Goal: Task Accomplishment & Management: Manage account settings

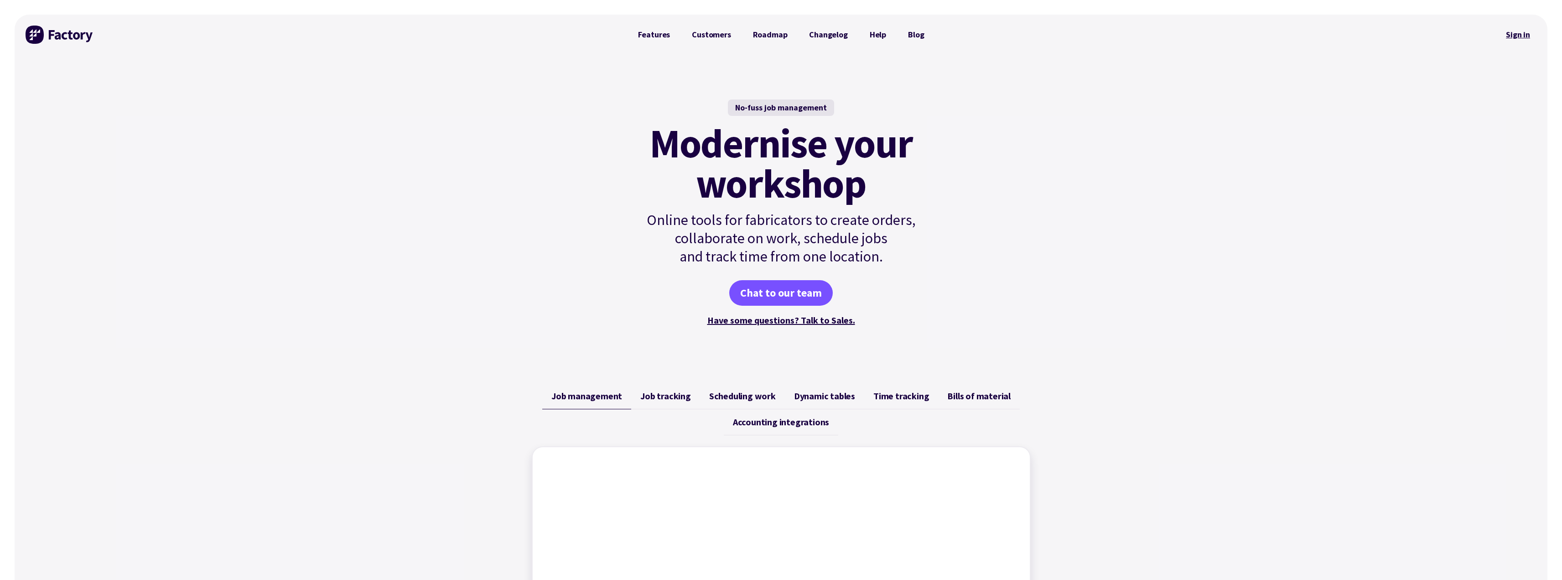
click at [1518, 33] on link "Sign in" at bounding box center [1518, 34] width 37 height 21
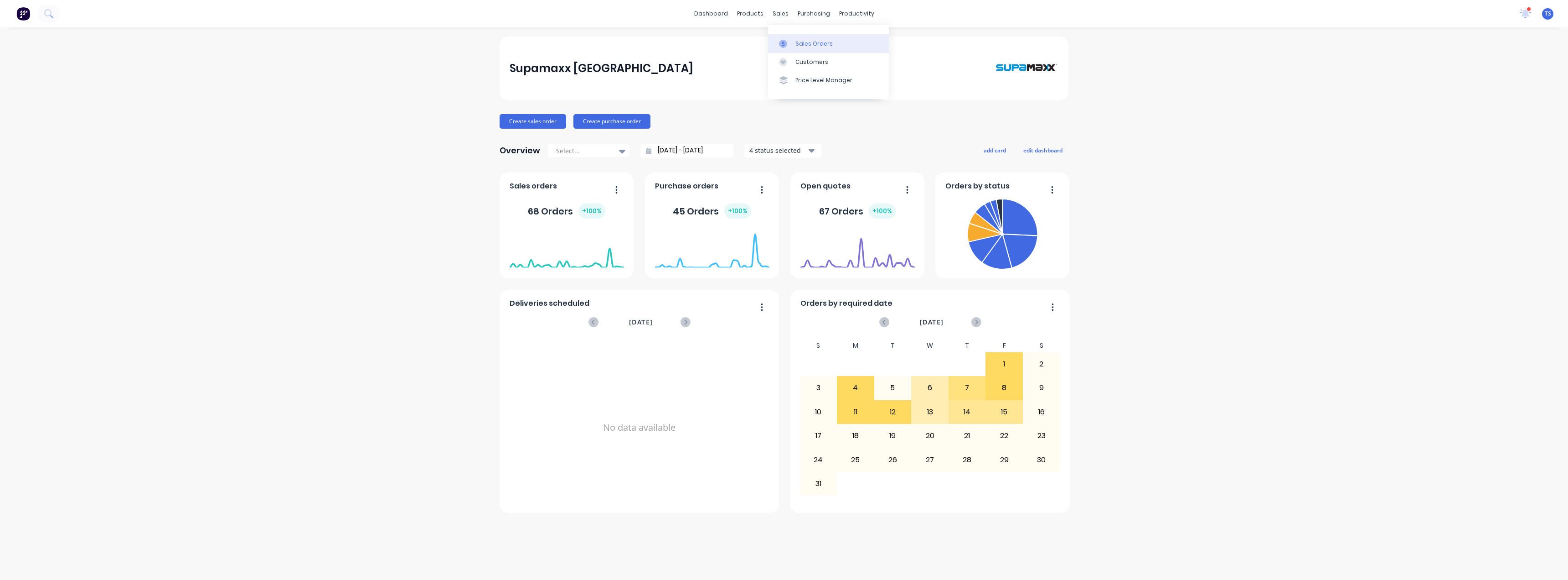
click at [797, 41] on div "Sales Orders" at bounding box center [813, 44] width 37 height 8
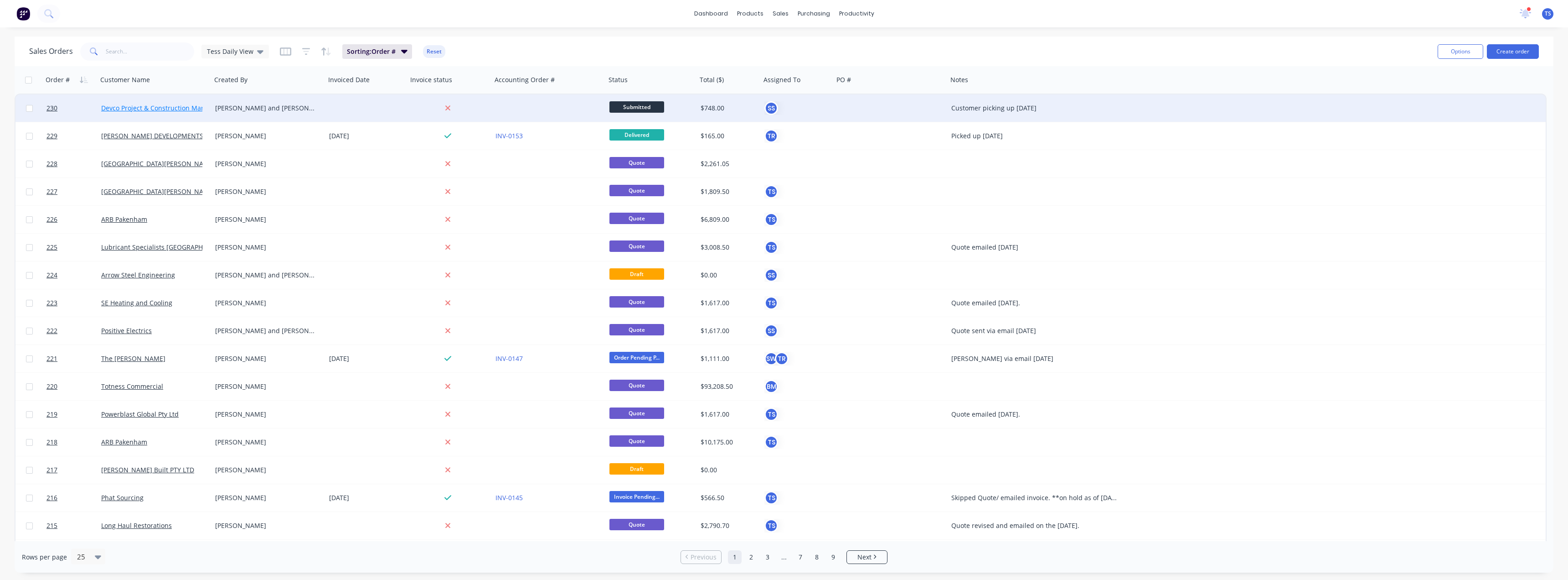
click at [187, 104] on link "Devco Project & Construction Management" at bounding box center [166, 108] width 131 height 9
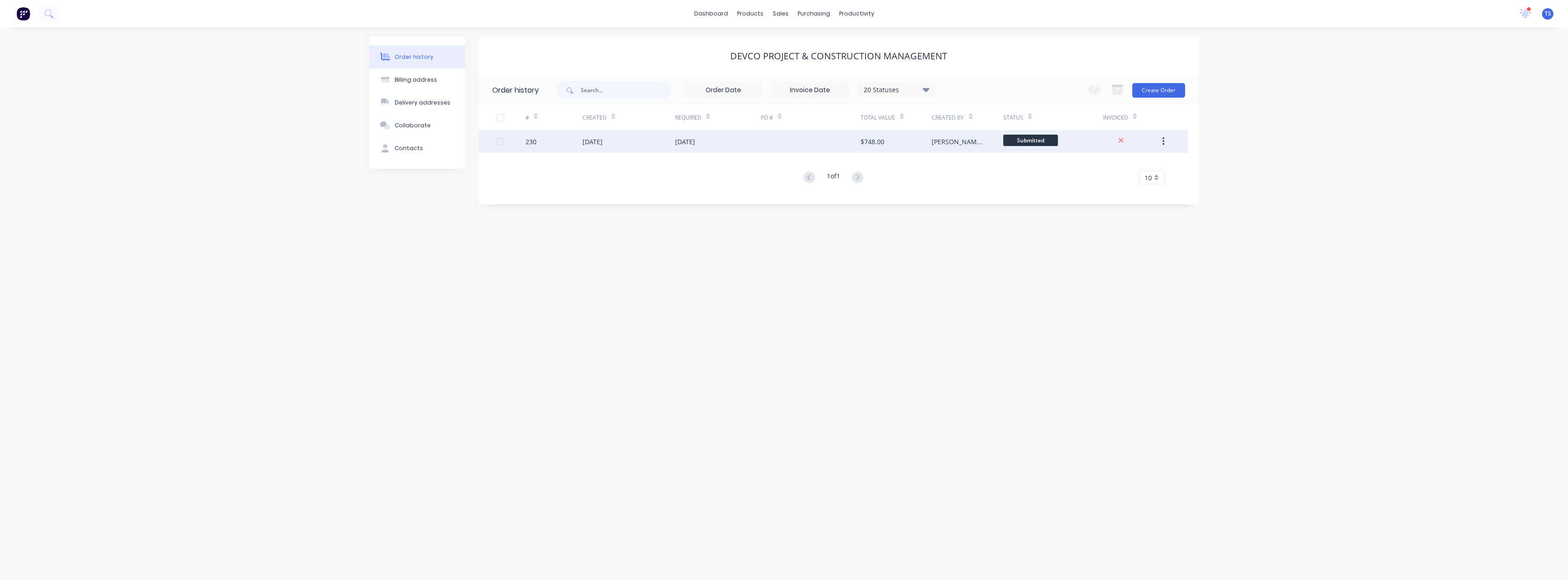
click at [681, 138] on div "15 Aug 2025" at bounding box center [685, 142] width 20 height 10
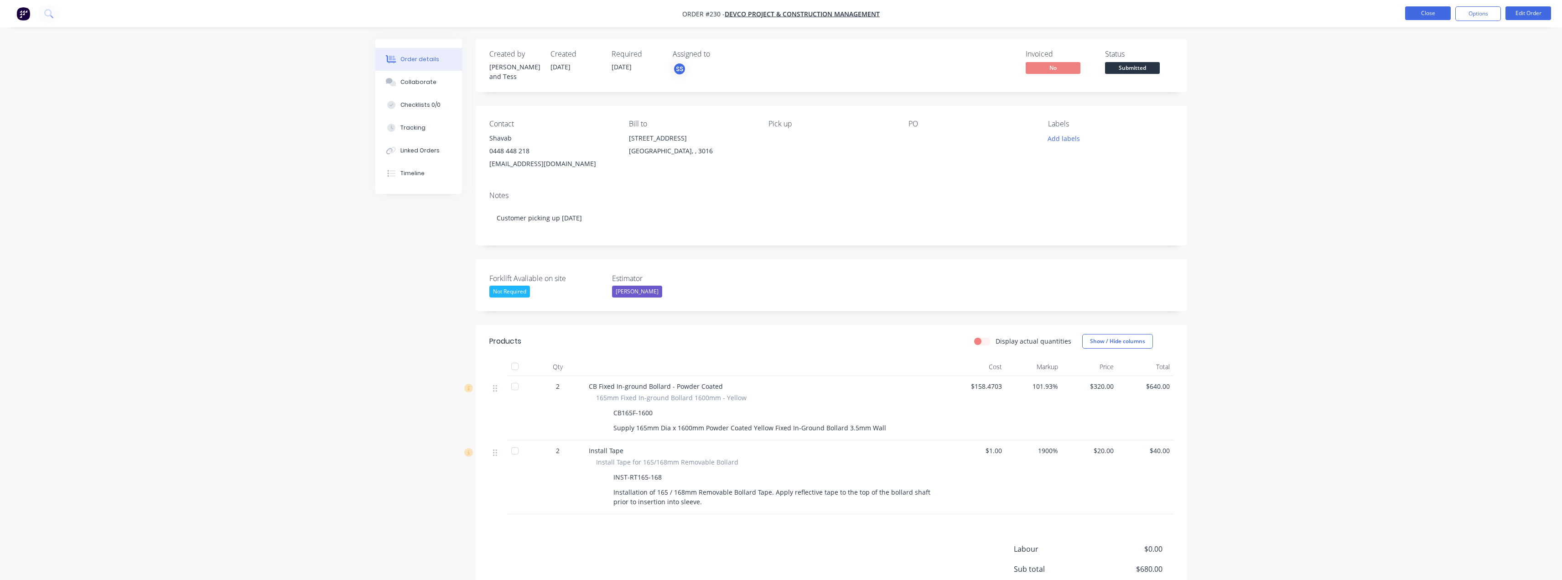
click at [1439, 11] on button "Close" at bounding box center [1428, 13] width 46 height 14
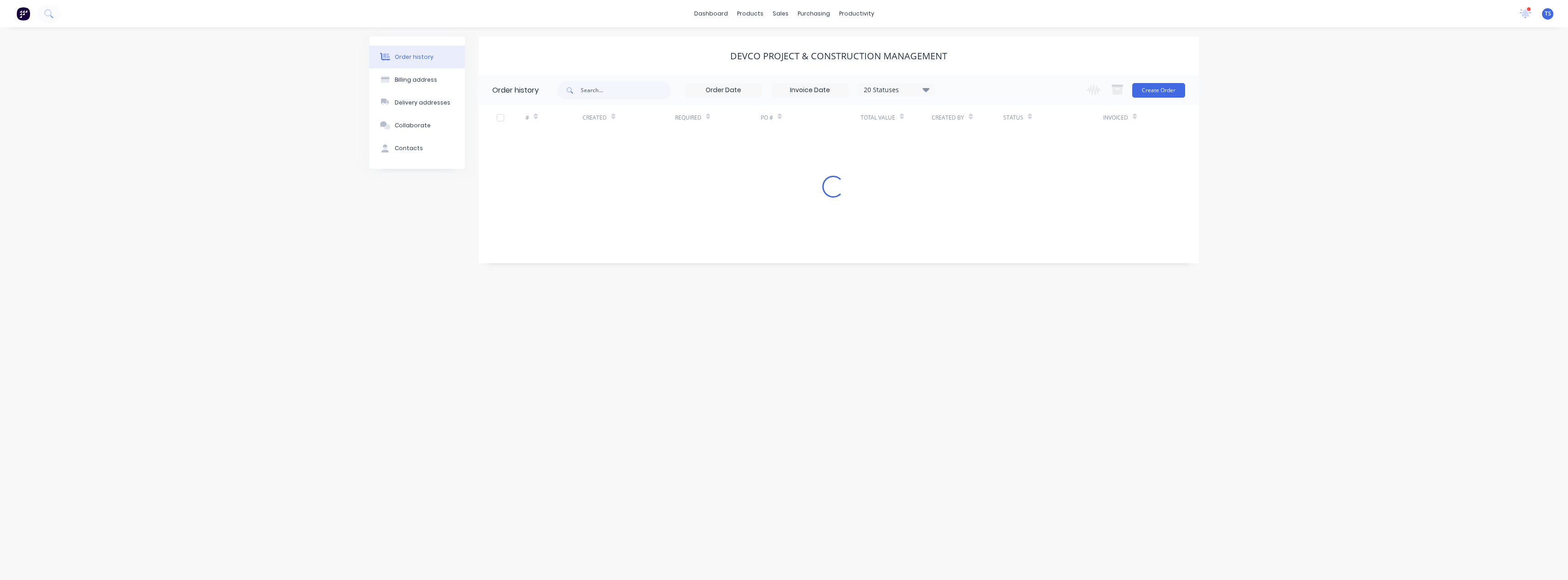
click at [405, 54] on div "Order history" at bounding box center [414, 57] width 39 height 8
click at [1528, 14] on icon at bounding box center [1525, 12] width 9 height 8
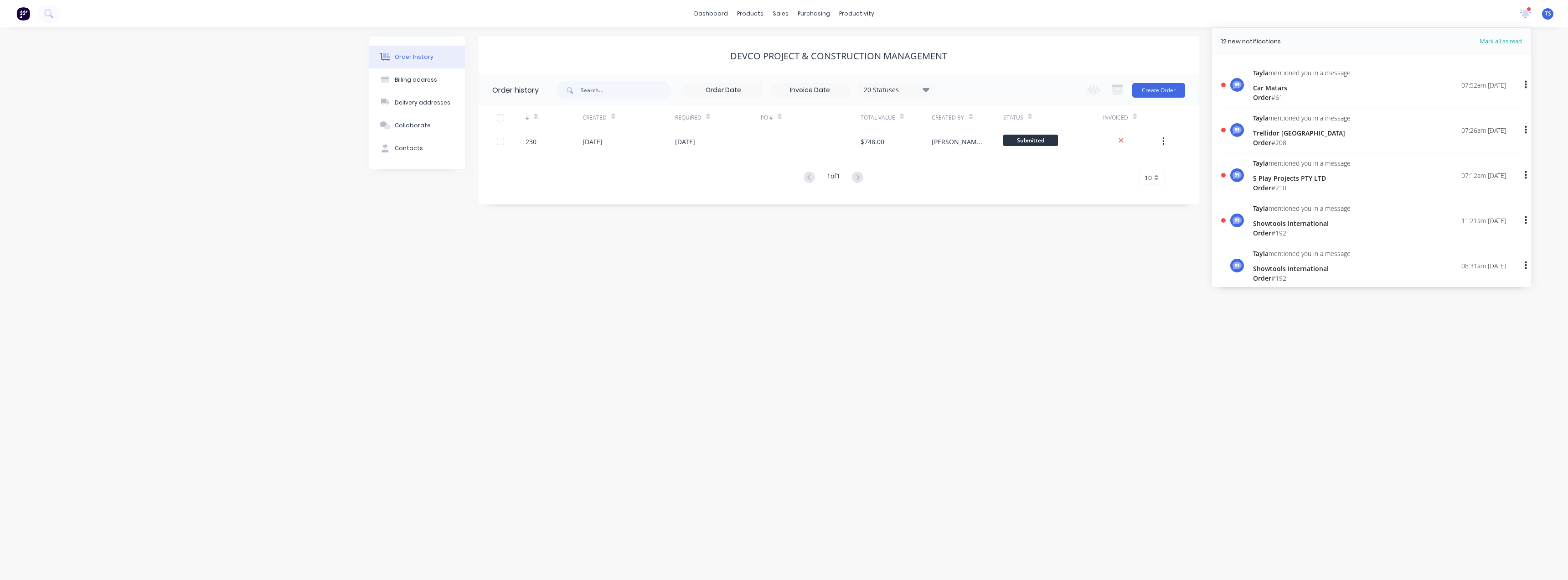
click at [1284, 177] on div "5 Play Projects PTY LTD" at bounding box center [1302, 178] width 98 height 10
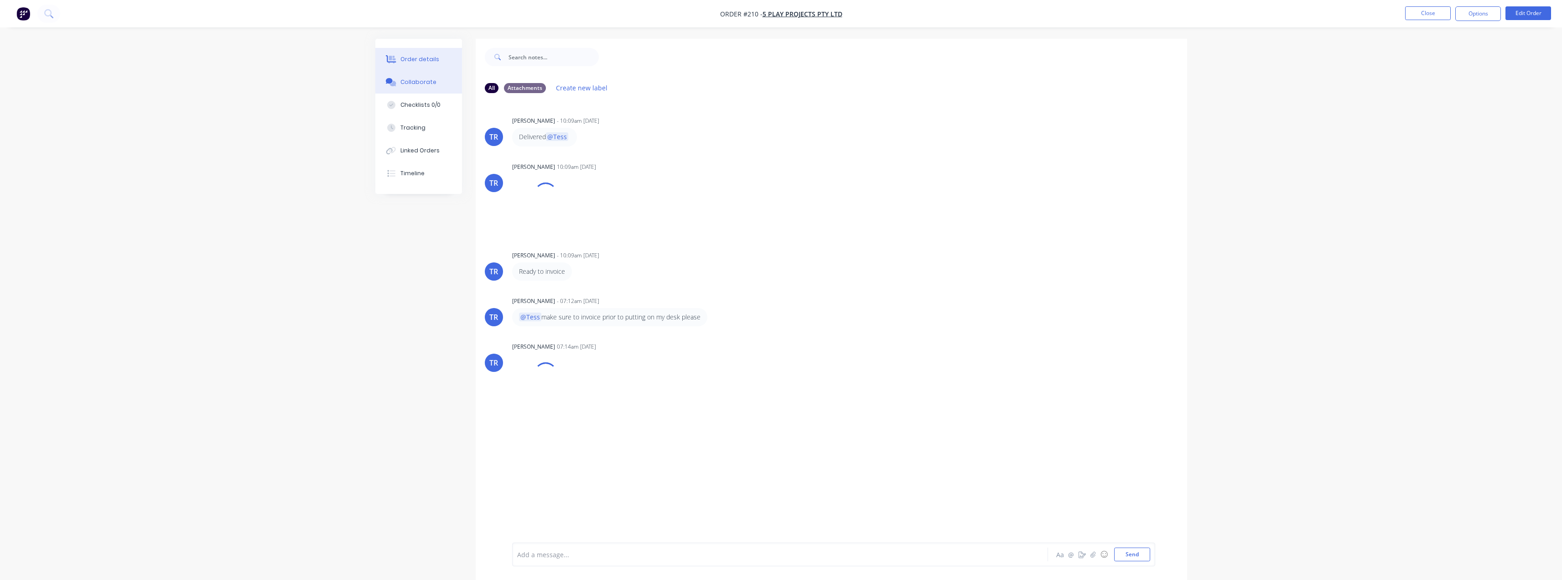
click at [411, 65] on button "Order details" at bounding box center [418, 59] width 87 height 23
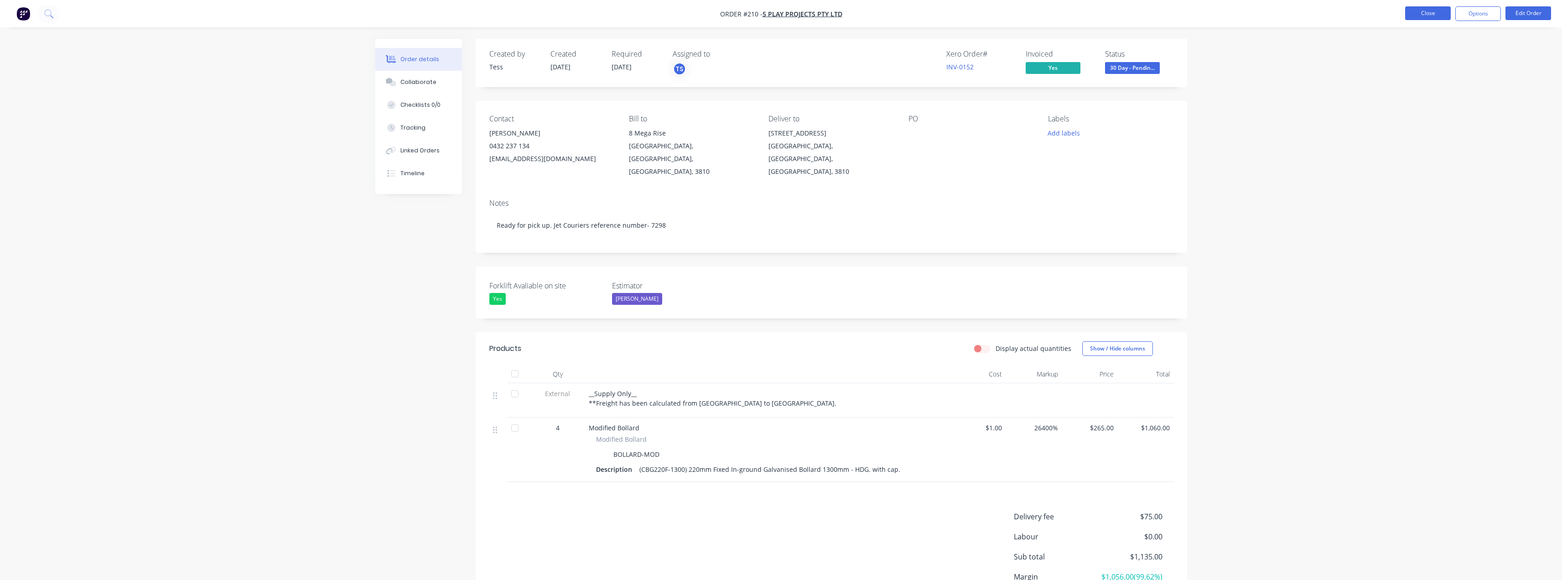
click at [1415, 11] on button "Close" at bounding box center [1428, 13] width 46 height 14
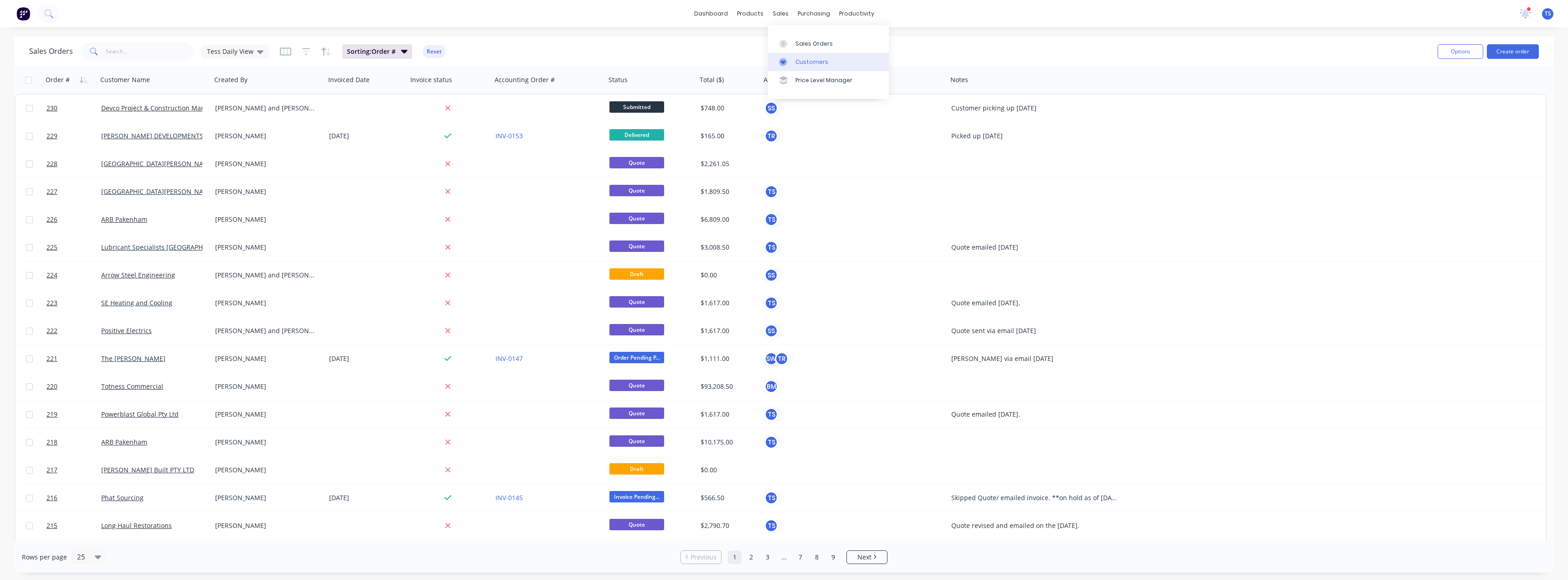
click at [805, 57] on link "Customers" at bounding box center [827, 62] width 121 height 18
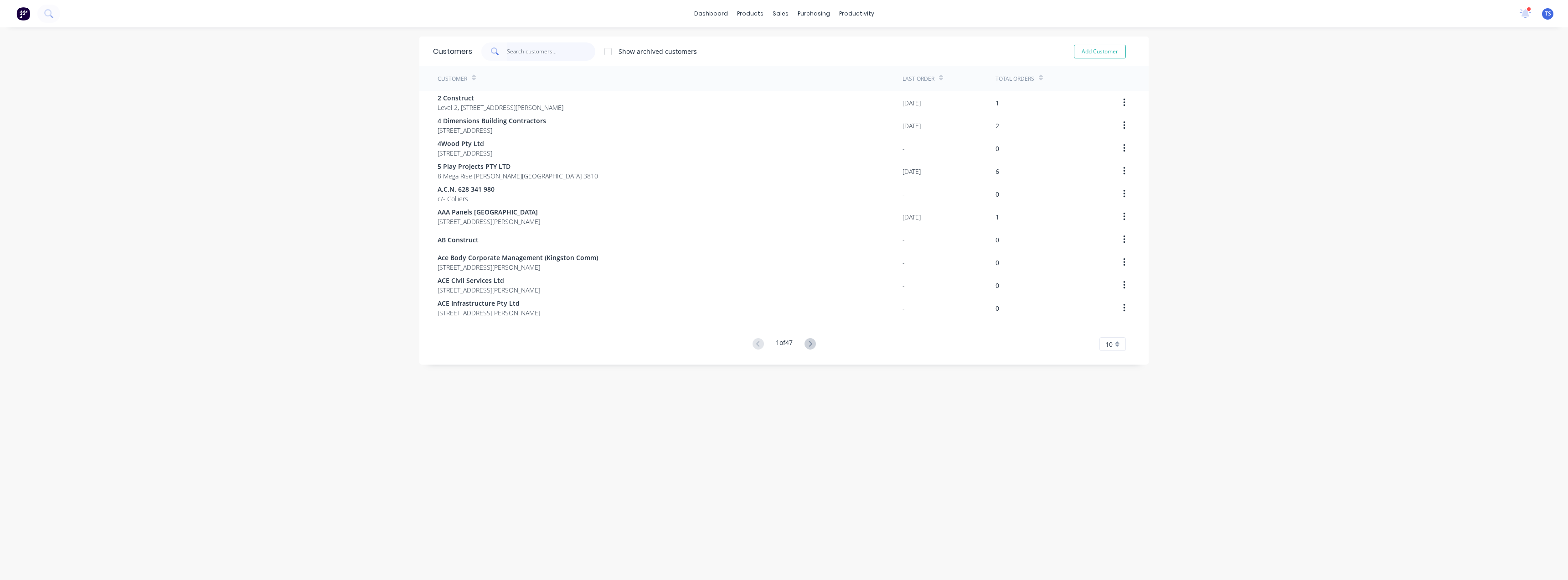
click at [530, 56] on input "text" at bounding box center [551, 51] width 89 height 18
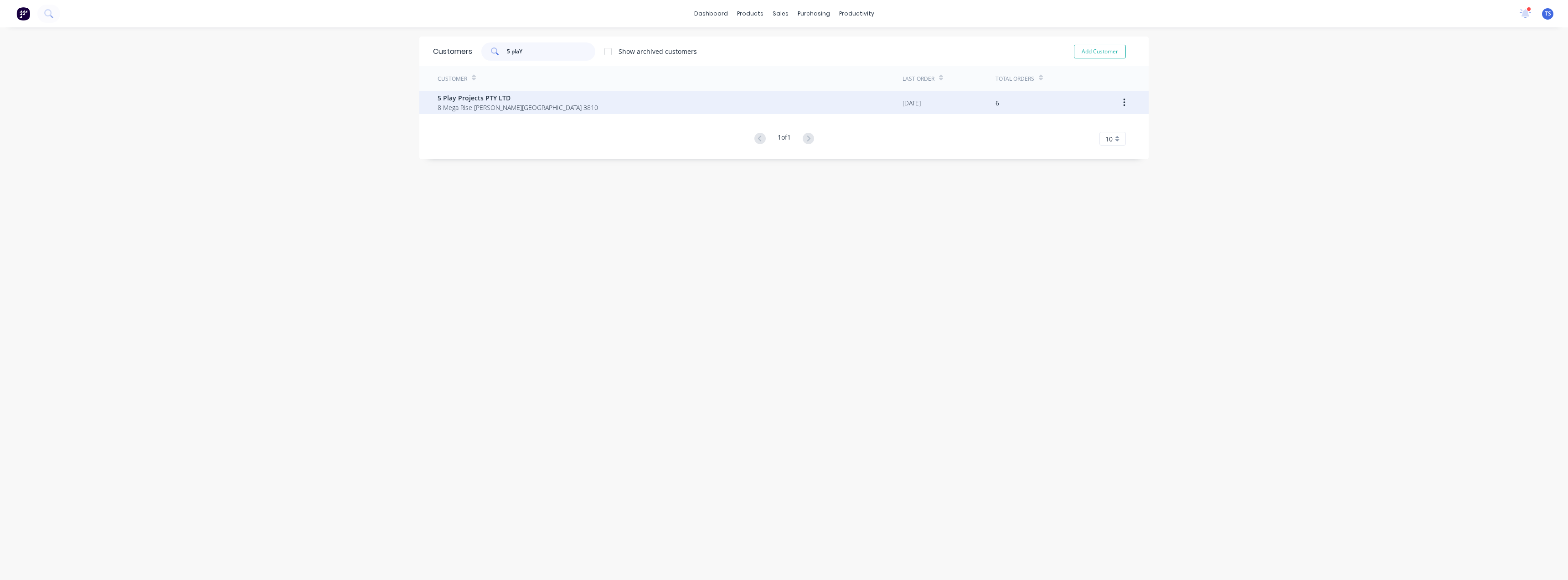
type input "5 plaY"
click at [469, 101] on span "5 Play Projects PTY LTD" at bounding box center [518, 98] width 161 height 10
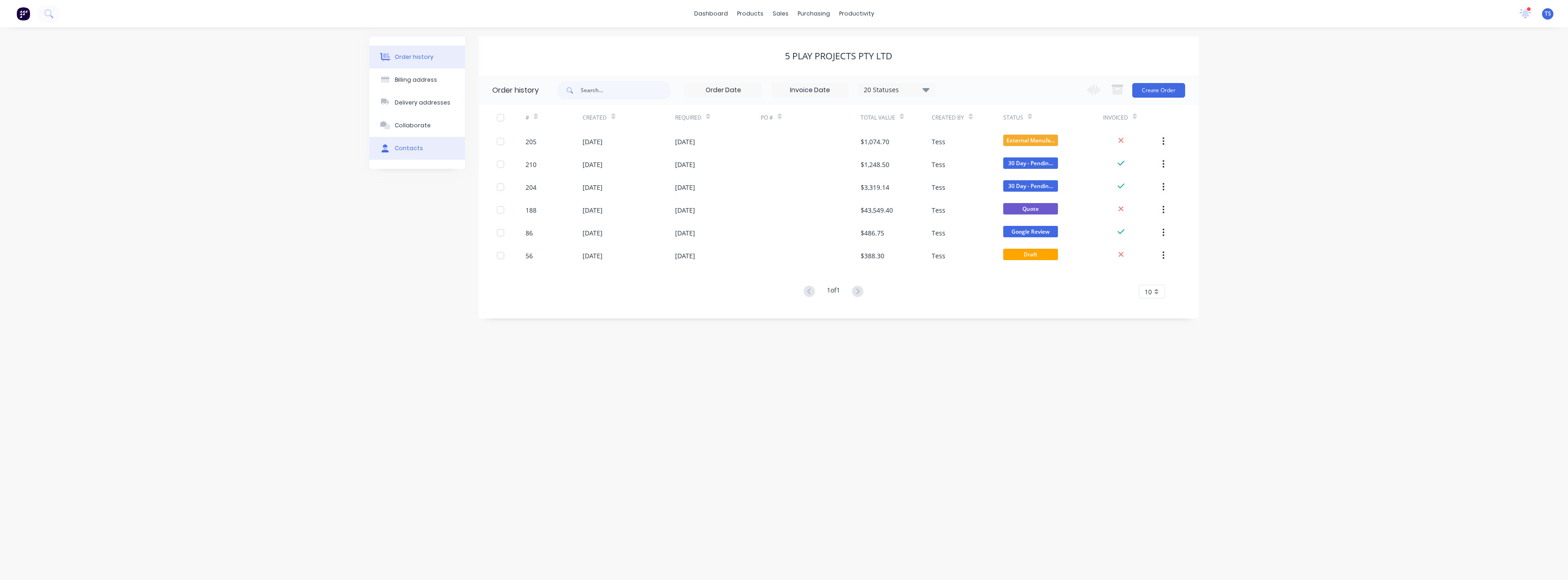
click at [407, 144] on div "Contacts" at bounding box center [409, 148] width 28 height 8
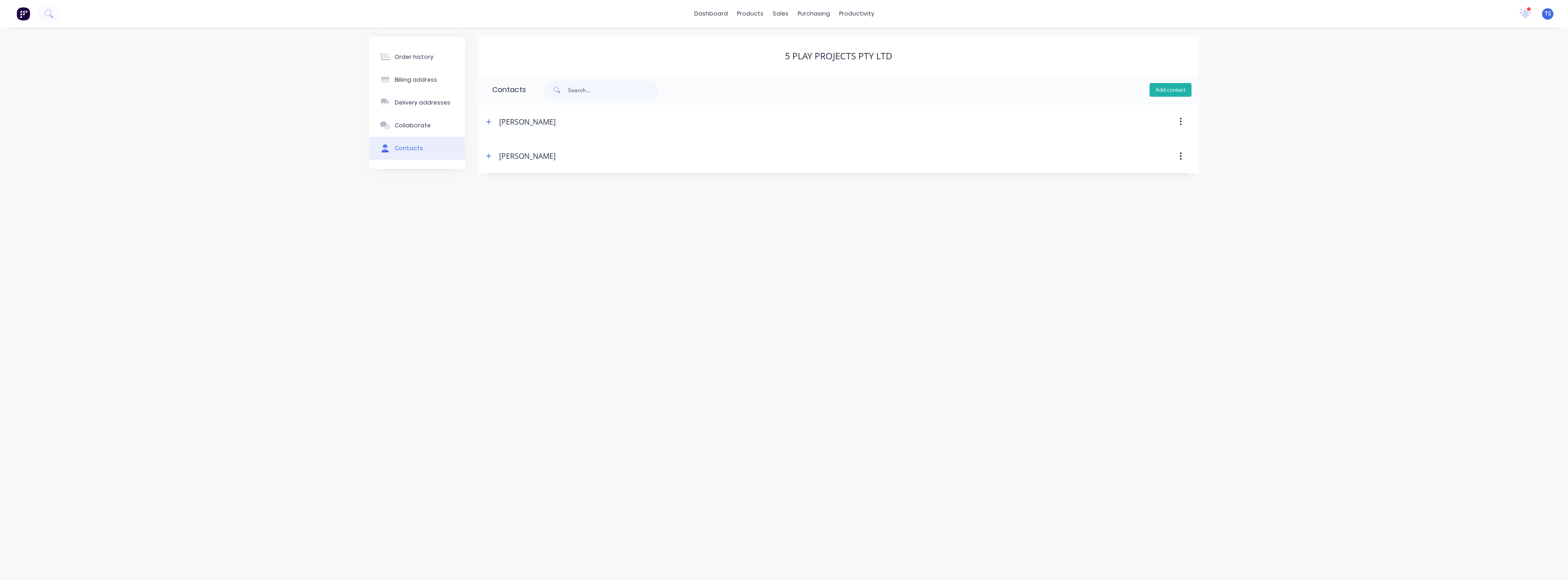
click at [1183, 91] on button "Add contact" at bounding box center [1170, 90] width 42 height 14
select select "AU"
click at [334, 280] on div "Order history Billing address Delivery addresses Collaborate Contacts 5 Play Pr…" at bounding box center [784, 303] width 1568 height 552
click at [410, 78] on div "Billing address" at bounding box center [416, 80] width 42 height 8
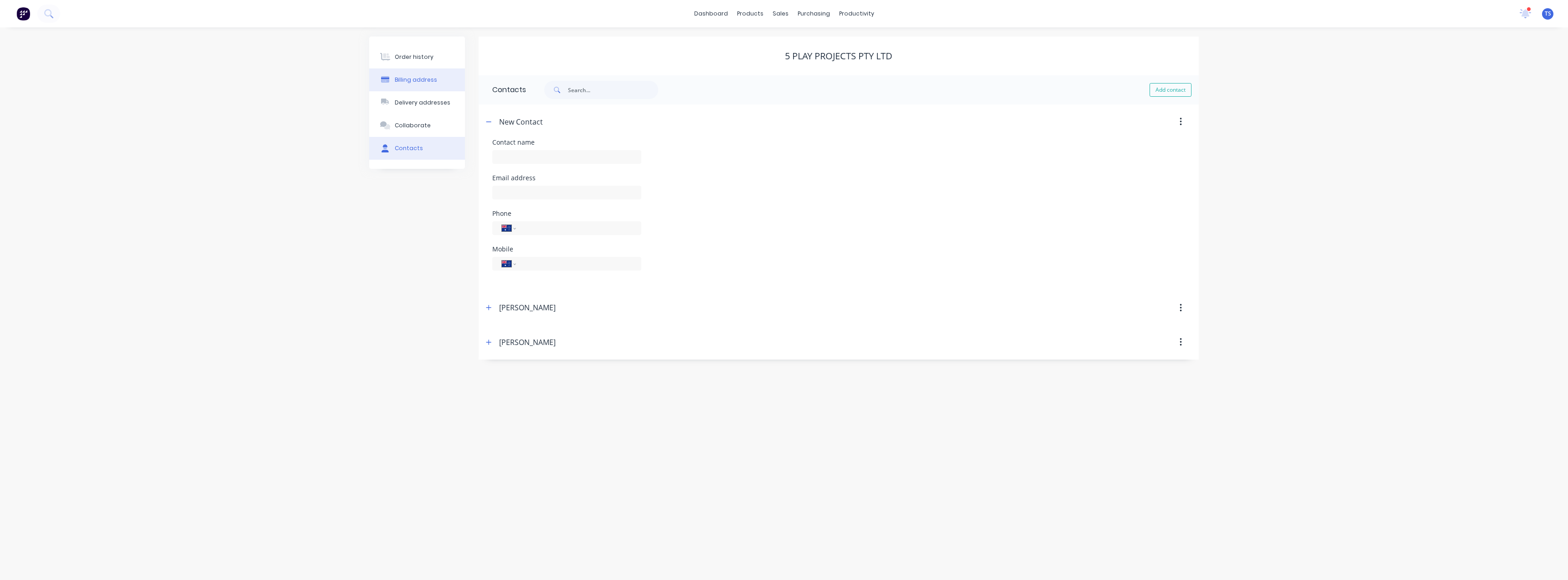
select select "AU"
click at [405, 148] on div "Contacts" at bounding box center [409, 148] width 28 height 8
click at [525, 122] on div "New Contact" at bounding box center [521, 121] width 44 height 11
click at [492, 122] on icon "button" at bounding box center [489, 121] width 5 height 5
click at [505, 157] on input "text" at bounding box center [567, 157] width 149 height 14
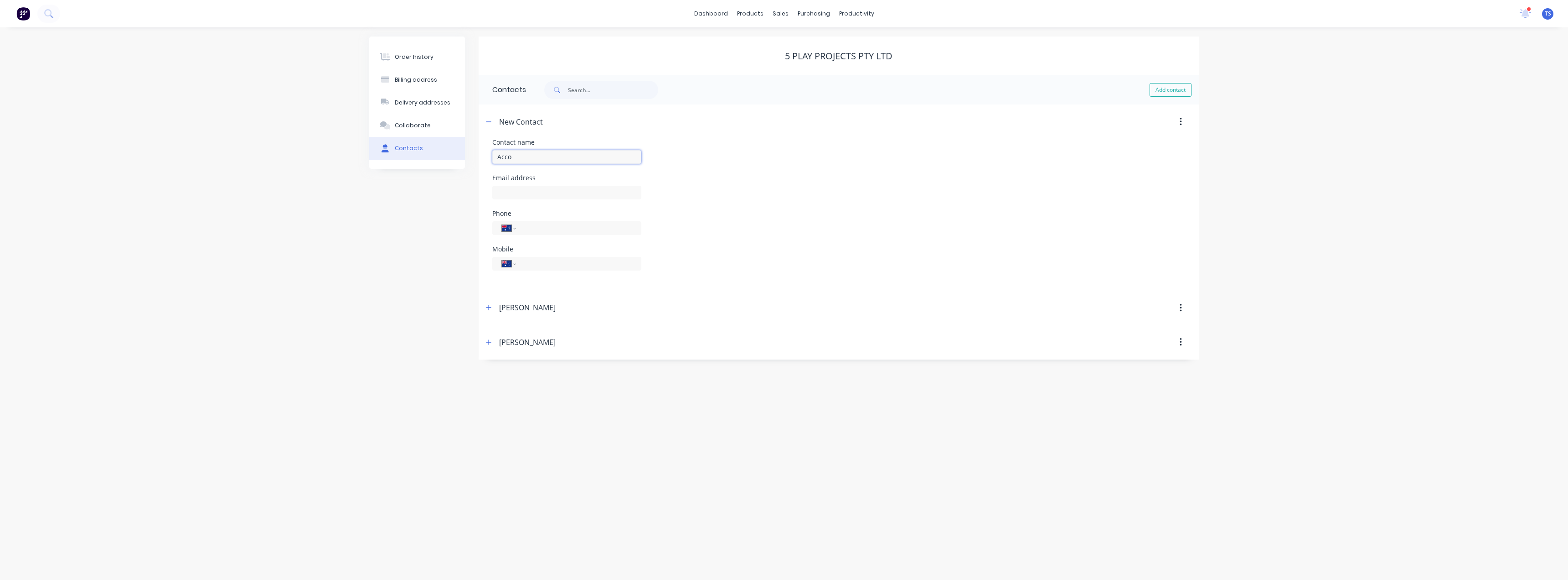
type input "Accounts"
click at [512, 192] on input "text" at bounding box center [567, 193] width 149 height 14
click at [487, 119] on icon "button" at bounding box center [488, 122] width 5 height 6
click at [519, 192] on input "text" at bounding box center [567, 193] width 149 height 14
paste input "accounts@5playprojects.com.au"
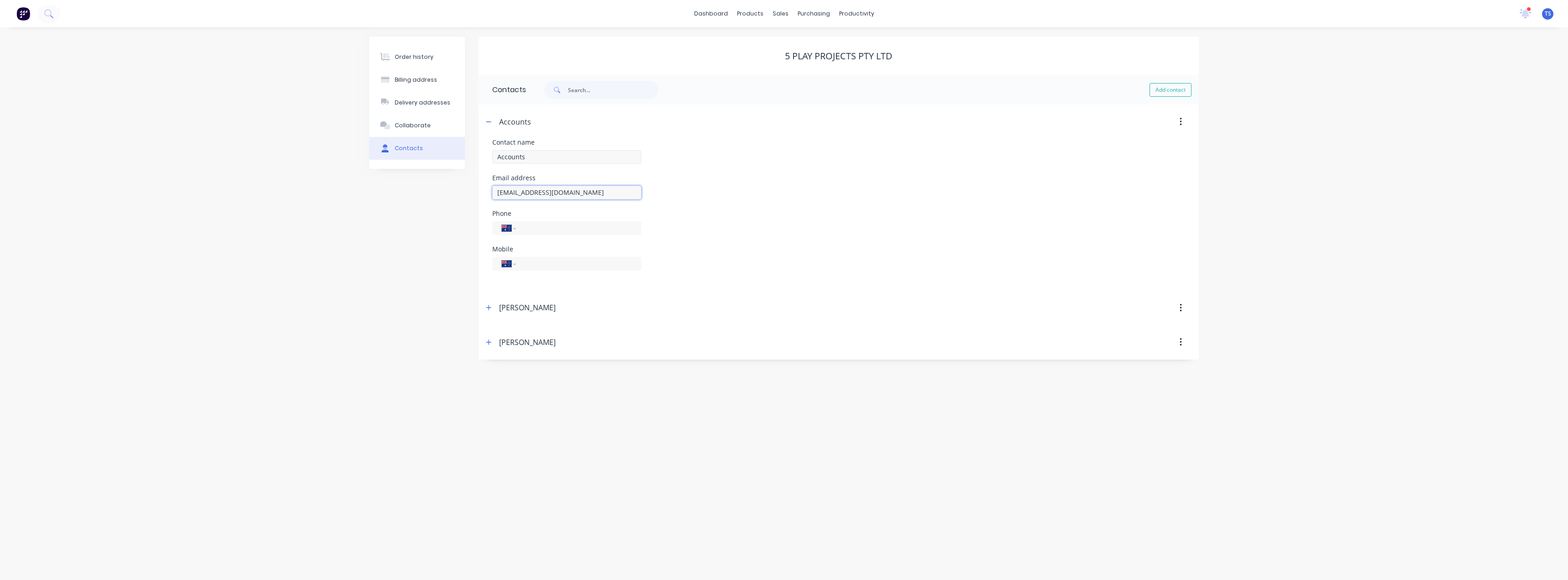
type input "accounts@5playprojects.com.au"
click at [548, 155] on input "Accounts" at bounding box center [567, 157] width 149 height 14
type input "Accounts"
click at [487, 122] on icon "button" at bounding box center [488, 122] width 5 height 6
click at [423, 61] on button "Order history" at bounding box center [417, 57] width 96 height 23
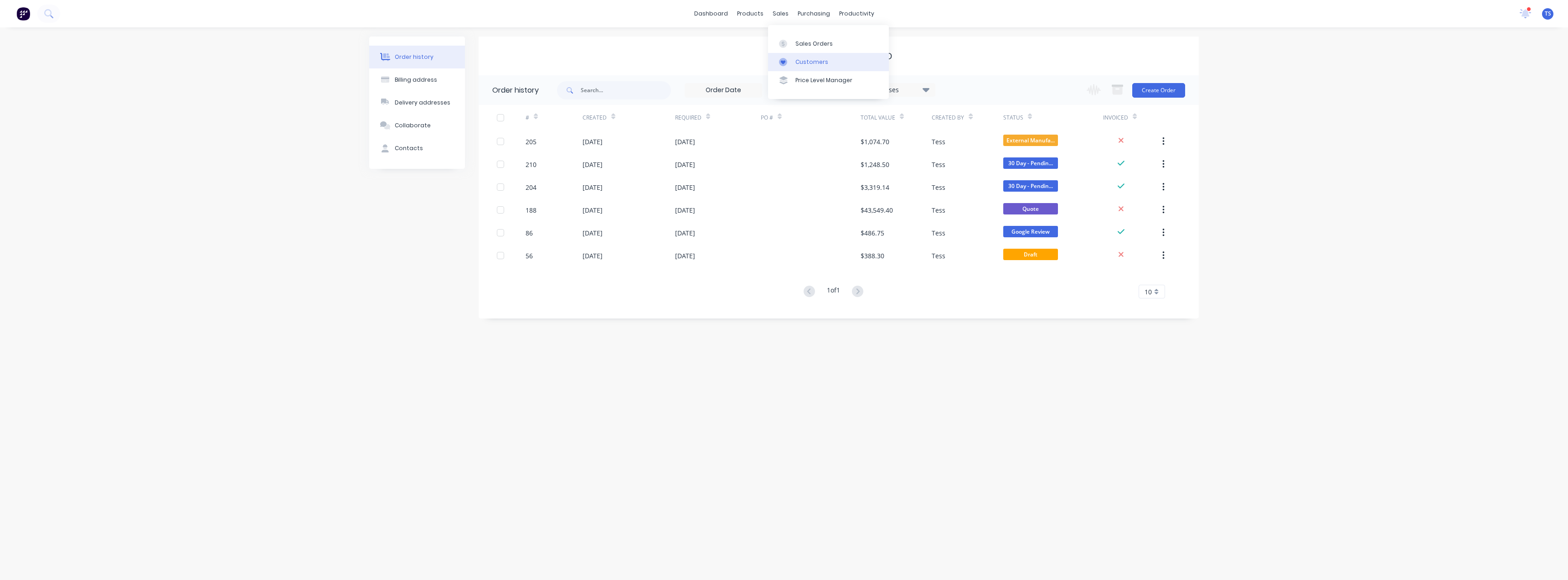
click at [797, 60] on div "Customers" at bounding box center [811, 62] width 33 height 8
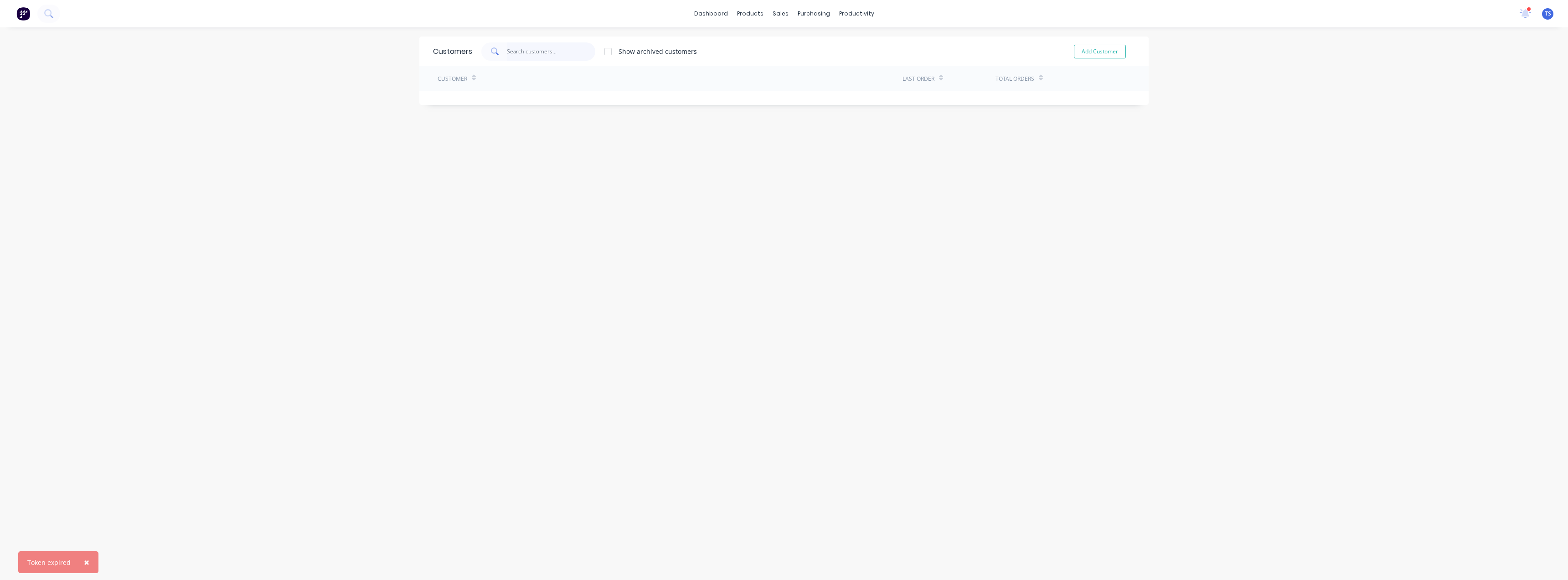
click at [558, 51] on input "text" at bounding box center [551, 51] width 89 height 18
click at [808, 46] on div "Sales Orders" at bounding box center [810, 44] width 37 height 8
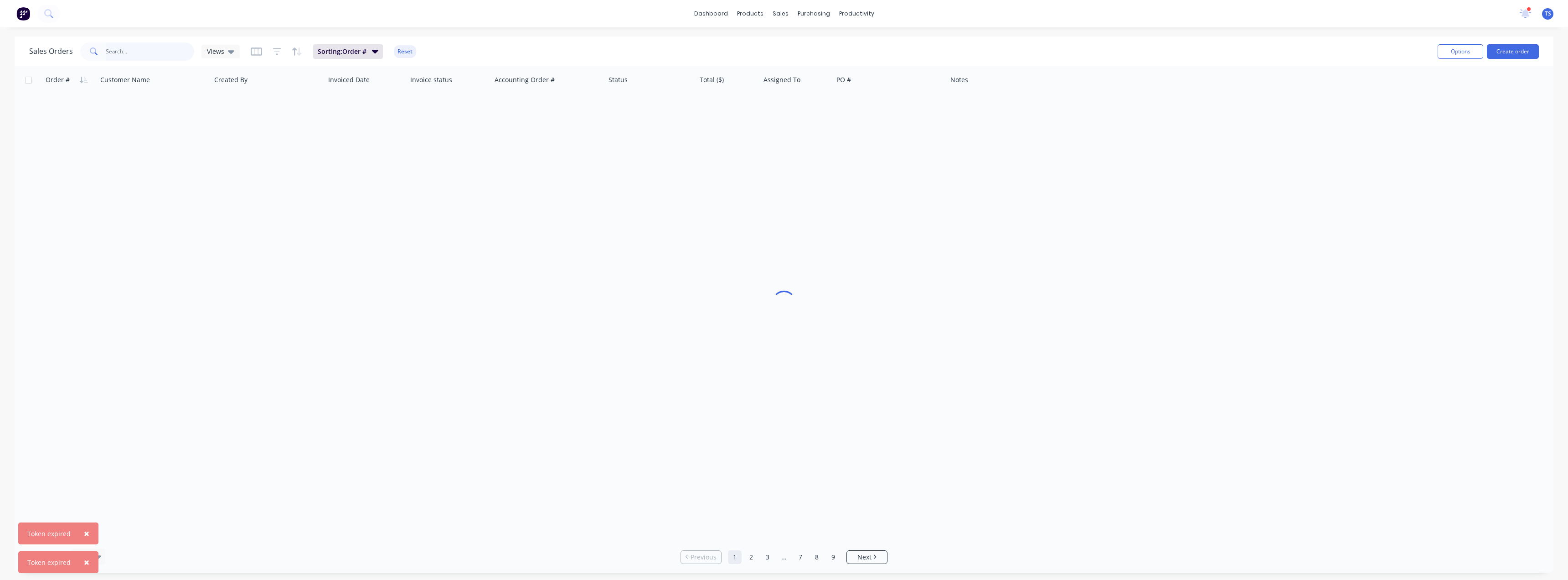
click at [110, 52] on input "text" at bounding box center [150, 51] width 89 height 18
type input "kennett"
click at [381, 231] on div at bounding box center [784, 303] width 1539 height 475
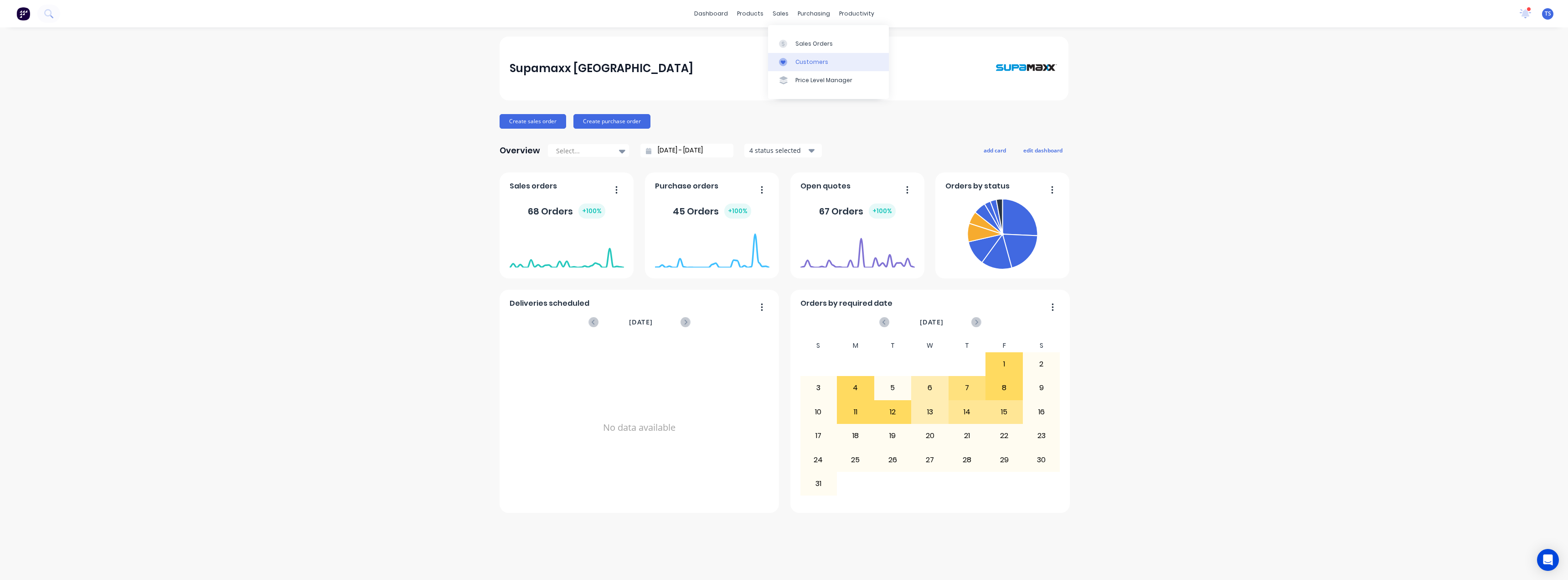
click at [800, 60] on div "Customers" at bounding box center [811, 62] width 33 height 8
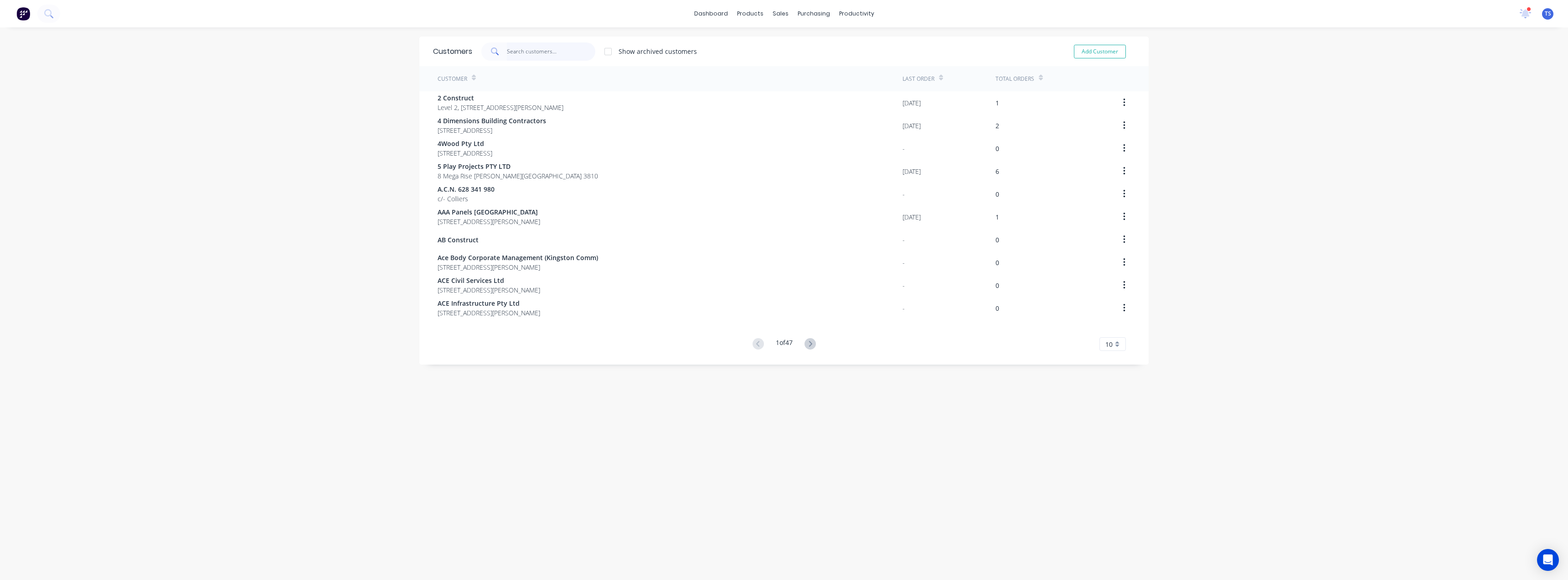
click at [523, 53] on input "text" at bounding box center [551, 51] width 89 height 18
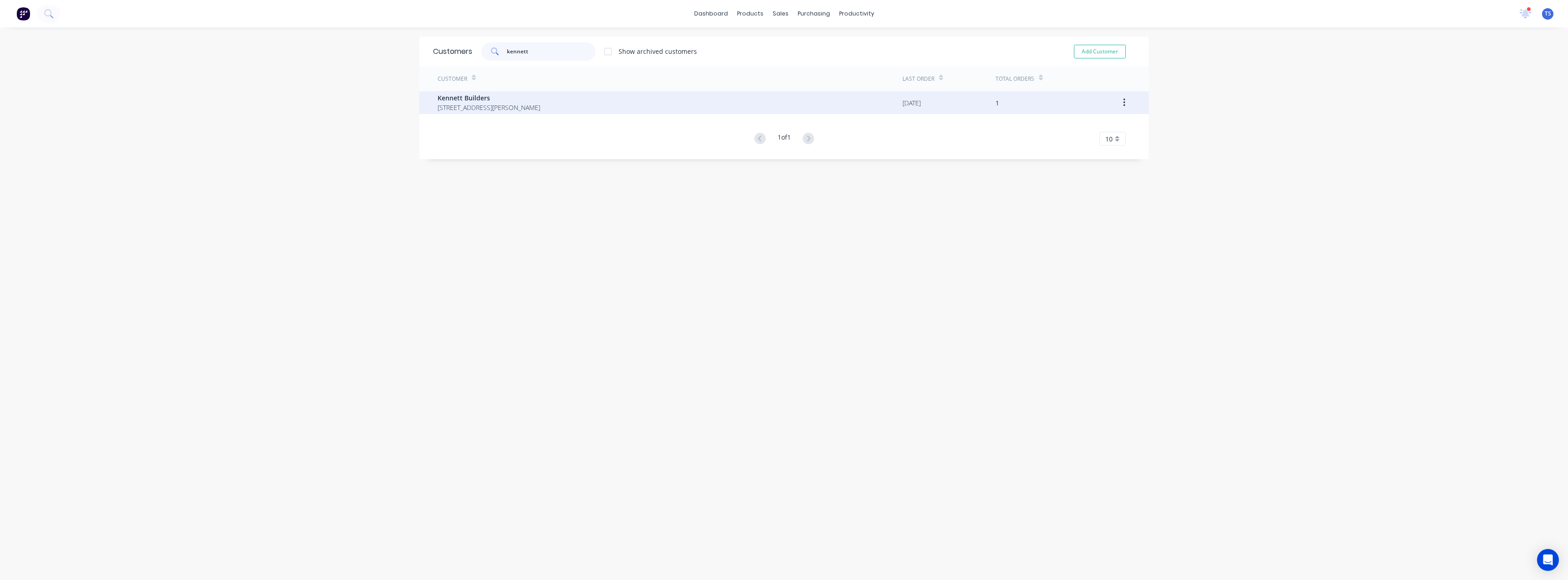
type input "kennett"
click at [503, 103] on span "[STREET_ADDRESS][PERSON_NAME]" at bounding box center [489, 108] width 103 height 10
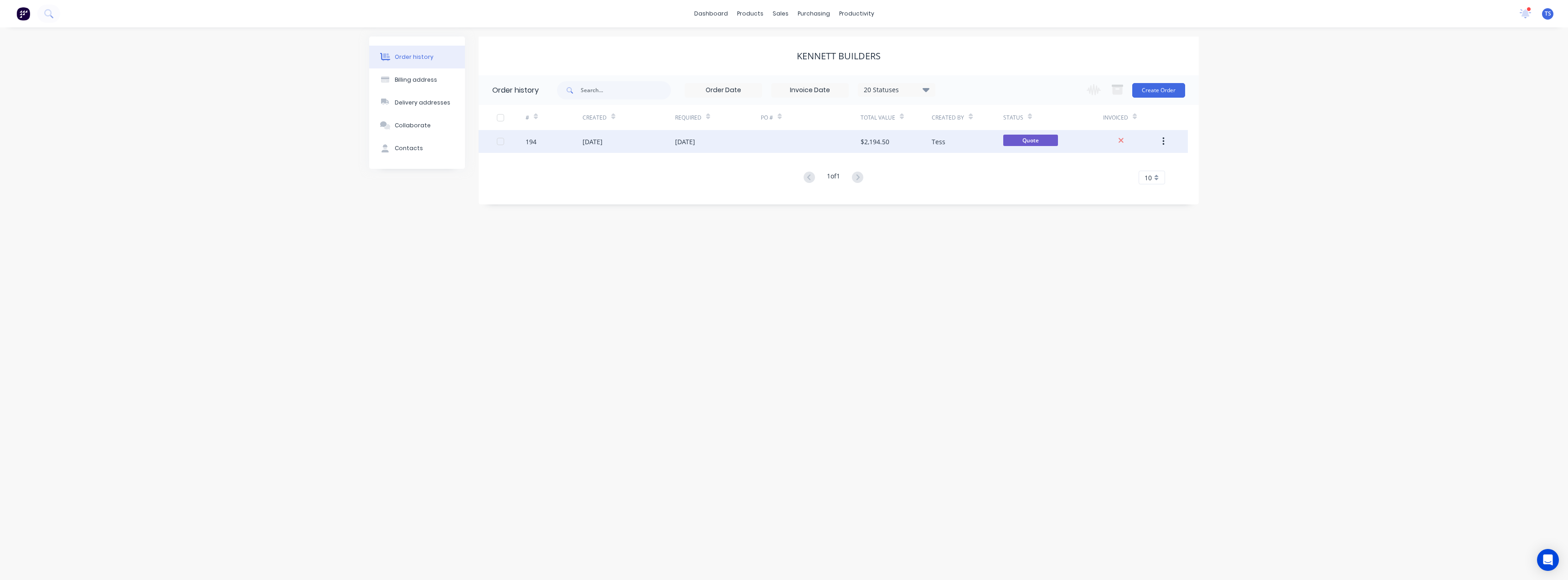
click at [716, 142] on div "[DATE]" at bounding box center [718, 141] width 86 height 23
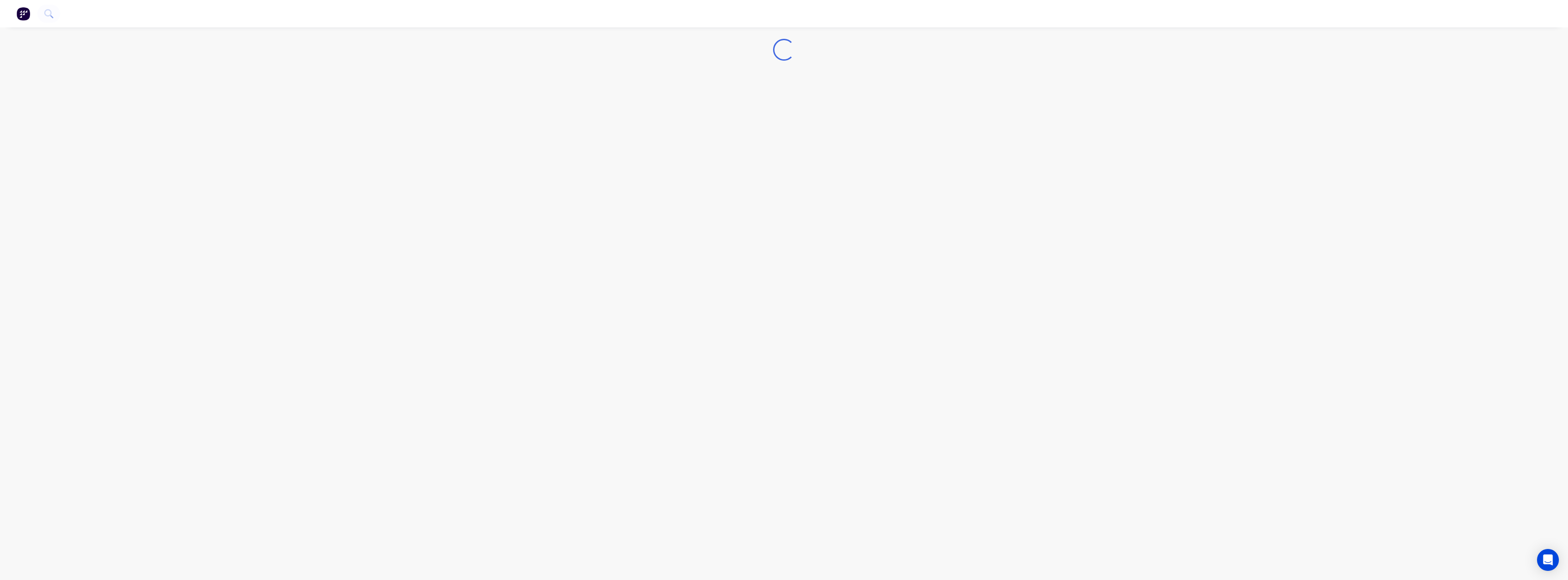
click at [716, 142] on div "Loading..." at bounding box center [784, 290] width 1568 height 580
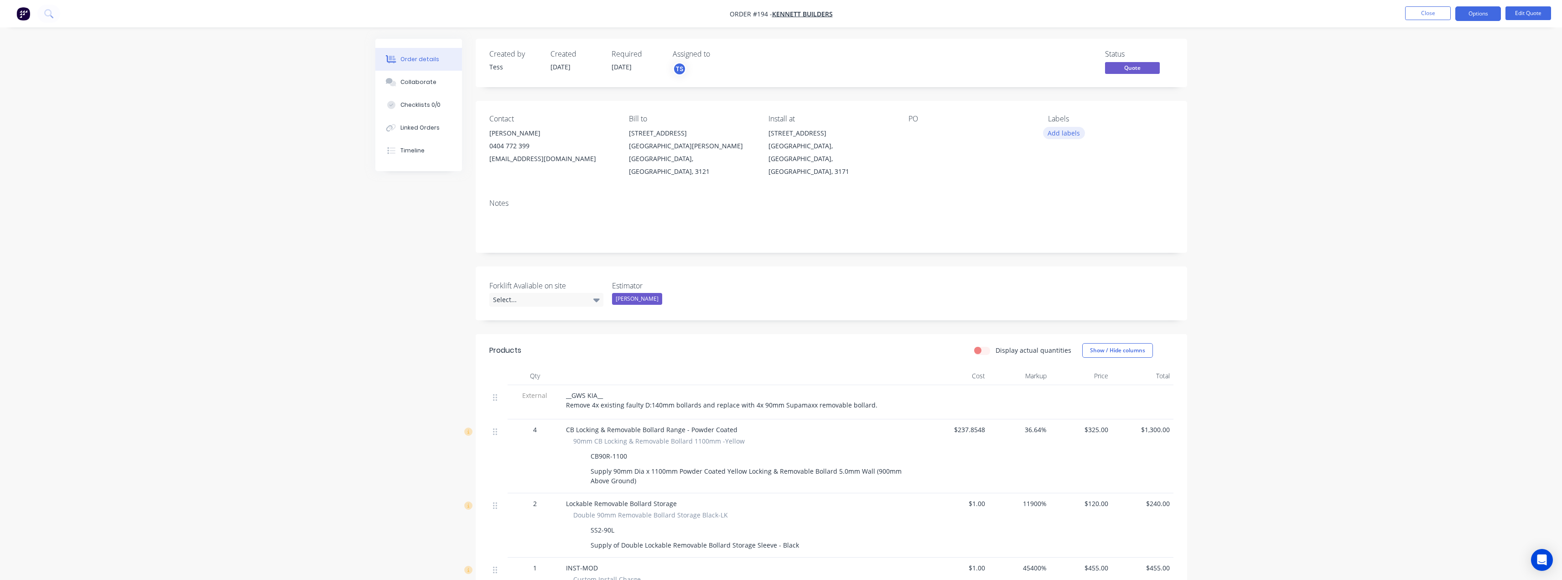
click at [1059, 130] on button "Add labels" at bounding box center [1064, 133] width 42 height 12
click at [1081, 212] on div "Install" at bounding box center [1085, 214] width 24 height 10
click at [1028, 171] on div "Contact [PERSON_NAME] [PHONE_NUMBER] [EMAIL_ADDRESS][DOMAIN_NAME] Bill to [STRE…" at bounding box center [831, 146] width 711 height 91
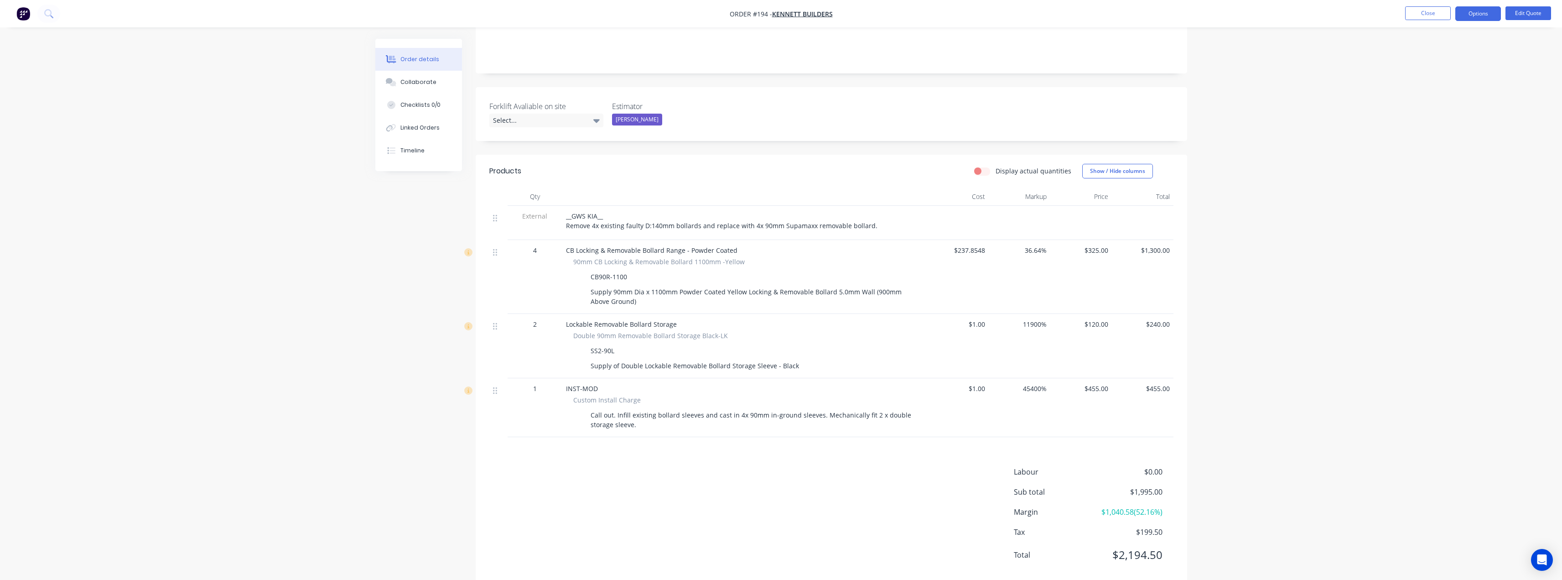
scroll to position [182, 0]
click at [597, 112] on icon at bounding box center [596, 117] width 6 height 10
click at [523, 179] on div "Not Required" at bounding box center [516, 178] width 41 height 12
click at [1434, 11] on button "Close" at bounding box center [1428, 13] width 46 height 14
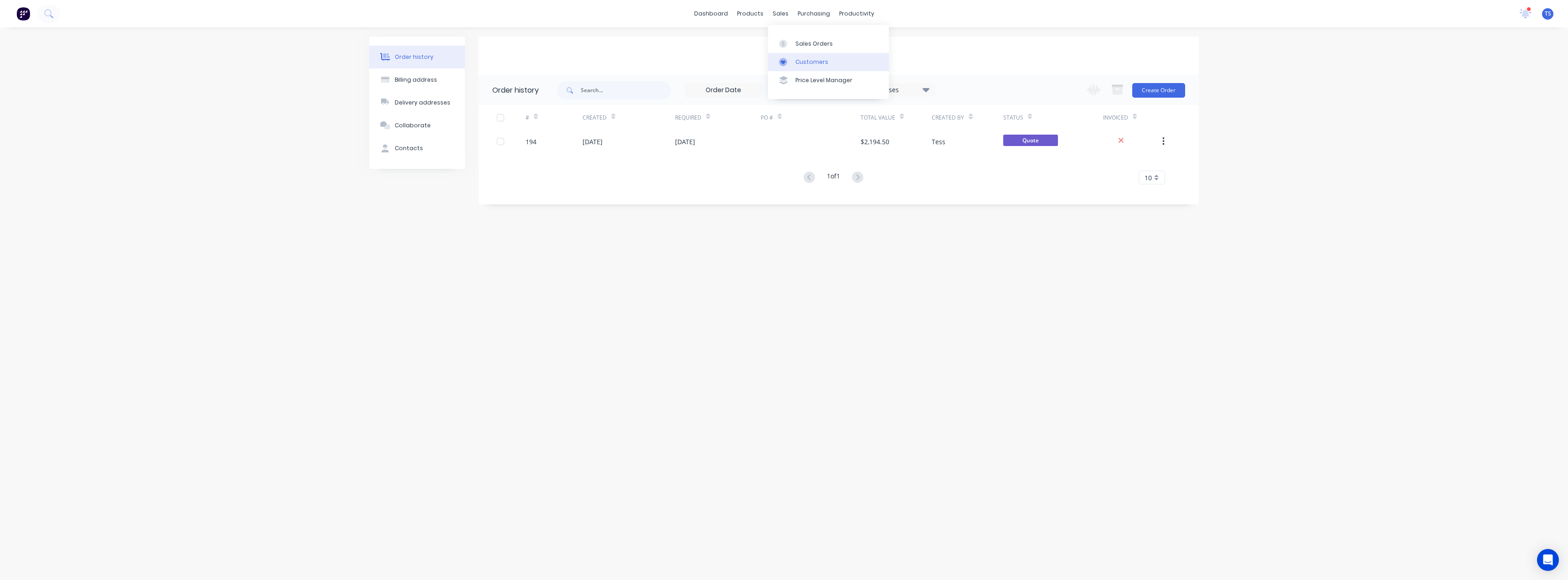
click at [795, 58] on div "Customers" at bounding box center [811, 62] width 33 height 8
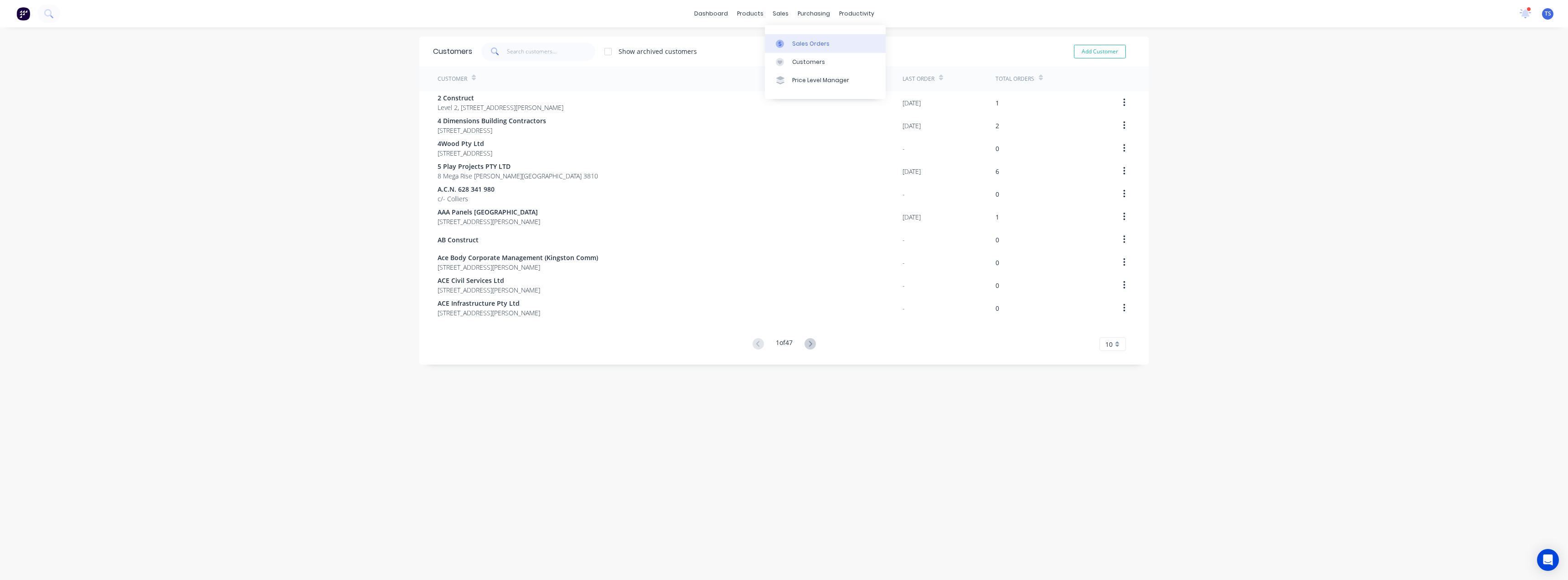
click at [788, 49] on link "Sales Orders" at bounding box center [824, 43] width 121 height 18
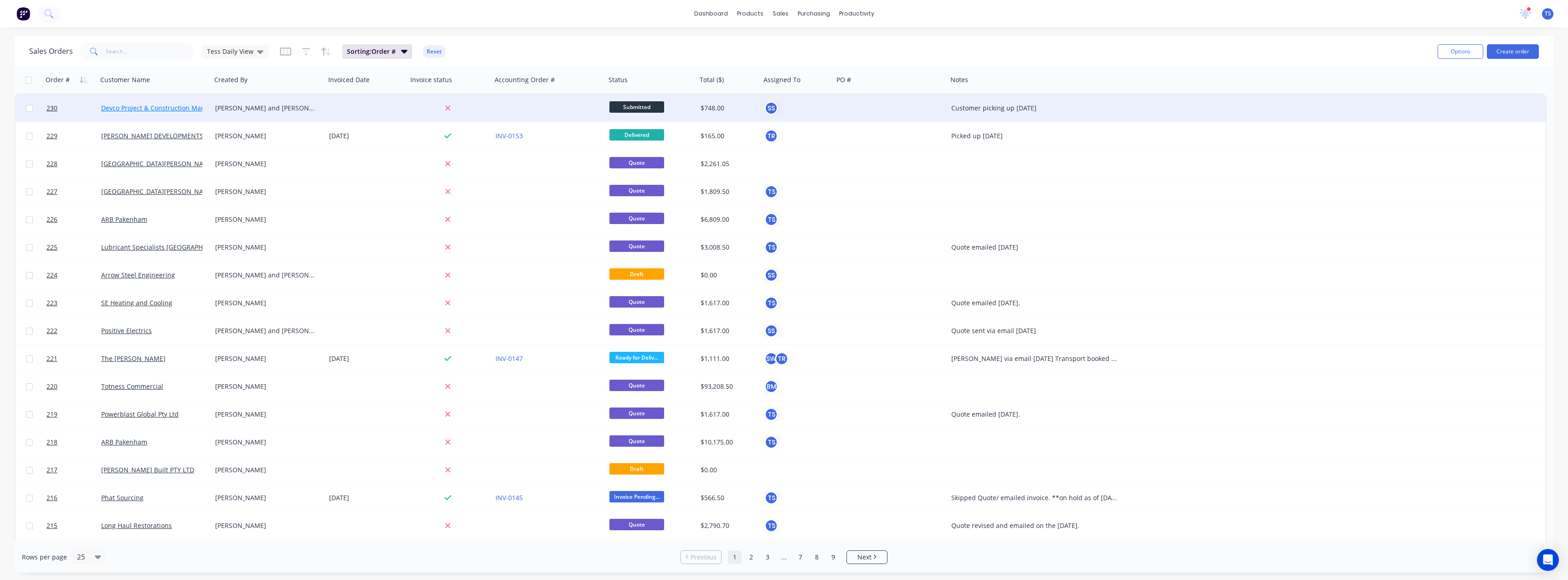
click at [163, 111] on link "Devco Project & Construction Management" at bounding box center [166, 108] width 131 height 9
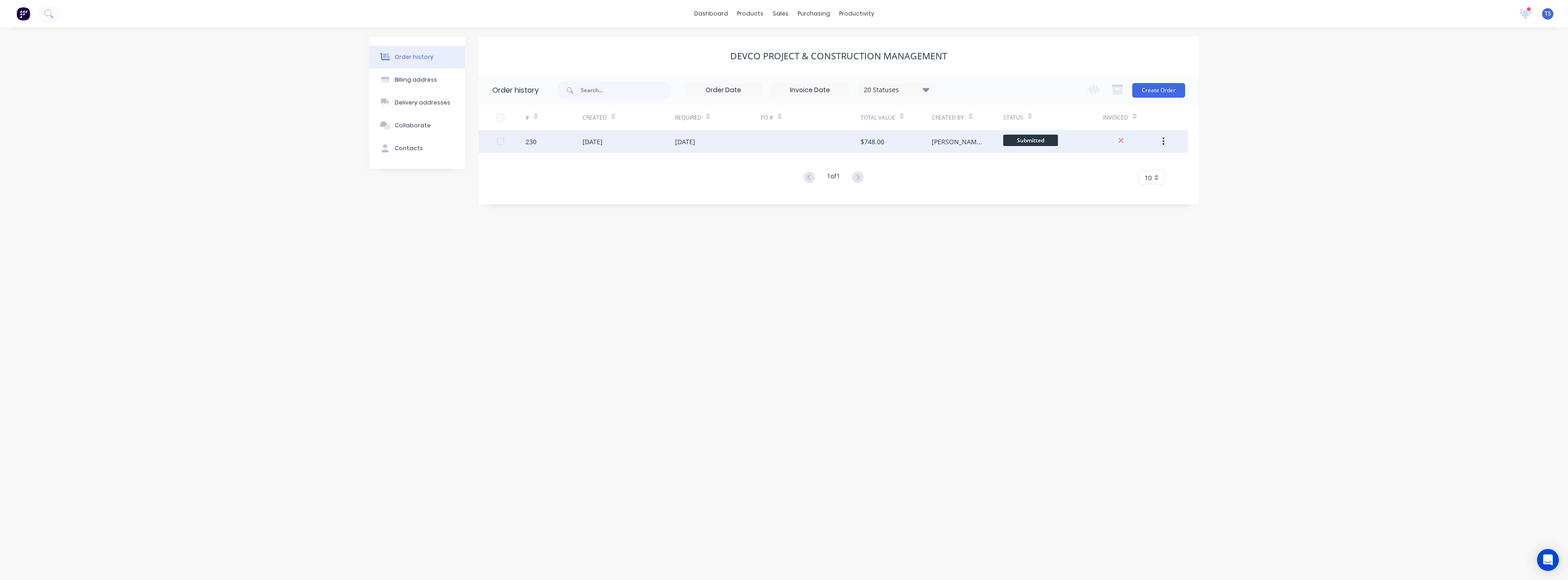
click at [686, 145] on div "[DATE]" at bounding box center [685, 142] width 20 height 10
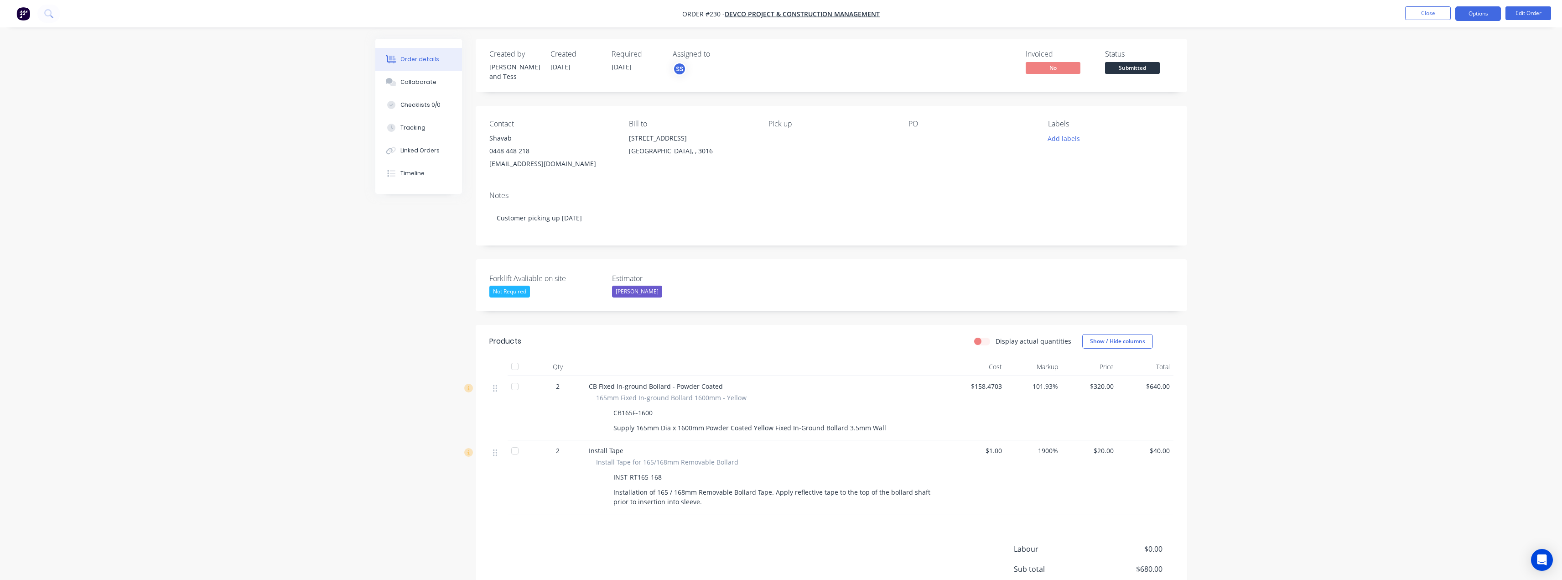
click at [1488, 12] on button "Options" at bounding box center [1478, 13] width 46 height 15
click at [1464, 59] on div "Invoice" at bounding box center [1451, 55] width 84 height 13
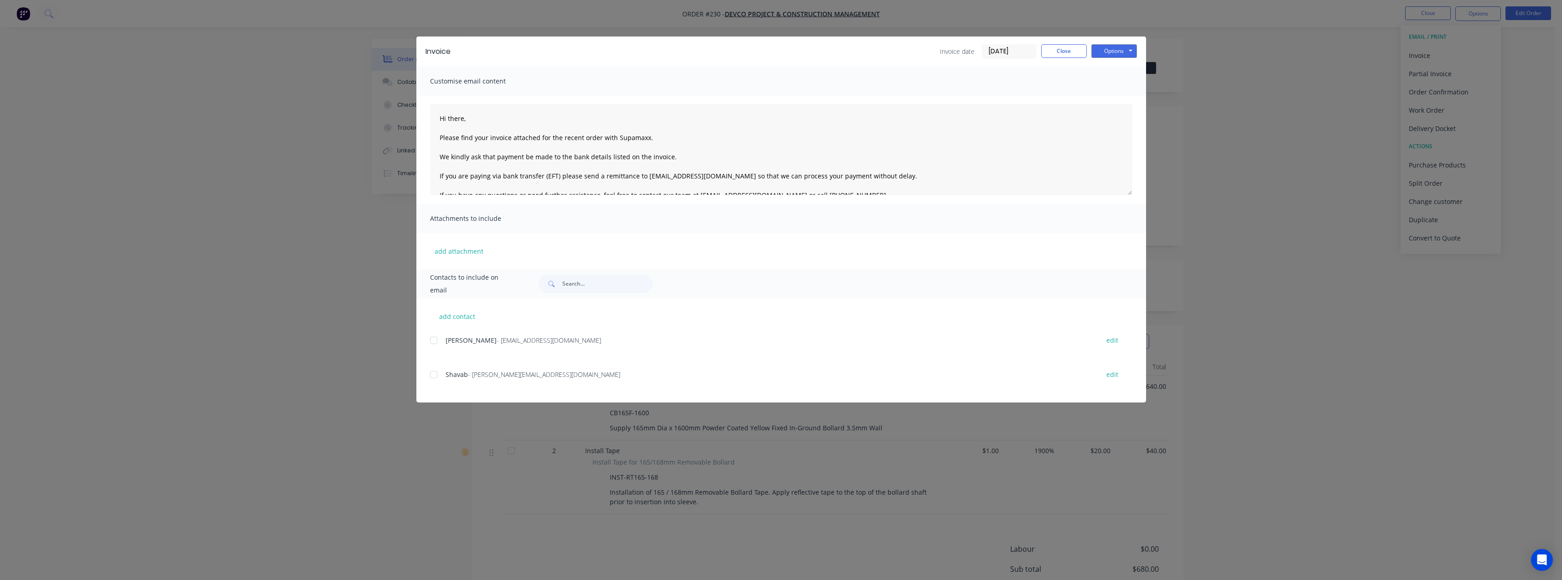
click at [432, 374] on div at bounding box center [434, 374] width 18 height 18
click at [1111, 52] on button "Options" at bounding box center [1114, 51] width 46 height 14
click at [1111, 96] on button "Email" at bounding box center [1120, 97] width 58 height 15
click at [1068, 51] on button "Close" at bounding box center [1064, 51] width 46 height 14
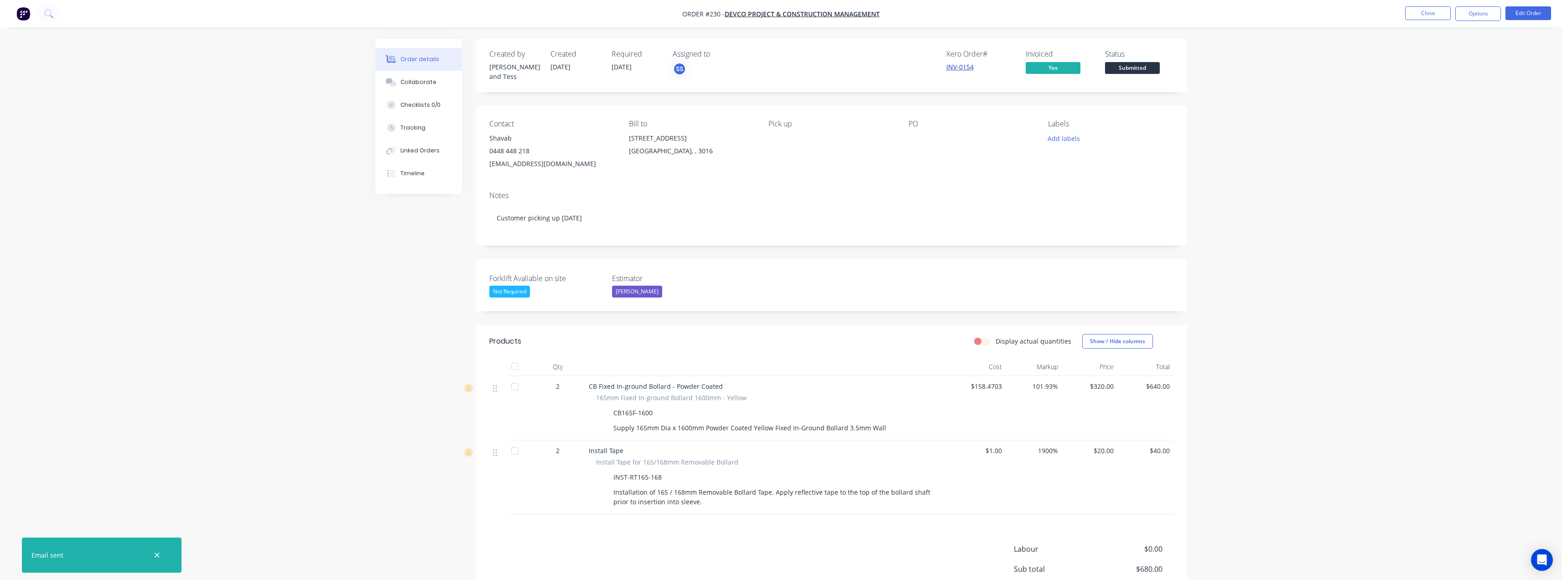
click at [955, 67] on link "INV-0154" at bounding box center [959, 66] width 27 height 9
click at [1129, 64] on span "Submitted" at bounding box center [1132, 67] width 55 height 11
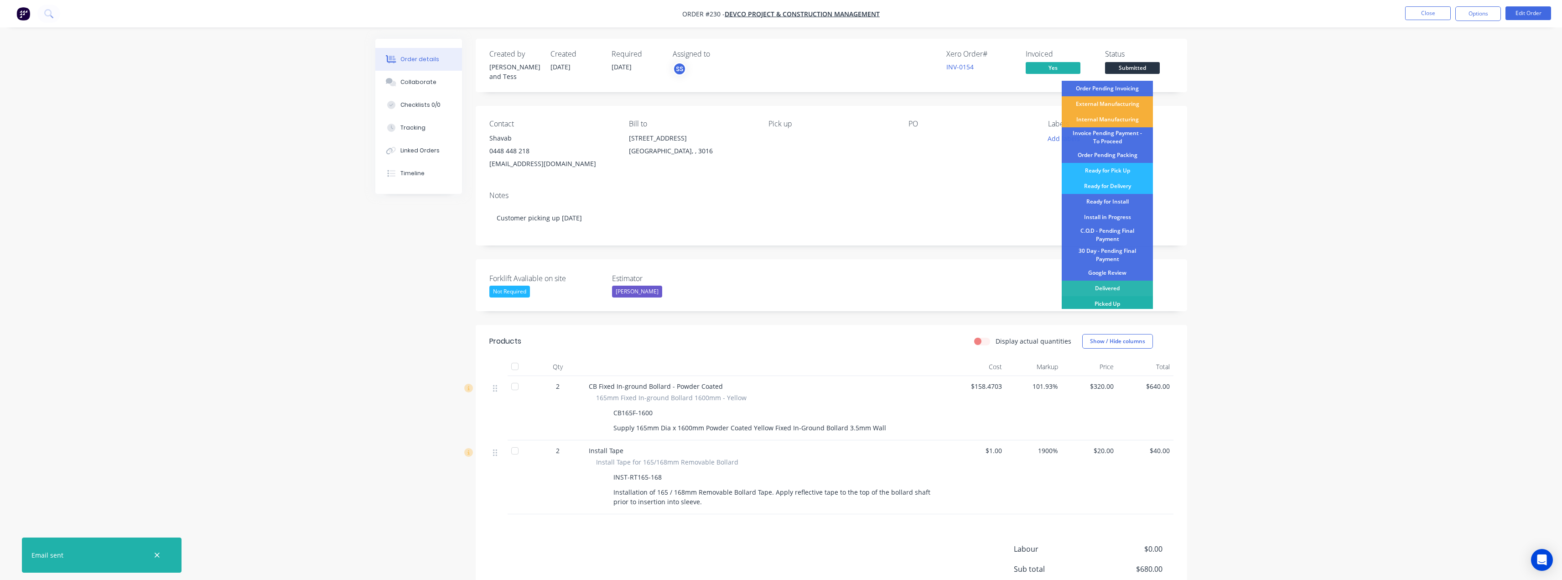
click at [1111, 304] on div "Picked Up" at bounding box center [1107, 304] width 91 height 16
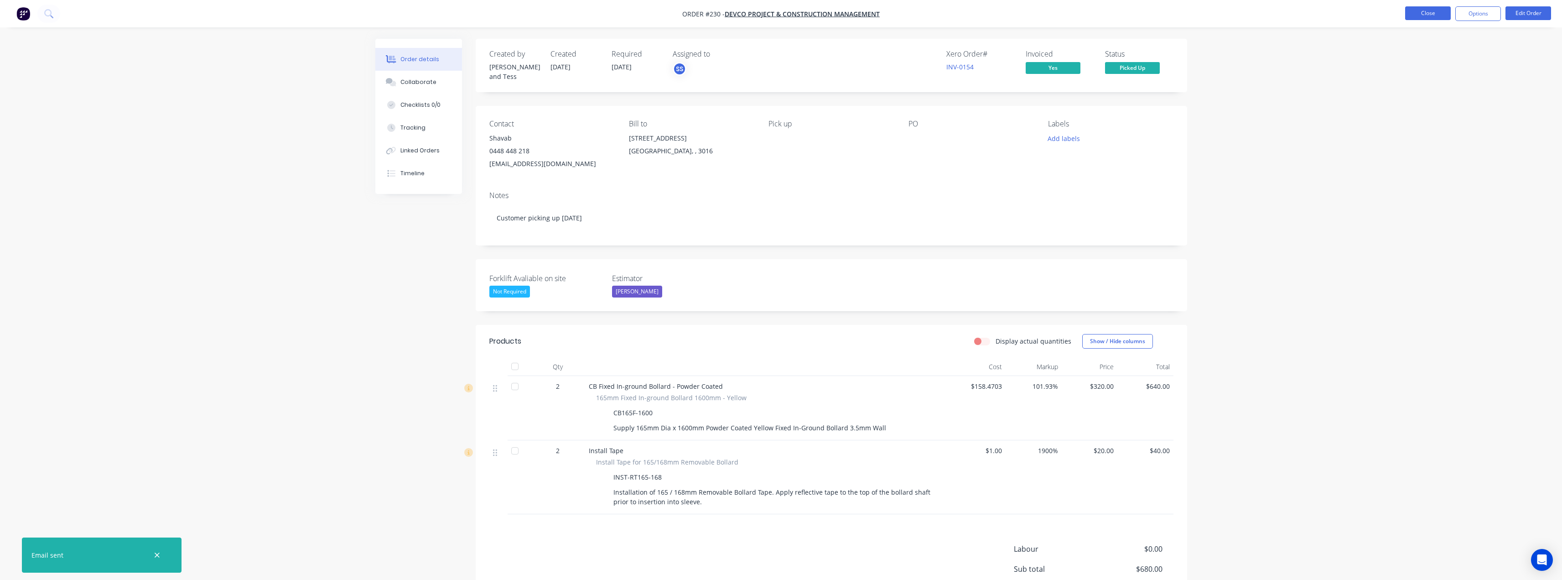
click at [1437, 16] on button "Close" at bounding box center [1428, 13] width 46 height 14
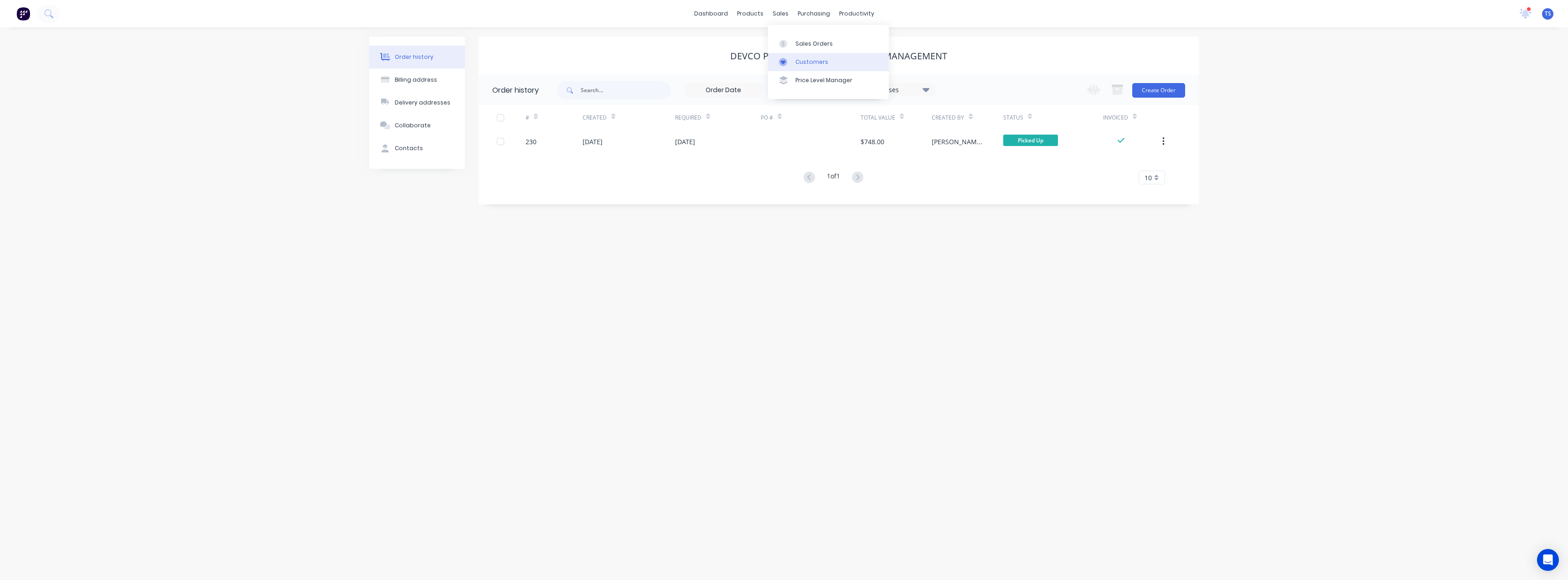
click at [792, 60] on div at bounding box center [785, 62] width 14 height 8
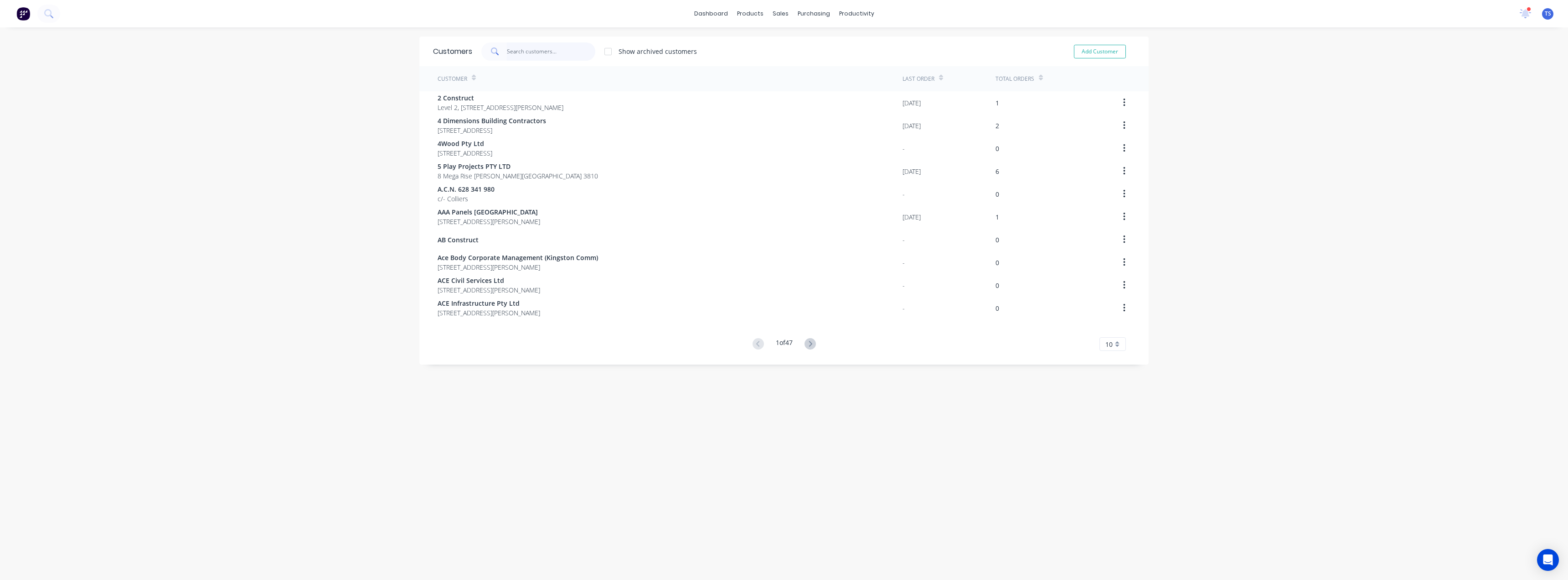
click at [551, 53] on input "text" at bounding box center [551, 51] width 89 height 18
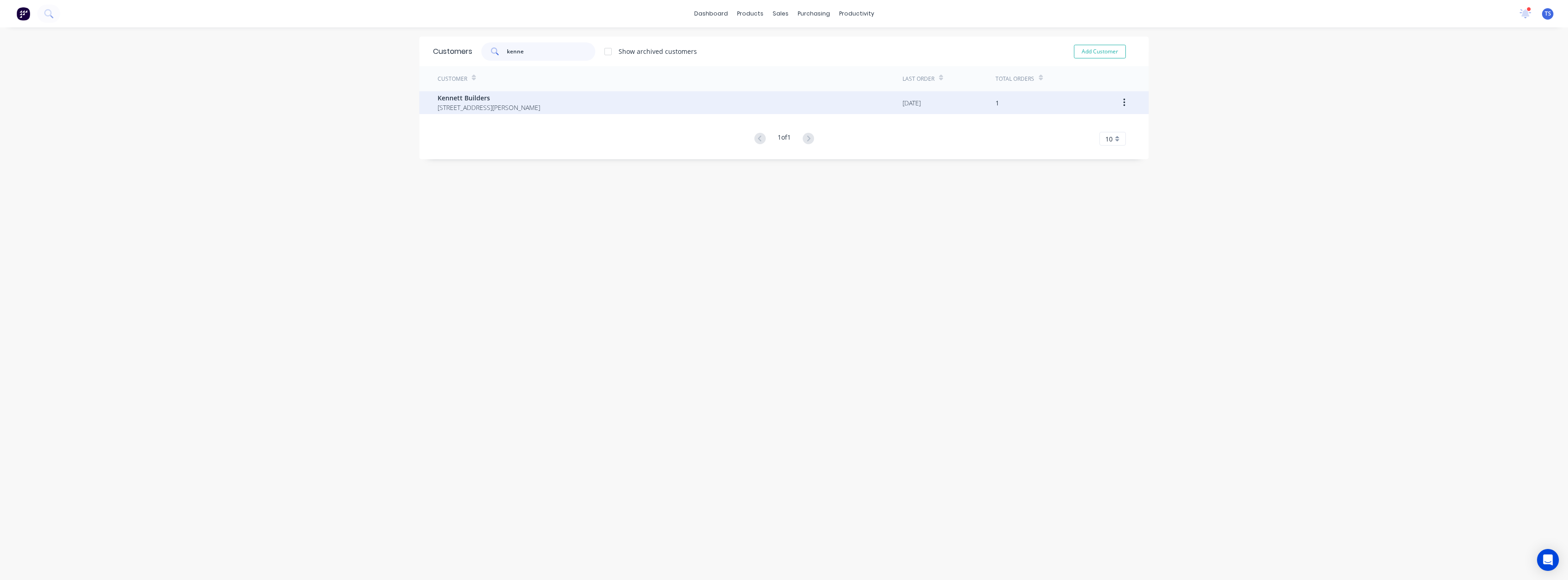
type input "kenne"
click at [490, 111] on span "[STREET_ADDRESS][PERSON_NAME]" at bounding box center [489, 108] width 103 height 10
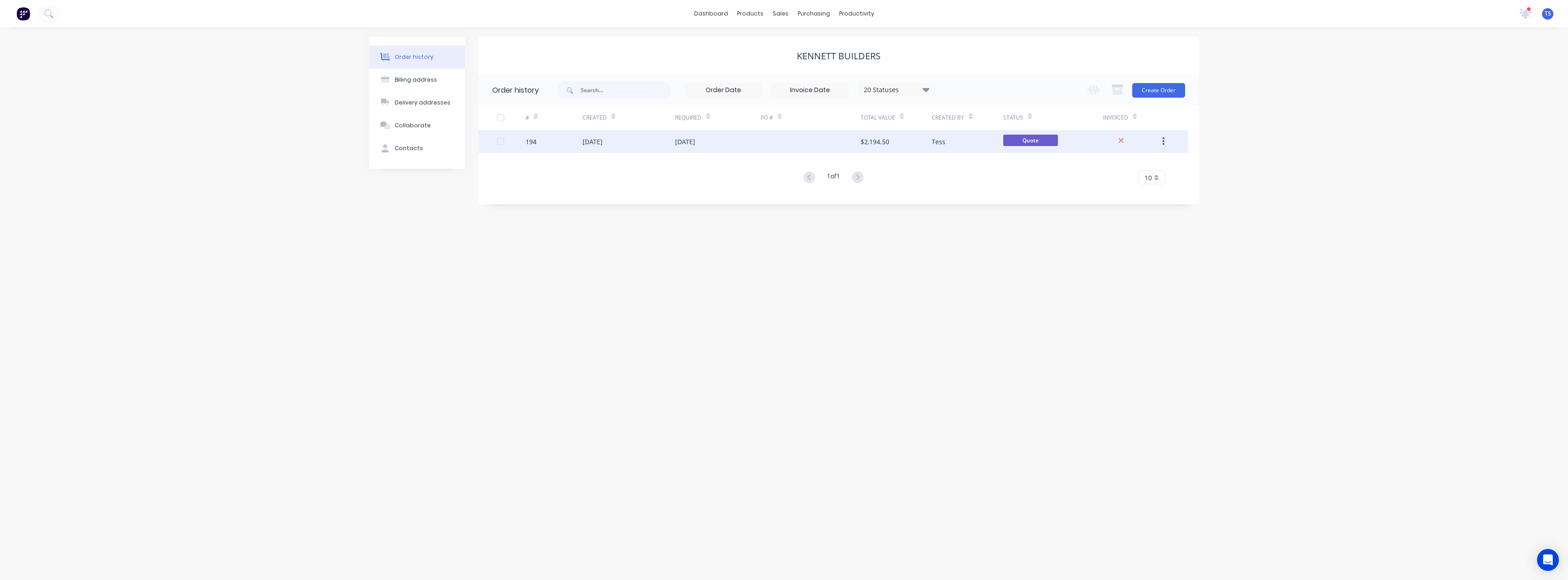
click at [682, 138] on div "[DATE]" at bounding box center [685, 142] width 20 height 10
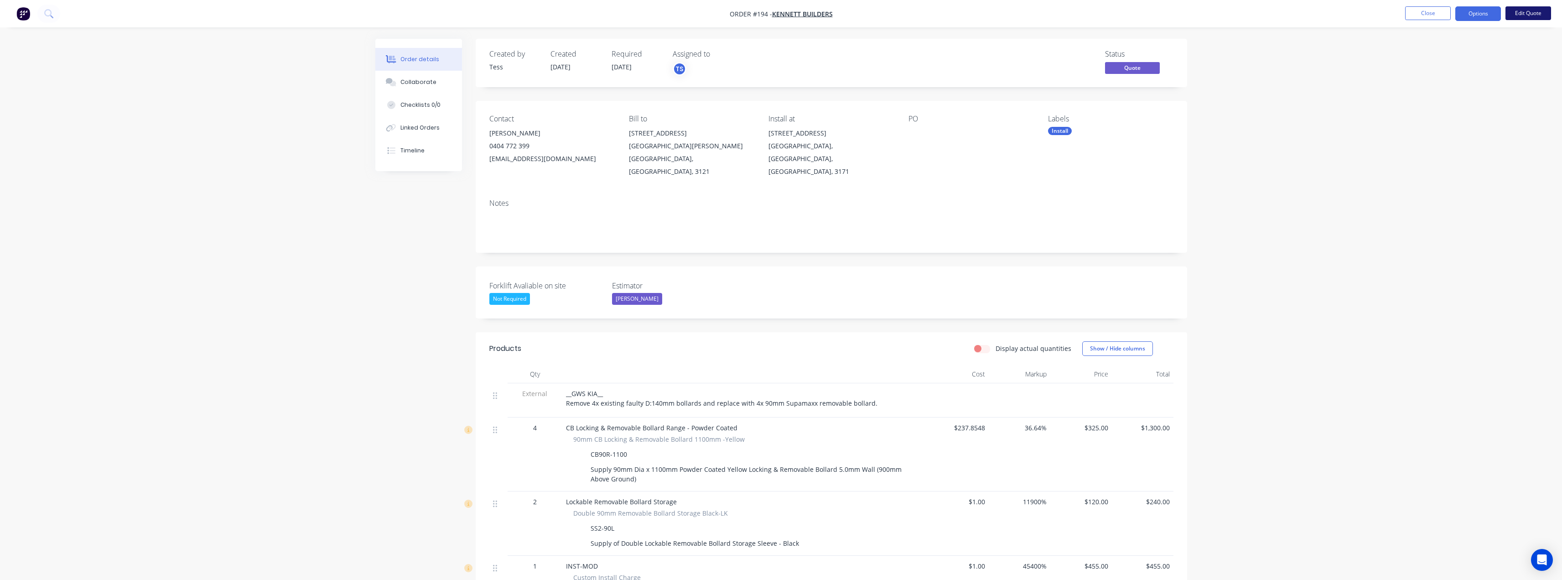
click at [1522, 13] on button "Edit Quote" at bounding box center [1529, 13] width 46 height 14
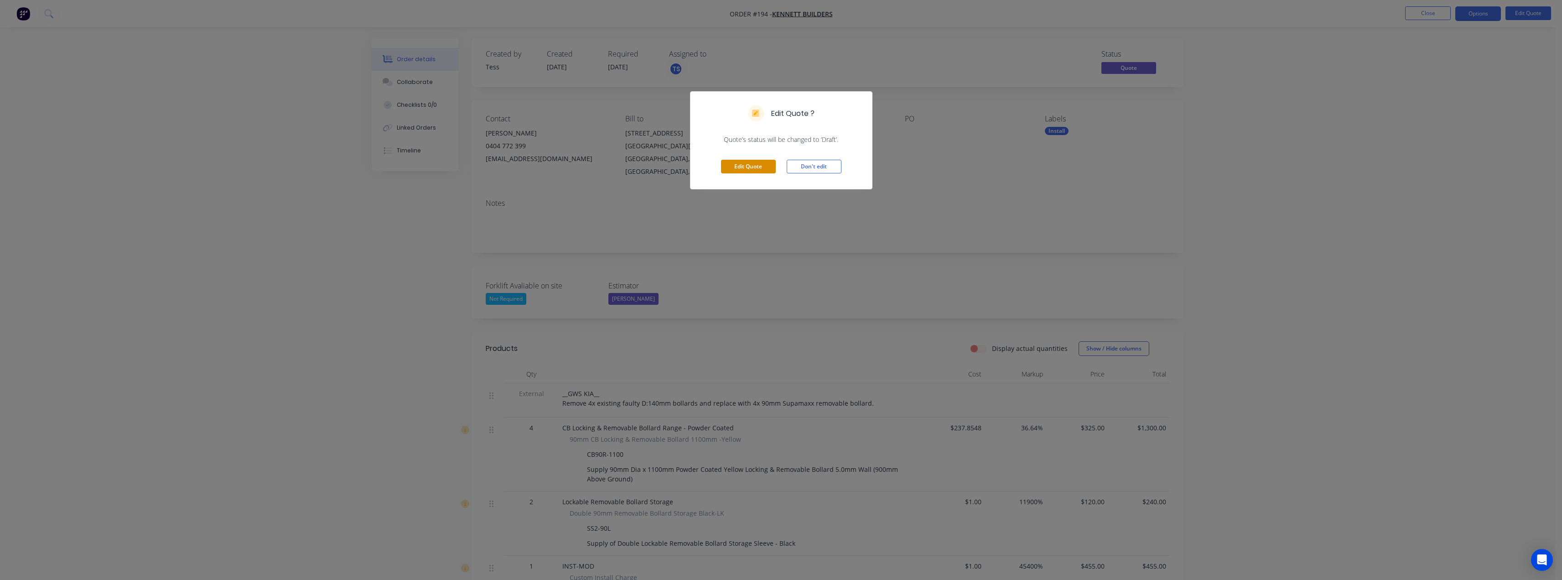
click at [746, 166] on button "Edit Quote" at bounding box center [748, 167] width 55 height 14
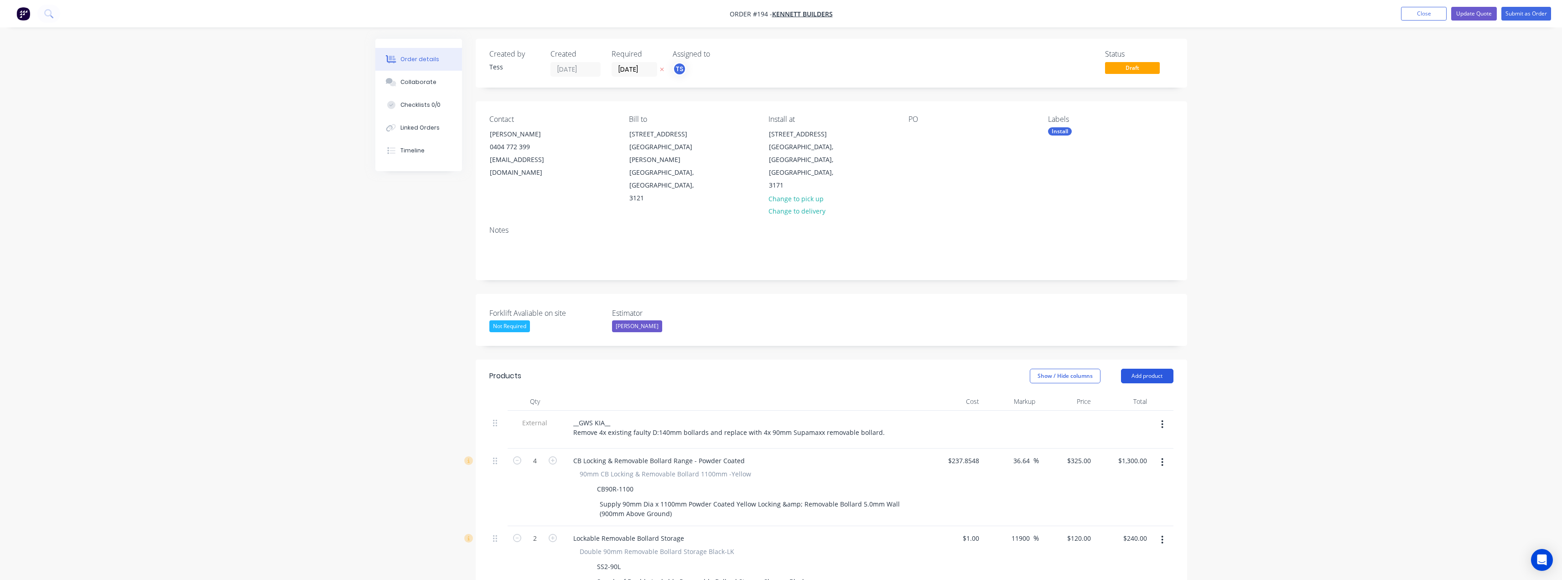
click at [1141, 369] on button "Add product" at bounding box center [1147, 376] width 52 height 15
click at [1118, 520] on div "Notes (External)" at bounding box center [1130, 526] width 70 height 13
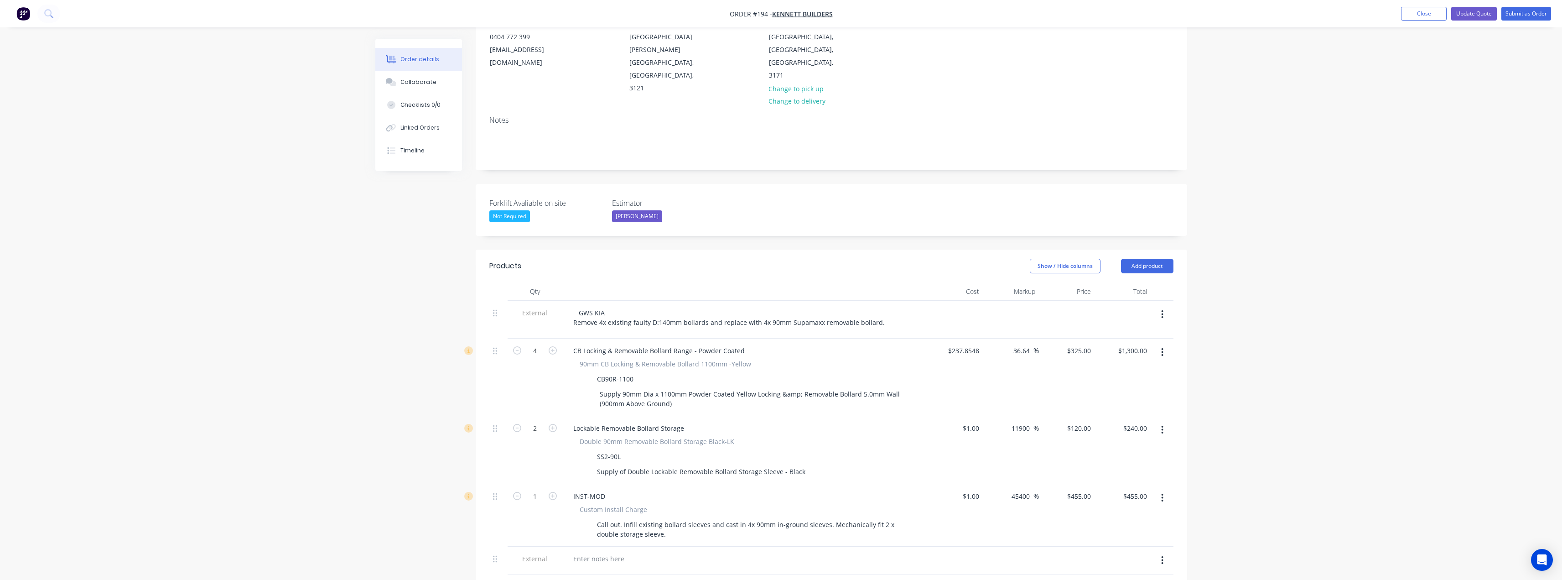
scroll to position [228, 0]
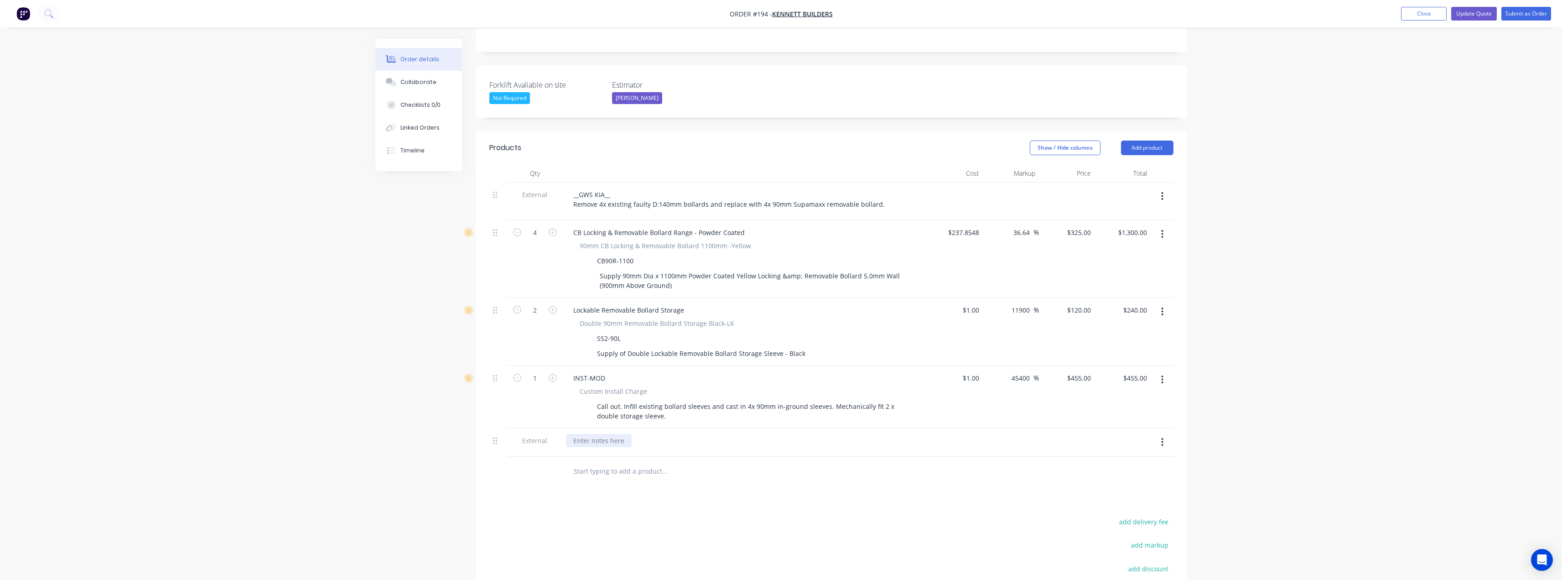
click at [612, 434] on div at bounding box center [599, 440] width 66 height 13
click at [691, 457] on div at bounding box center [726, 472] width 328 height 30
click at [616, 462] on input "text" at bounding box center [664, 471] width 182 height 18
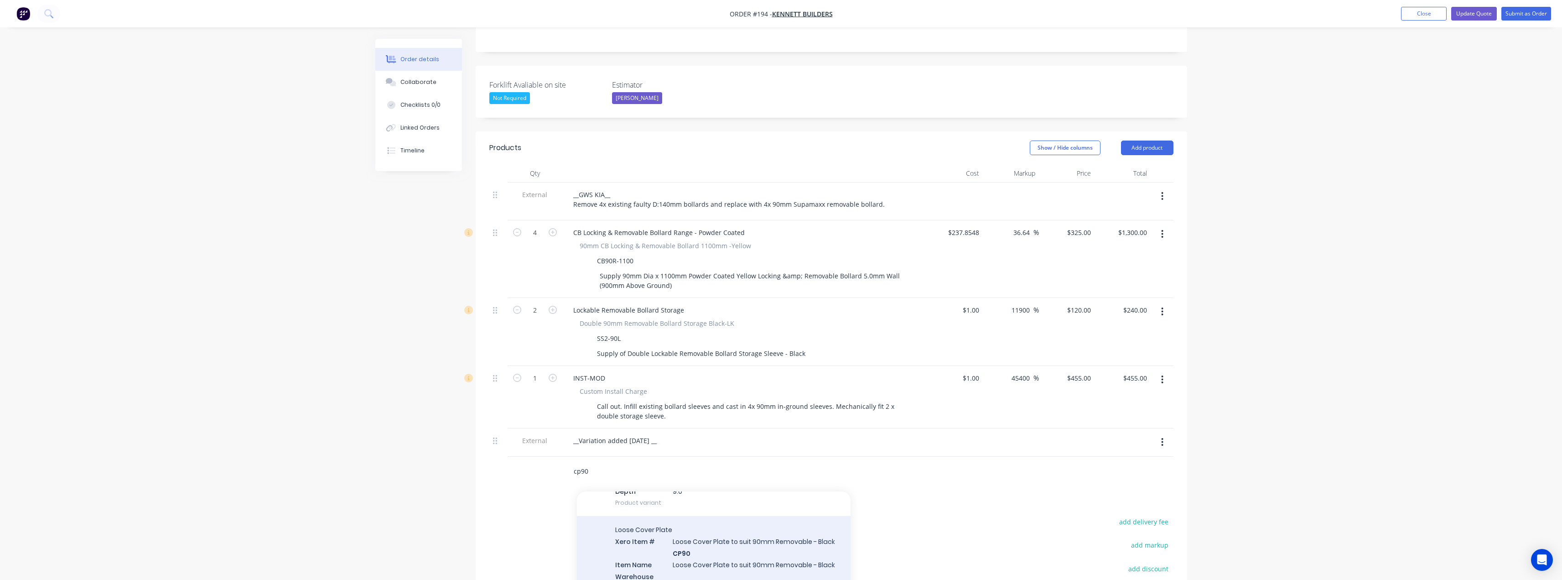
scroll to position [319, 0]
type input "cp90"
click at [706, 518] on div "Loose Cover Plate Xero Item # Loose Cover Plate to suit 90mm Removable - Black …" at bounding box center [714, 578] width 274 height 128
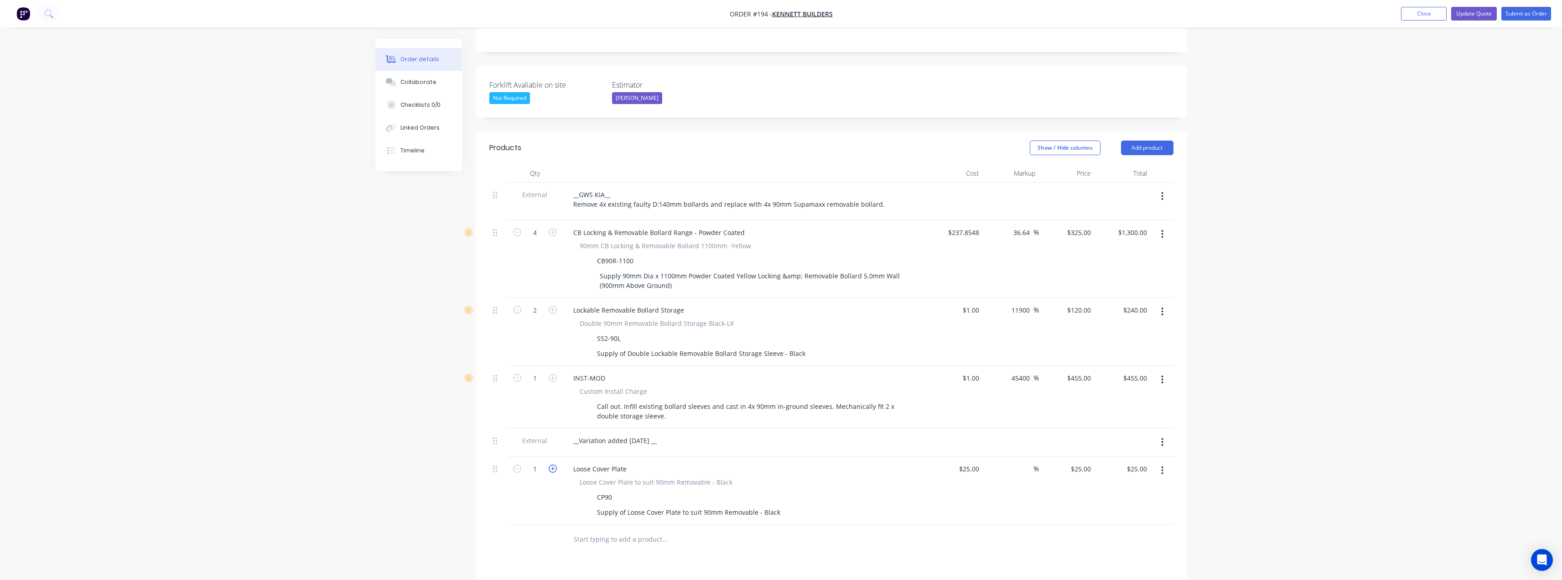
click at [553, 464] on icon "button" at bounding box center [553, 468] width 8 height 8
type input "2"
type input "$50.00"
click at [592, 520] on div "Products Show / Hide columns Add product Qty Cost Markup Price Total External _…" at bounding box center [831, 452] width 711 height 642
click at [959, 457] on div "25 25" at bounding box center [955, 491] width 56 height 68
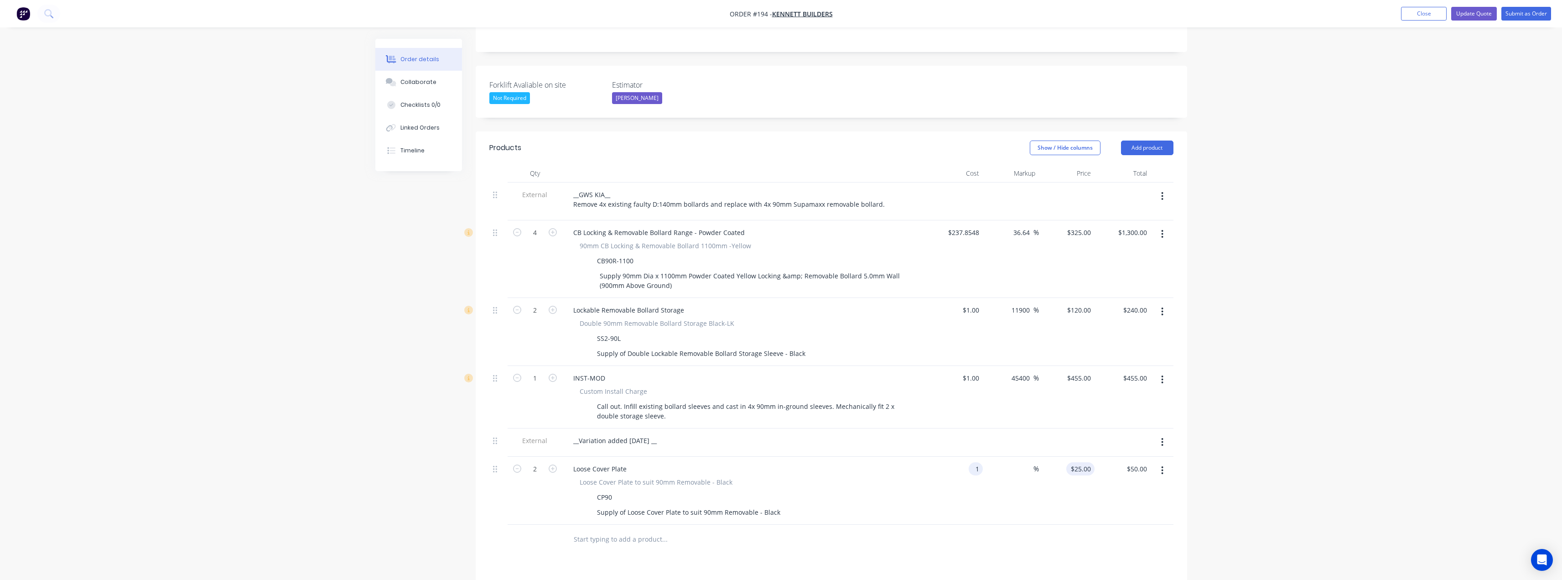
type input "$1.00"
type input "1"
type input "$2.00"
click at [1090, 462] on input "1" at bounding box center [1082, 468] width 25 height 13
type input "20"
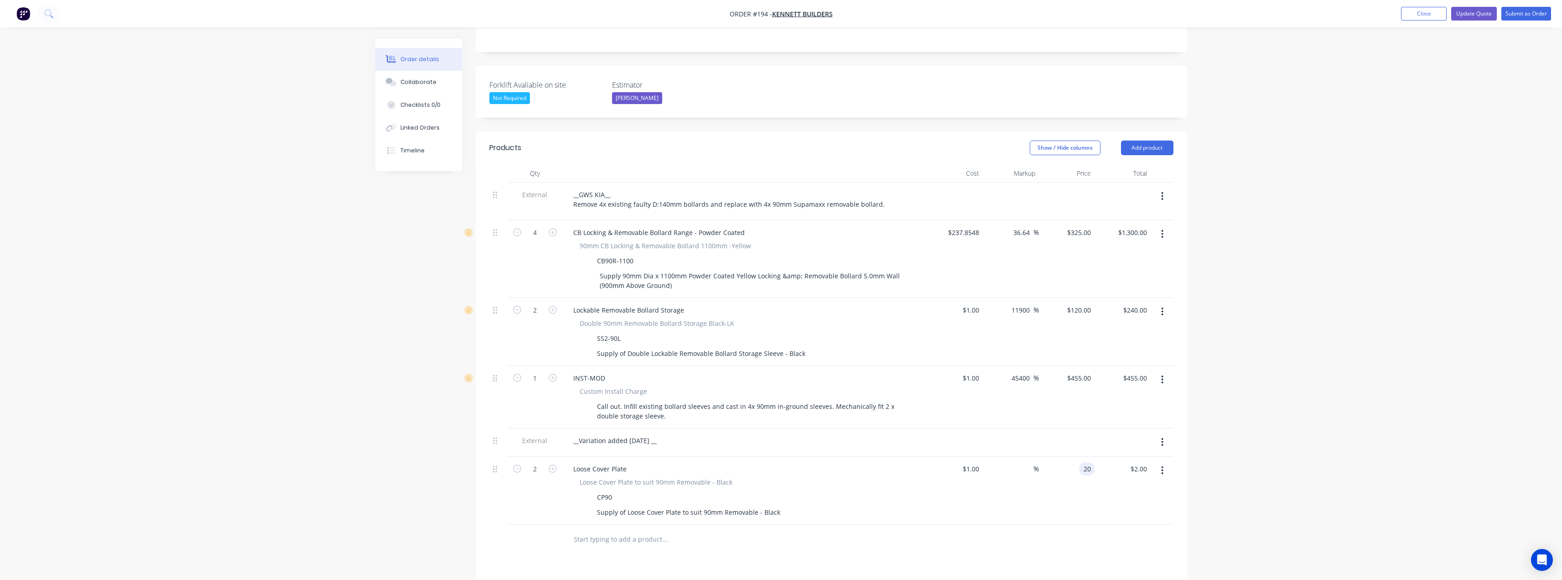
type input "1900"
type input "$20.00"
type input "$40.00"
click at [1009, 524] on div at bounding box center [831, 539] width 684 height 30
click at [663, 434] on div "__Variation added [DATE] __" at bounding box center [615, 440] width 98 height 13
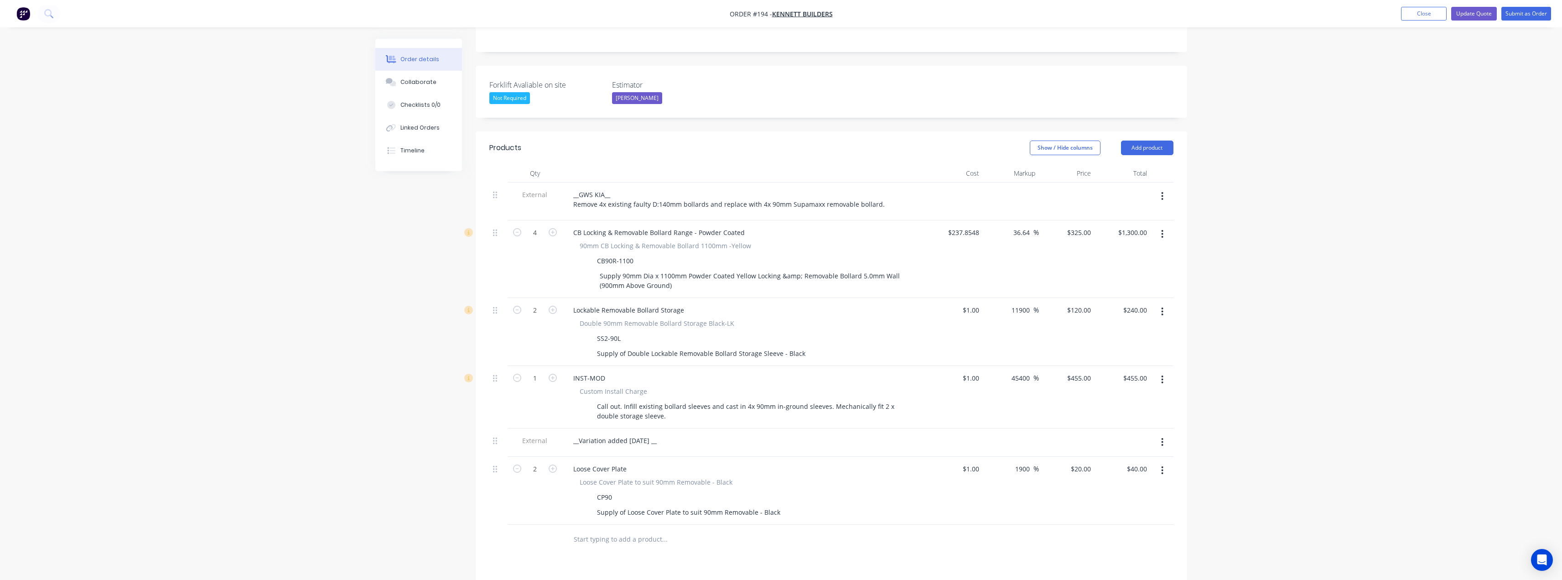
click at [727, 524] on div at bounding box center [726, 539] width 328 height 30
click at [664, 434] on div "__Variation added [DATE] __" at bounding box center [615, 440] width 98 height 13
click at [650, 434] on div "__Variation added [DATE] __ *site may only need one. take two just in case." at bounding box center [644, 445] width 156 height 23
click at [578, 434] on div "__Variation added [DATE] __ *site may only need one. Take two just in case." at bounding box center [644, 445] width 157 height 23
click at [716, 434] on div "__Variation added [DATE] __ *Site may only need one. Take two just in case." at bounding box center [644, 445] width 157 height 23
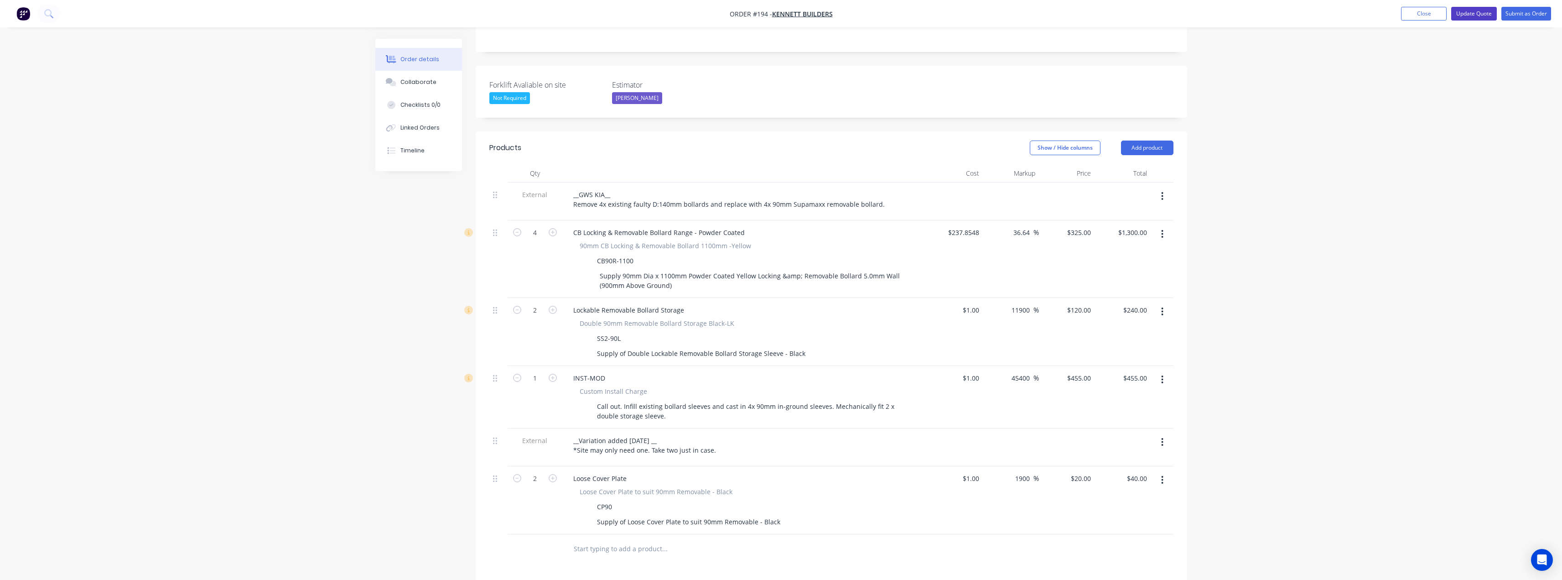
click at [1472, 12] on button "Update Quote" at bounding box center [1474, 14] width 46 height 14
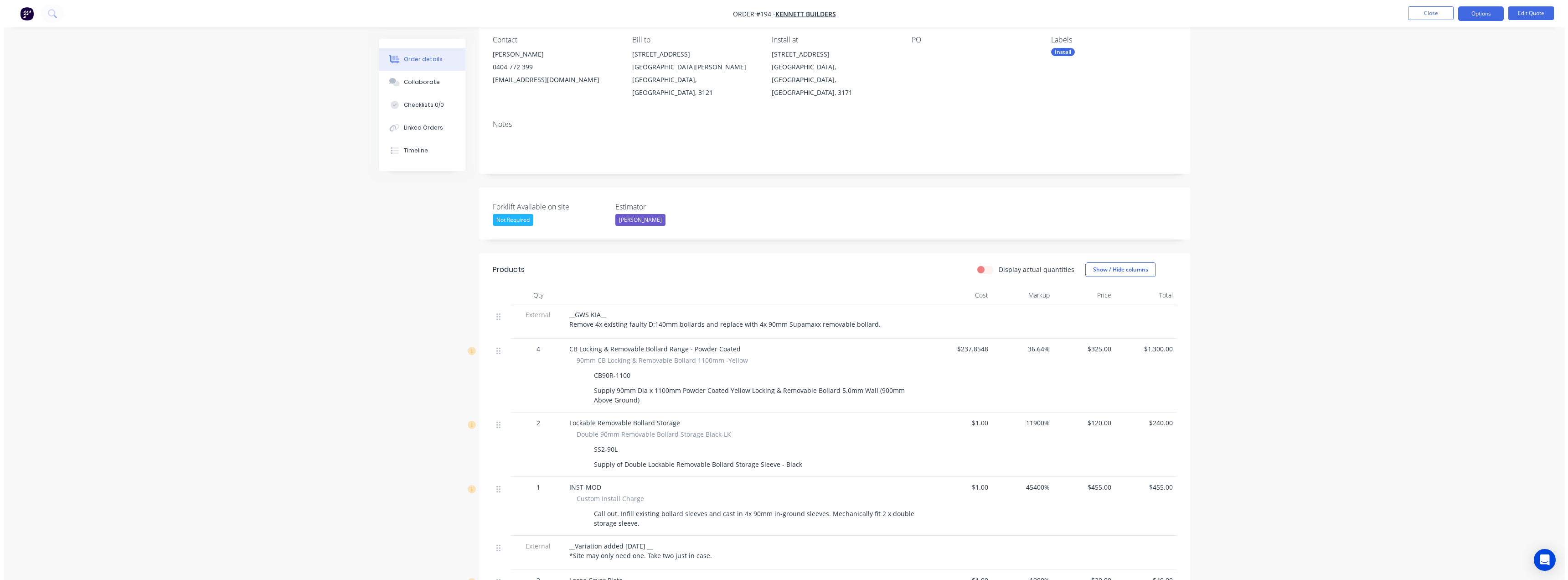
scroll to position [0, 0]
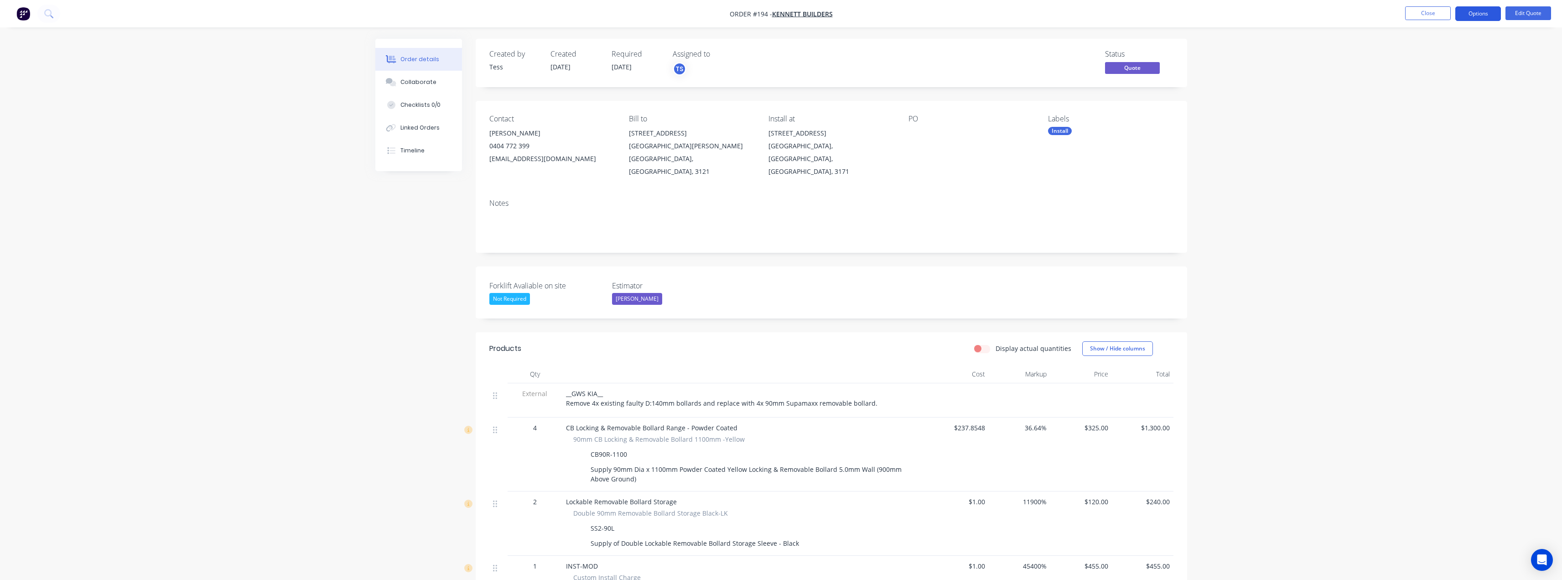
click at [1480, 15] on button "Options" at bounding box center [1478, 13] width 46 height 15
click at [1428, 112] on div "Convert to Order" at bounding box center [1451, 110] width 84 height 13
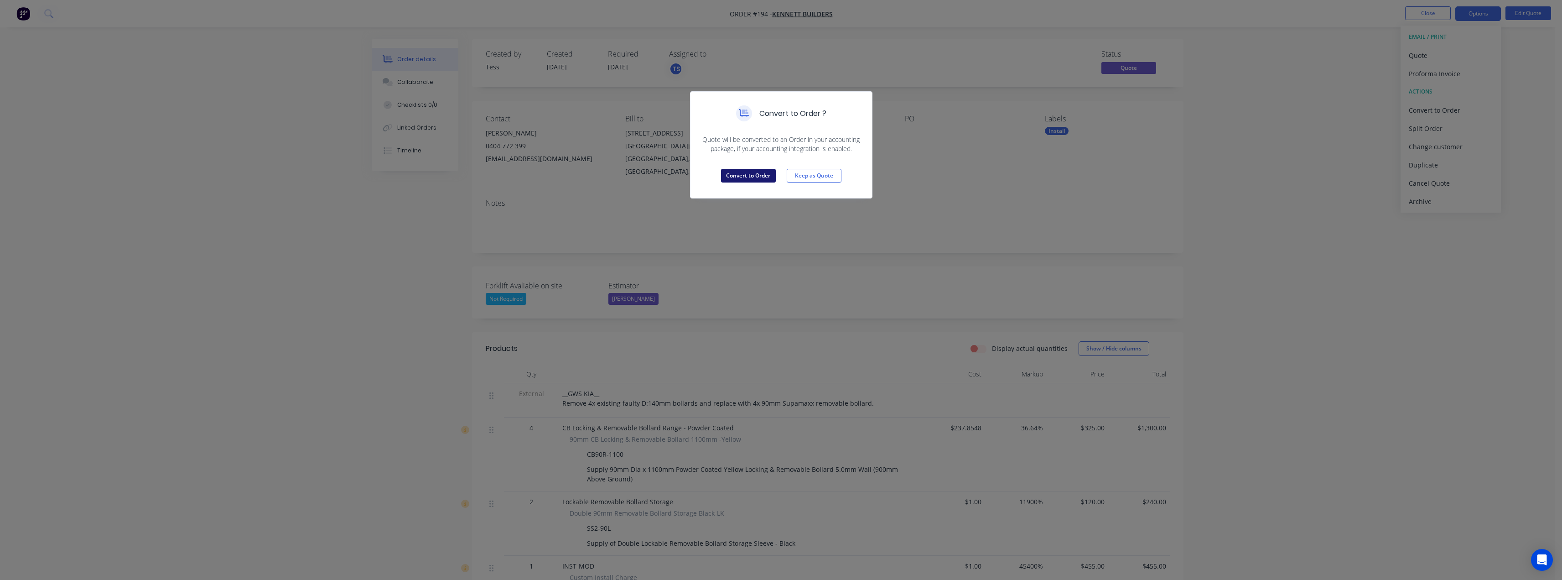
click at [753, 178] on button "Convert to Order" at bounding box center [748, 176] width 55 height 14
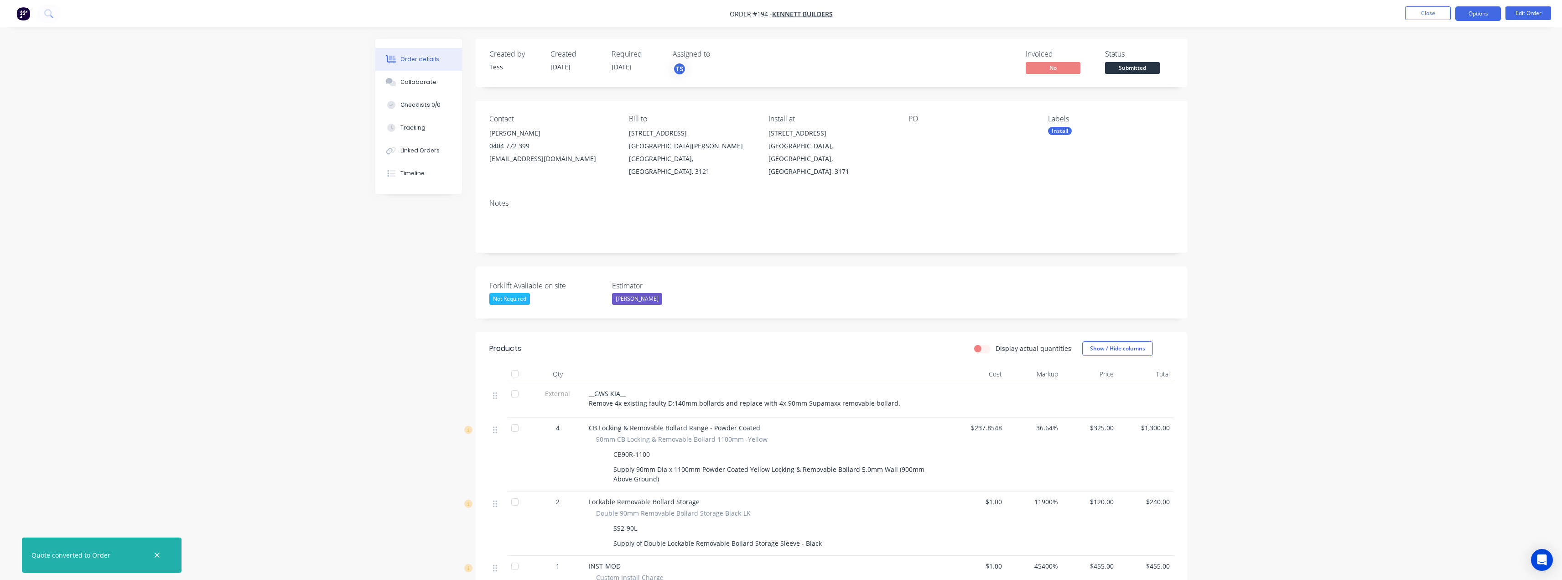
click at [1482, 13] on button "Options" at bounding box center [1478, 13] width 46 height 15
click at [1429, 124] on div "Delivery Docket" at bounding box center [1451, 128] width 84 height 13
click at [1433, 93] on div "Without pricing" at bounding box center [1451, 91] width 84 height 13
click at [1284, 125] on div "Order details Collaborate Checklists 0/0 Tracking Linked Orders Timeline Order …" at bounding box center [781, 437] width 1562 height 875
click at [1432, 13] on button "Close" at bounding box center [1428, 13] width 46 height 14
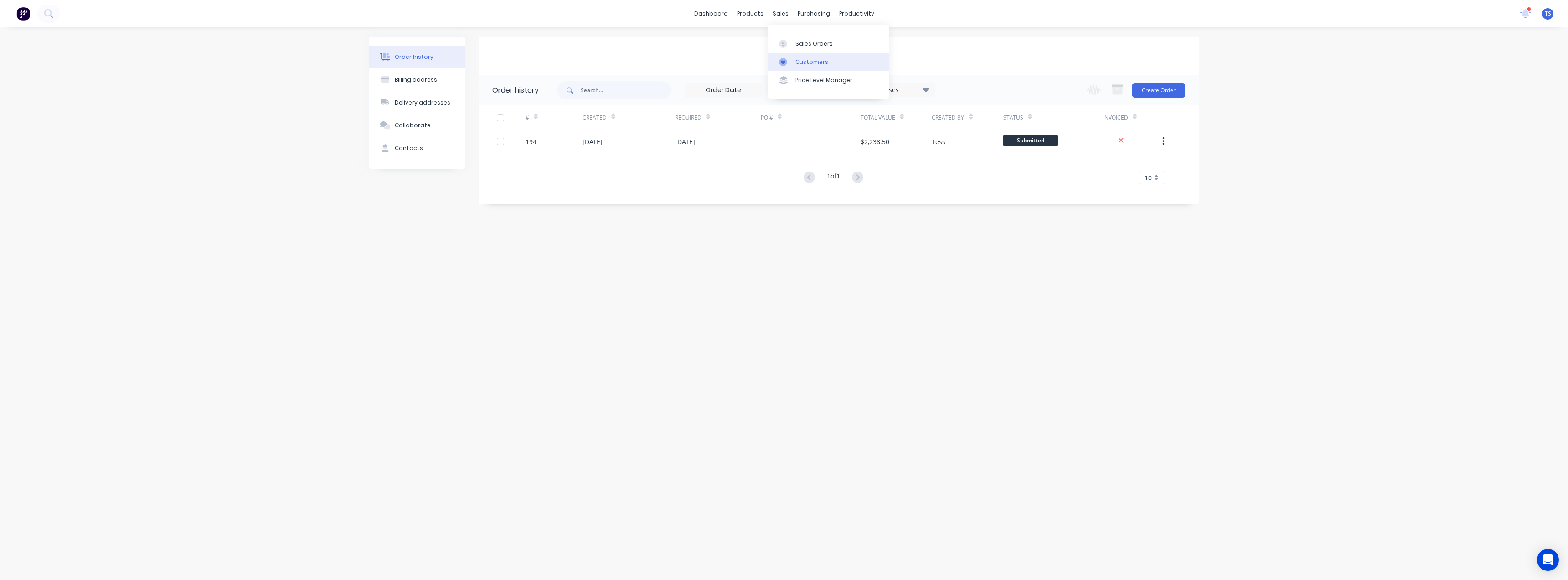
click at [804, 62] on div "Customers" at bounding box center [811, 62] width 33 height 8
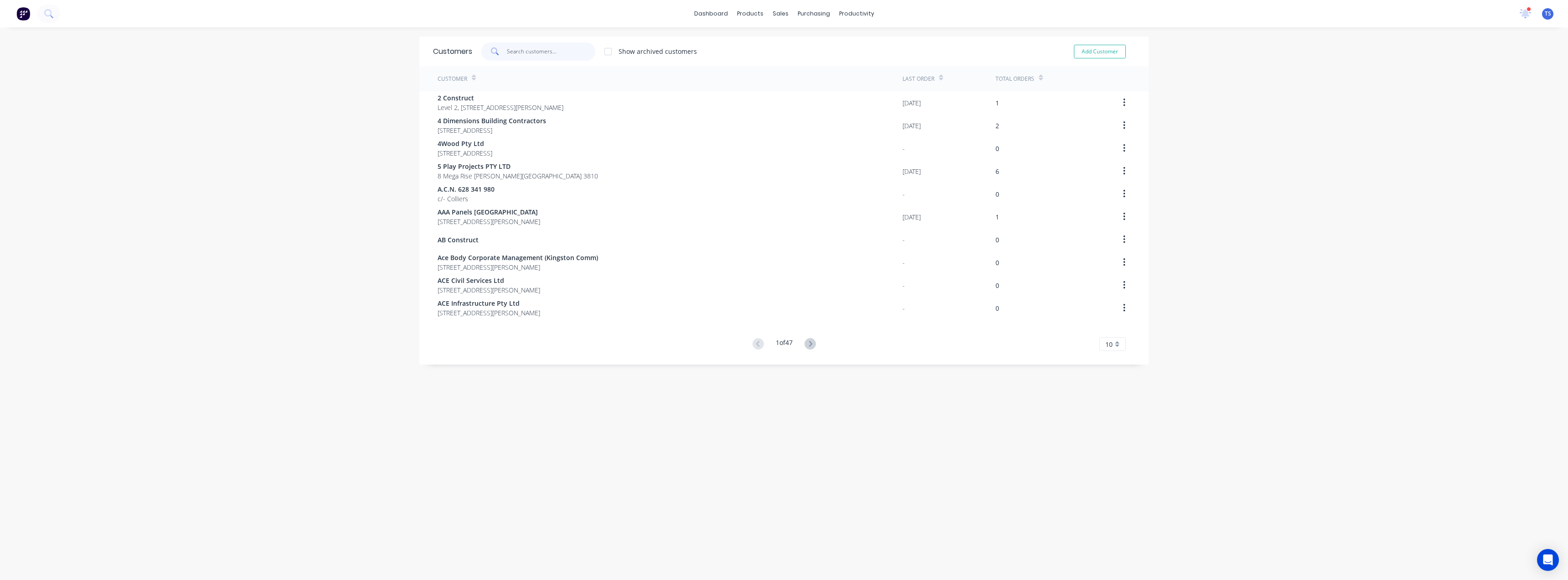
click at [545, 51] on input "text" at bounding box center [551, 51] width 89 height 18
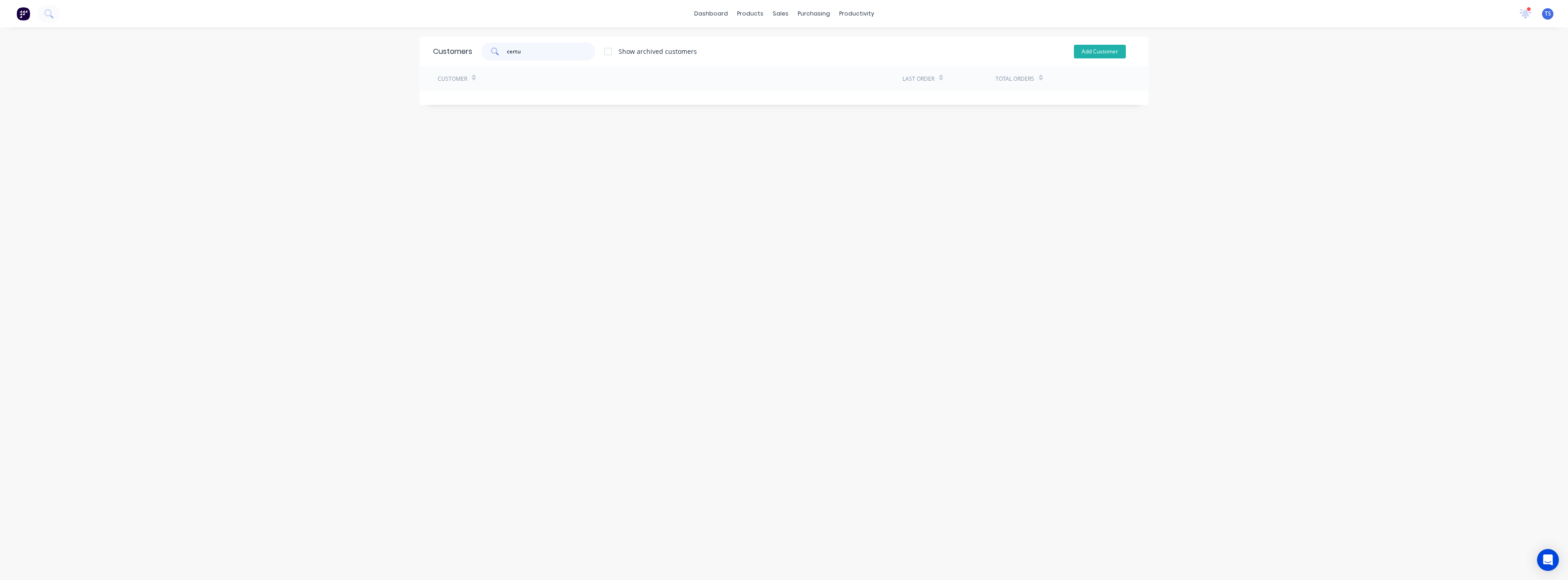
type input "certu"
click at [1092, 46] on button "Add Customer" at bounding box center [1100, 52] width 52 height 14
select select "AU"
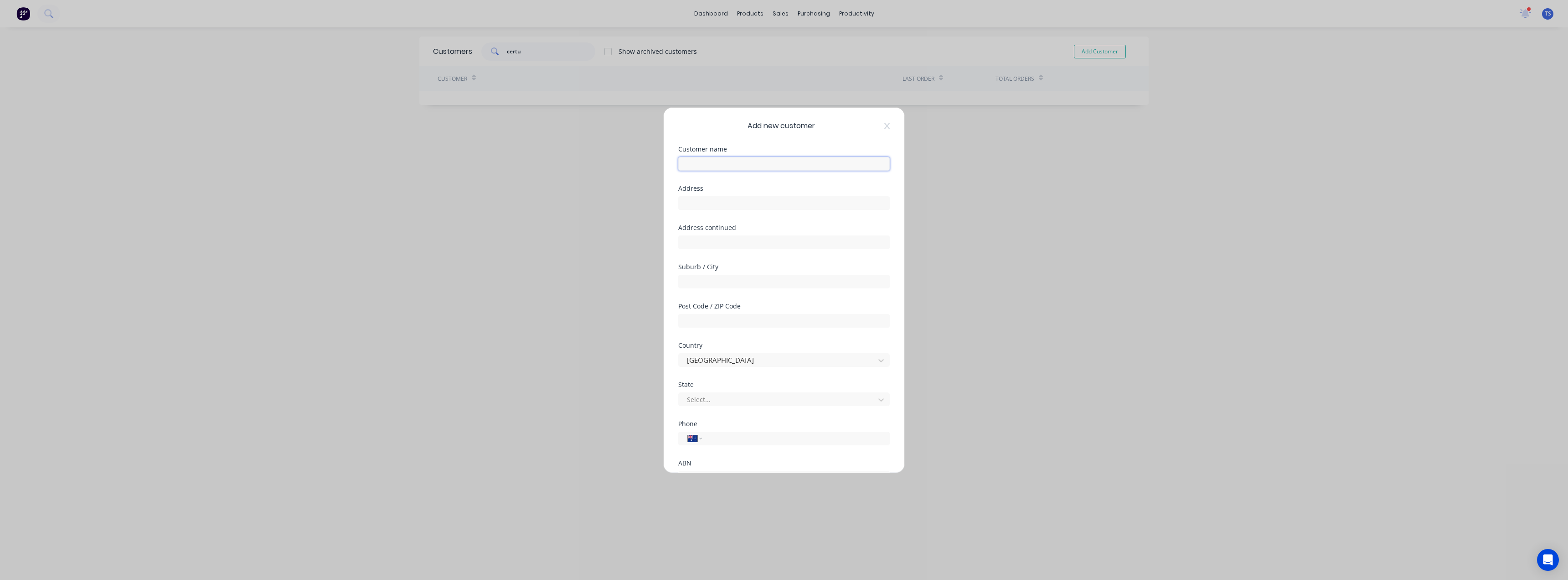
click at [711, 163] on input "text" at bounding box center [784, 164] width 212 height 14
type input "Certus Projects Pty Ltd"
drag, startPoint x: 708, startPoint y: 205, endPoint x: 714, endPoint y: 203, distance: 6.3
click at [709, 205] on input "text" at bounding box center [784, 203] width 212 height 14
type input "level 11, suite 1103"
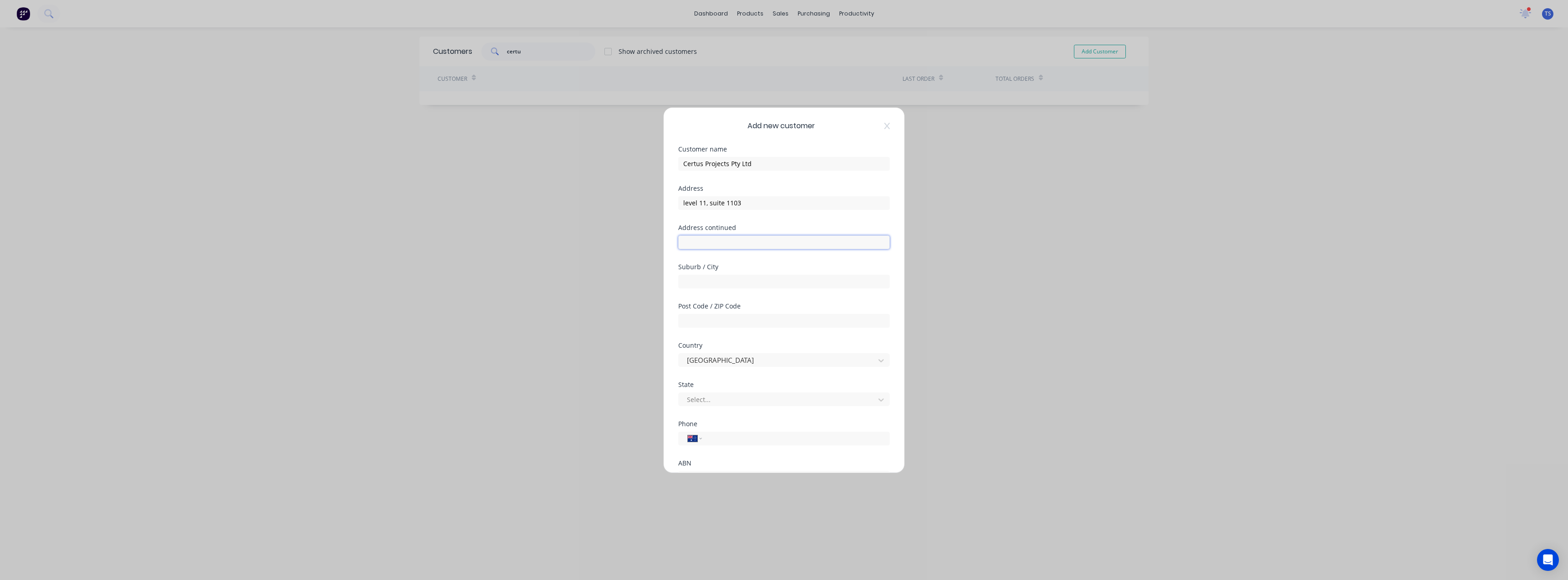
click at [714, 244] on input "text" at bounding box center [784, 242] width 212 height 14
type input "[STREET_ADDRESS]"
click at [710, 279] on input "text" at bounding box center [784, 282] width 212 height 14
type input "Mascot"
click at [696, 317] on input "text" at bounding box center [784, 321] width 212 height 14
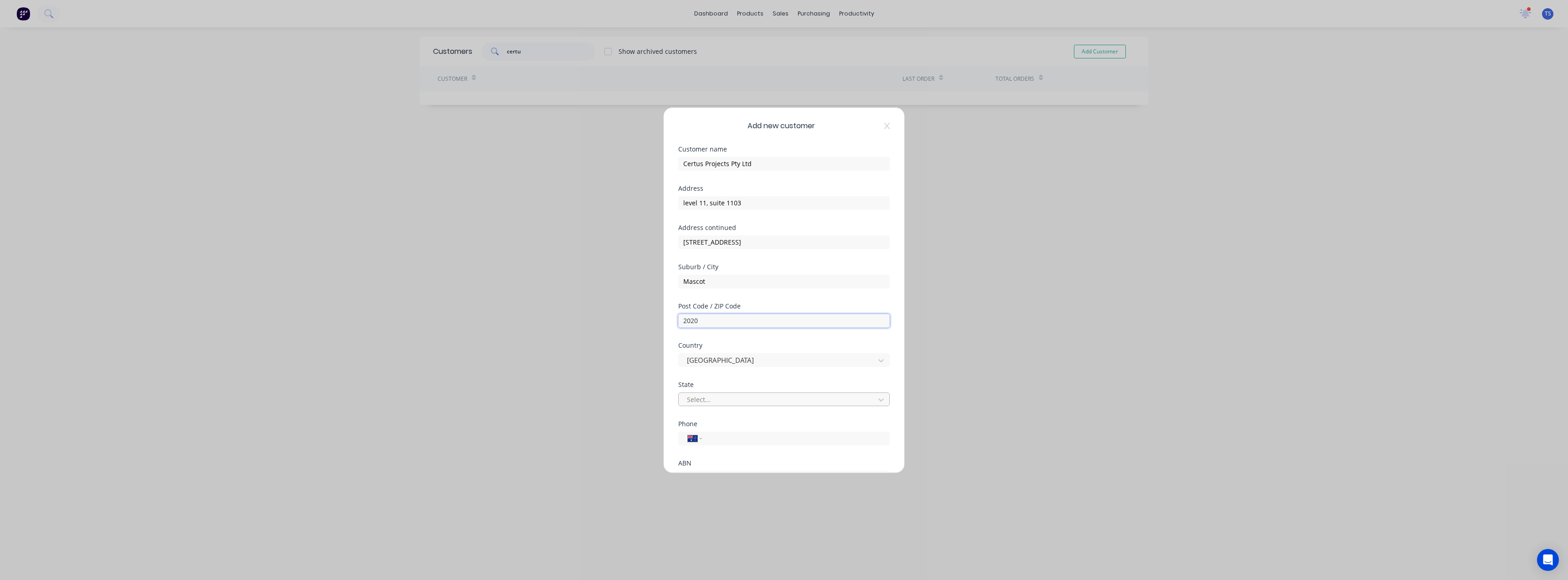
type input "2020"
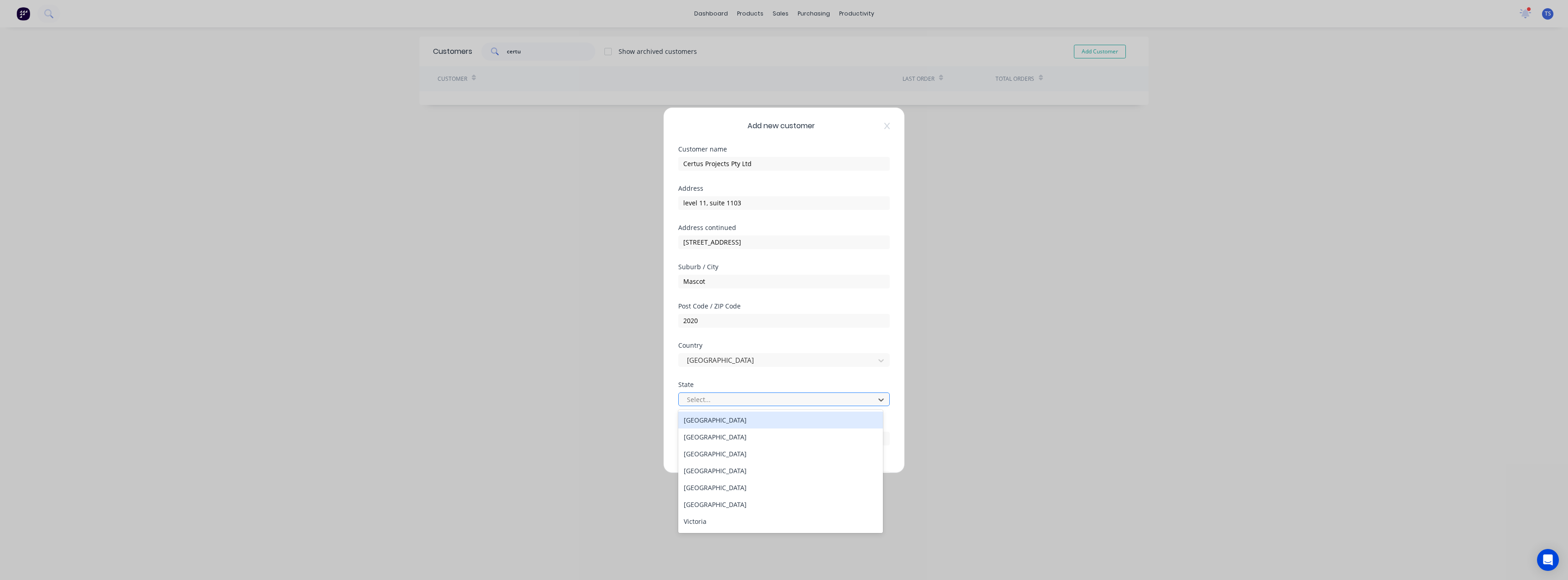
click at [706, 395] on div at bounding box center [778, 399] width 184 height 11
click at [711, 443] on div "[GEOGRAPHIC_DATA]" at bounding box center [781, 436] width 205 height 17
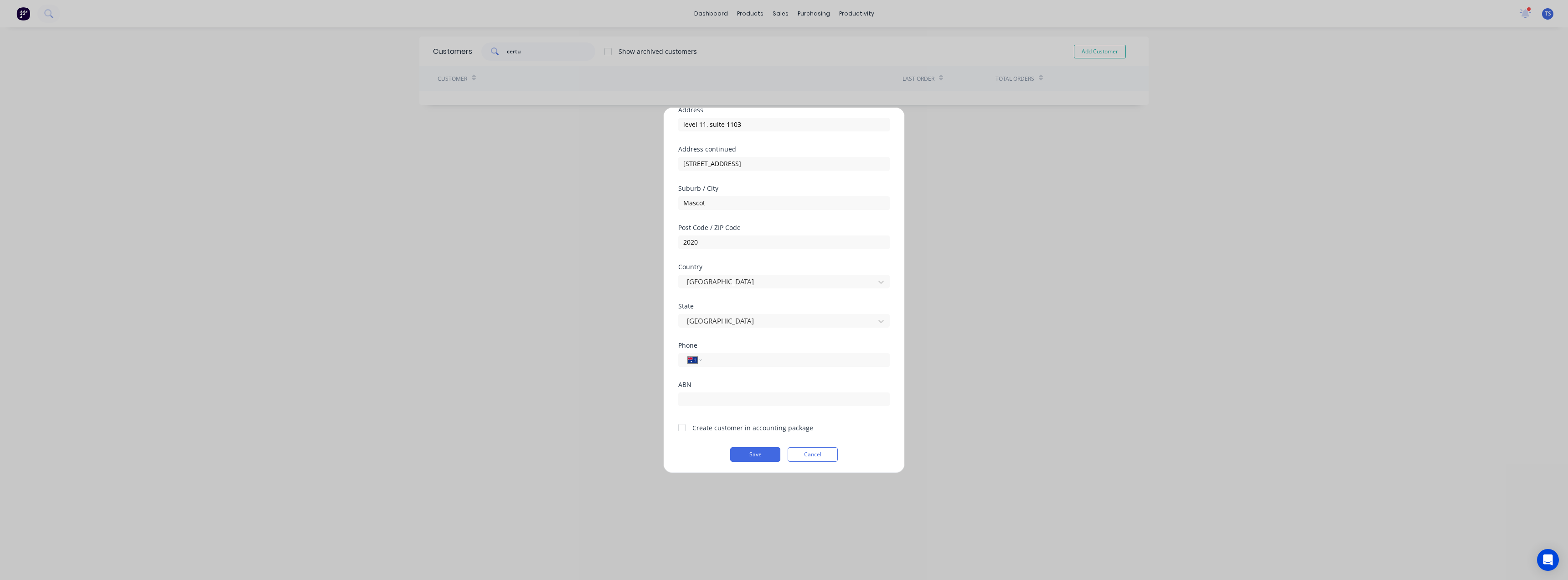
scroll to position [80, 0]
click at [681, 426] on div at bounding box center [682, 425] width 18 height 18
click at [758, 450] on button "Save" at bounding box center [756, 452] width 50 height 15
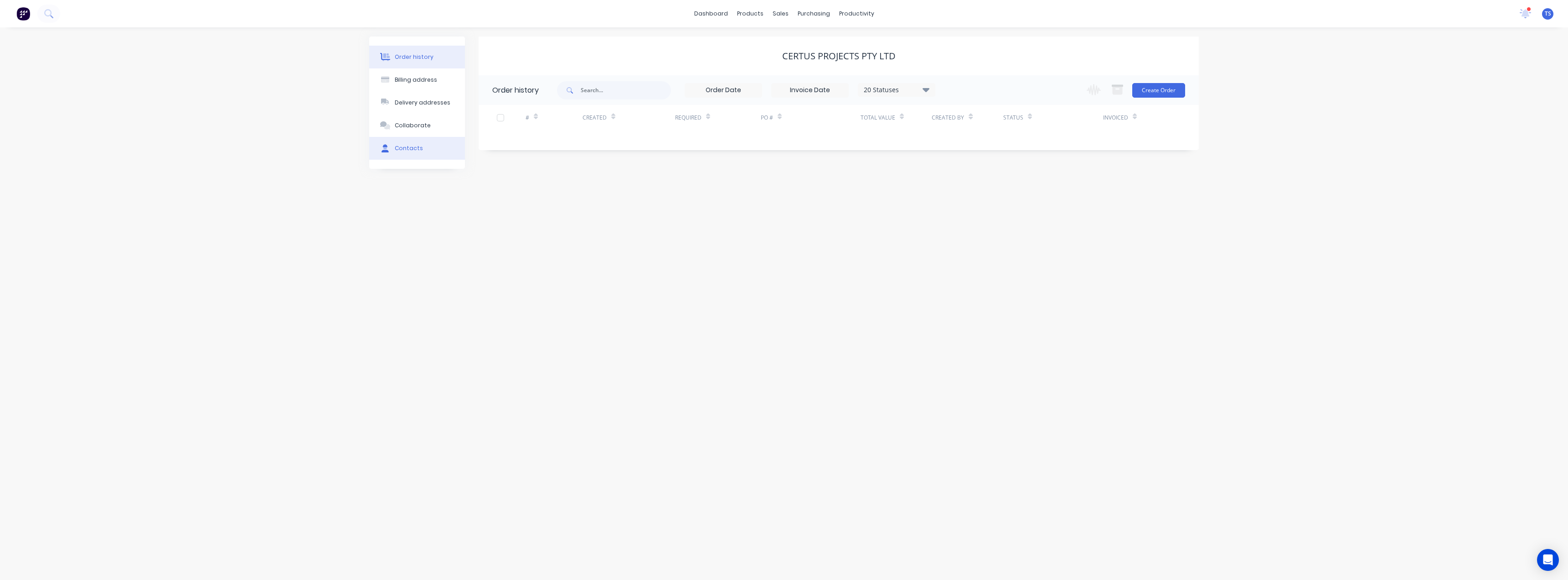
click at [402, 148] on div "Contacts" at bounding box center [409, 148] width 28 height 8
drag, startPoint x: 1171, startPoint y: 95, endPoint x: 1162, endPoint y: 90, distance: 10.3
click at [1171, 95] on button "Add contact" at bounding box center [1170, 90] width 42 height 14
select select "AU"
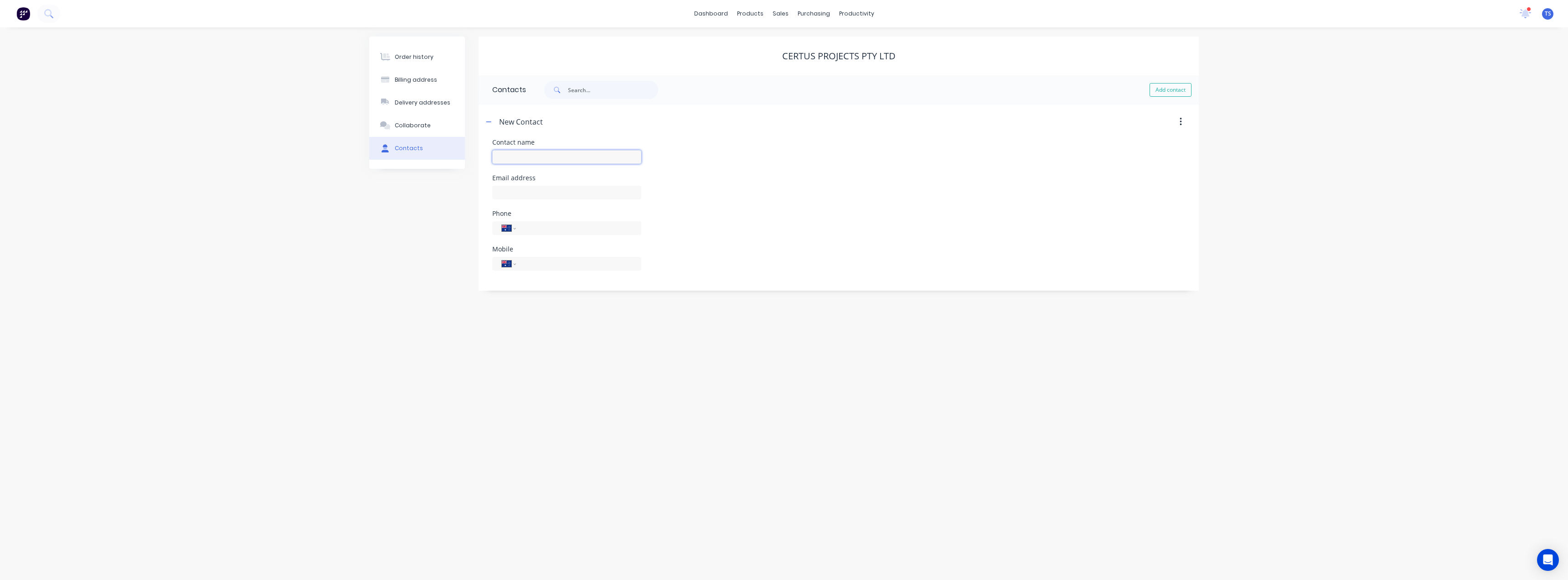
click at [511, 158] on input "text" at bounding box center [567, 157] width 149 height 14
type input "[PERSON_NAME]"
click at [517, 193] on input "text" at bounding box center [567, 193] width 149 height 14
select select "AU"
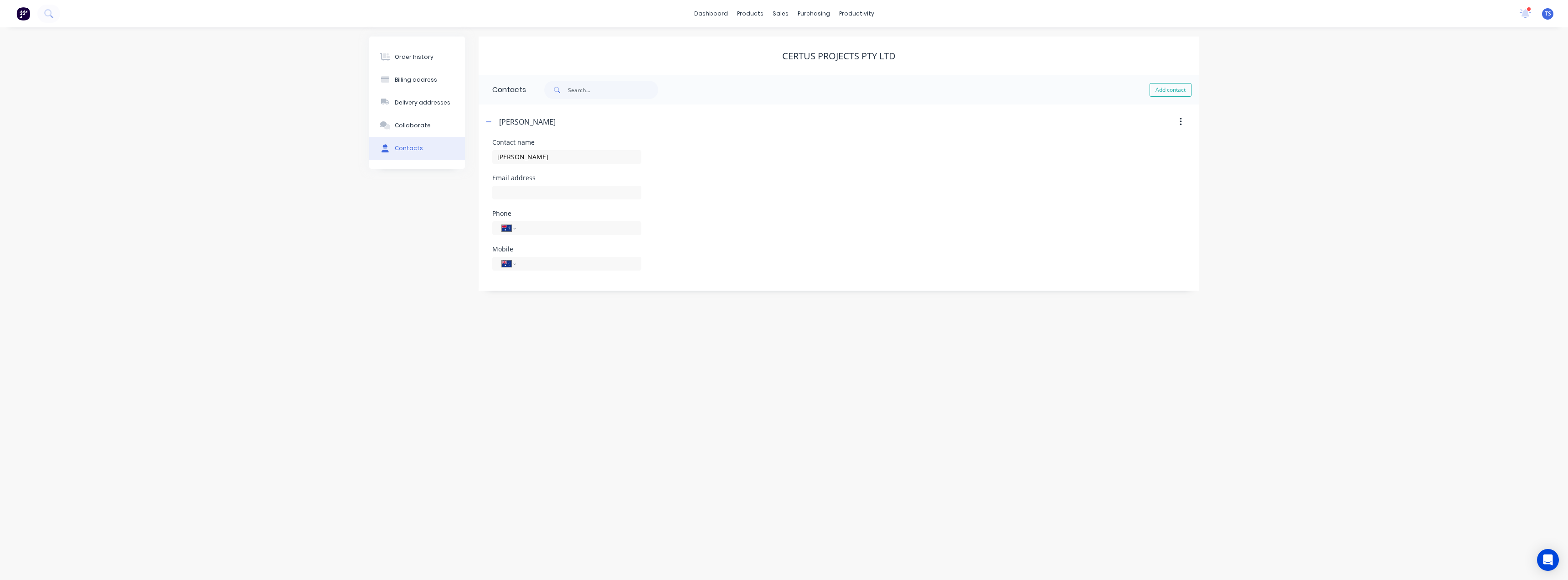
click at [536, 148] on div "[PERSON_NAME]" at bounding box center [567, 161] width 149 height 27
click at [535, 156] on input "[PERSON_NAME]" at bounding box center [567, 157] width 149 height 14
type input "[PERSON_NAME]"
click at [511, 192] on input "text" at bounding box center [567, 193] width 149 height 14
click at [497, 195] on input "@[DOMAIN_NAME]" at bounding box center [567, 193] width 149 height 14
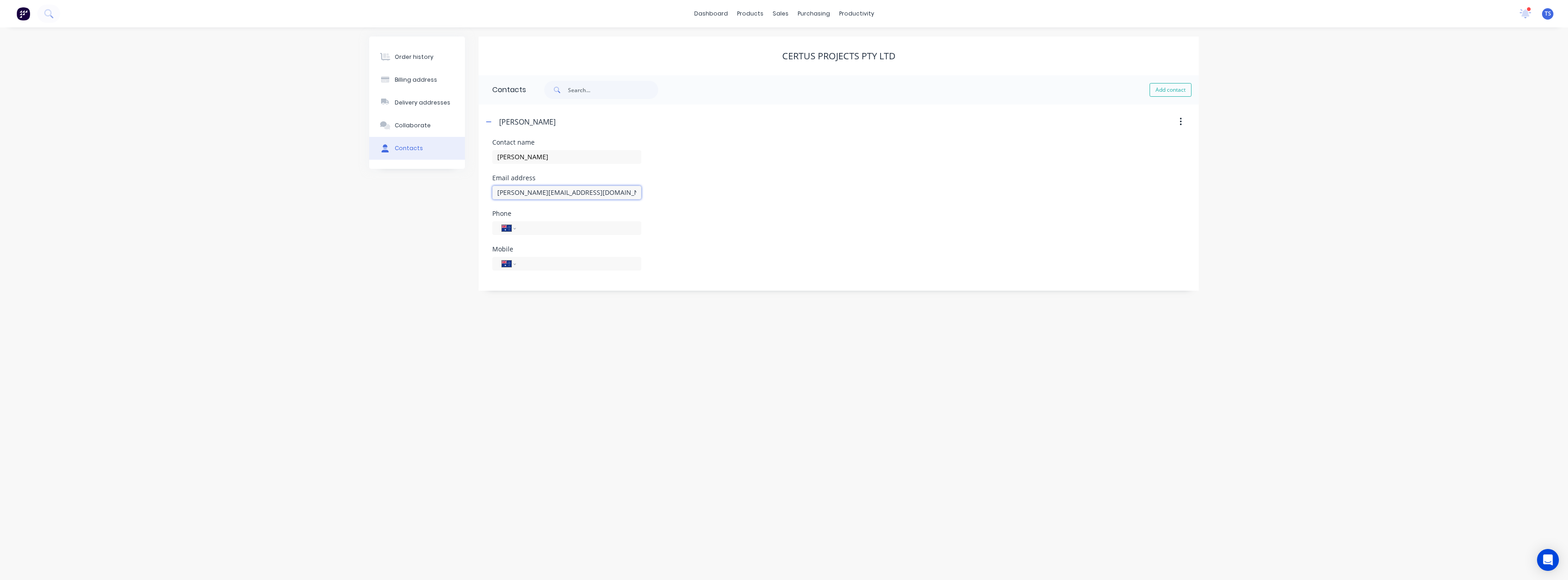
click at [580, 192] on input "[PERSON_NAME][EMAIL_ADDRESS][DOMAIN_NAME]" at bounding box center [567, 193] width 149 height 14
type input "[PERSON_NAME][EMAIL_ADDRESS][DOMAIN_NAME]"
click at [523, 264] on input "tel" at bounding box center [577, 263] width 109 height 10
type input "0482 174 079"
click at [550, 347] on div "Order history Billing address Delivery addresses Collaborate Contacts Certus Pr…" at bounding box center [784, 303] width 1568 height 552
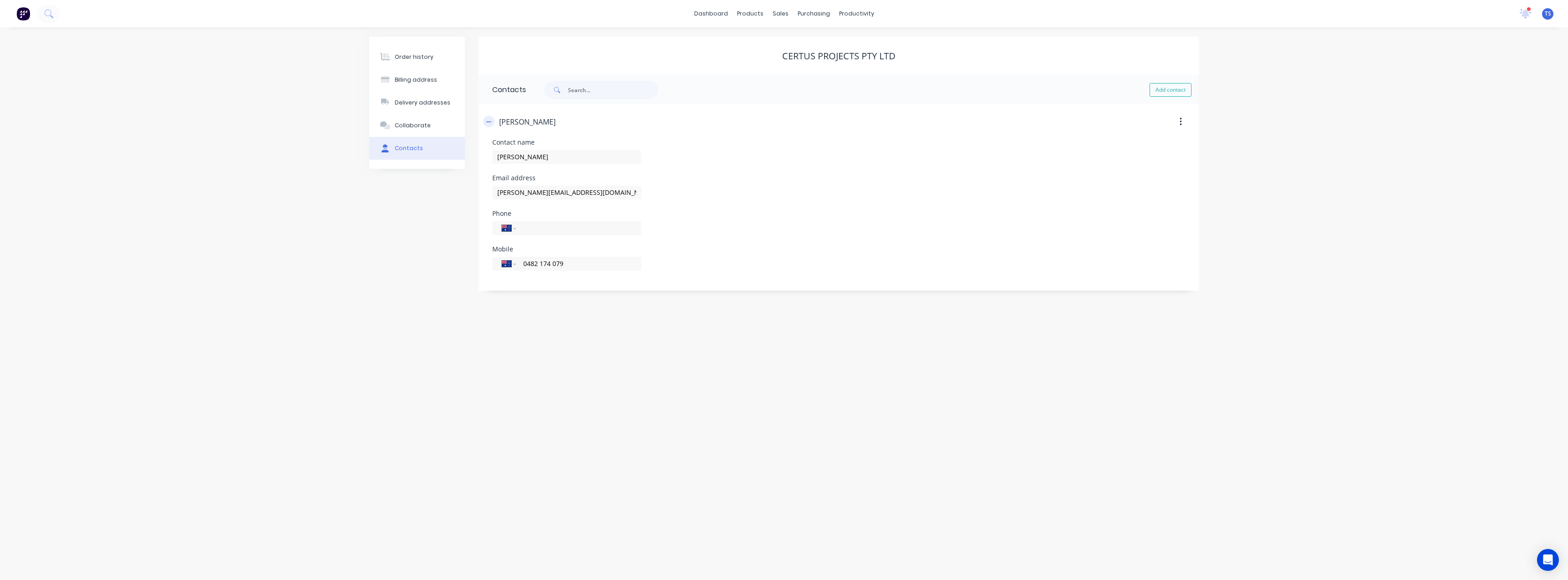
click at [486, 125] on button "button" at bounding box center [488, 121] width 11 height 11
click at [1168, 88] on button "Add contact" at bounding box center [1170, 90] width 42 height 14
select select "AU"
click at [517, 156] on input "text" at bounding box center [567, 157] width 149 height 14
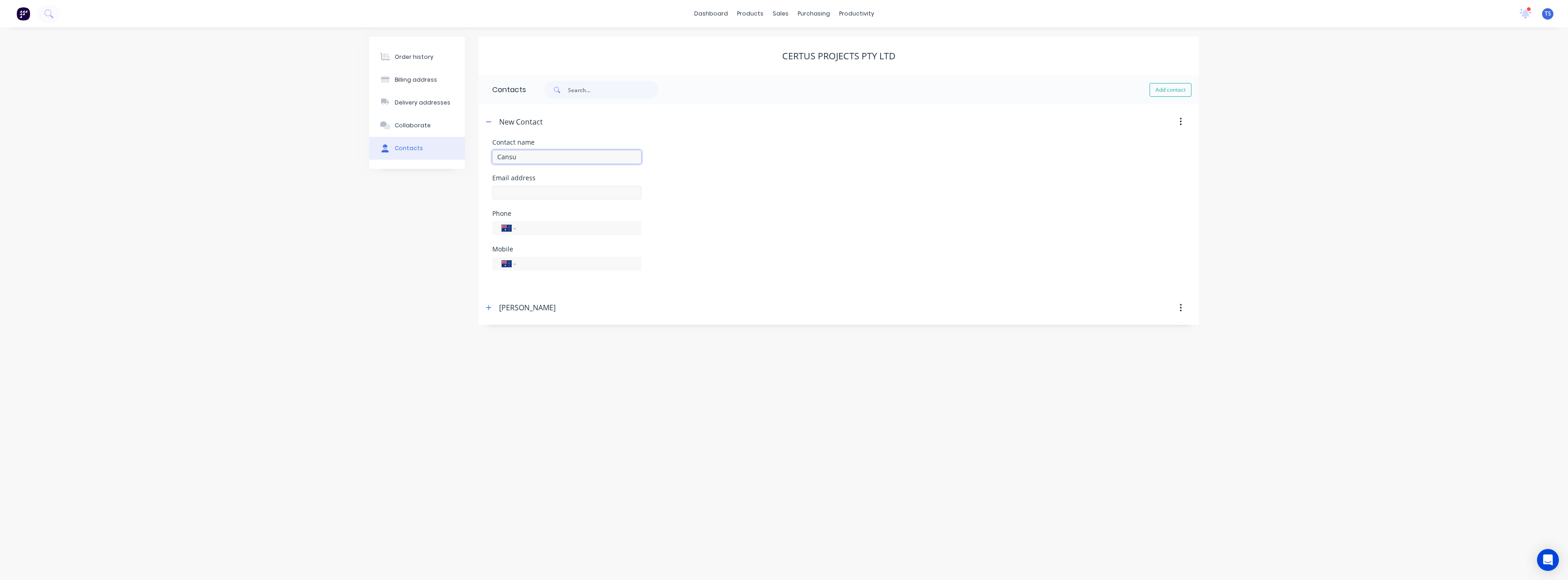
type input "Cansu"
select select "AU"
click at [522, 190] on input "text" at bounding box center [567, 193] width 149 height 14
type input "[EMAIL_ADDRESS][DOMAIN_NAME]"
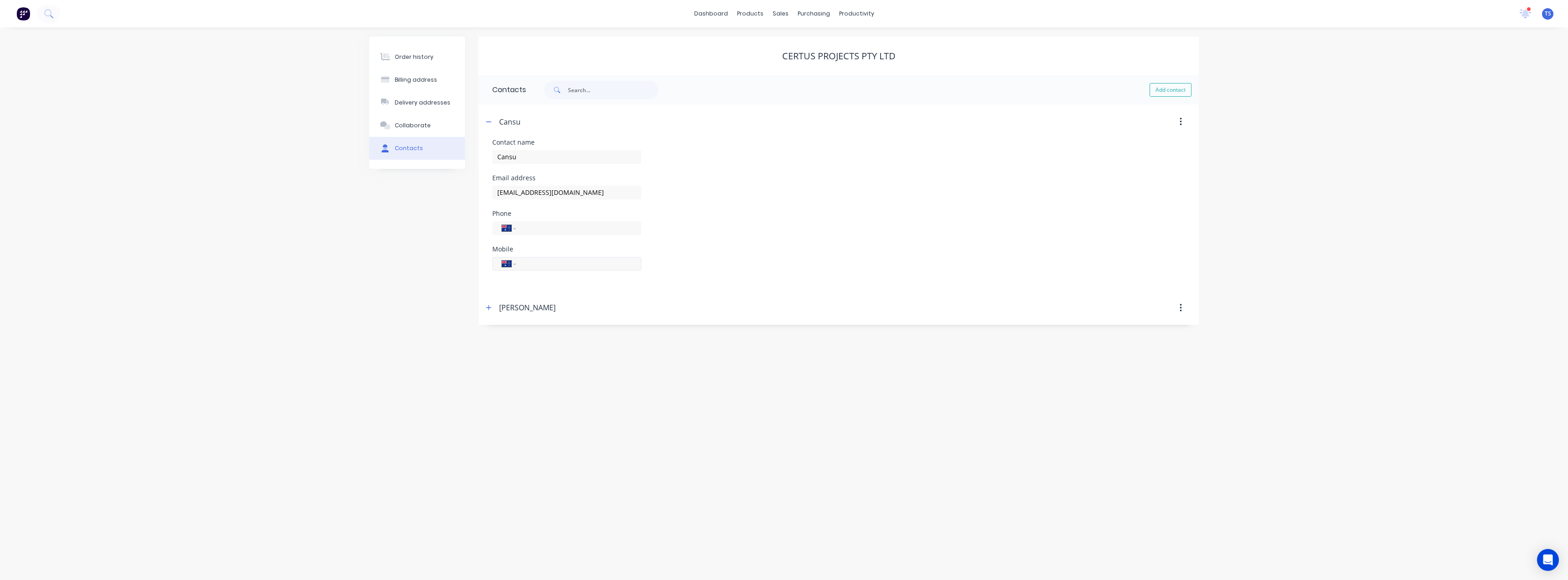
click at [532, 261] on input "tel" at bounding box center [577, 263] width 109 height 10
click at [488, 123] on icon "button" at bounding box center [488, 122] width 5 height 6
click at [416, 57] on div "Order history" at bounding box center [414, 57] width 39 height 8
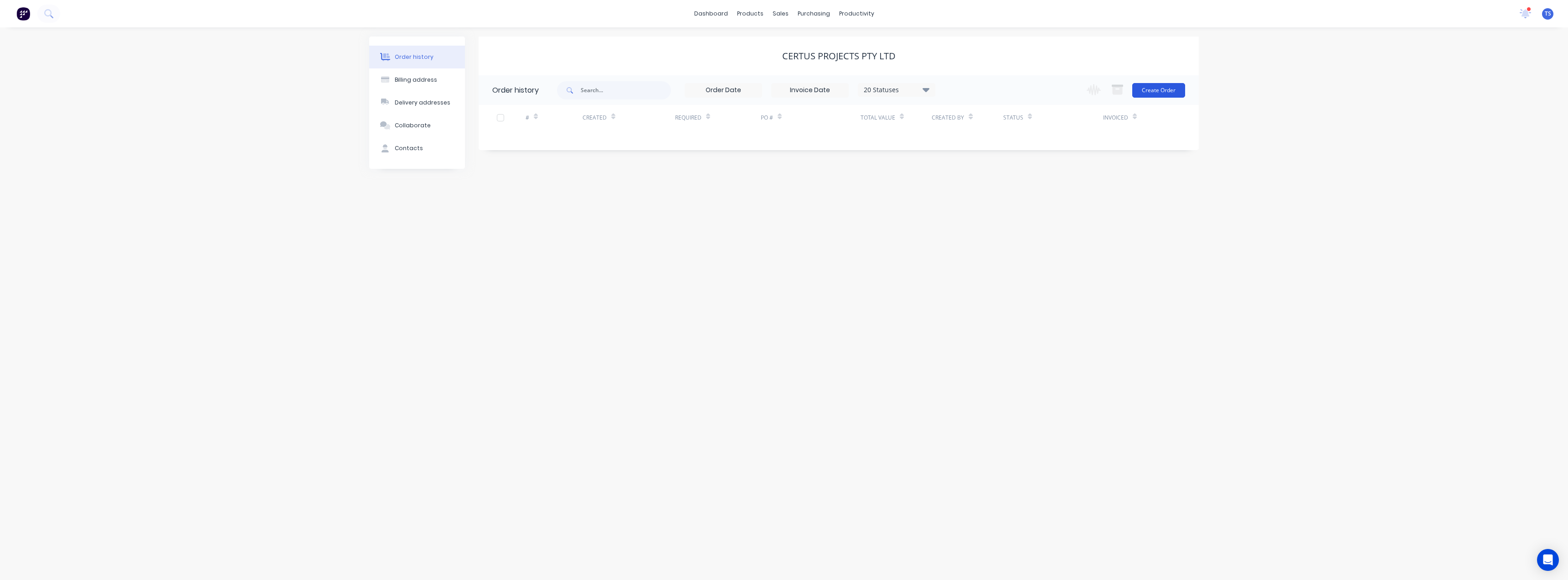
click at [1164, 90] on button "Create Order" at bounding box center [1158, 90] width 53 height 15
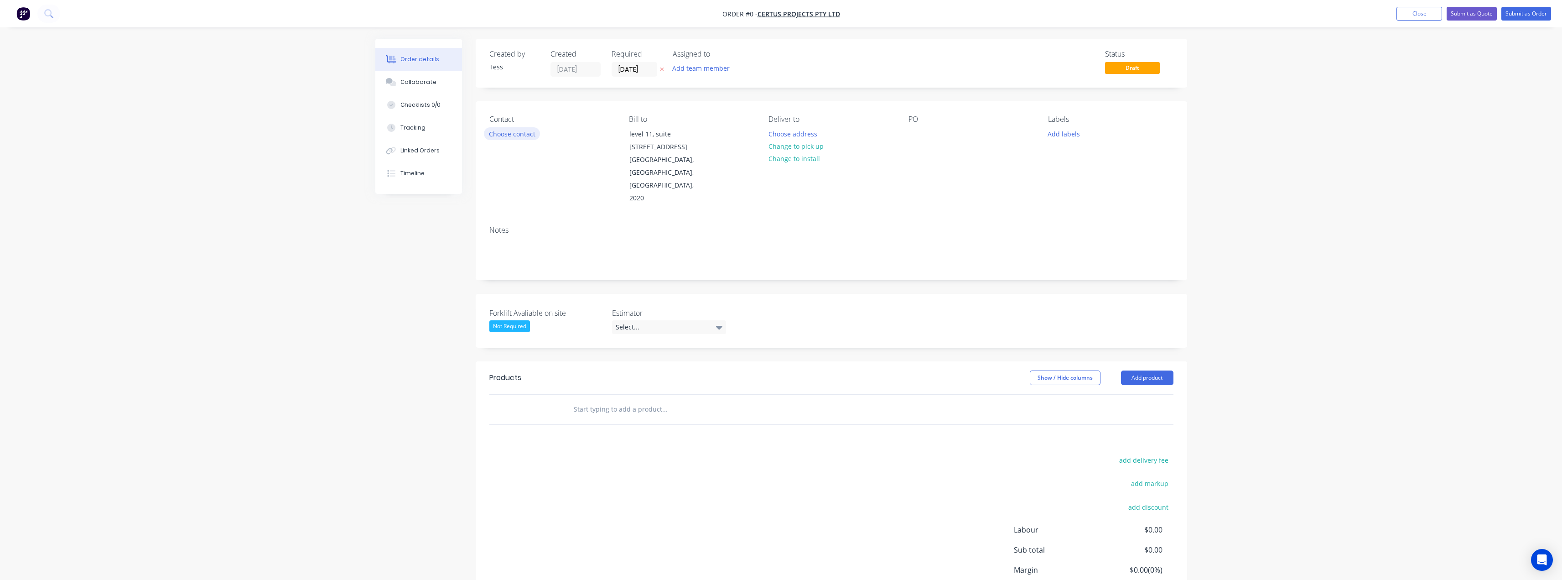
click at [520, 133] on button "Choose contact" at bounding box center [512, 133] width 56 height 12
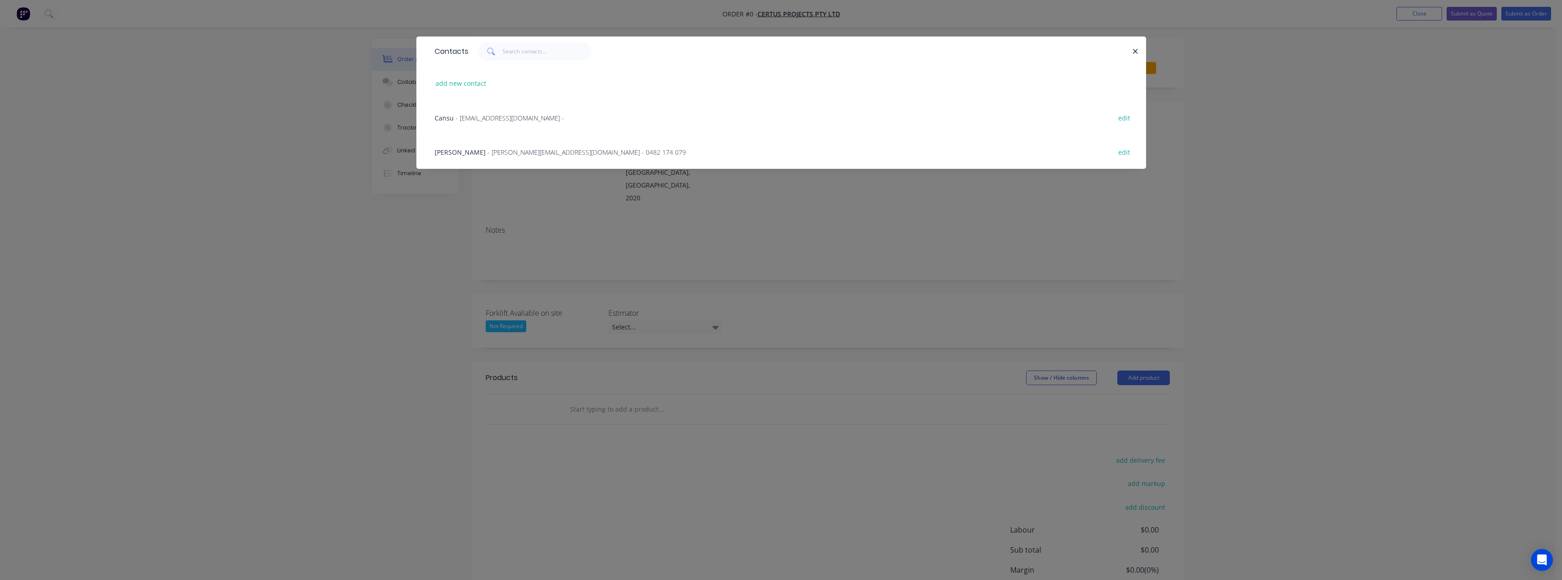
click at [488, 153] on span "- [PERSON_NAME][EMAIL_ADDRESS][DOMAIN_NAME] - 0482 174 079" at bounding box center [587, 152] width 198 height 9
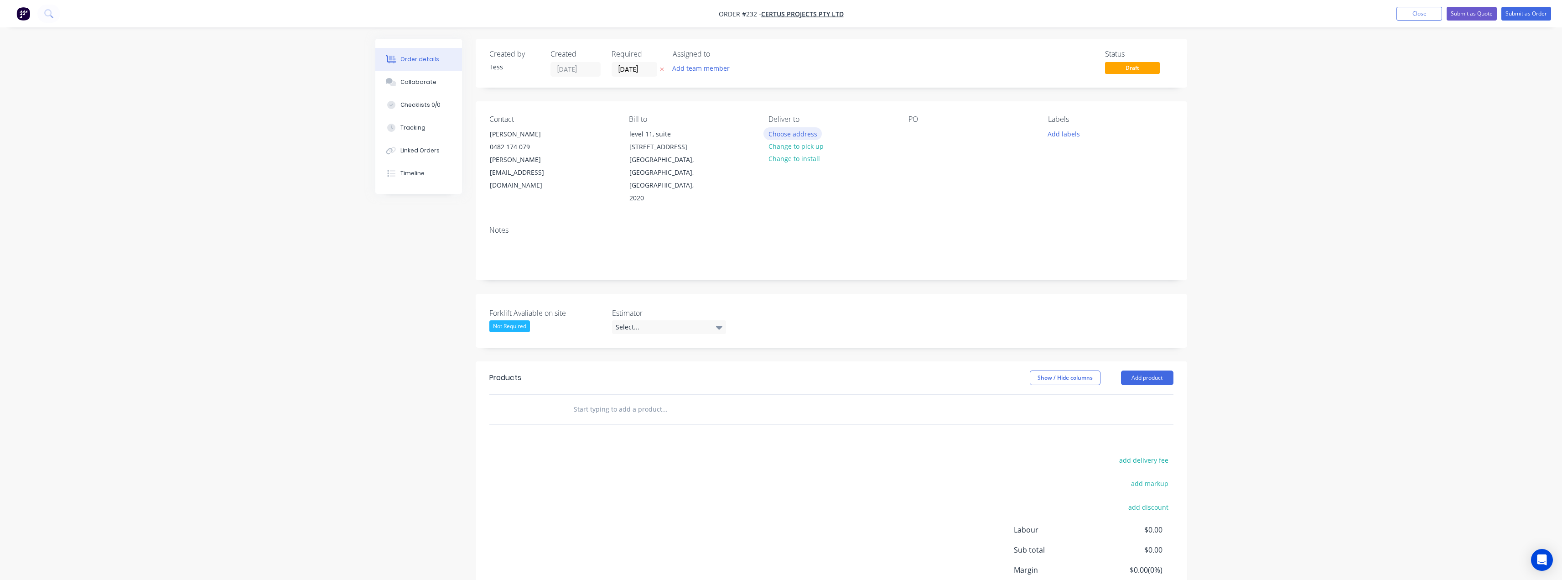
click at [796, 134] on button "Choose address" at bounding box center [792, 133] width 58 height 12
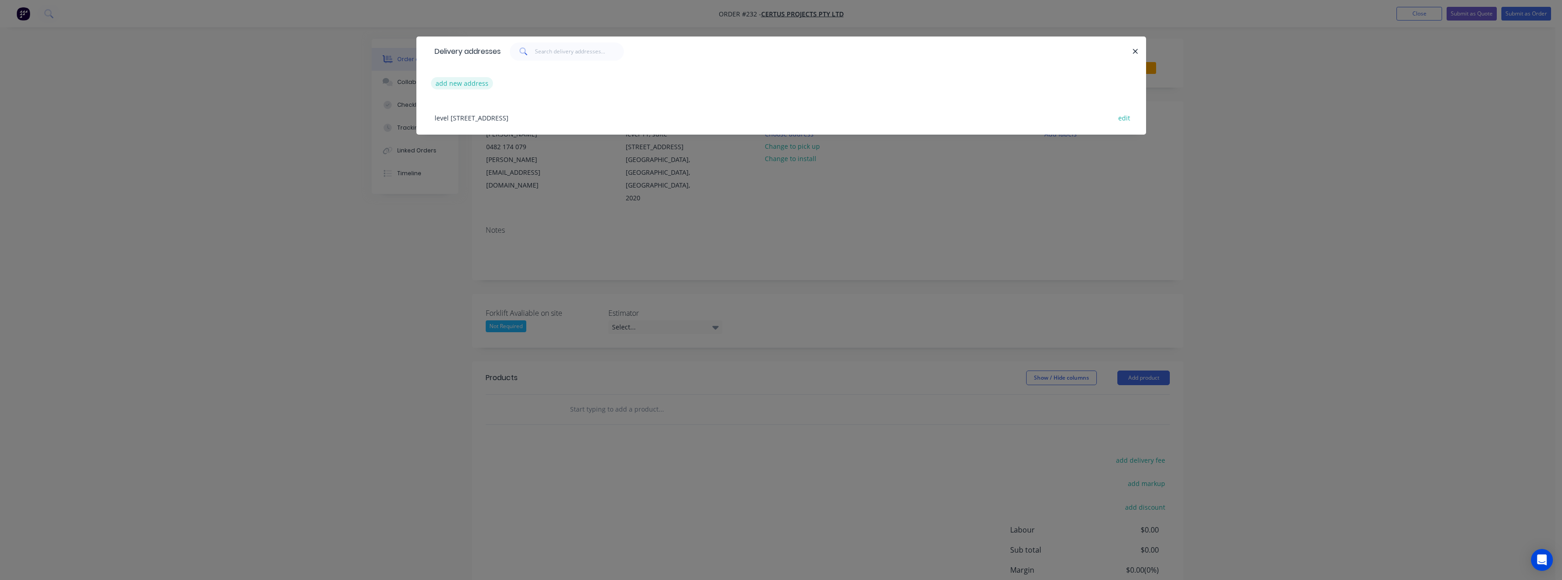
click at [472, 82] on button "add new address" at bounding box center [462, 83] width 62 height 12
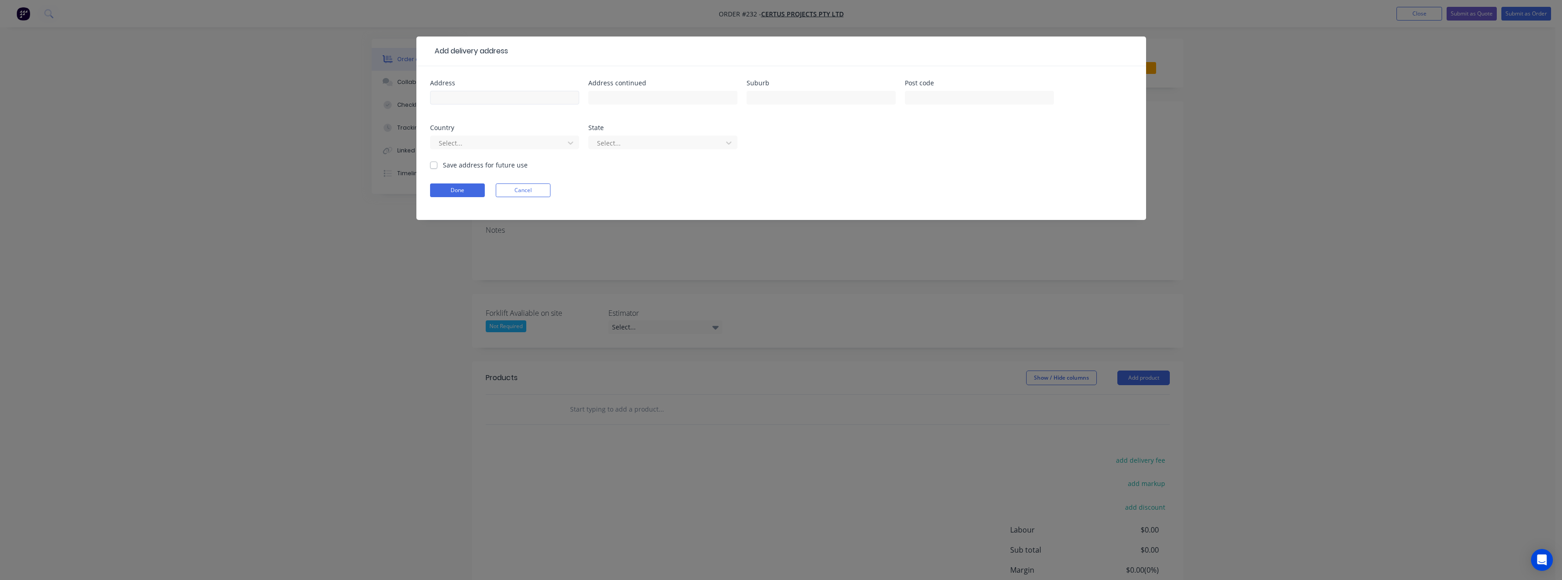
click at [495, 90] on div at bounding box center [504, 101] width 149 height 27
click at [496, 97] on input "text" at bounding box center [504, 98] width 149 height 14
type input "[STREET_ADDRESS]"
click at [604, 95] on input "text" at bounding box center [662, 98] width 149 height 14
click at [794, 97] on input "text" at bounding box center [821, 98] width 149 height 14
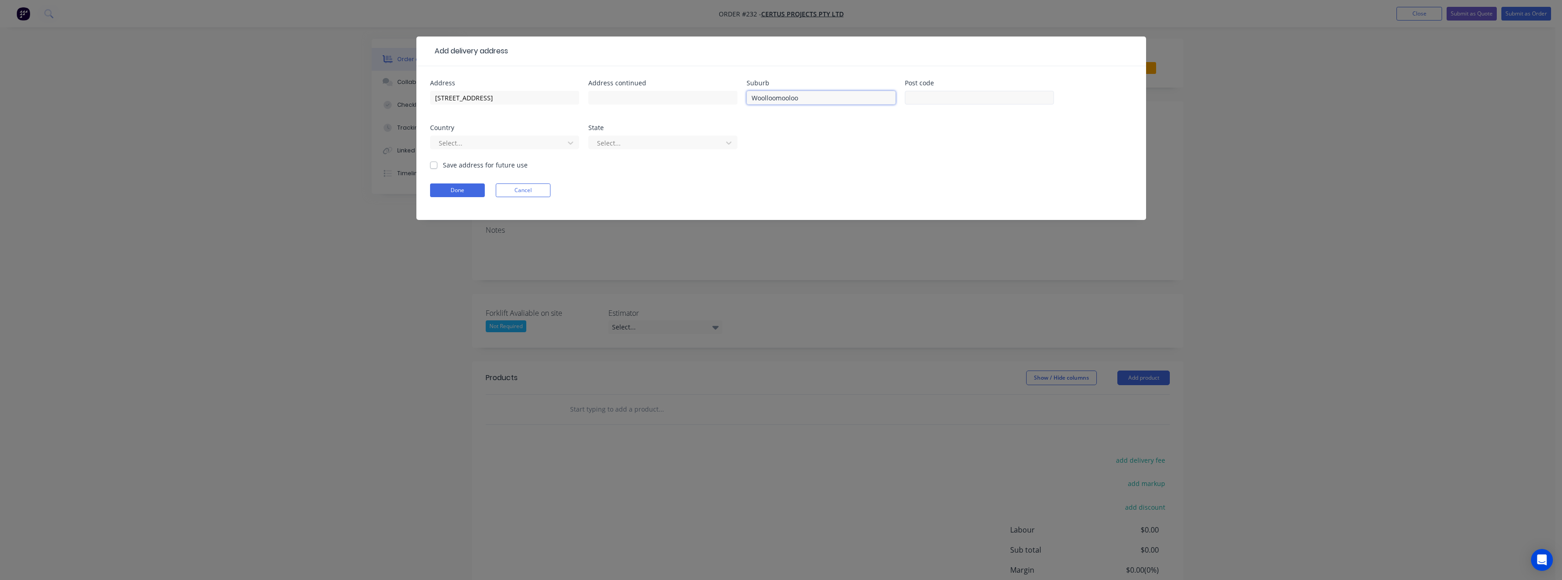
type input "Woolloomooloo"
click at [952, 95] on input "text" at bounding box center [979, 98] width 149 height 14
type input "2011"
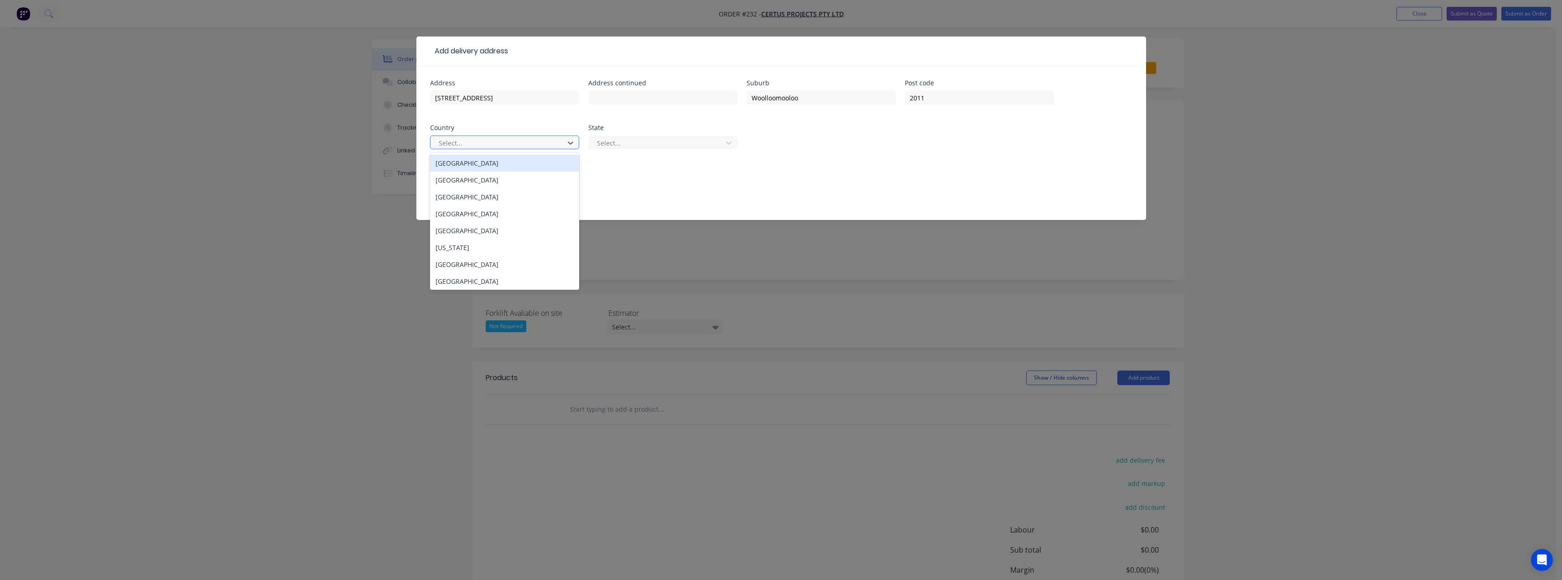
click at [505, 144] on div at bounding box center [499, 142] width 122 height 11
click at [458, 166] on div "[GEOGRAPHIC_DATA]" at bounding box center [504, 163] width 149 height 17
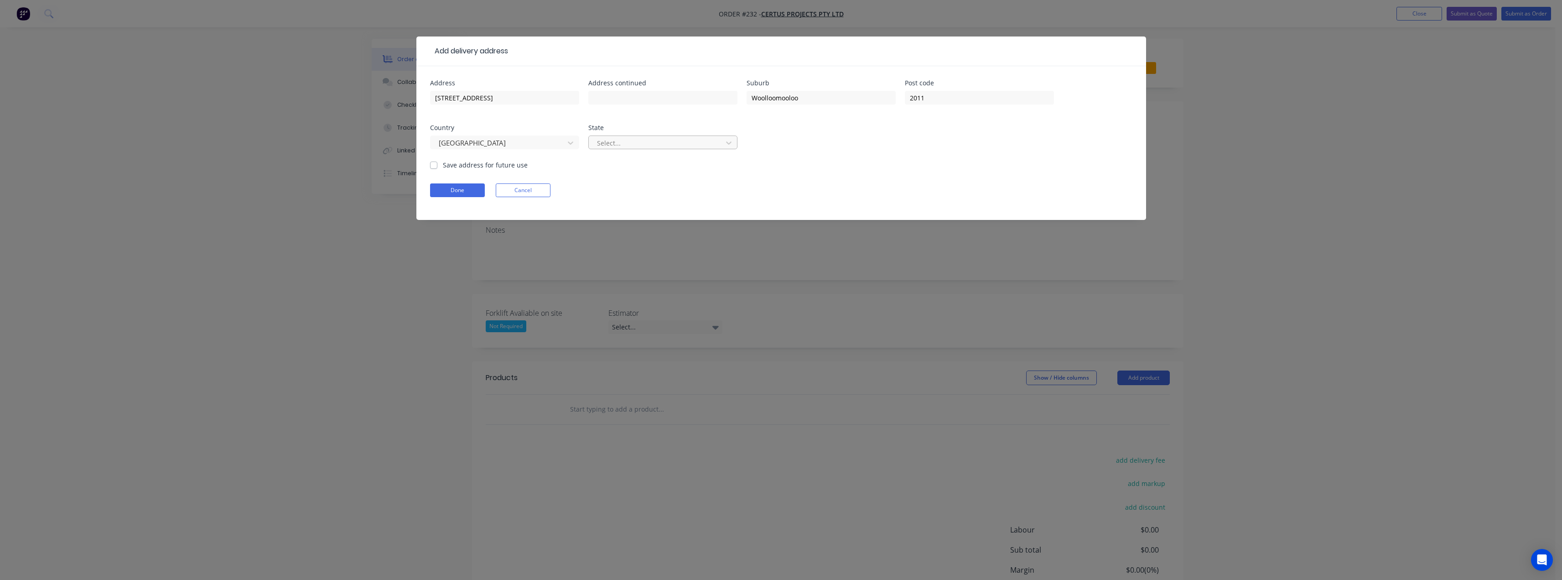
click at [628, 140] on div at bounding box center [657, 142] width 122 height 11
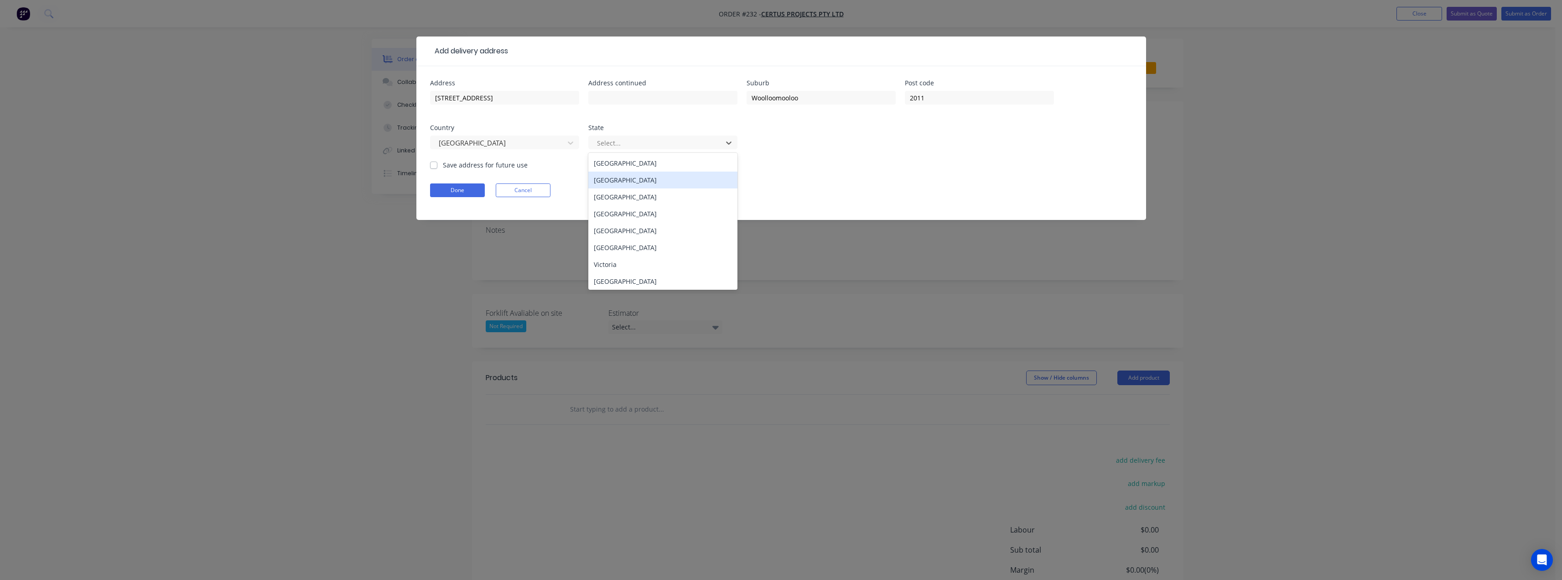
click at [621, 185] on div "[GEOGRAPHIC_DATA]" at bounding box center [662, 179] width 149 height 17
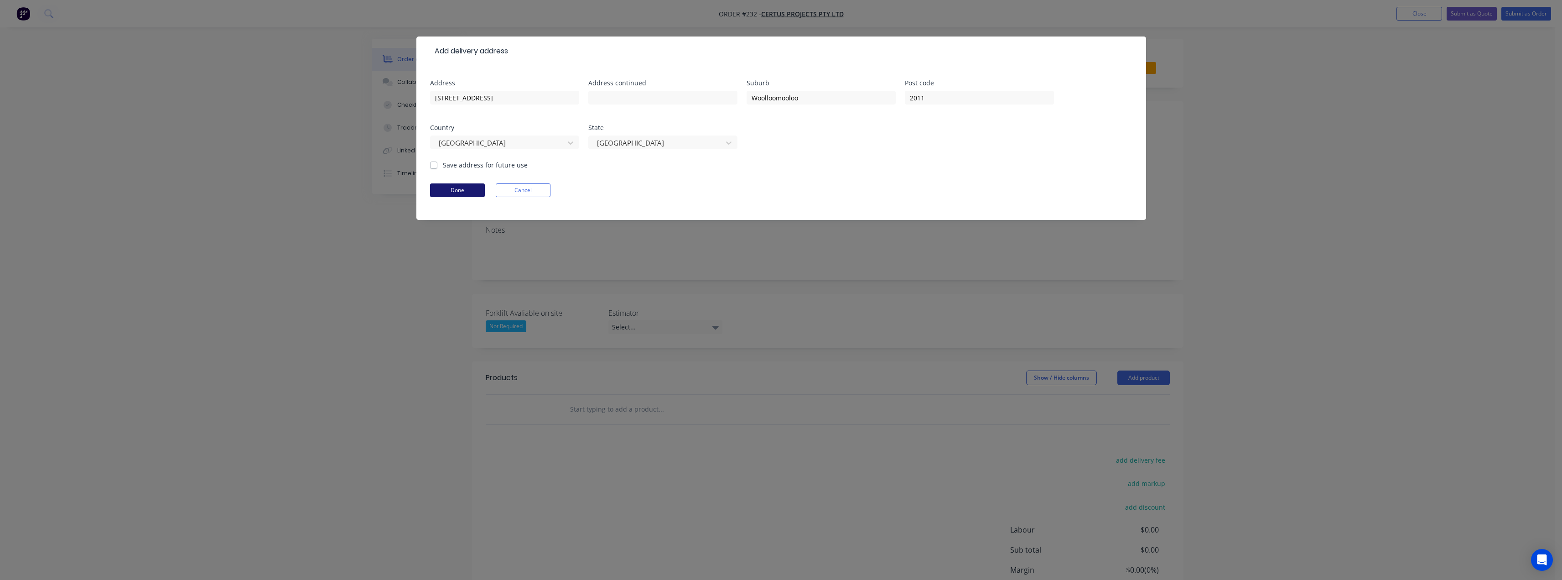
click at [465, 189] on button "Done" at bounding box center [457, 190] width 55 height 14
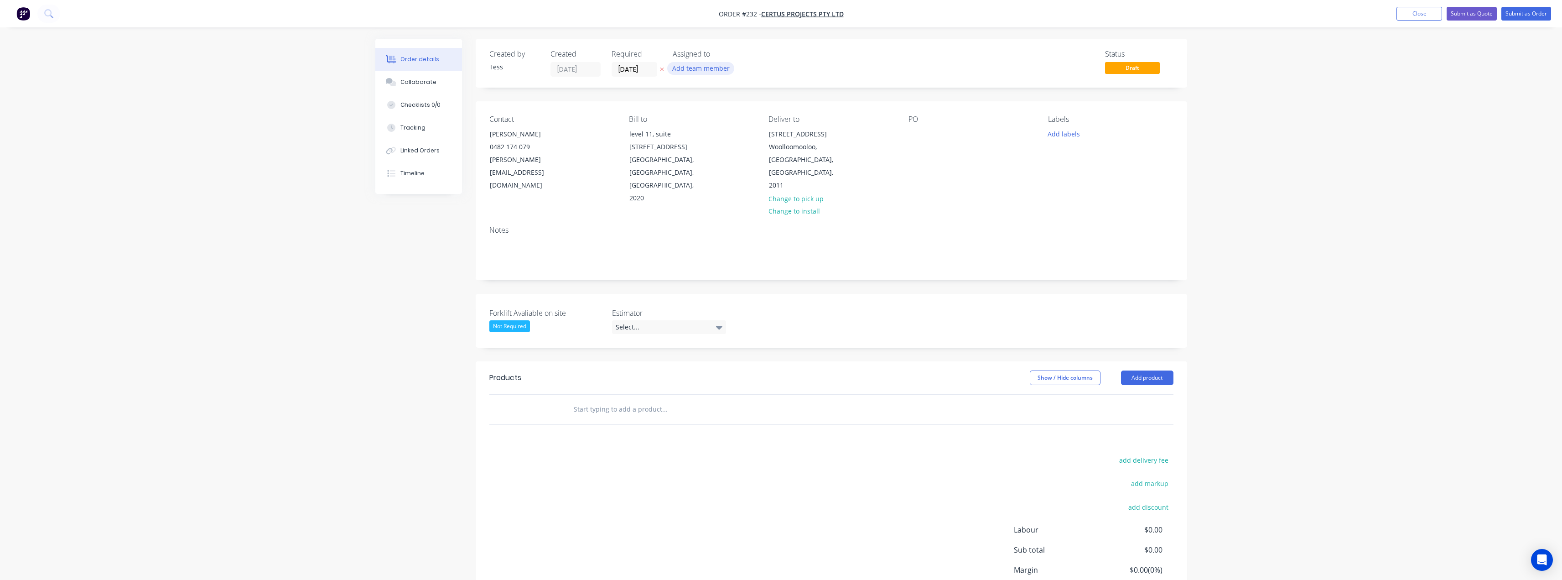
click at [693, 73] on button "Add team member" at bounding box center [700, 68] width 67 height 12
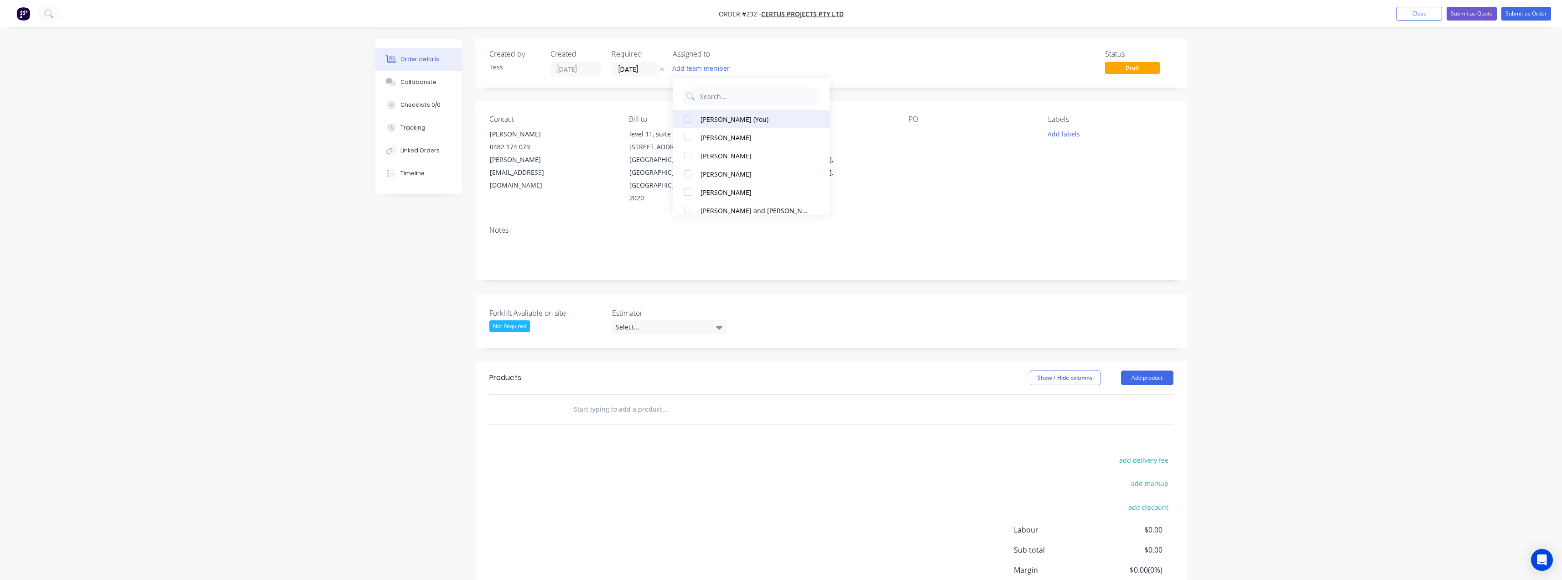
click at [715, 119] on div "[PERSON_NAME] (You)" at bounding box center [754, 119] width 107 height 10
click at [774, 58] on div "Status Draft" at bounding box center [969, 63] width 410 height 27
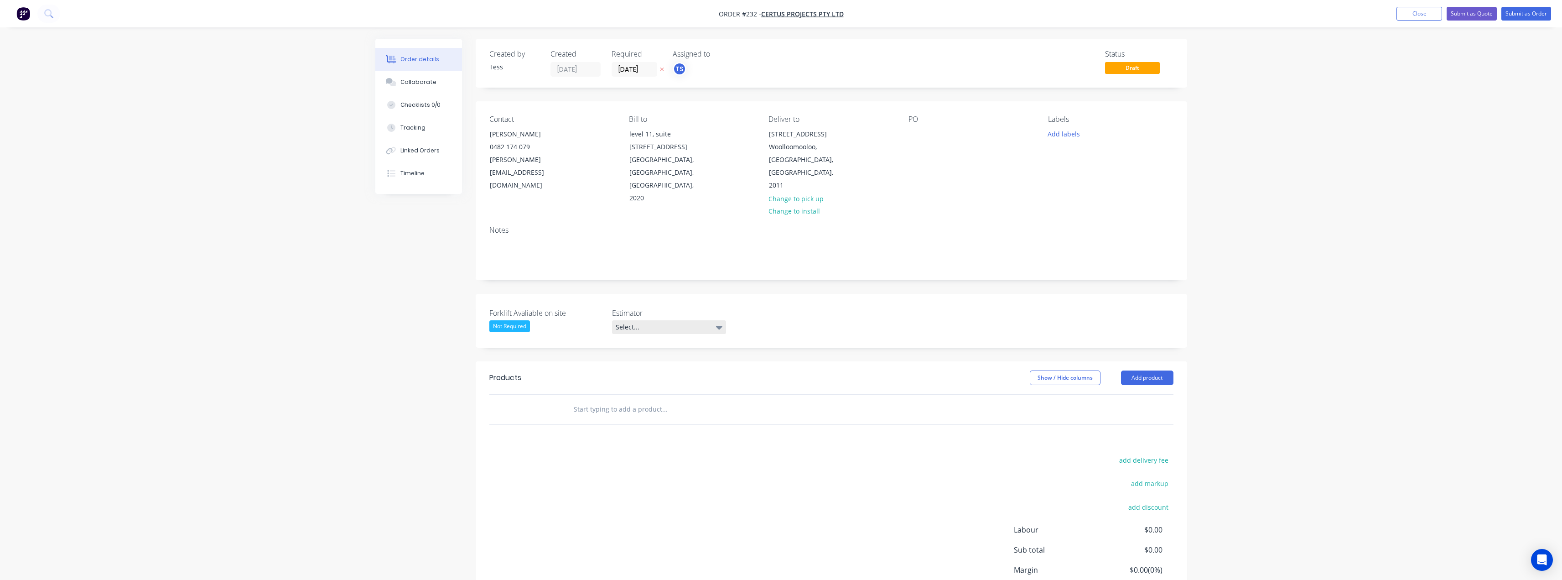
click at [649, 320] on div "Select..." at bounding box center [669, 327] width 114 height 14
click at [633, 356] on div "[PERSON_NAME]" at bounding box center [644, 357] width 50 height 12
click at [508, 320] on div "Not Required" at bounding box center [509, 326] width 41 height 12
click at [509, 339] on div "Yes" at bounding box center [504, 337] width 16 height 12
click at [1146, 369] on button "Add product" at bounding box center [1147, 376] width 52 height 15
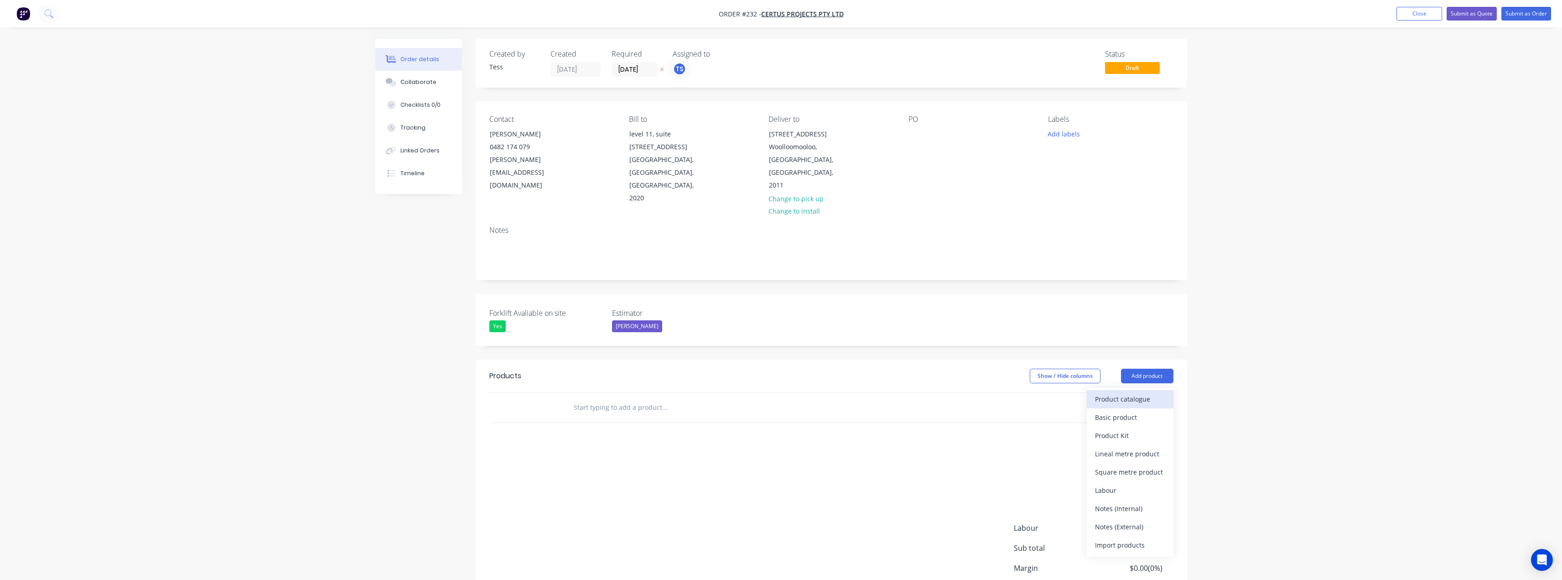
click at [1108, 392] on div "Product catalogue" at bounding box center [1130, 398] width 70 height 13
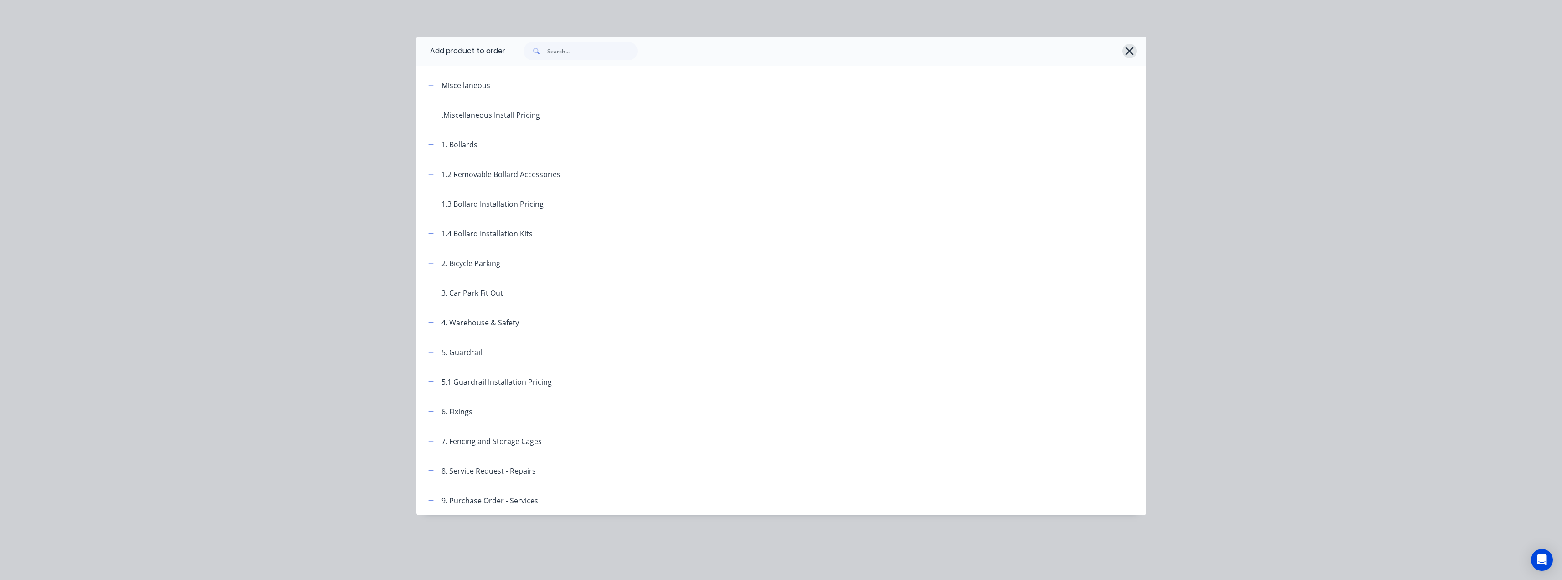
click at [1130, 52] on icon "button" at bounding box center [1130, 51] width 8 height 8
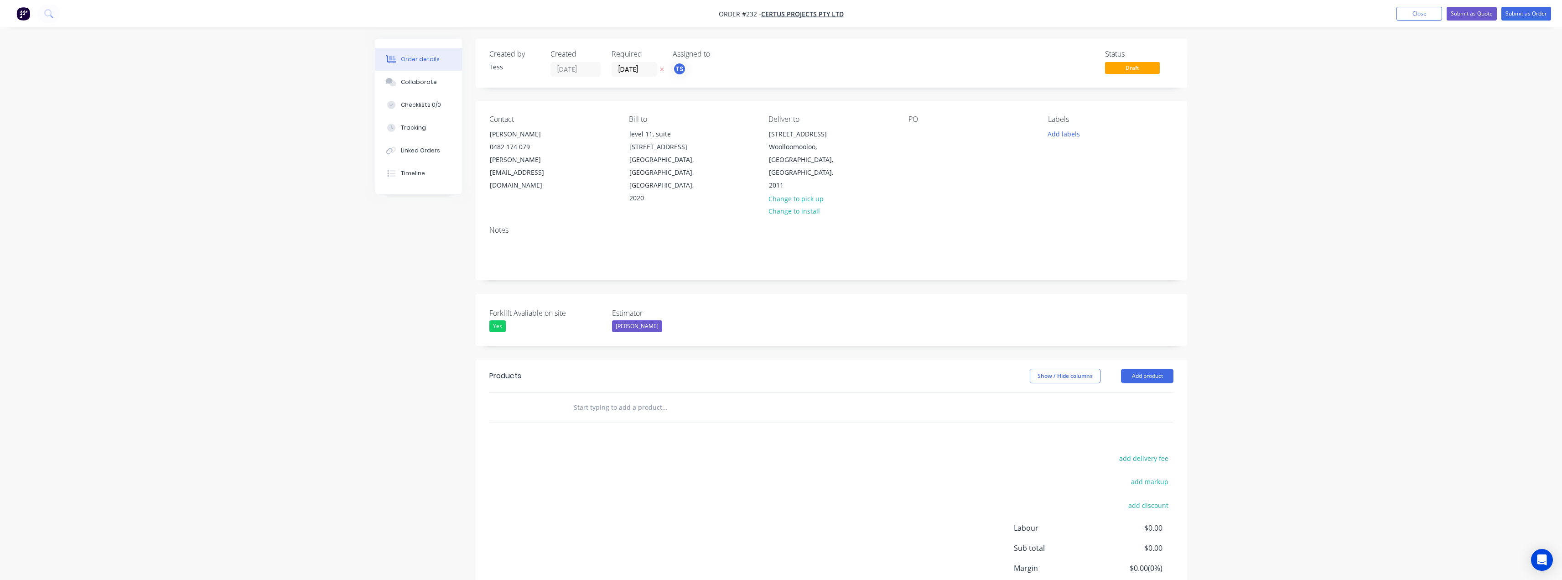
click at [587, 398] on input "text" at bounding box center [664, 407] width 182 height 18
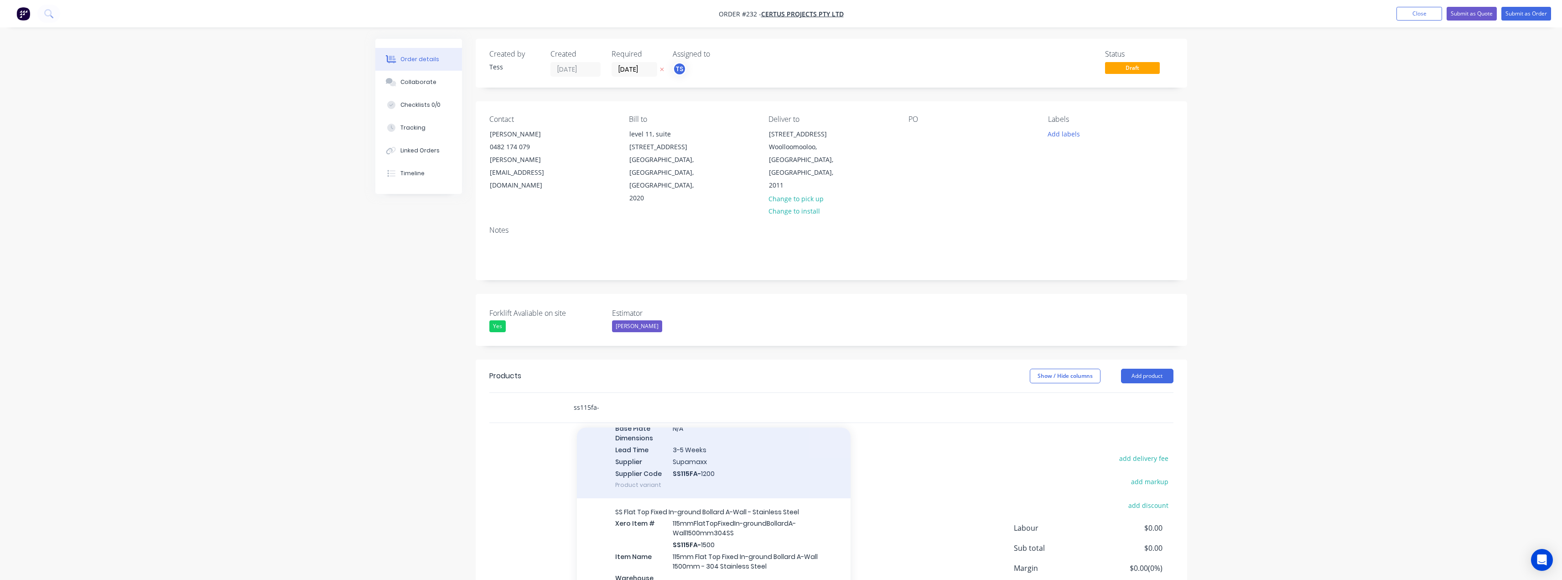
scroll to position [821, 0]
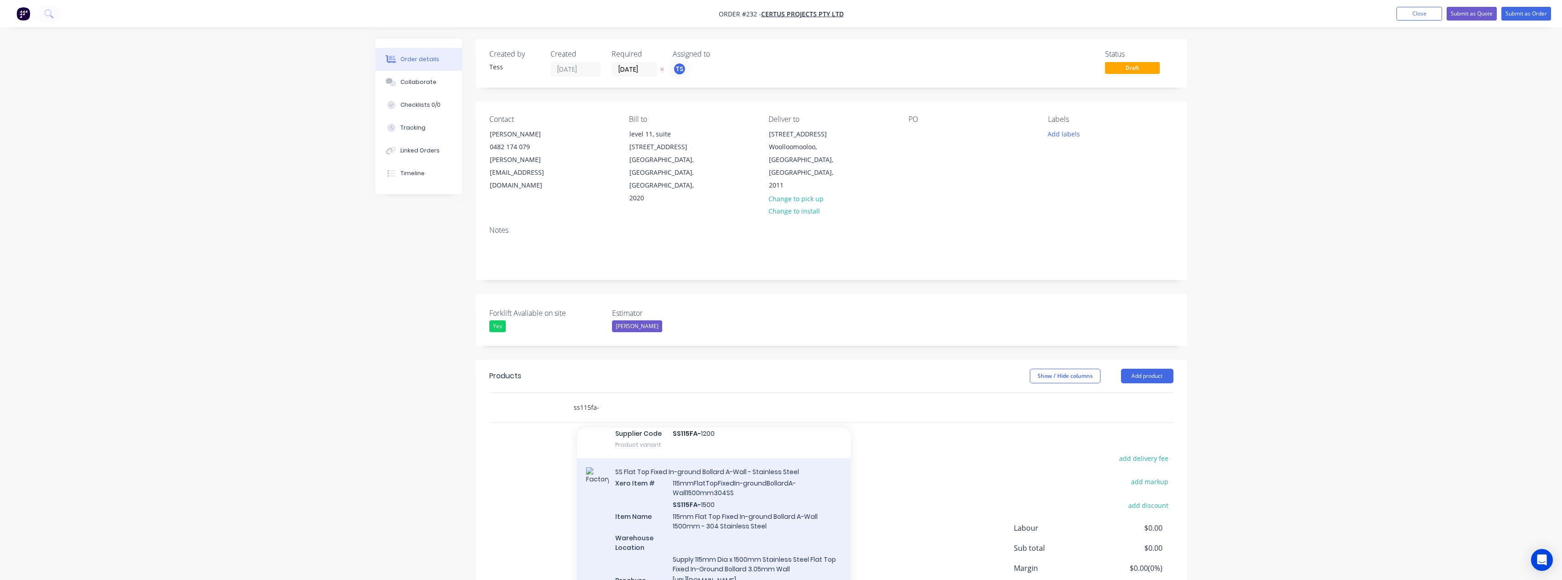
type input "ss115fa-"
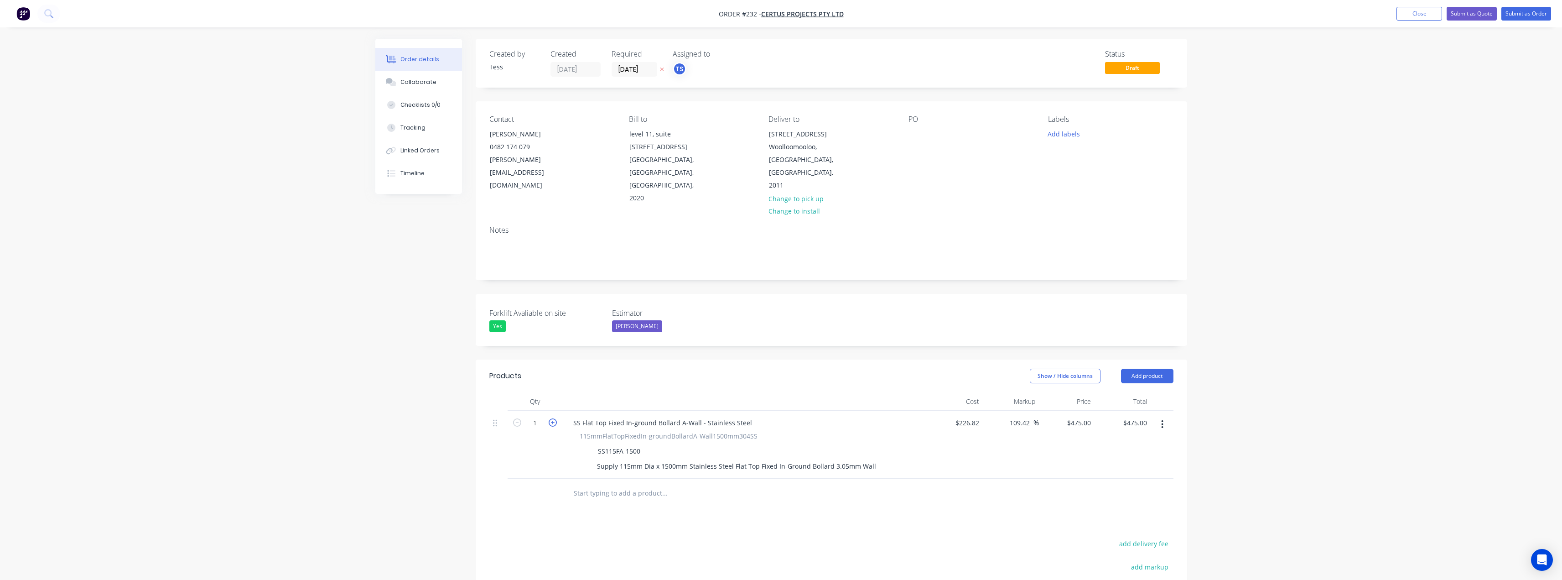
click at [556, 418] on icon "button" at bounding box center [553, 422] width 8 height 8
type input "2"
type input "$950.00"
click at [556, 418] on icon "button" at bounding box center [553, 422] width 8 height 8
type input "3"
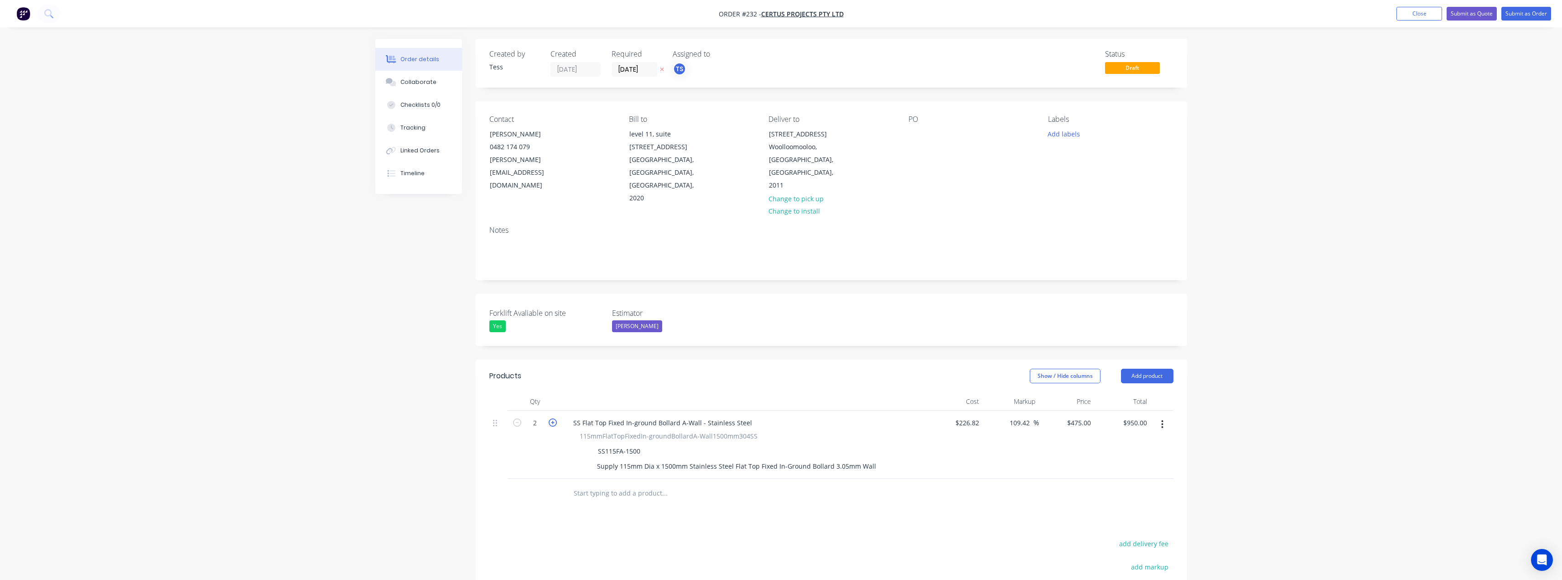
type input "$1,425.00"
click at [1142, 369] on button "Add product" at bounding box center [1147, 376] width 52 height 15
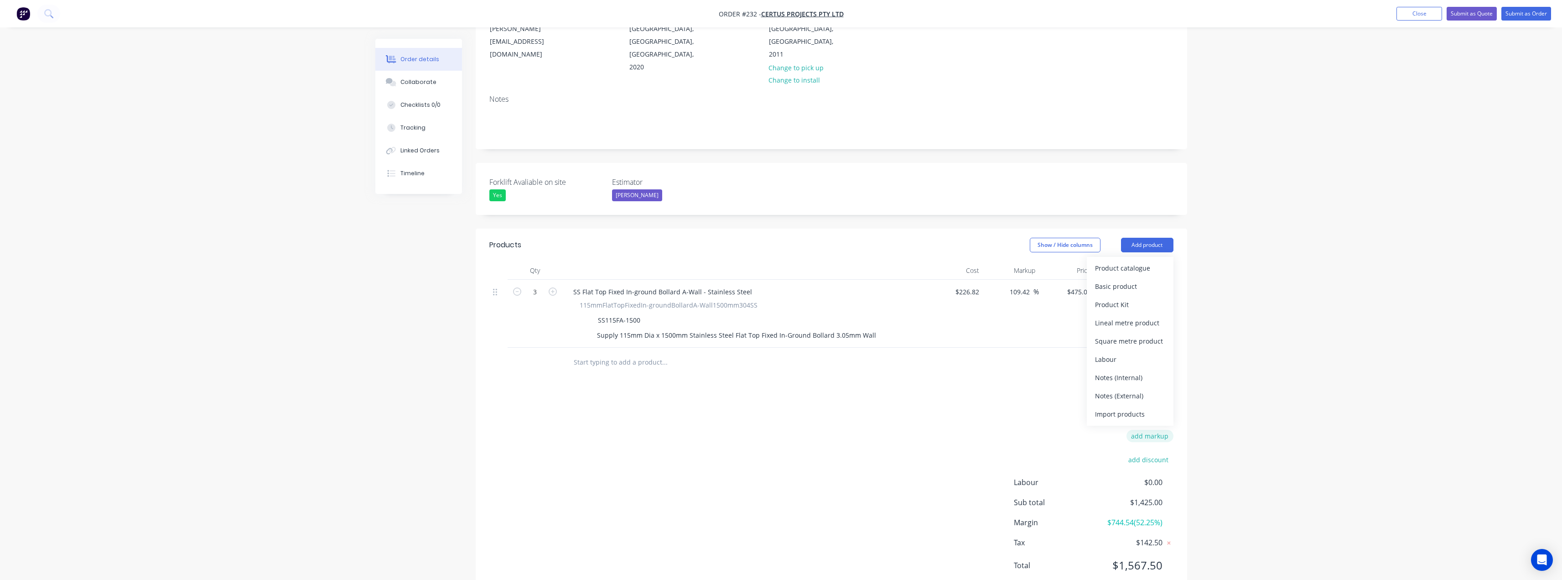
scroll to position [135, 0]
click at [1126, 384] on div "Notes (External)" at bounding box center [1130, 390] width 70 height 13
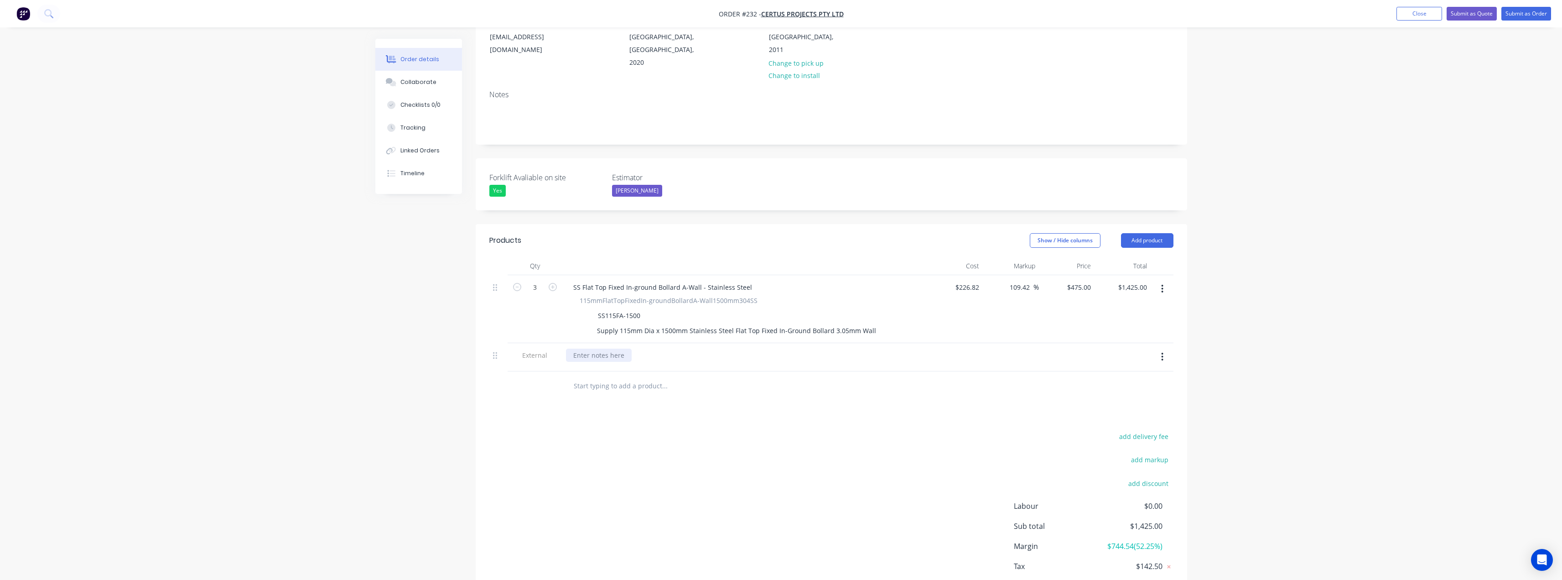
click at [603, 348] on div at bounding box center [599, 354] width 66 height 13
click at [647, 348] on div "__Freight has been calcul" at bounding box center [611, 354] width 91 height 13
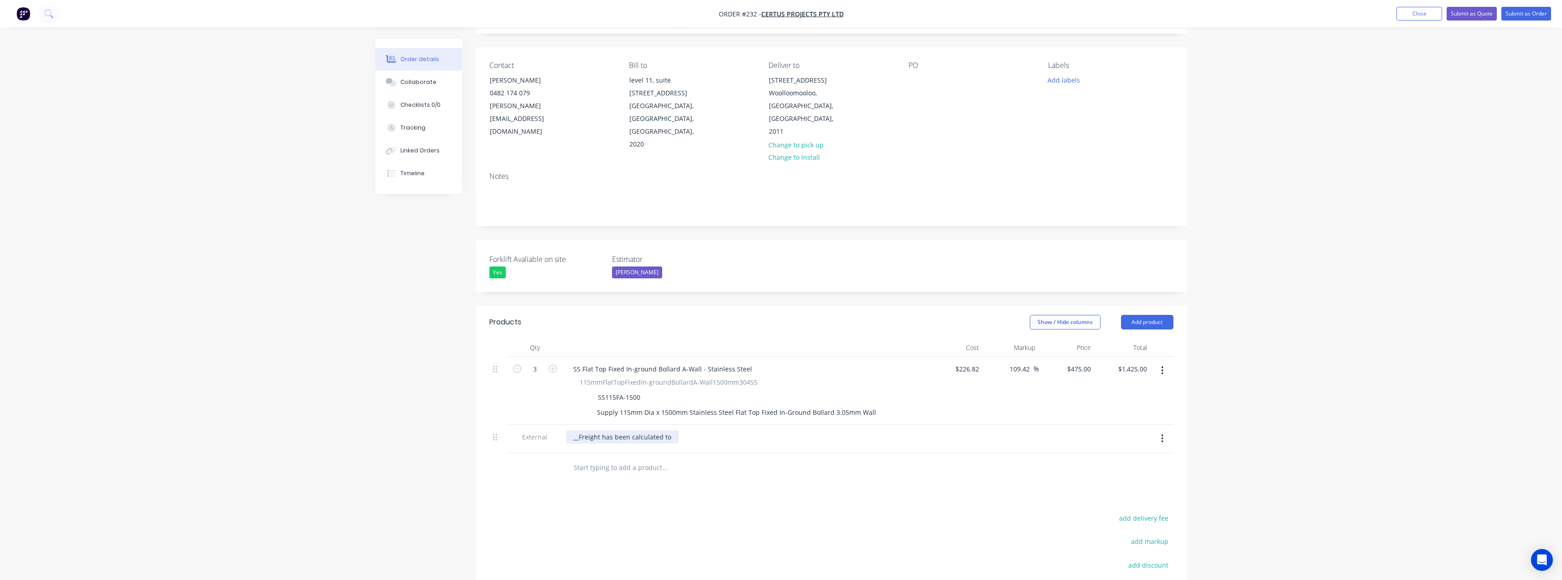
scroll to position [44, 0]
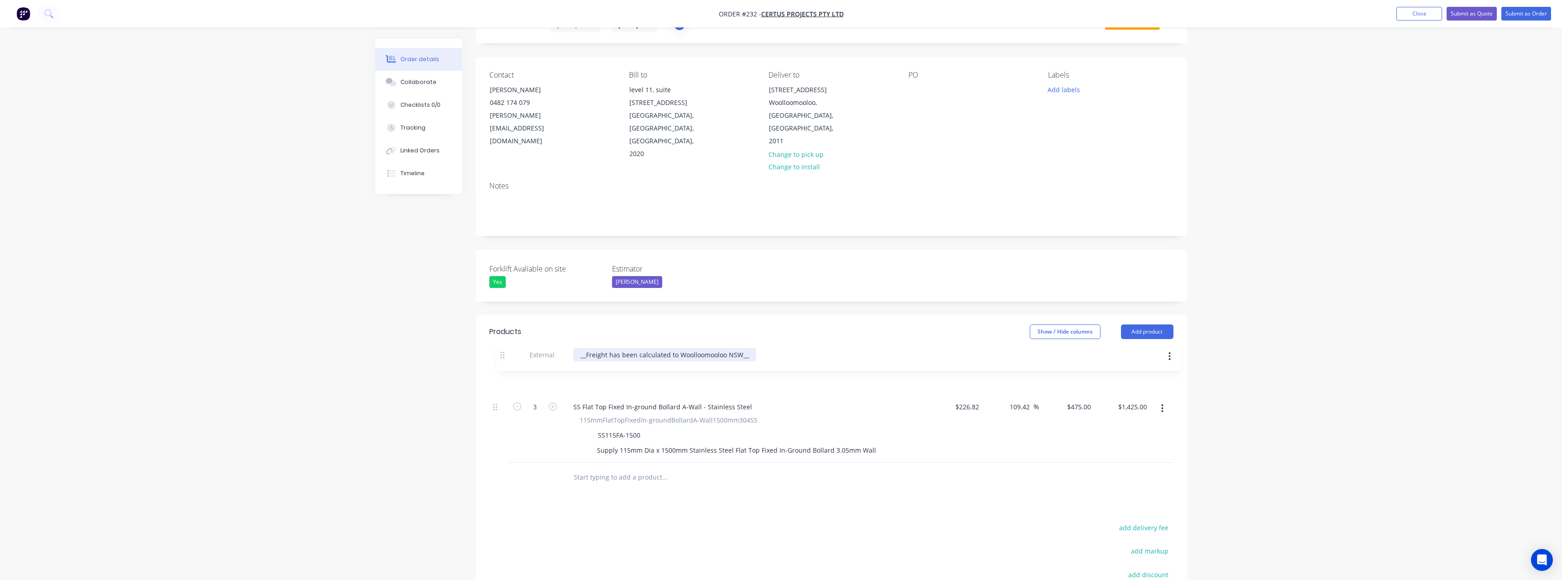
drag, startPoint x: 494, startPoint y: 423, endPoint x: 503, endPoint y: 349, distance: 74.8
click at [503, 366] on div "3 SS Flat Top Fixed In-ground Bollard A-Wall - Stainless Steel 115mmFlatTopFixe…" at bounding box center [831, 414] width 684 height 96
click at [578, 372] on div "__Freight has been calculated to Woolloomooloo NSW__" at bounding box center [657, 378] width 183 height 13
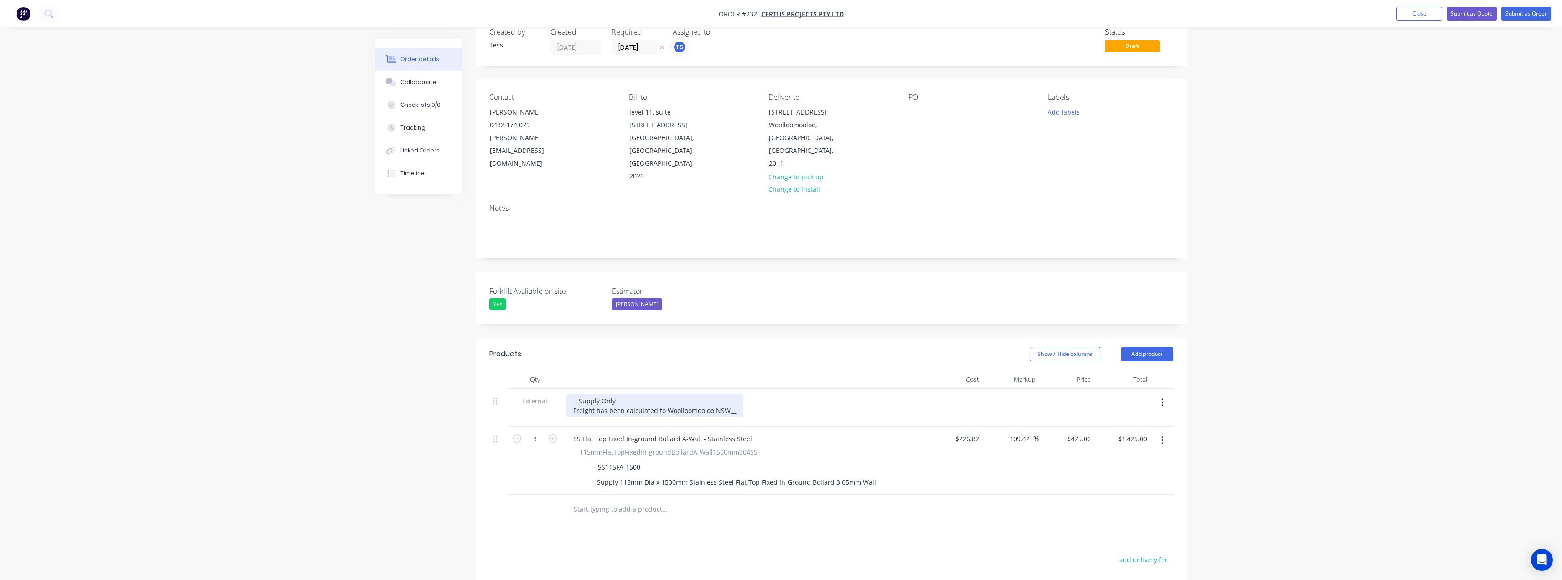
scroll to position [0, 0]
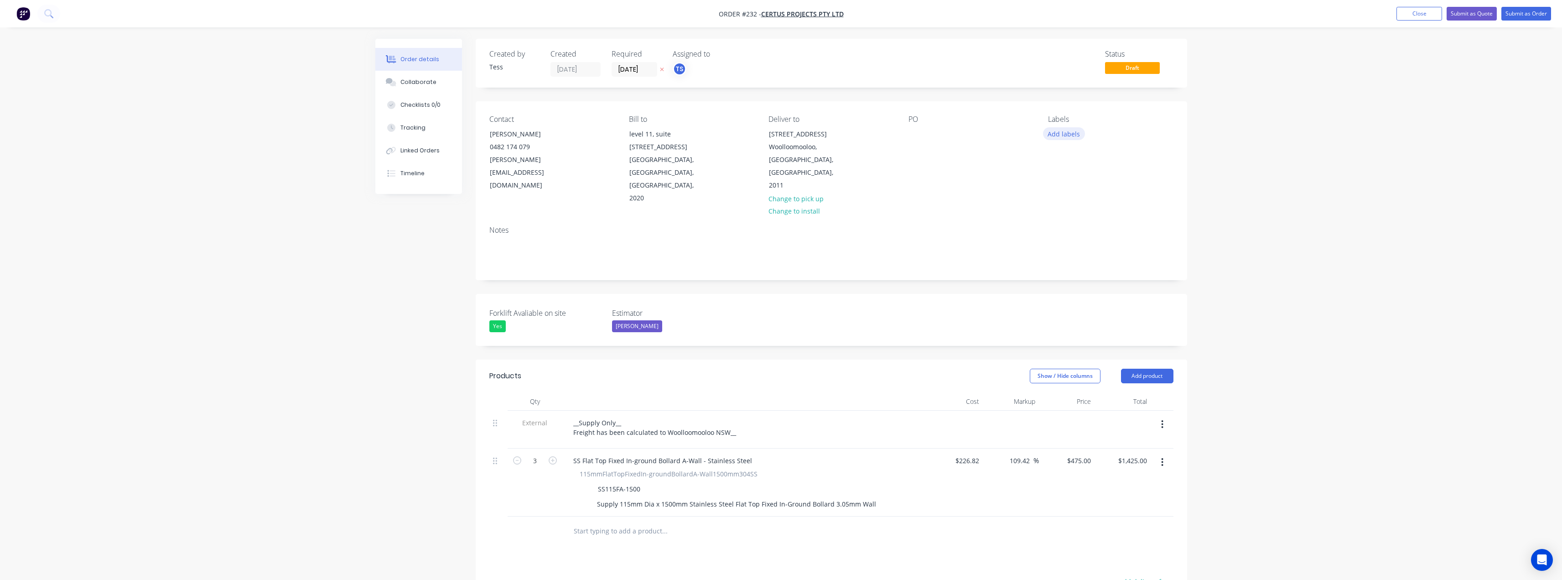
click at [1062, 132] on button "Add labels" at bounding box center [1064, 133] width 42 height 12
click at [1017, 152] on div "PO" at bounding box center [971, 160] width 125 height 90
click at [733, 416] on div "__Supply Only__ Freight has been calculated to Woolloomooloo NSW__" at bounding box center [654, 427] width 177 height 23
click at [638, 416] on div "__Supply Only__ Freight has been calculated to Woolloomooloo NSW__" at bounding box center [654, 427] width 177 height 23
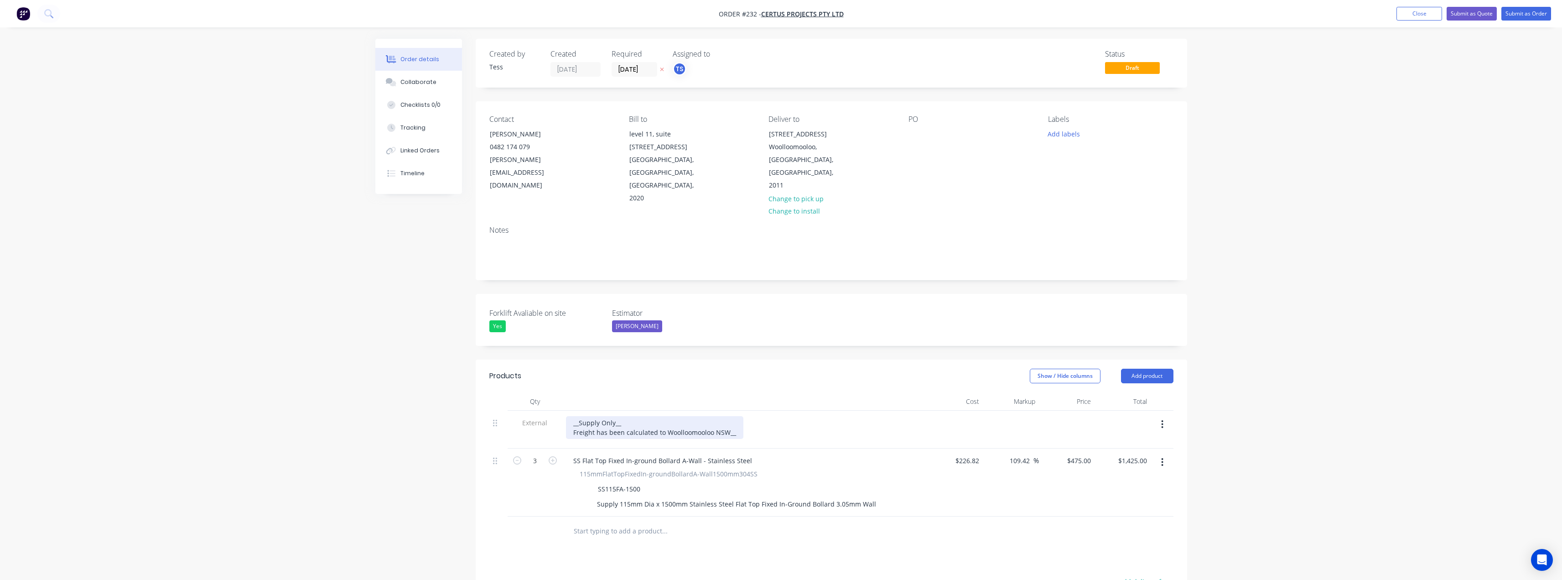
click at [613, 416] on div "__Supply Only__ Freight has been calculated to Woolloomooloo NSW__" at bounding box center [654, 427] width 177 height 23
drag, startPoint x: 817, startPoint y: 147, endPoint x: 771, endPoint y: 148, distance: 46.1
click at [771, 148] on div "Woolloomooloo, [GEOGRAPHIC_DATA], [GEOGRAPHIC_DATA], 2011" at bounding box center [807, 165] width 76 height 51
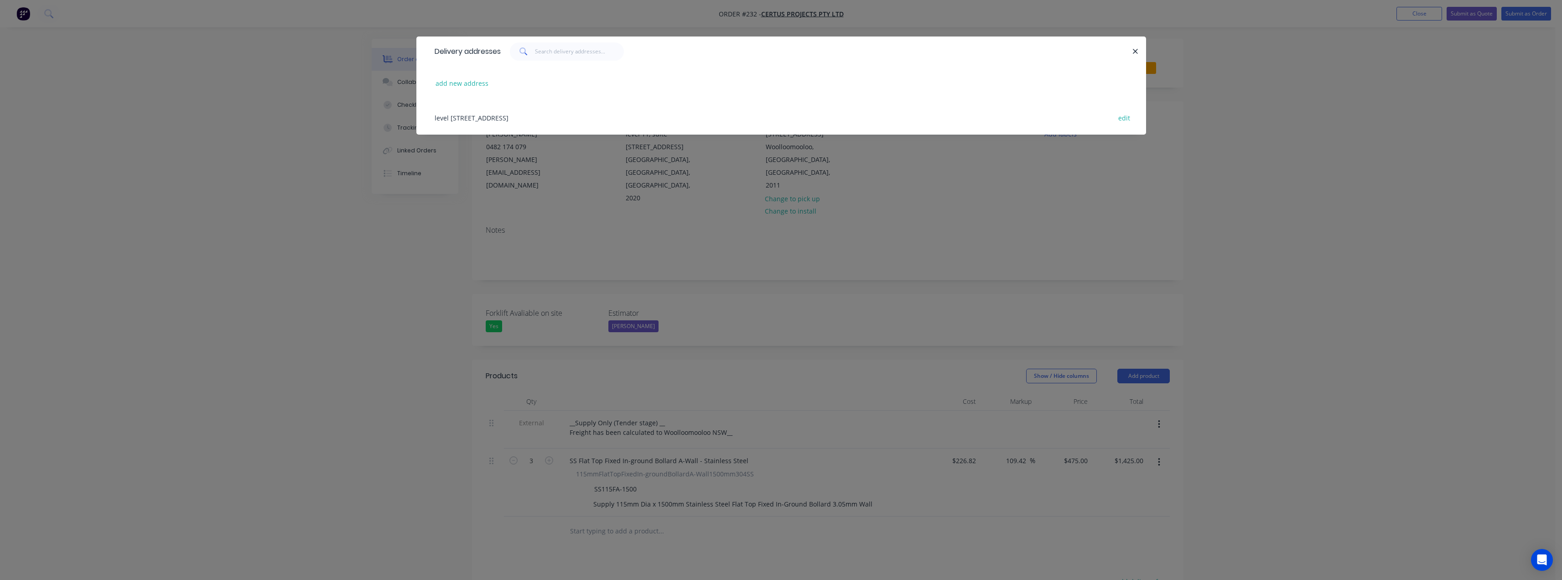
drag, startPoint x: 771, startPoint y: 148, endPoint x: 1297, endPoint y: 142, distance: 525.9
click at [1298, 142] on div "Delivery addresses add new address [STREET_ADDRESS] edit" at bounding box center [781, 290] width 1562 height 580
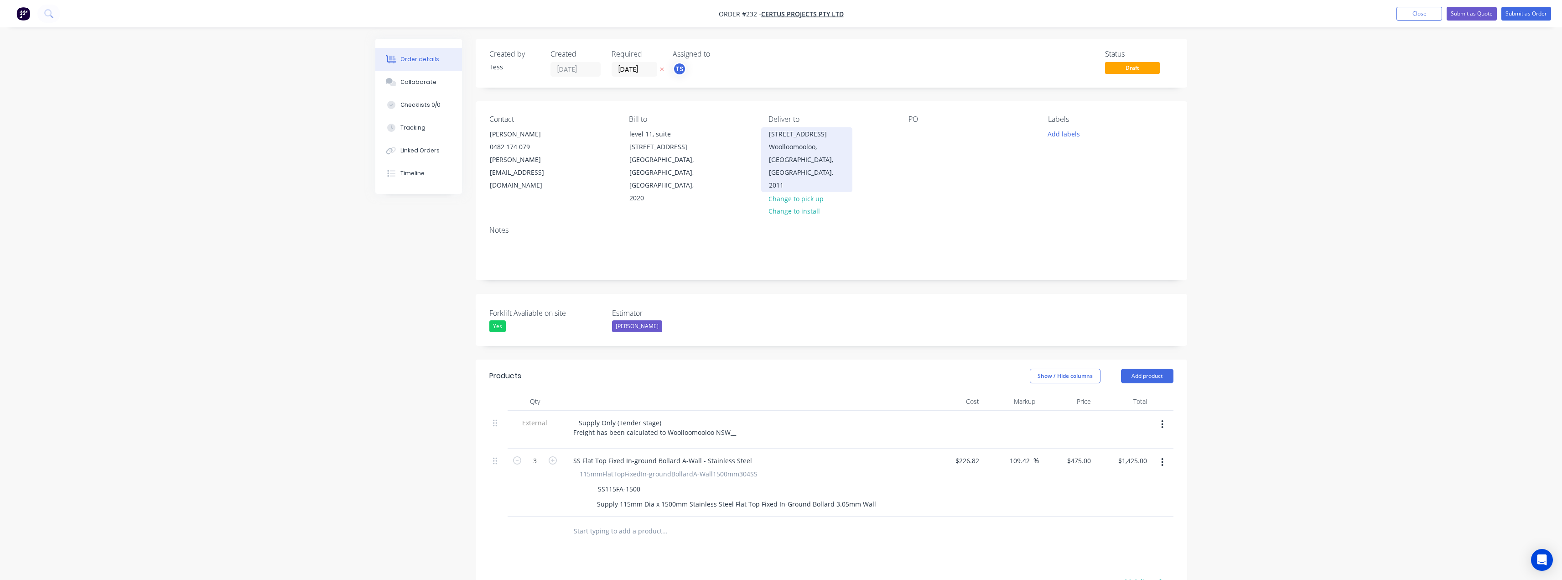
click at [791, 132] on div "[STREET_ADDRESS]" at bounding box center [807, 134] width 76 height 13
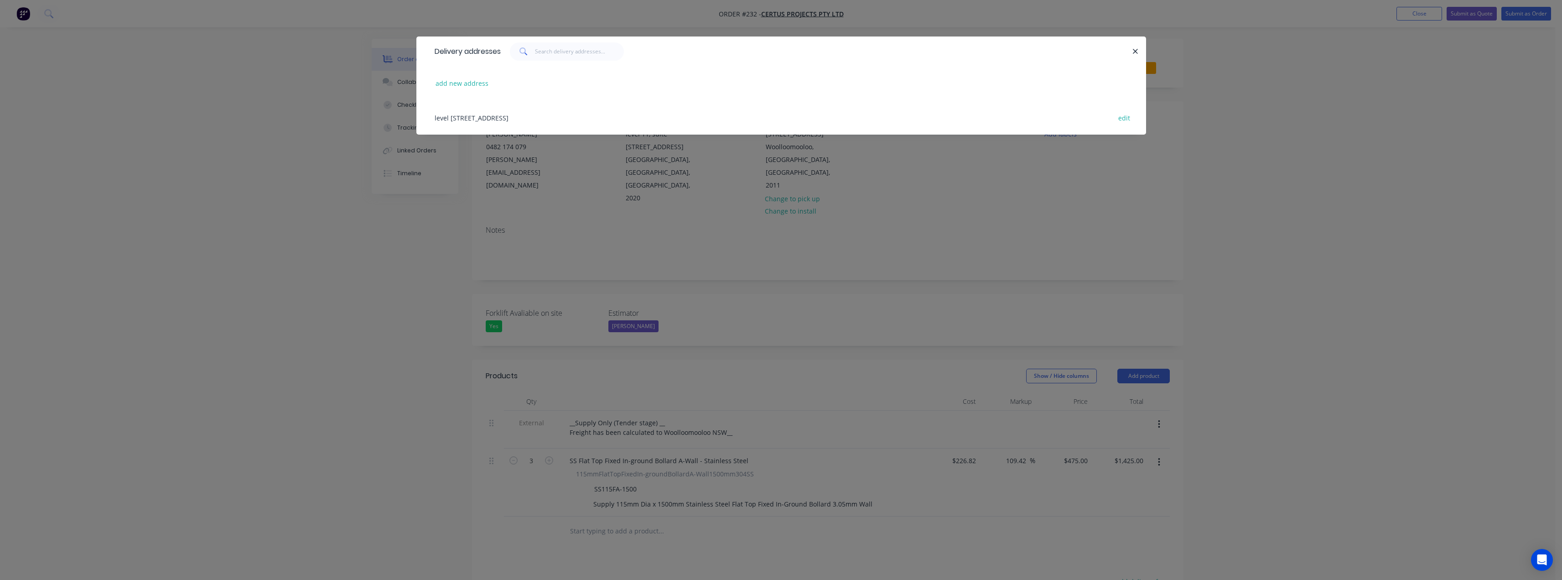
click at [856, 166] on div "Delivery addresses add new address [STREET_ADDRESS] edit" at bounding box center [781, 290] width 1562 height 580
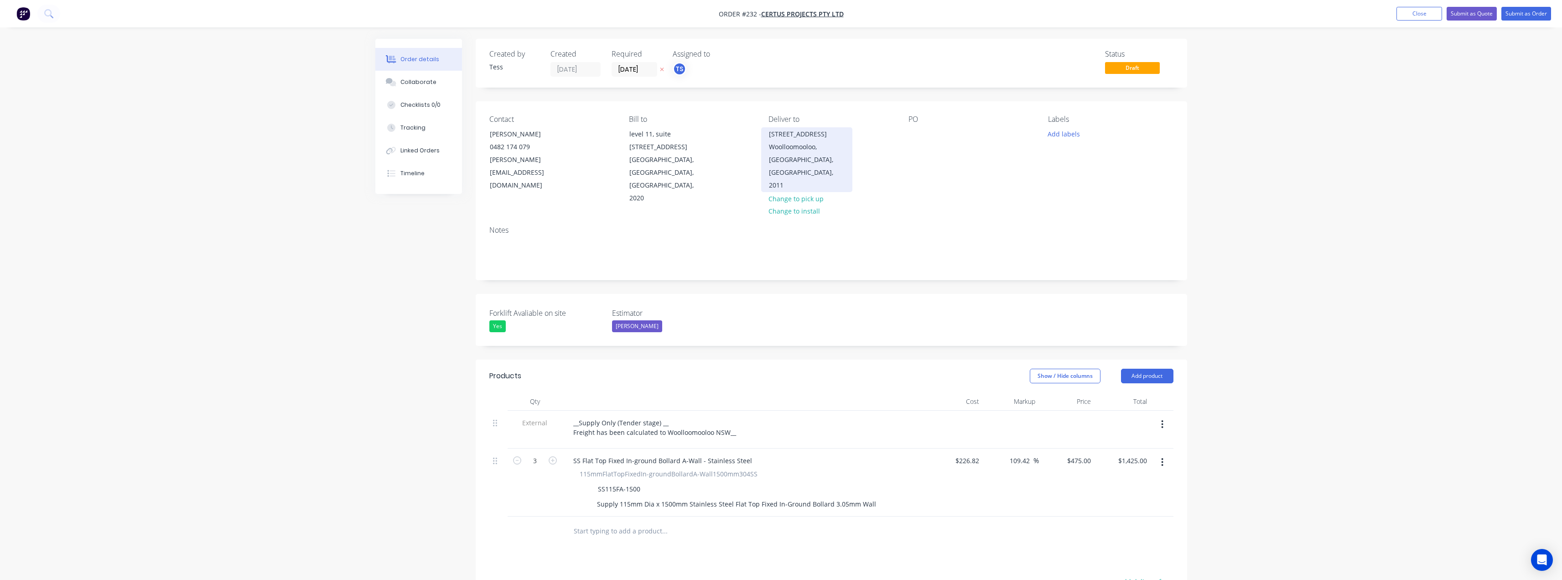
click at [792, 145] on div "Woolloomooloo, [GEOGRAPHIC_DATA], [GEOGRAPHIC_DATA], 2011" at bounding box center [807, 165] width 76 height 51
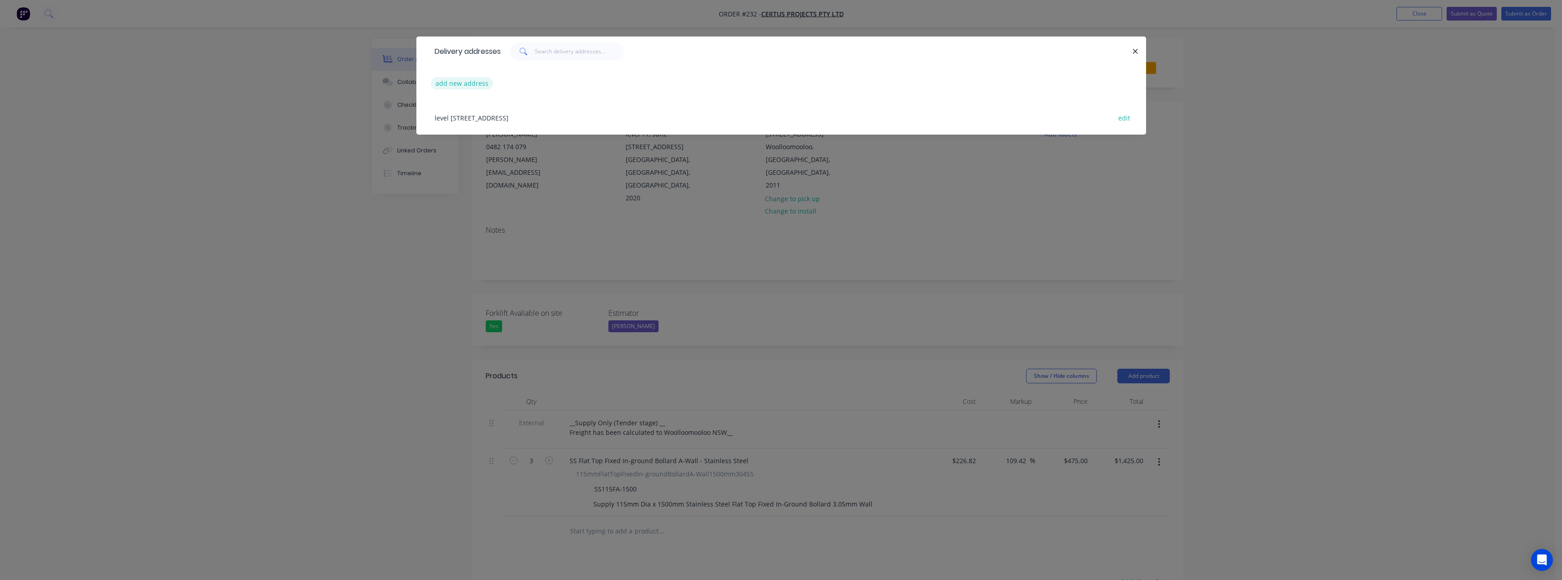
click at [465, 86] on button "add new address" at bounding box center [462, 83] width 62 height 12
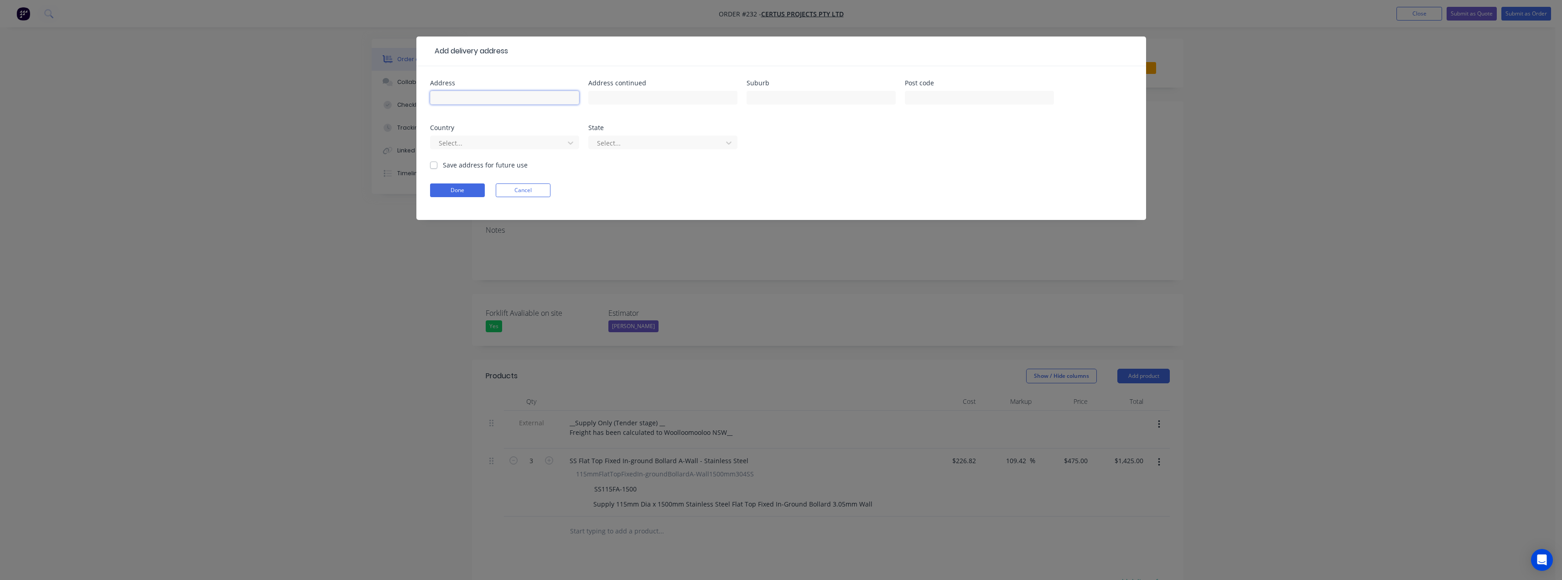
click at [462, 92] on input "text" at bounding box center [504, 98] width 149 height 14
type input "[STREET_ADDRESS][PERSON_NAME]"
click at [763, 95] on input "text" at bounding box center [821, 98] width 149 height 14
paste input "Woolloomooloo"
type input "Woolloomooloo"
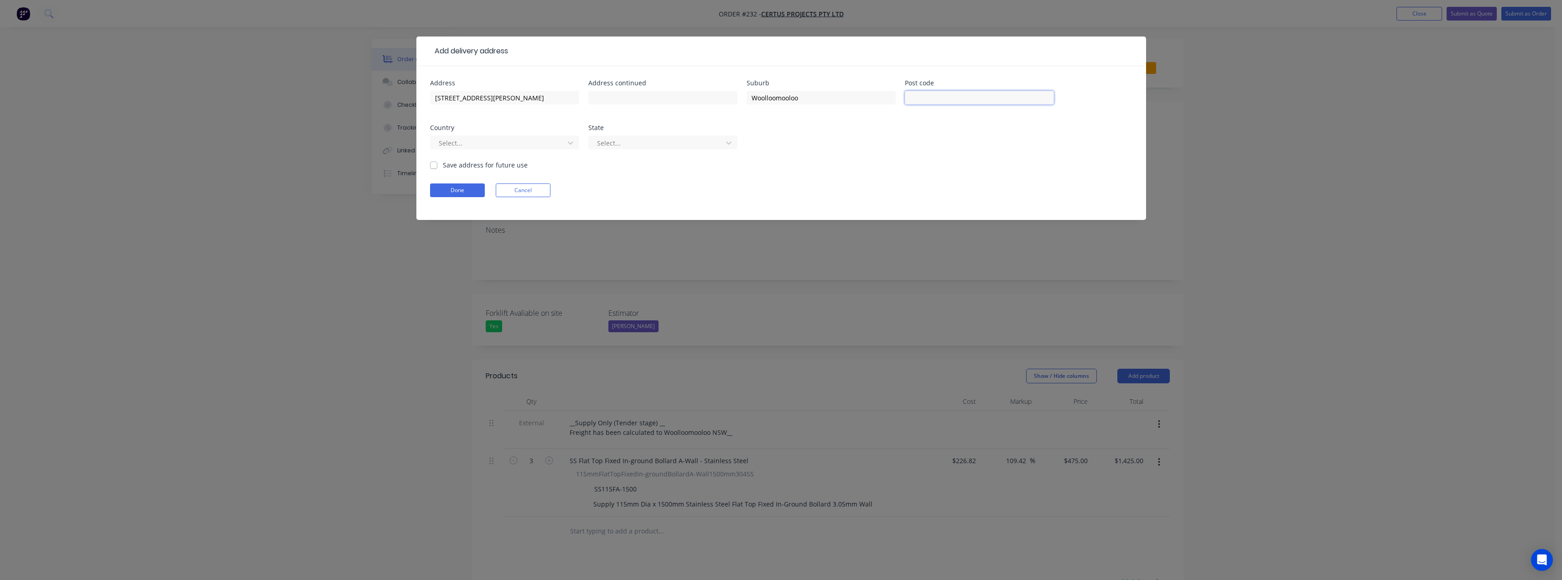
click at [947, 100] on input "text" at bounding box center [979, 98] width 149 height 14
type input "2011"
click at [456, 142] on div at bounding box center [499, 142] width 122 height 11
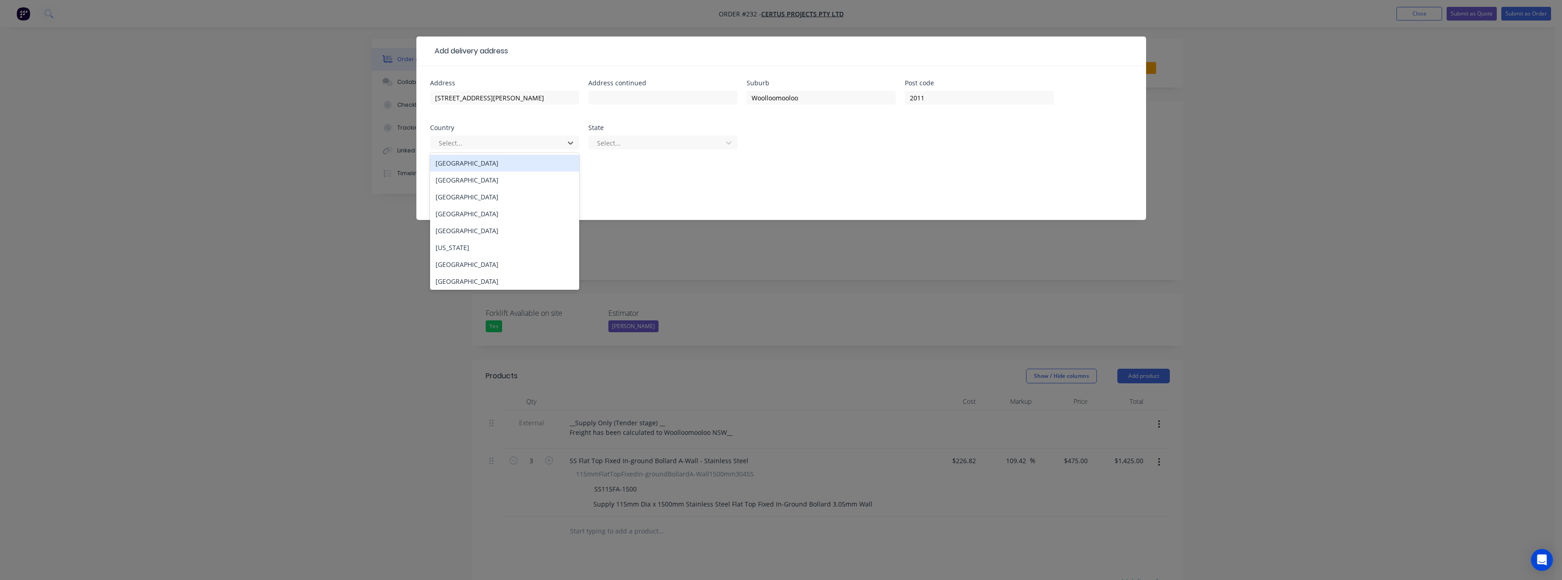
click at [452, 157] on div "[GEOGRAPHIC_DATA]" at bounding box center [504, 163] width 149 height 17
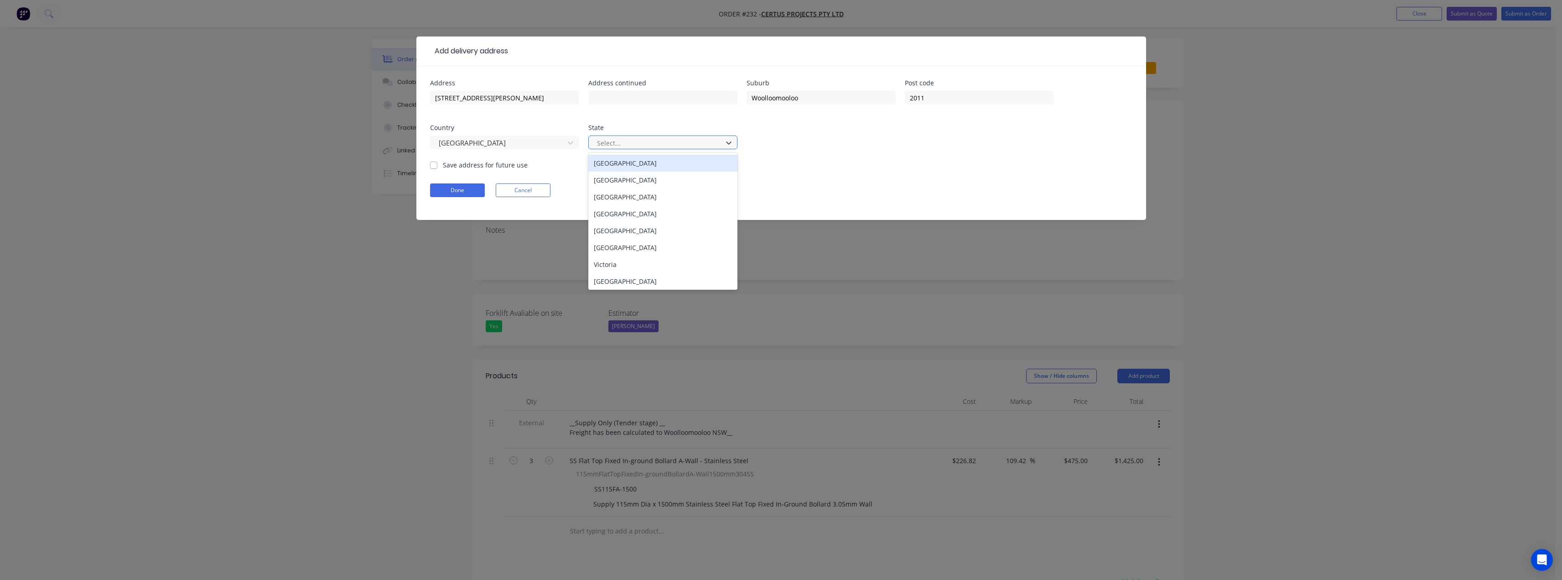
click at [609, 143] on div at bounding box center [657, 142] width 122 height 11
click at [625, 179] on div "[GEOGRAPHIC_DATA]" at bounding box center [662, 179] width 149 height 17
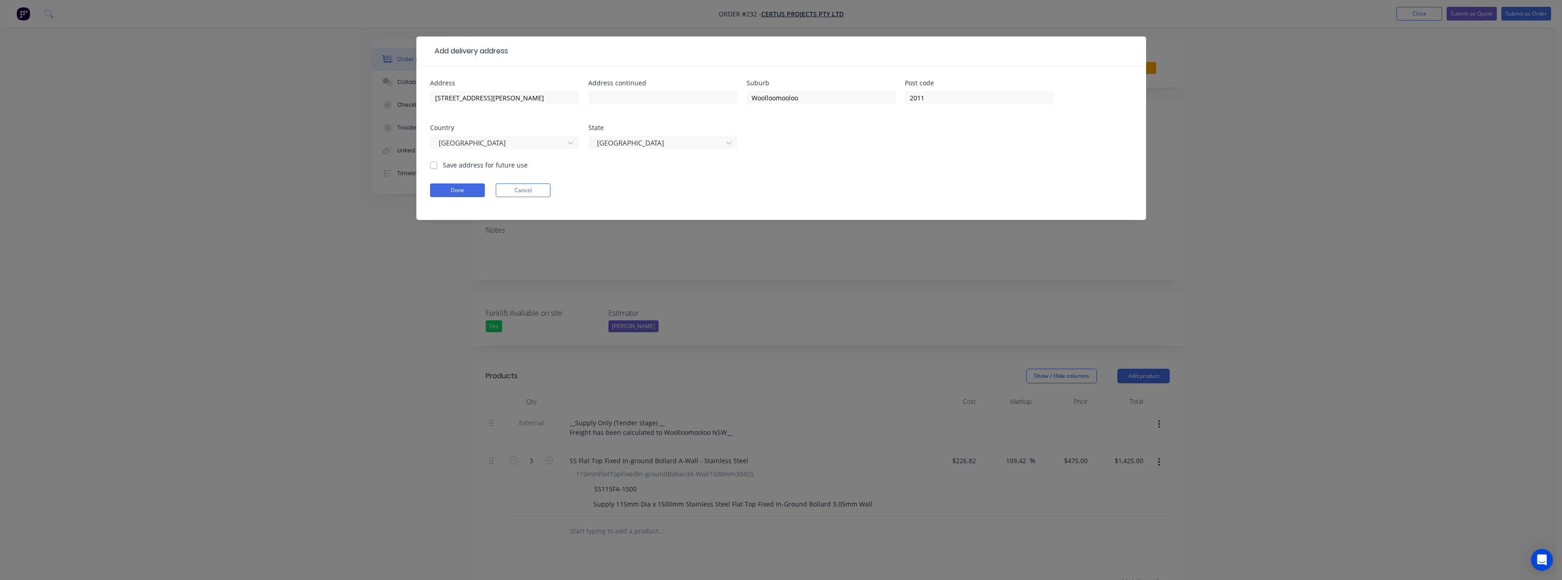
click at [443, 166] on label "Save address for future use" at bounding box center [485, 165] width 85 height 10
click at [431, 166] on input "Save address for future use" at bounding box center [433, 164] width 7 height 9
checkbox input "true"
click at [446, 191] on button "Done" at bounding box center [457, 190] width 55 height 14
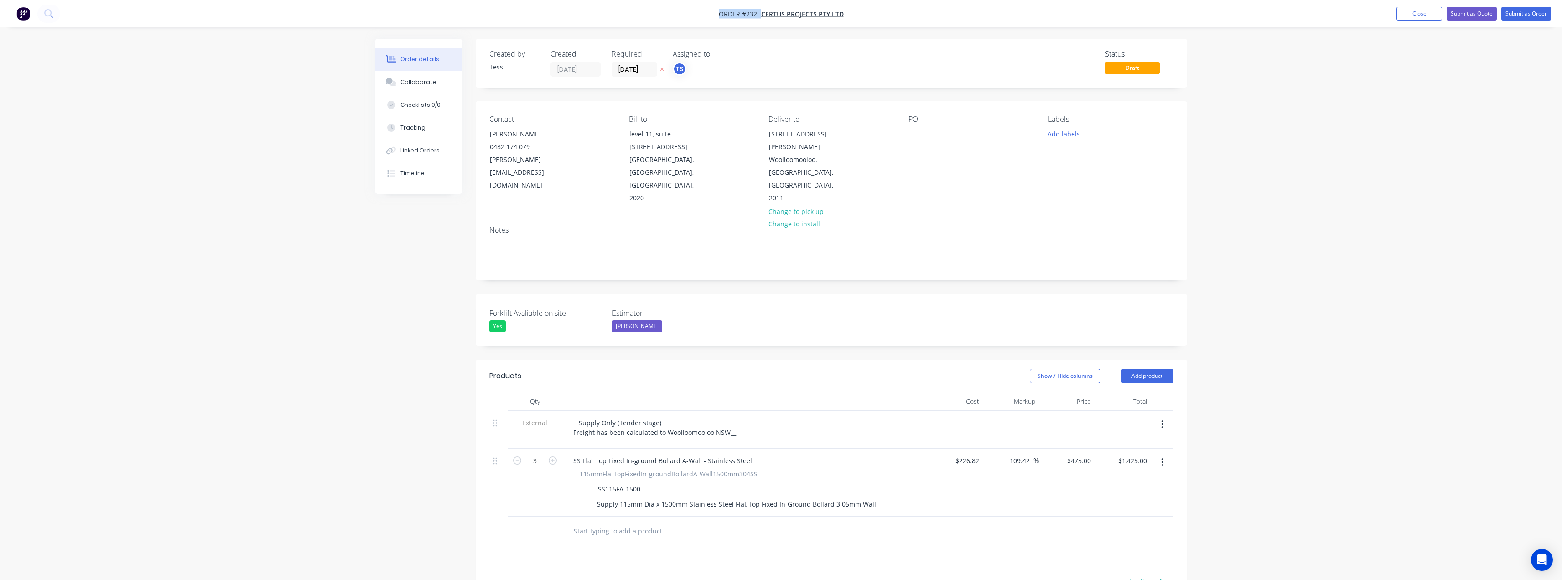
drag, startPoint x: 847, startPoint y: 13, endPoint x: 715, endPoint y: 13, distance: 132.3
click at [715, 13] on nav "Order #232 - Certus Projects Pty Ltd Add product Close Submit as Quote Submit a…" at bounding box center [781, 13] width 1562 height 27
click at [686, 13] on nav "Order #232 - Certus Projects Pty Ltd Add product Close Submit as Quote Submit a…" at bounding box center [781, 13] width 1562 height 27
drag, startPoint x: 701, startPoint y: 14, endPoint x: 757, endPoint y: 17, distance: 56.2
click at [757, 17] on nav "Order #232 - Certus Projects Pty Ltd Add product Close Submit as Quote Submit a…" at bounding box center [781, 13] width 1562 height 27
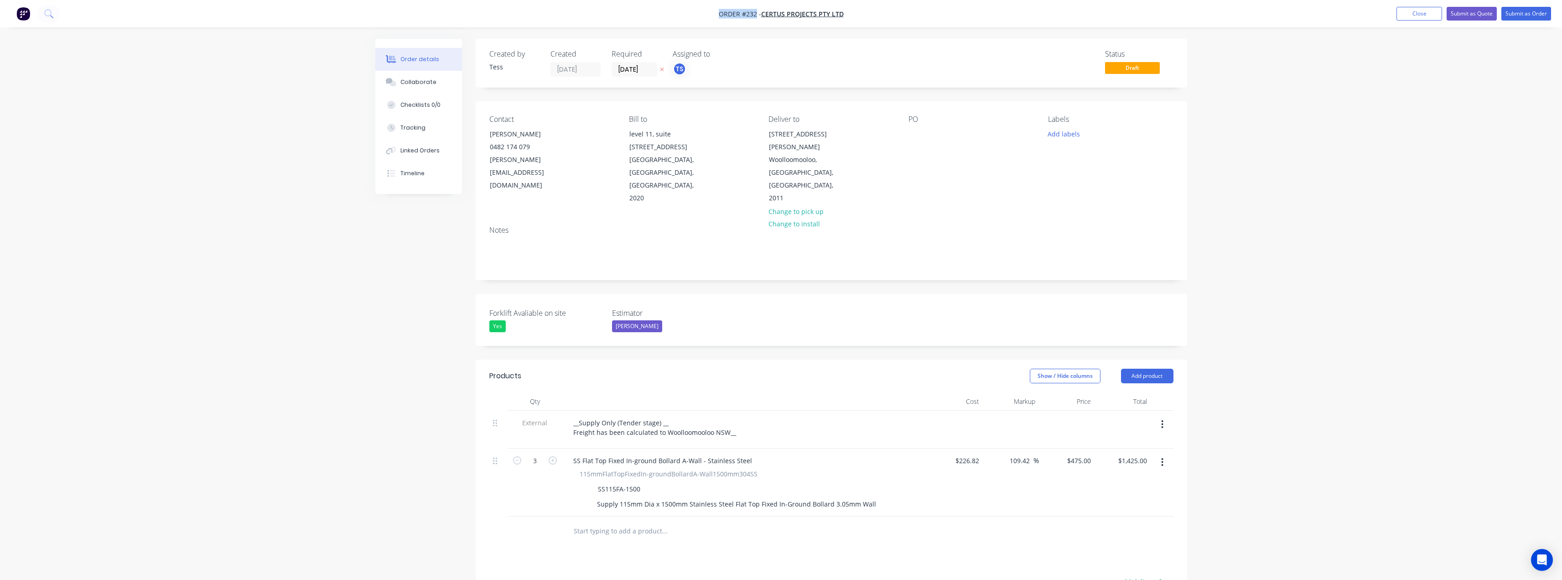
copy span "Order #232"
click at [409, 81] on div "Collaborate" at bounding box center [418, 82] width 36 height 8
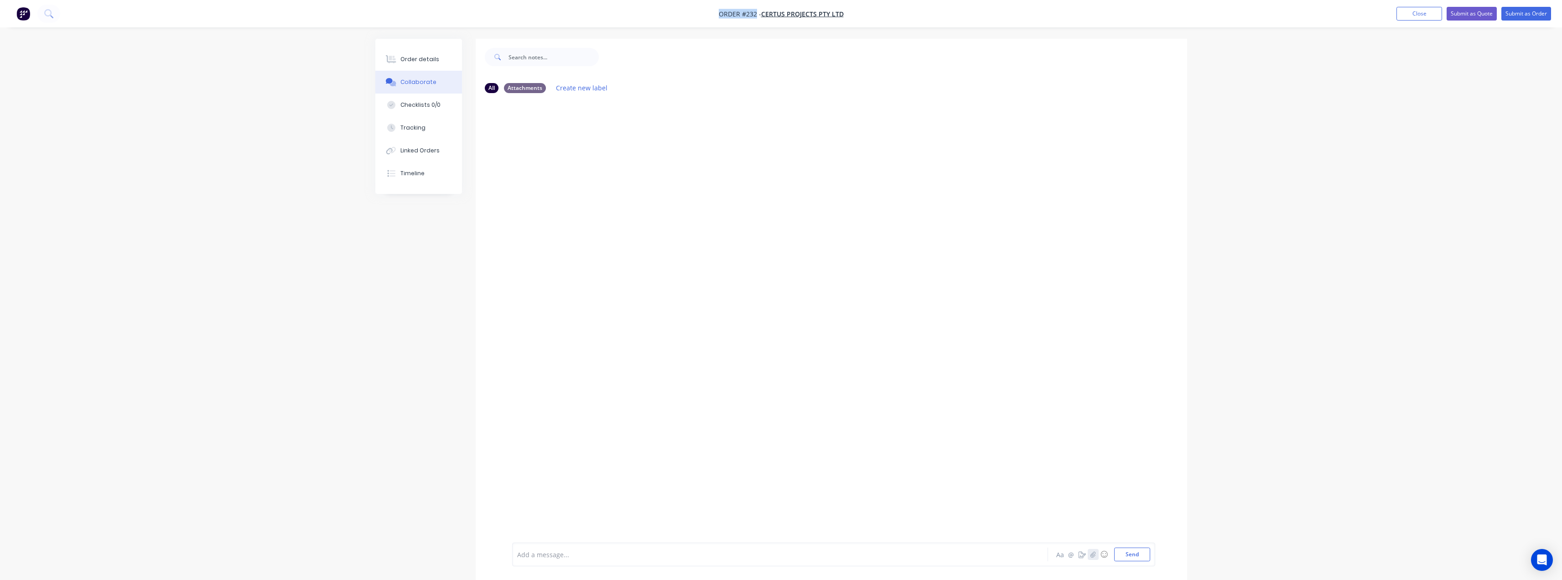
click at [1094, 556] on icon "button" at bounding box center [1092, 554] width 5 height 6
click at [540, 509] on img at bounding box center [538, 509] width 24 height 0
click at [526, 553] on div at bounding box center [755, 555] width 474 height 10
click at [1141, 556] on button "Send" at bounding box center [1132, 554] width 36 height 14
click at [531, 222] on img at bounding box center [545, 216] width 66 height 60
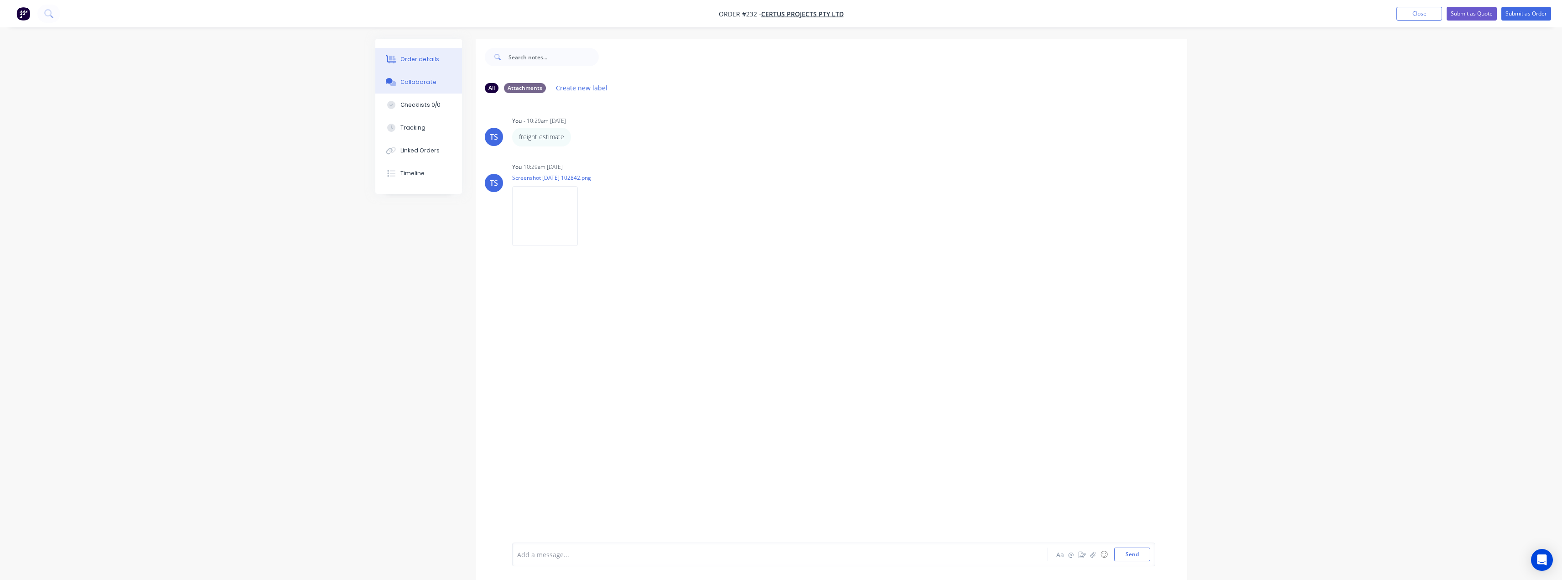
click at [410, 58] on div "Order details" at bounding box center [419, 59] width 39 height 8
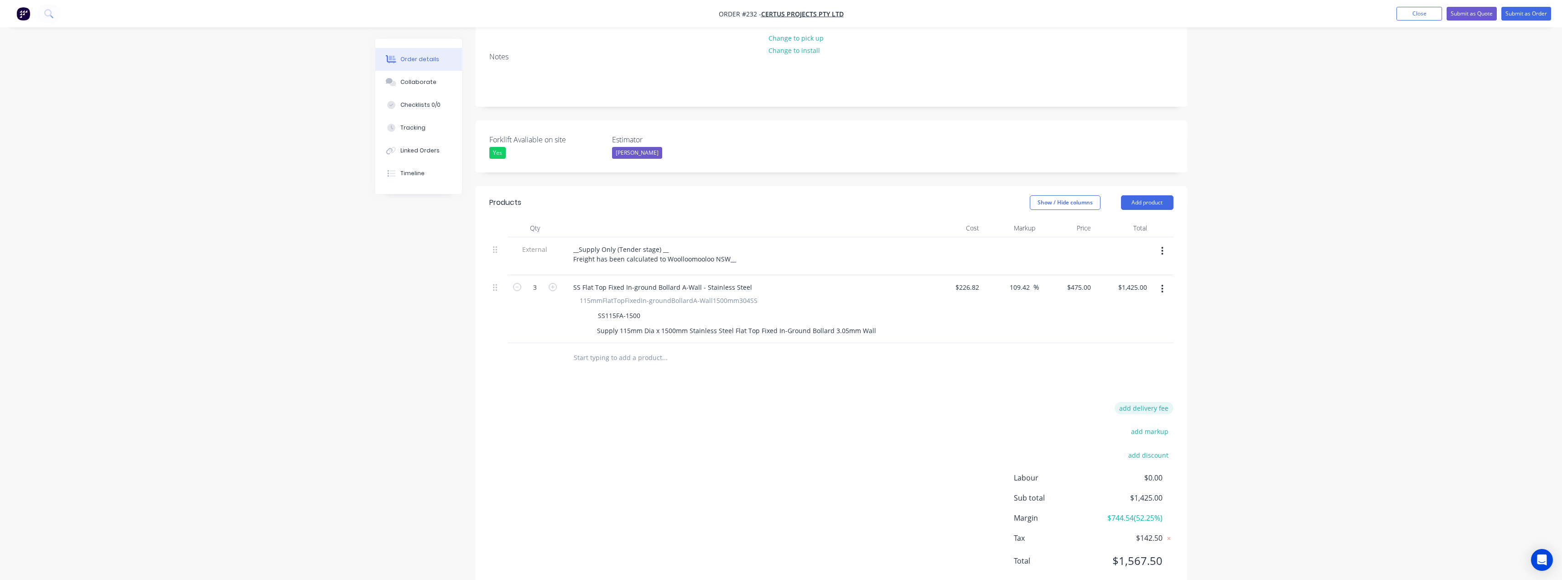
click at [1150, 402] on button "add delivery fee" at bounding box center [1144, 408] width 59 height 12
type input "195"
click at [1178, 405] on div "Delivery fee Delivery fee Delivery fee name (Optional) 195 195 $0 add markup ad…" at bounding box center [831, 492] width 711 height 174
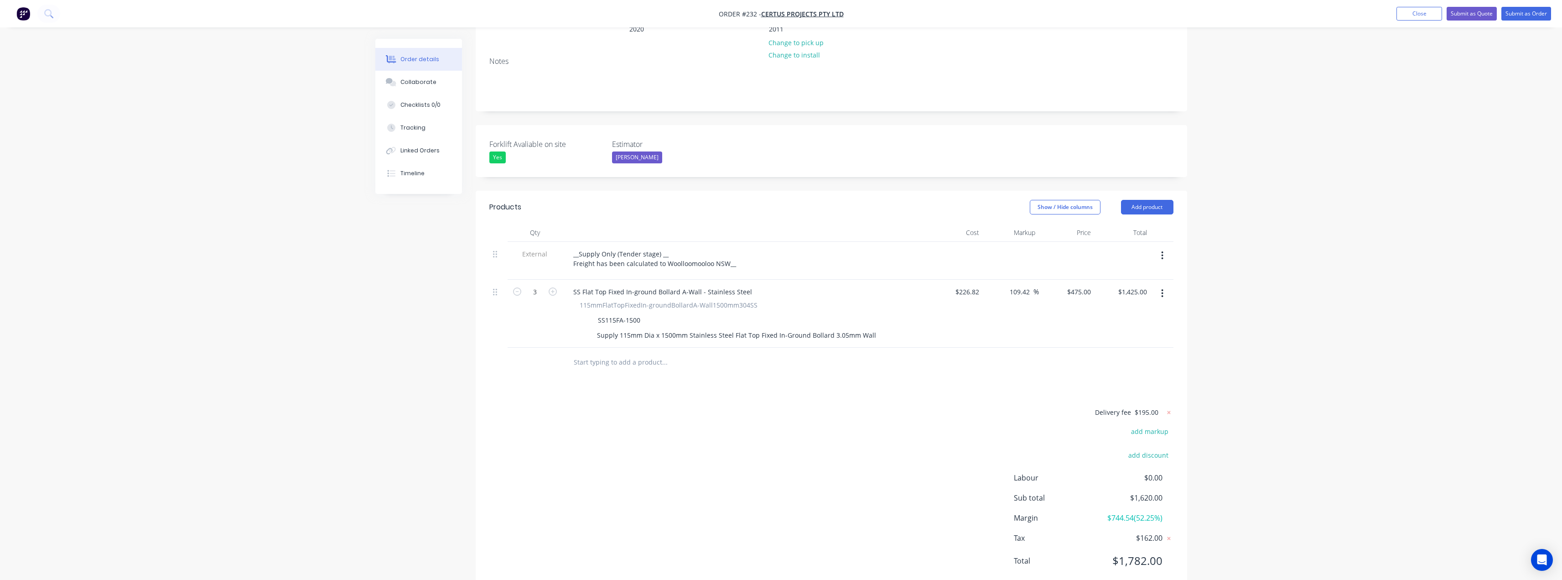
click at [1152, 407] on span "$195.00" at bounding box center [1147, 412] width 24 height 10
click at [1142, 407] on span "$195.00" at bounding box center [1147, 412] width 24 height 10
click at [1205, 382] on div "Order details Collaborate Checklists 0/0 Tracking Linked Orders Timeline Order …" at bounding box center [781, 218] width 1562 height 774
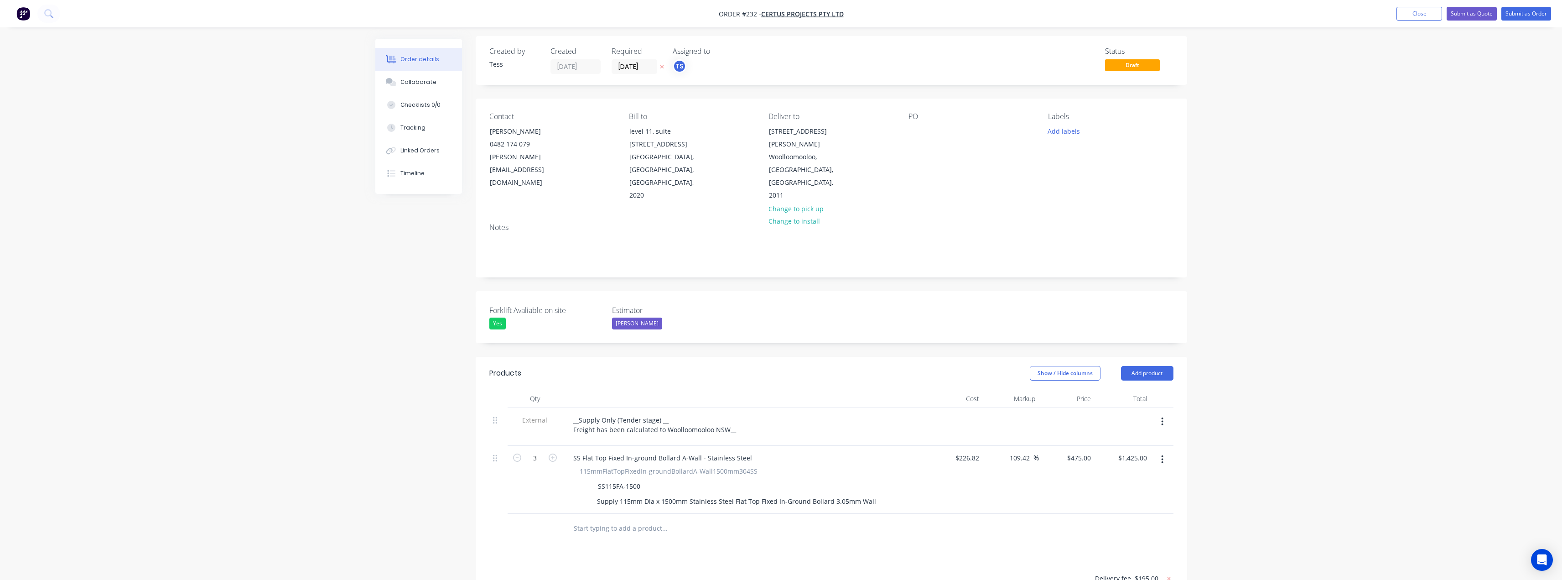
scroll to position [0, 0]
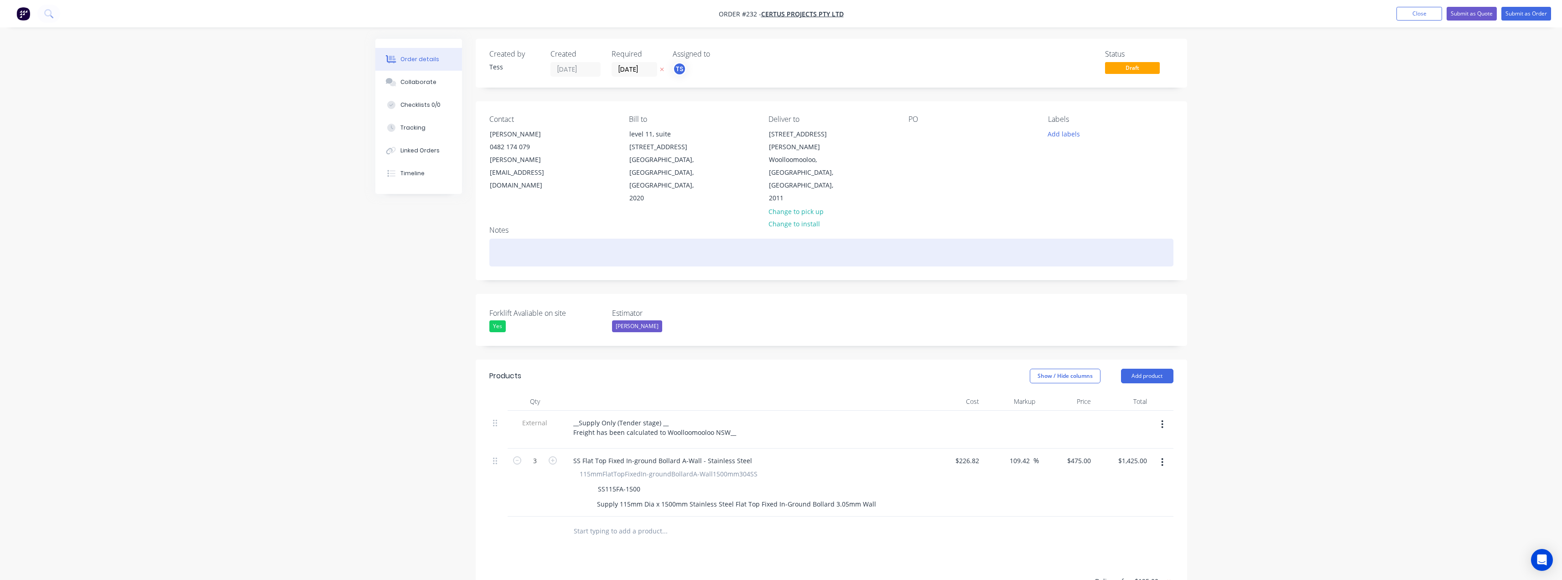
click at [515, 239] on div at bounding box center [831, 253] width 684 height 28
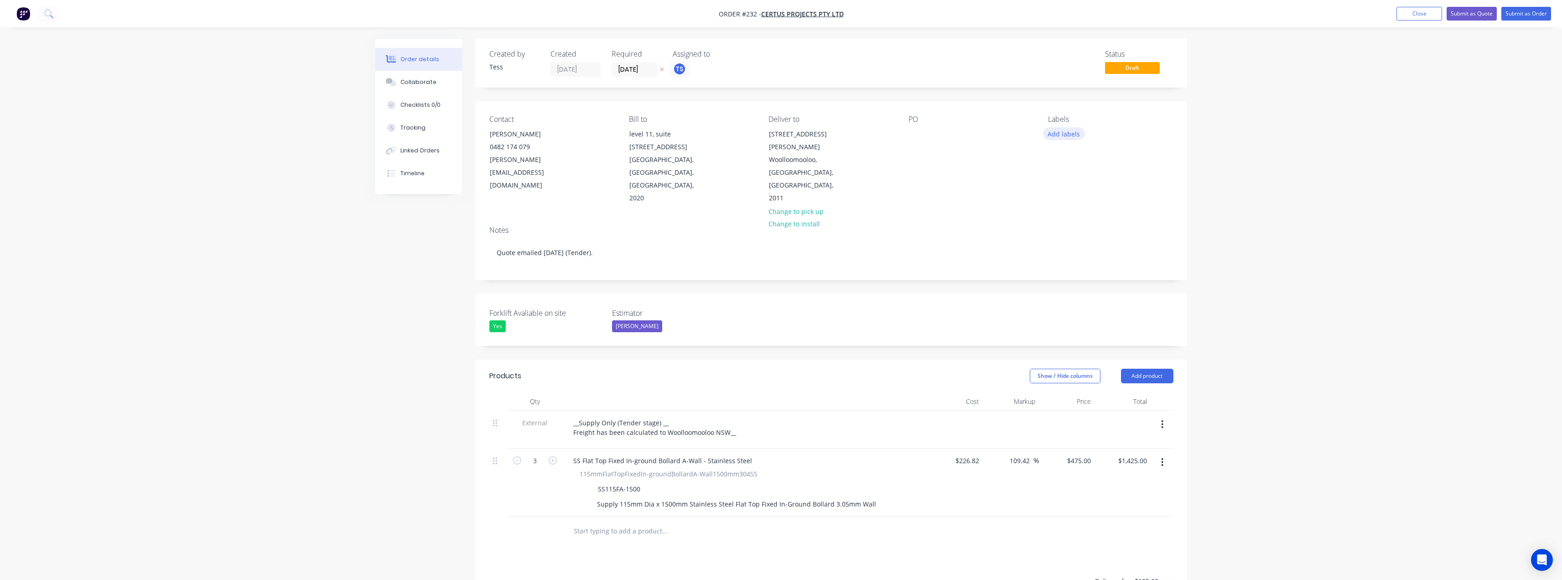
click at [1063, 132] on button "Add labels" at bounding box center [1064, 133] width 42 height 12
click at [1028, 130] on div "PO" at bounding box center [971, 160] width 125 height 90
click at [1066, 134] on button "Add labels" at bounding box center [1064, 133] width 42 height 12
click at [996, 174] on div "PO" at bounding box center [971, 160] width 125 height 90
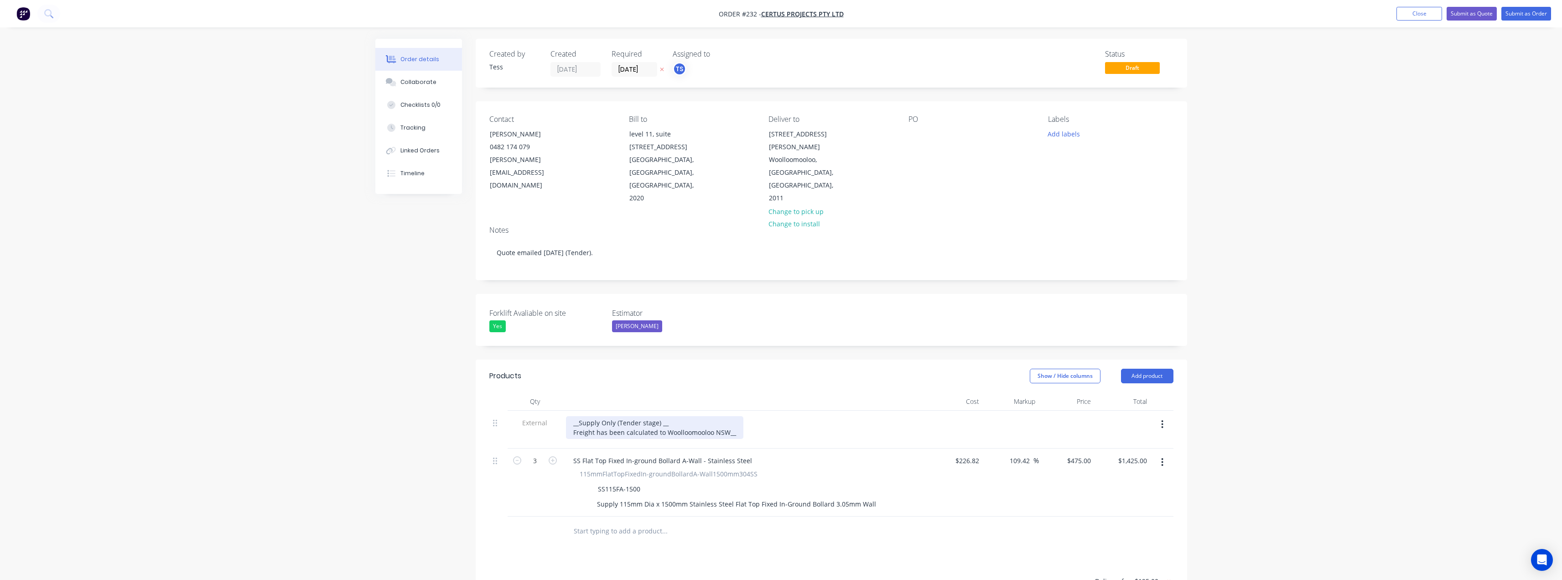
click at [733, 416] on div "__Supply Only (Tender stage) __ Freight has been calculated to Woolloomooloo NS…" at bounding box center [654, 427] width 177 height 23
click at [1485, 12] on button "Submit as Quote" at bounding box center [1472, 14] width 50 height 14
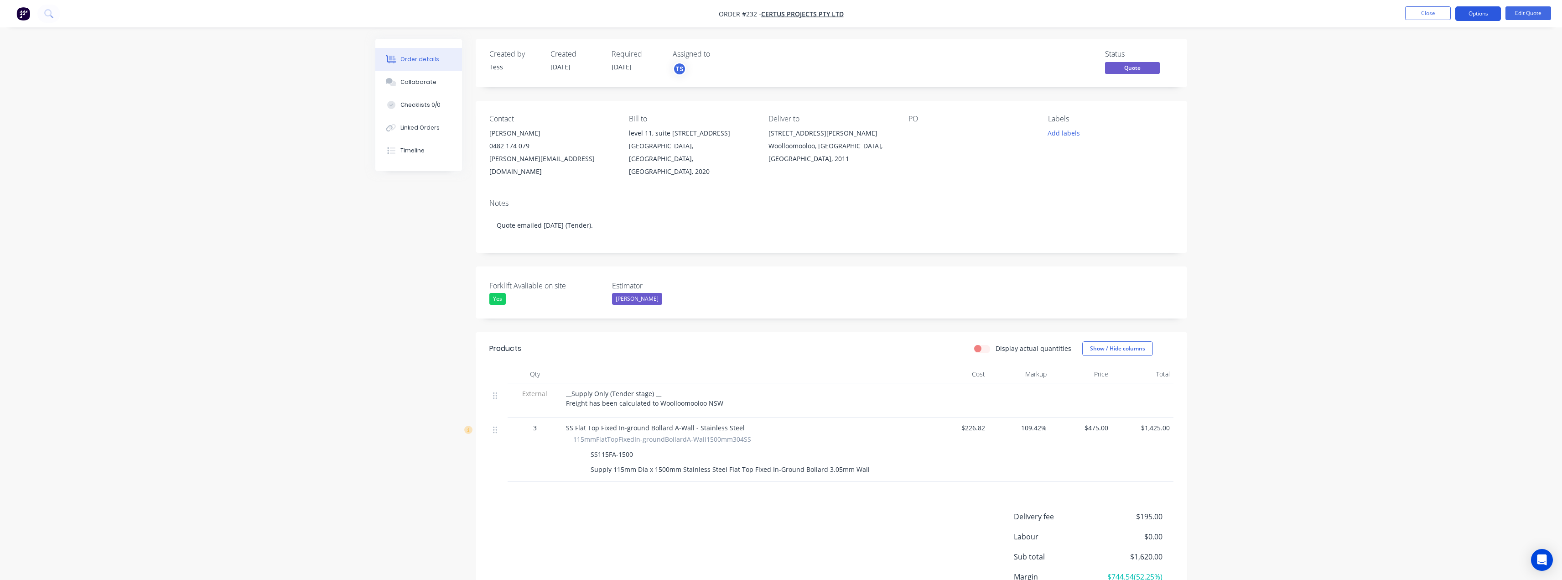
click at [1483, 16] on button "Options" at bounding box center [1478, 13] width 46 height 15
click at [1522, 12] on button "Edit Quote" at bounding box center [1529, 13] width 46 height 14
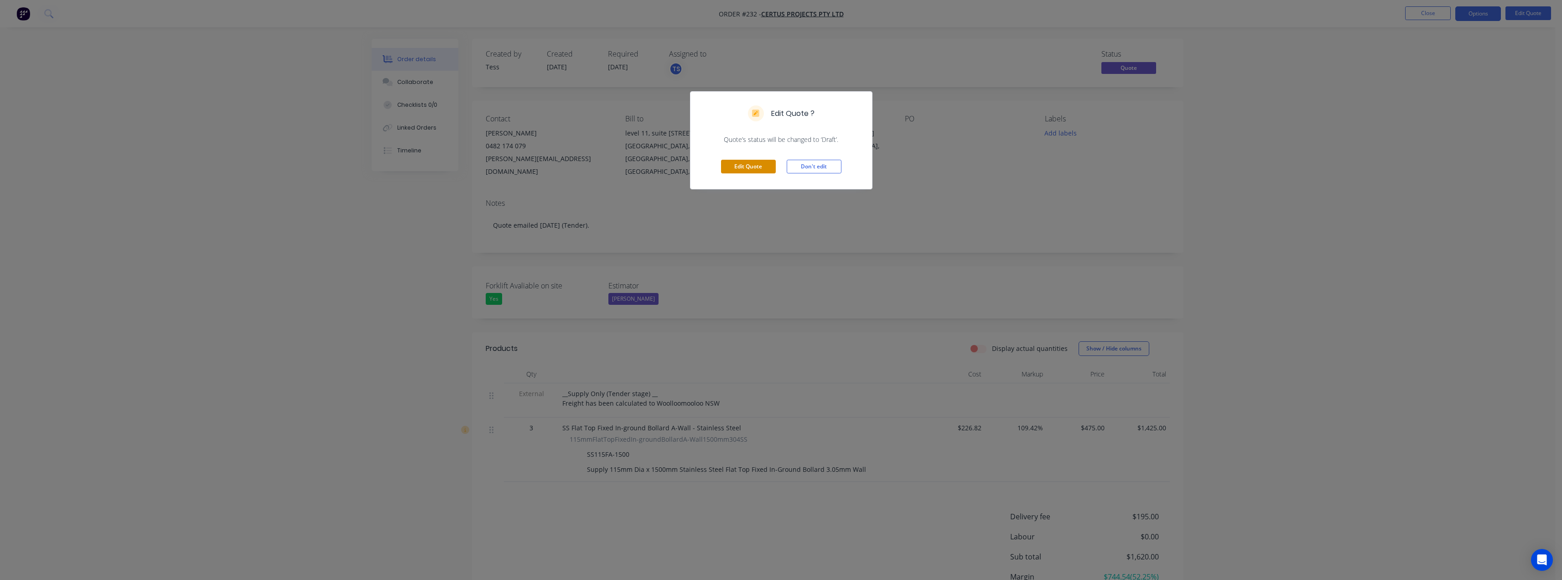
click at [754, 160] on button "Edit Quote" at bounding box center [748, 167] width 55 height 14
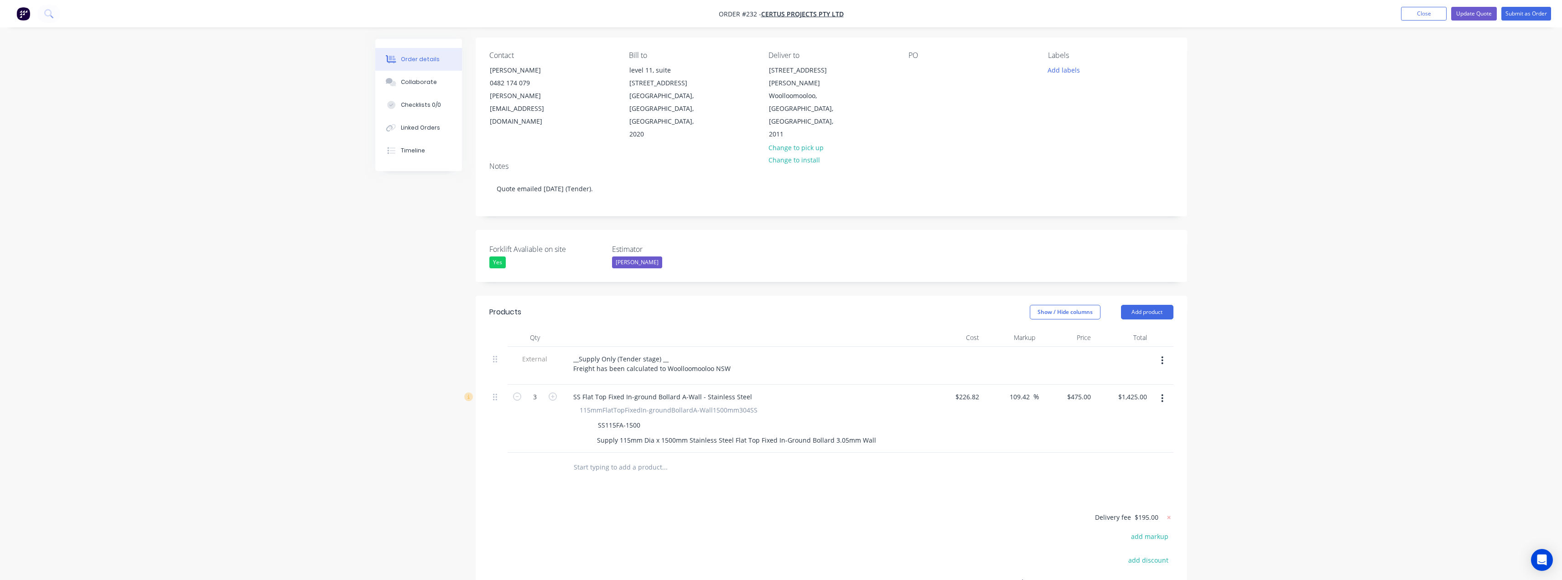
scroll to position [169, 0]
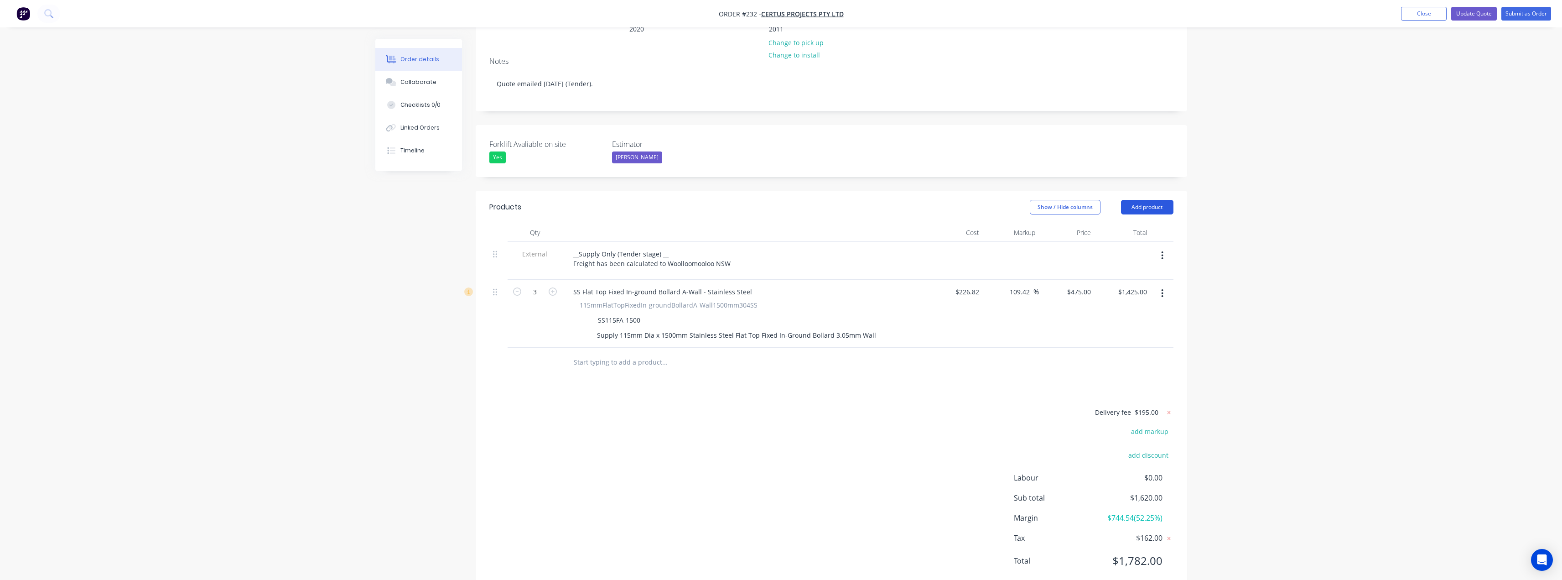
click at [1143, 200] on button "Add product" at bounding box center [1147, 207] width 52 height 15
click at [1116, 351] on div "Notes (External)" at bounding box center [1130, 357] width 70 height 13
paste div
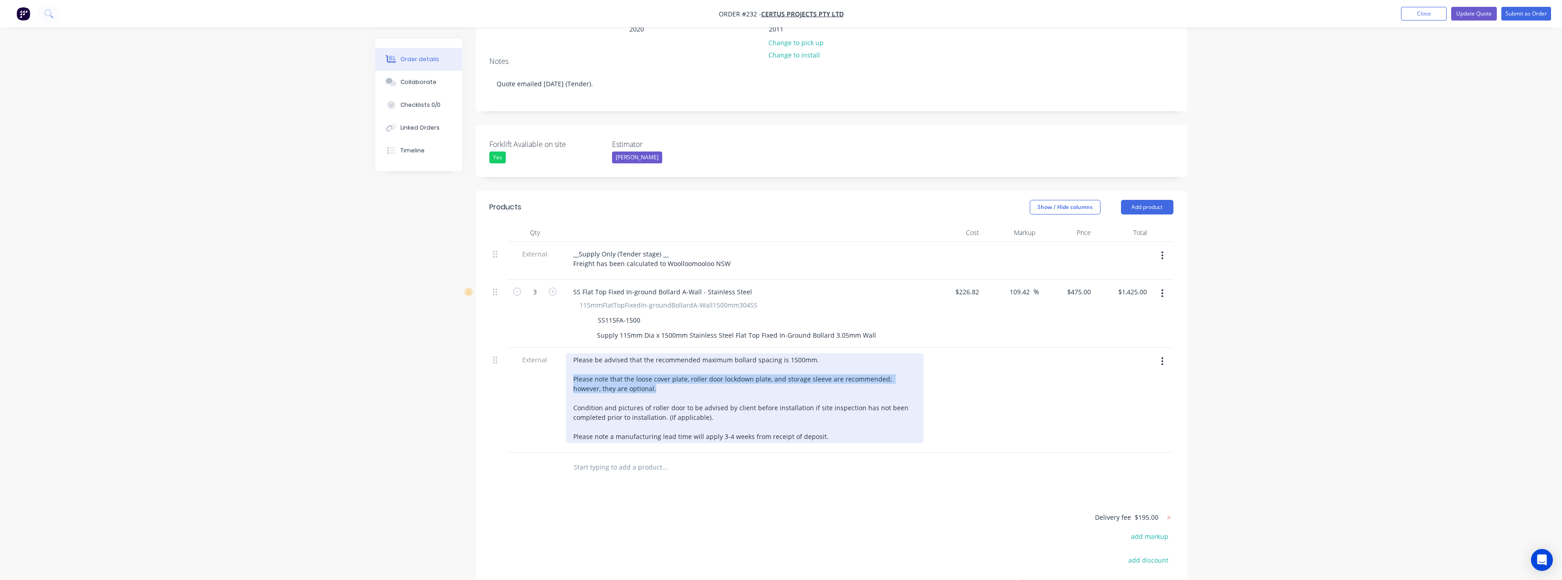
drag, startPoint x: 644, startPoint y: 364, endPoint x: 564, endPoint y: 353, distance: 81.0
click at [564, 353] on div "Please be advised that the recommended maximum bollard spacing is 1500mm. Pleas…" at bounding box center [744, 400] width 365 height 105
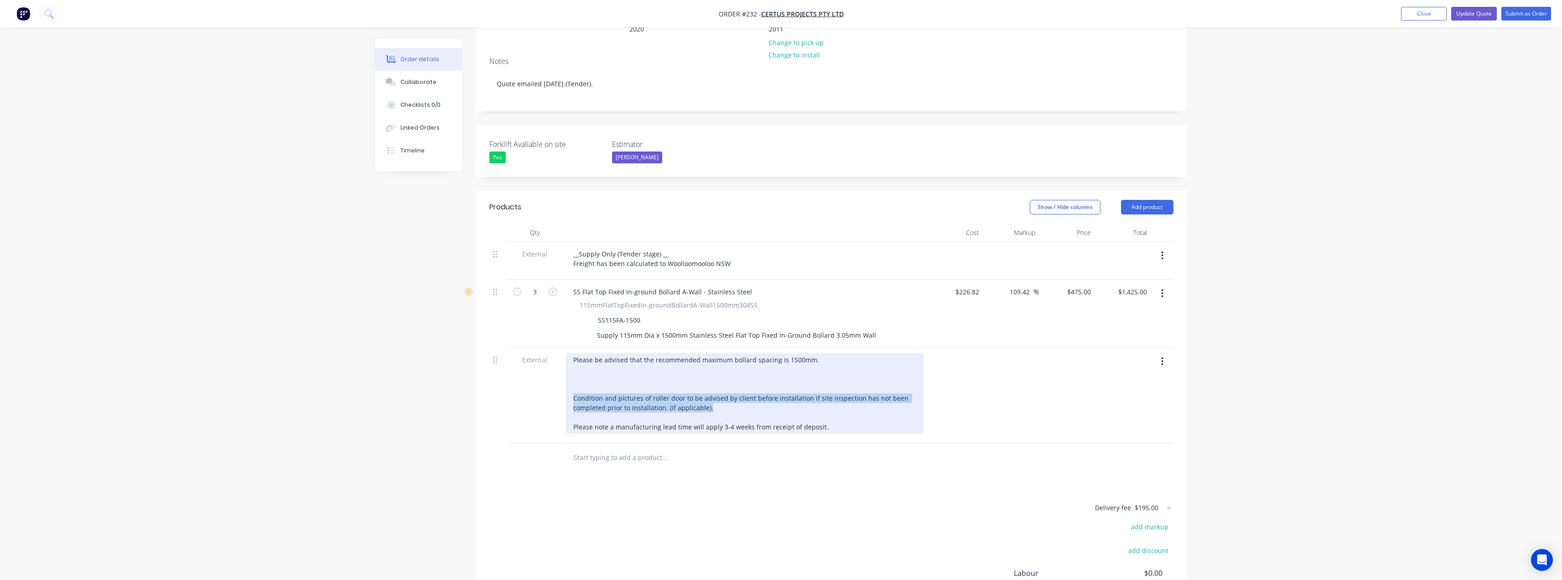
drag, startPoint x: 727, startPoint y: 380, endPoint x: 559, endPoint y: 376, distance: 167.9
click at [559, 376] on div "External Please be advised that the recommended maximum bollard spacing is 1500…" at bounding box center [831, 395] width 684 height 95
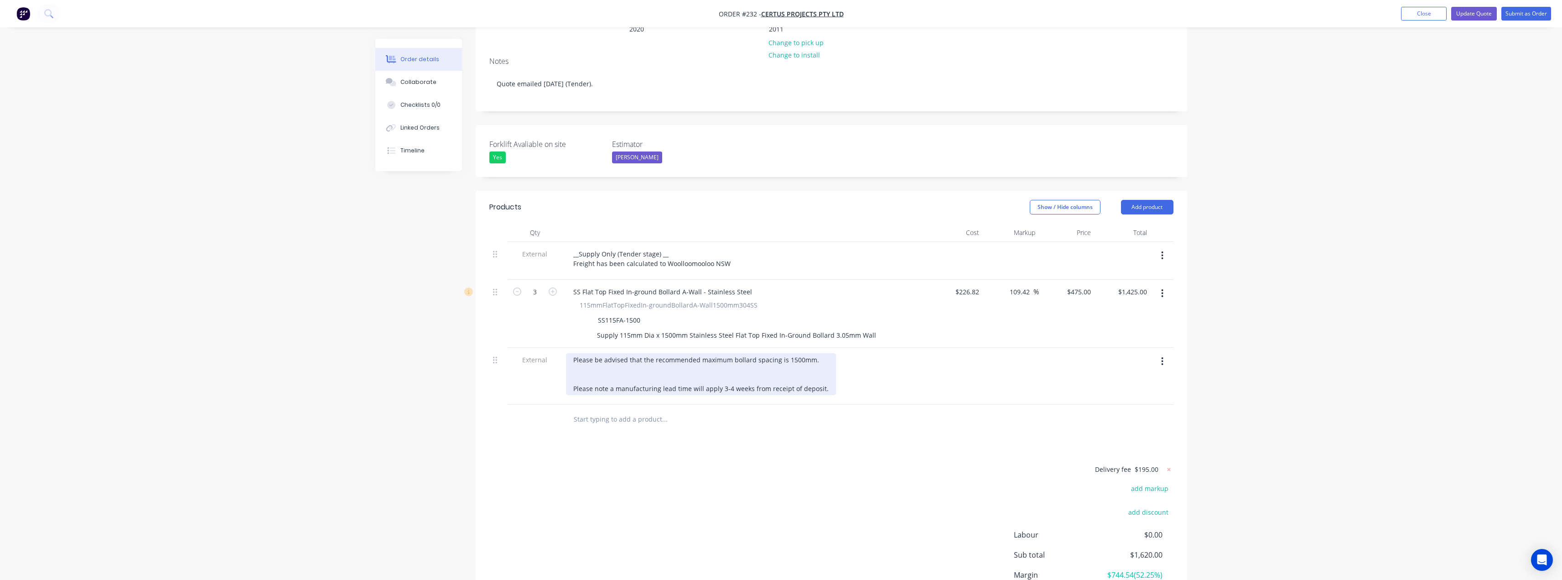
click at [577, 353] on div "Please be advised that the recommended maximum bollard spacing is 1500mm. Pleas…" at bounding box center [701, 374] width 270 height 42
click at [823, 353] on div "Please be advised that the recommended maximum bollard spacing is 1500mm. Pleas…" at bounding box center [701, 369] width 270 height 32
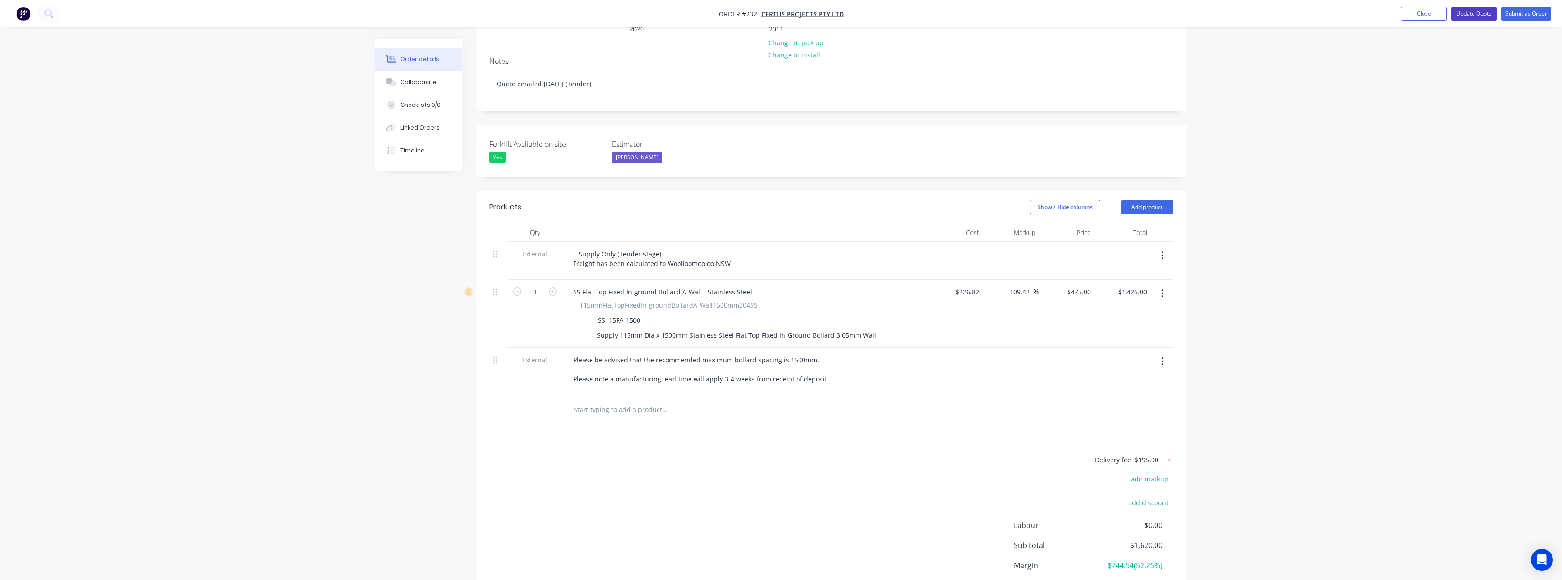
click at [1483, 16] on button "Update Quote" at bounding box center [1474, 14] width 46 height 14
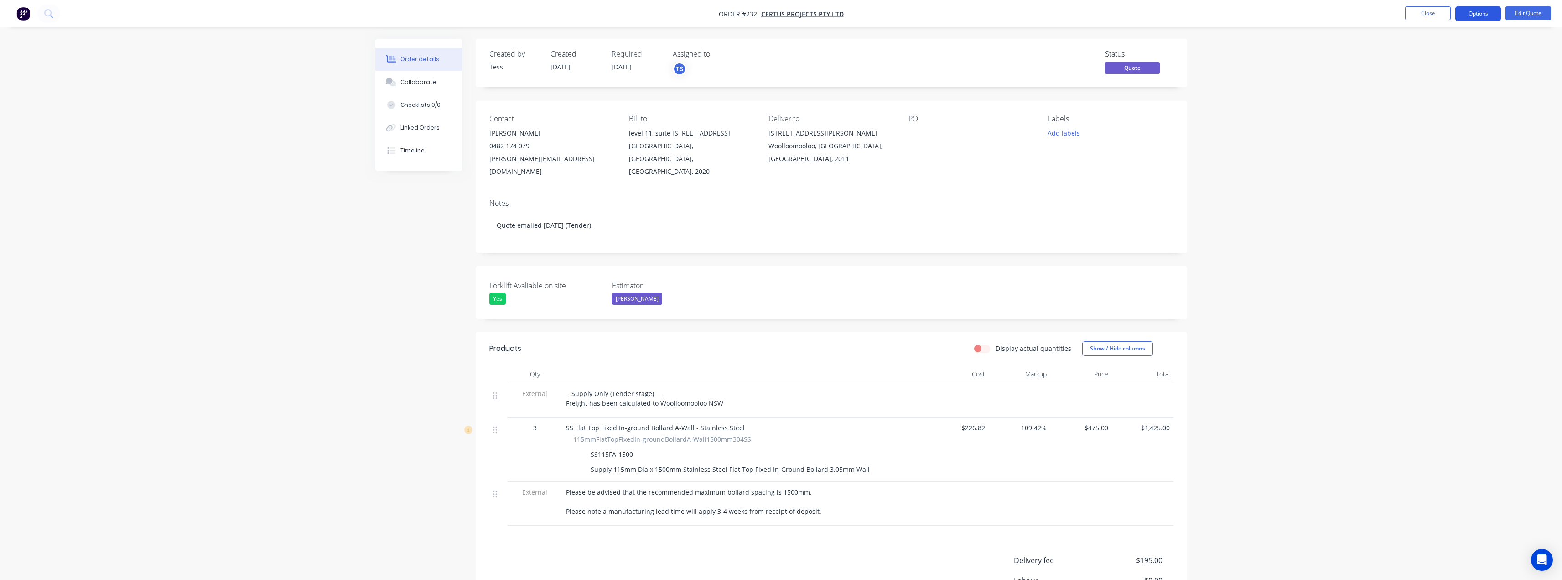
click at [1482, 15] on button "Options" at bounding box center [1478, 13] width 46 height 15
click at [1427, 52] on div "Quote" at bounding box center [1451, 55] width 84 height 13
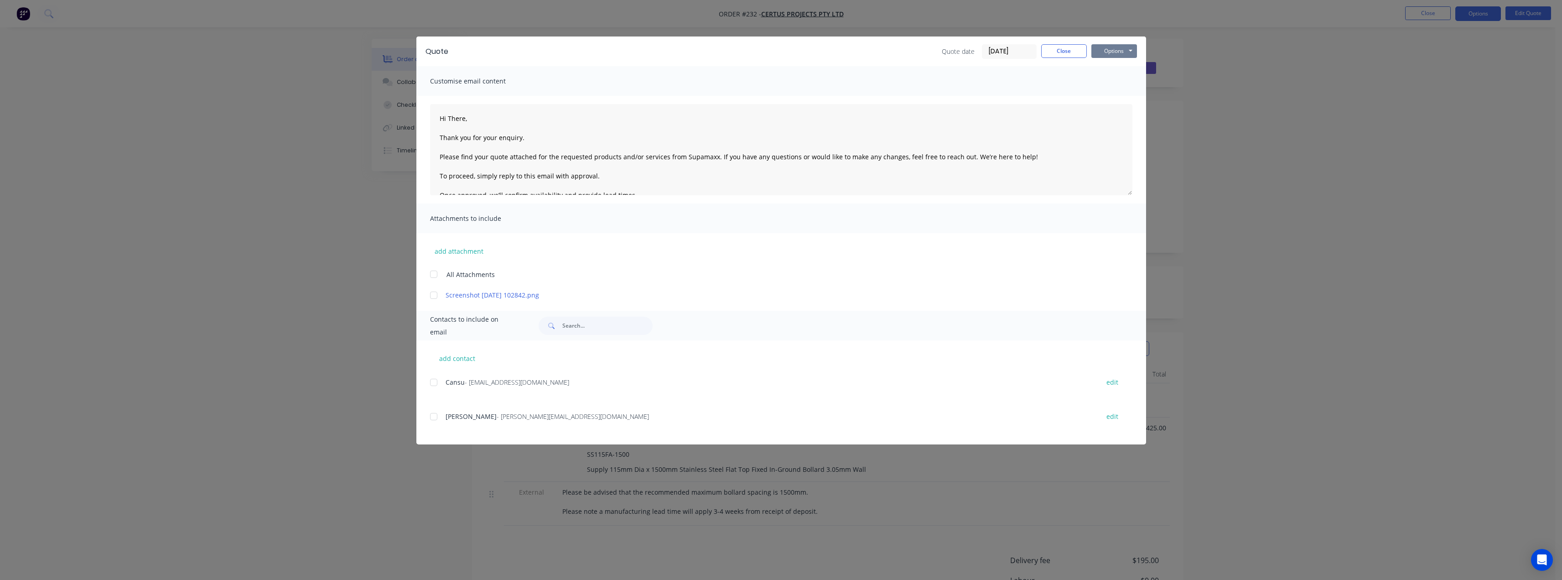
click at [1123, 52] on button "Options" at bounding box center [1114, 51] width 46 height 14
click at [1120, 69] on button "Preview" at bounding box center [1120, 67] width 58 height 15
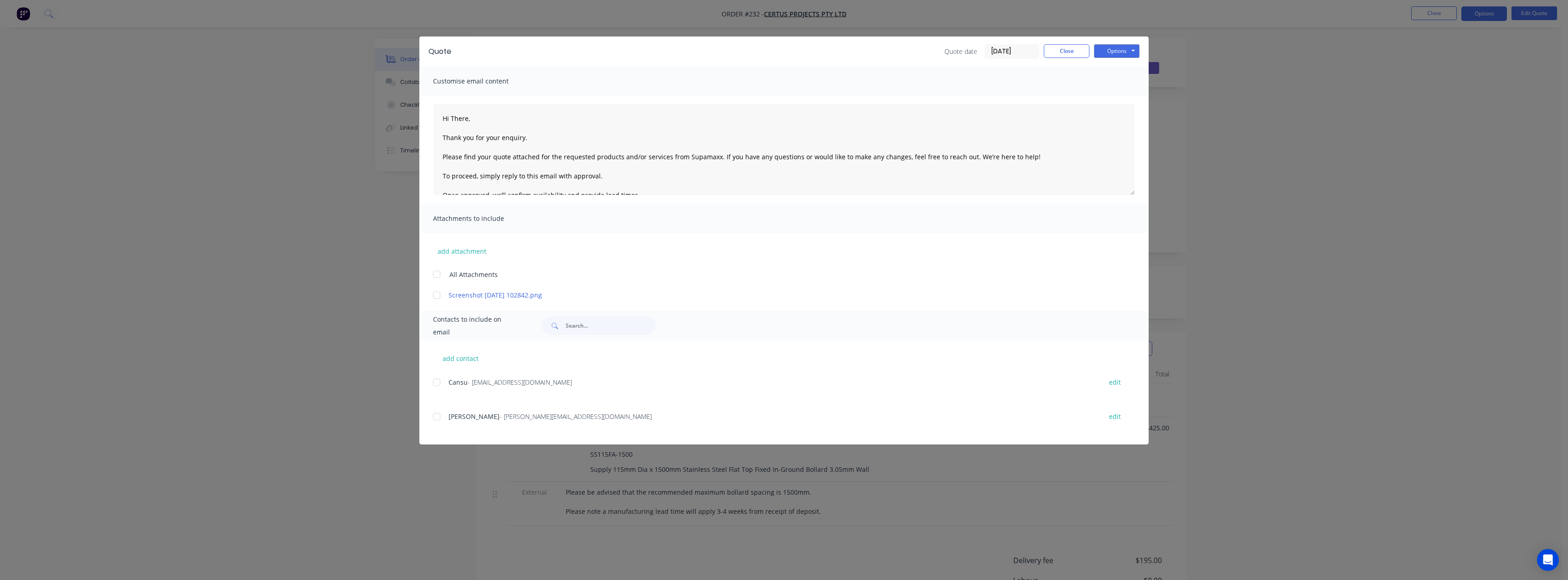
type textarea "Hi There, Thank you for your enquiry. Please find your quote attached for the r…"
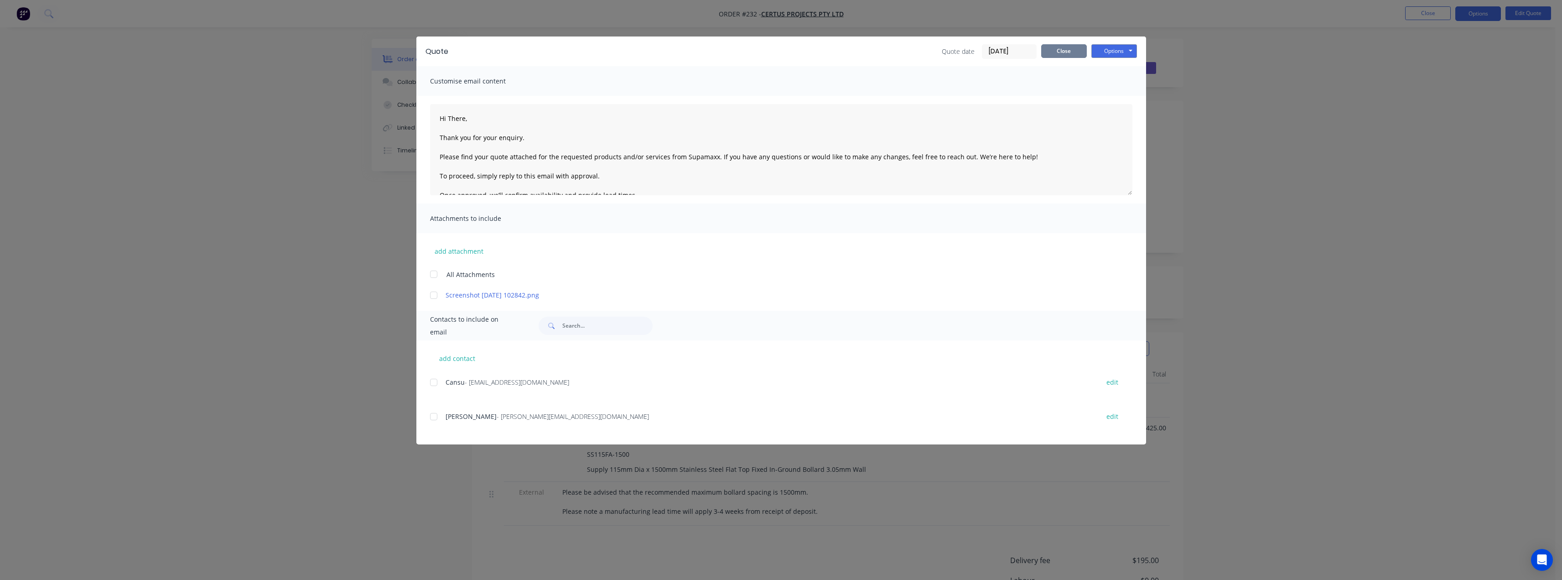
click at [1067, 52] on button "Close" at bounding box center [1064, 51] width 46 height 14
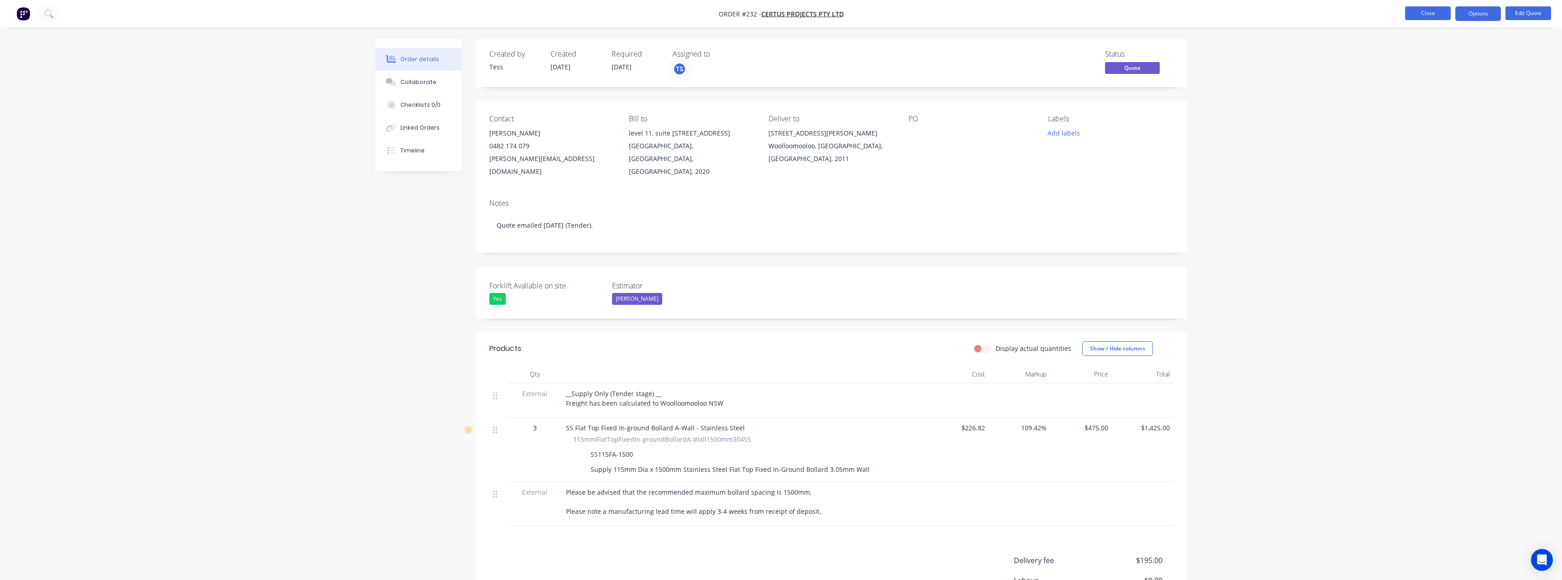
click at [1430, 17] on button "Close" at bounding box center [1428, 13] width 46 height 14
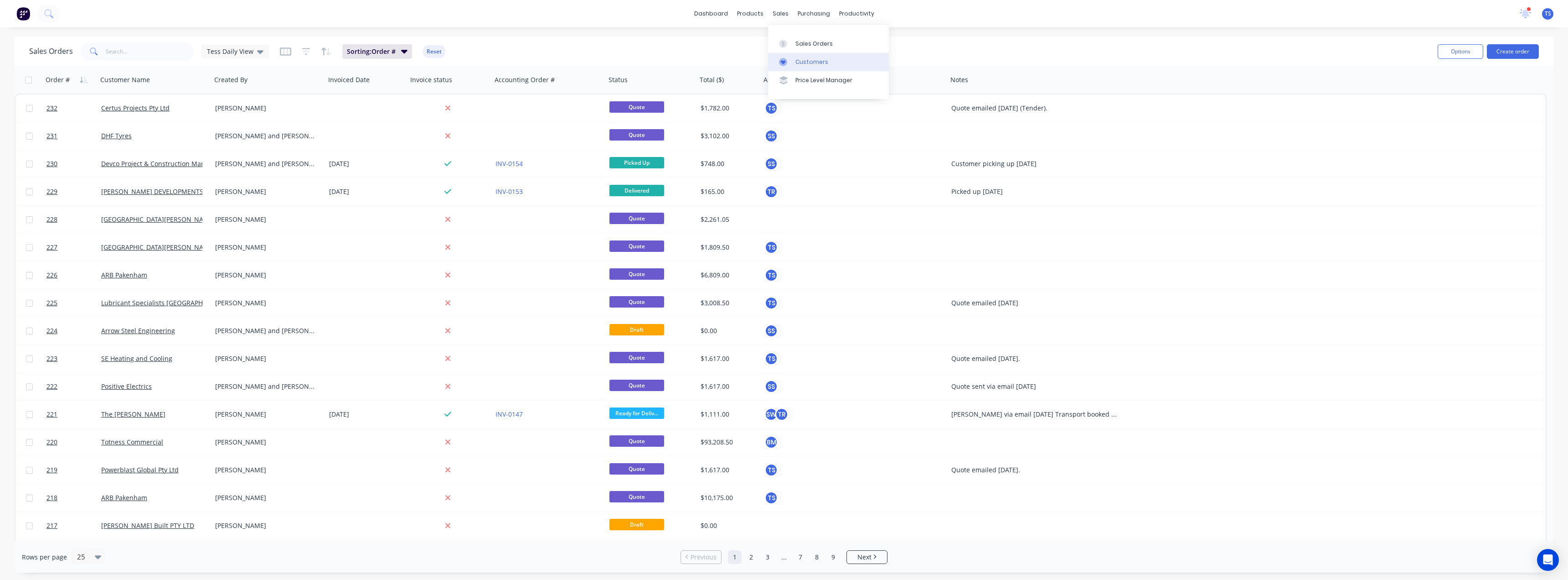
click at [791, 61] on div at bounding box center [785, 62] width 14 height 8
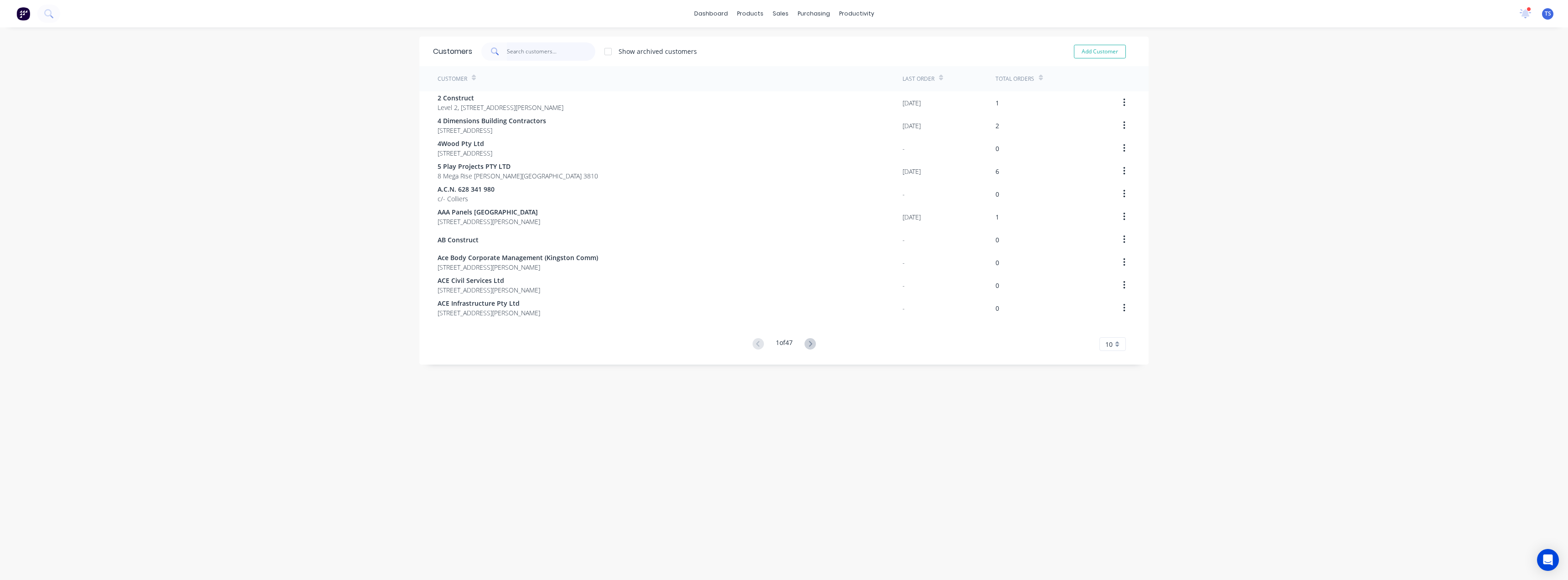
click at [526, 48] on input "text" at bounding box center [551, 51] width 89 height 18
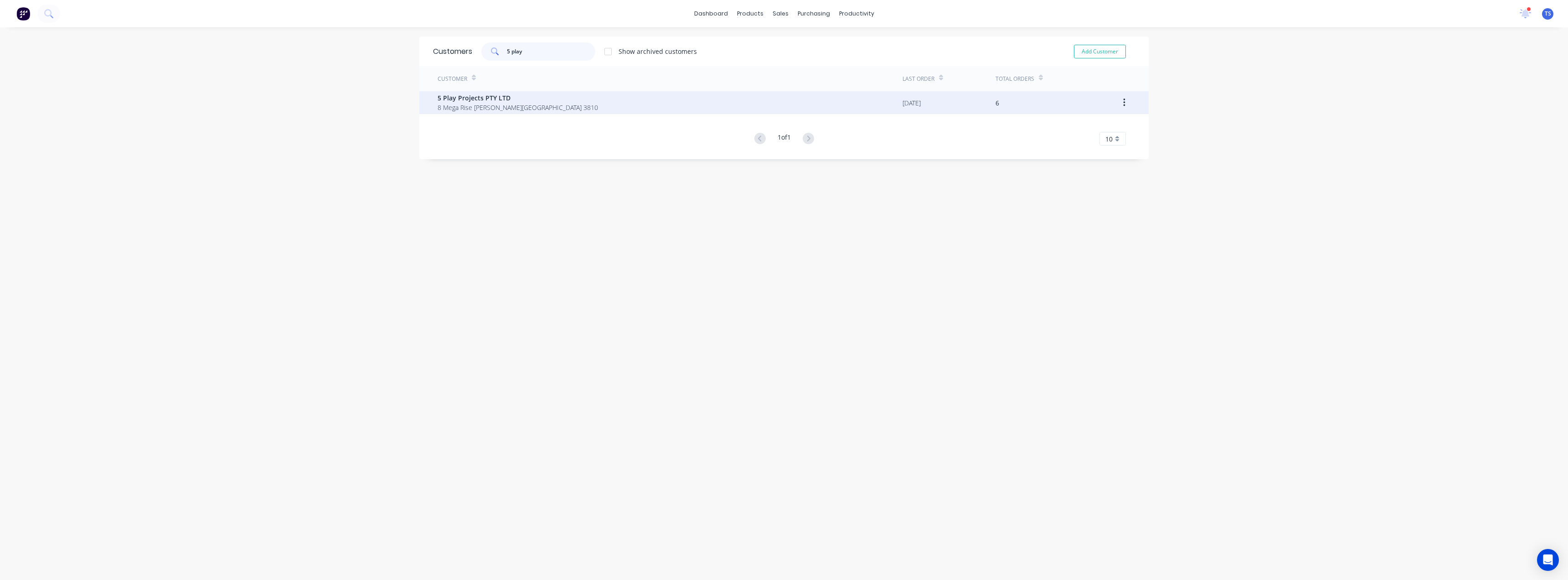
type input "5 play"
click at [528, 97] on span "5 Play Projects PTY LTD" at bounding box center [518, 98] width 161 height 10
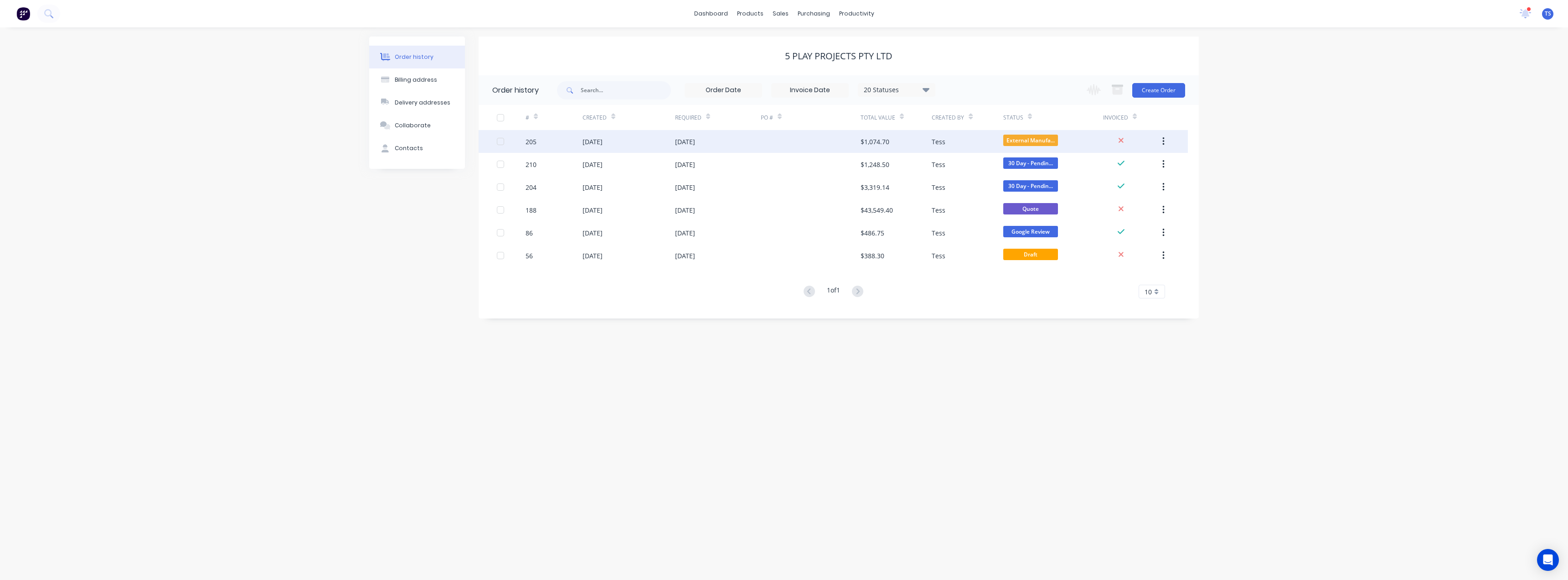
click at [871, 147] on div "$1,074.70" at bounding box center [895, 141] width 71 height 23
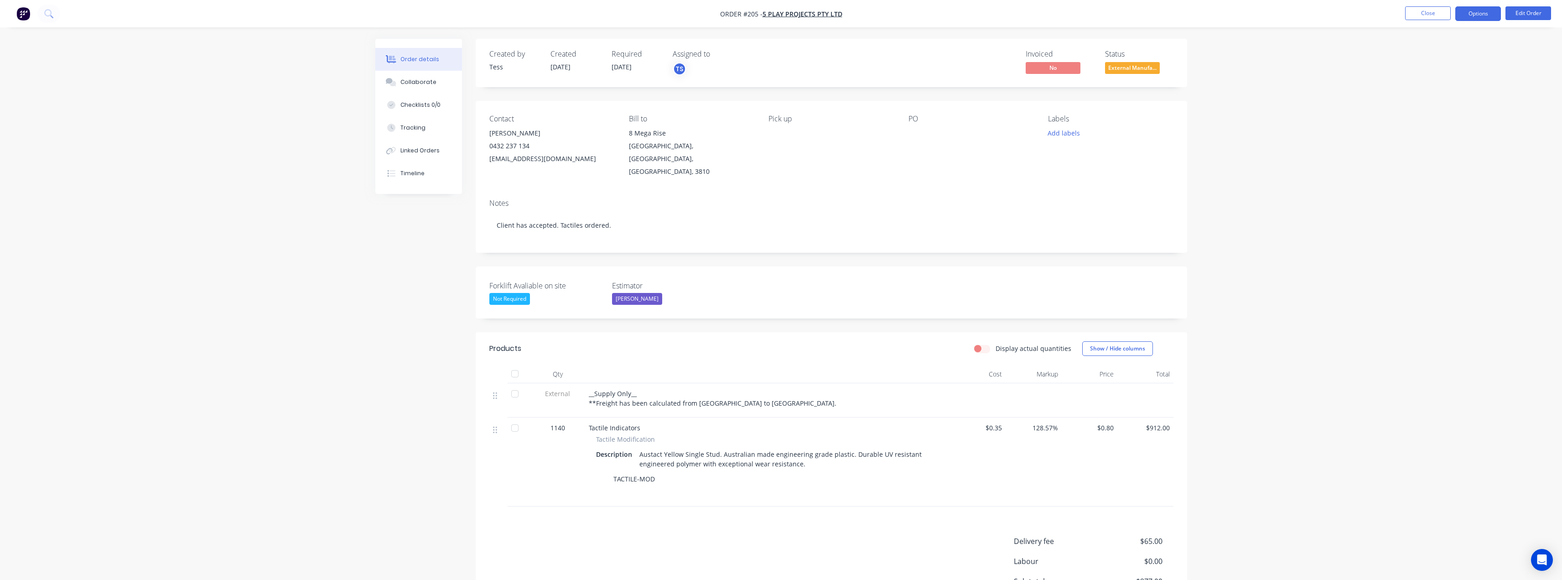
click at [1483, 17] on button "Options" at bounding box center [1478, 13] width 46 height 15
click at [1520, 15] on button "Edit Order" at bounding box center [1529, 13] width 46 height 14
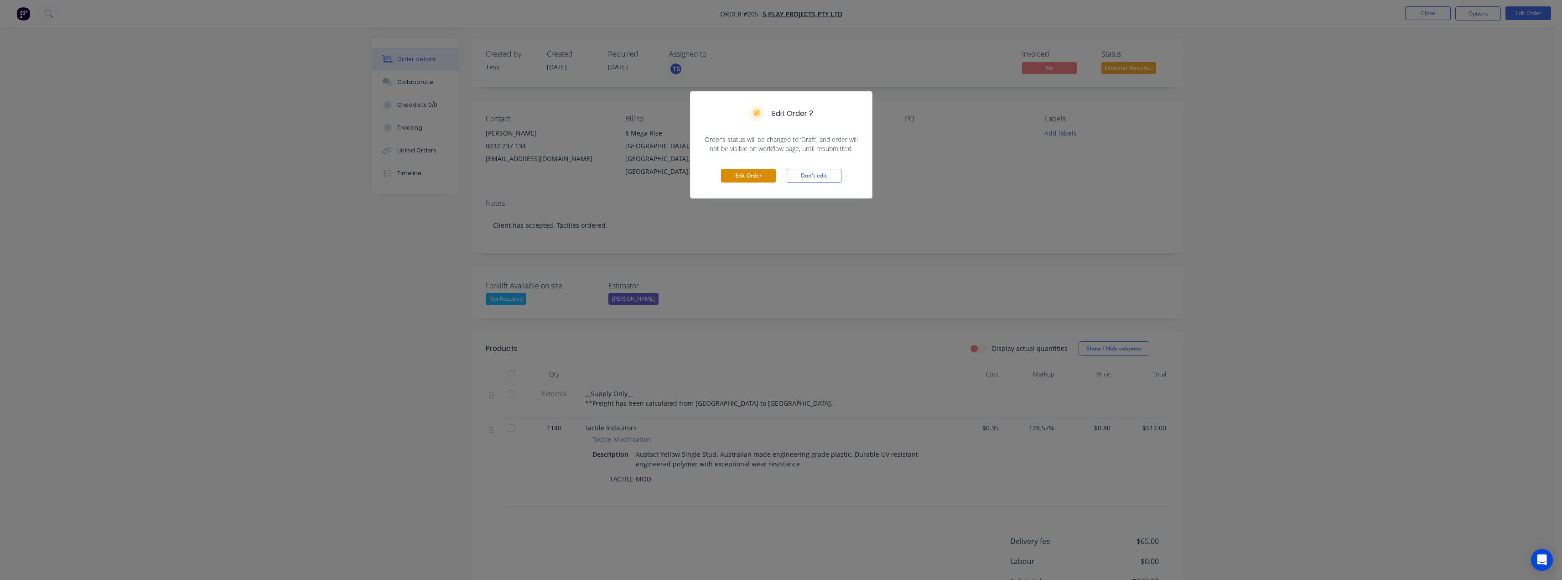
click at [747, 178] on button "Edit Order" at bounding box center [748, 176] width 55 height 14
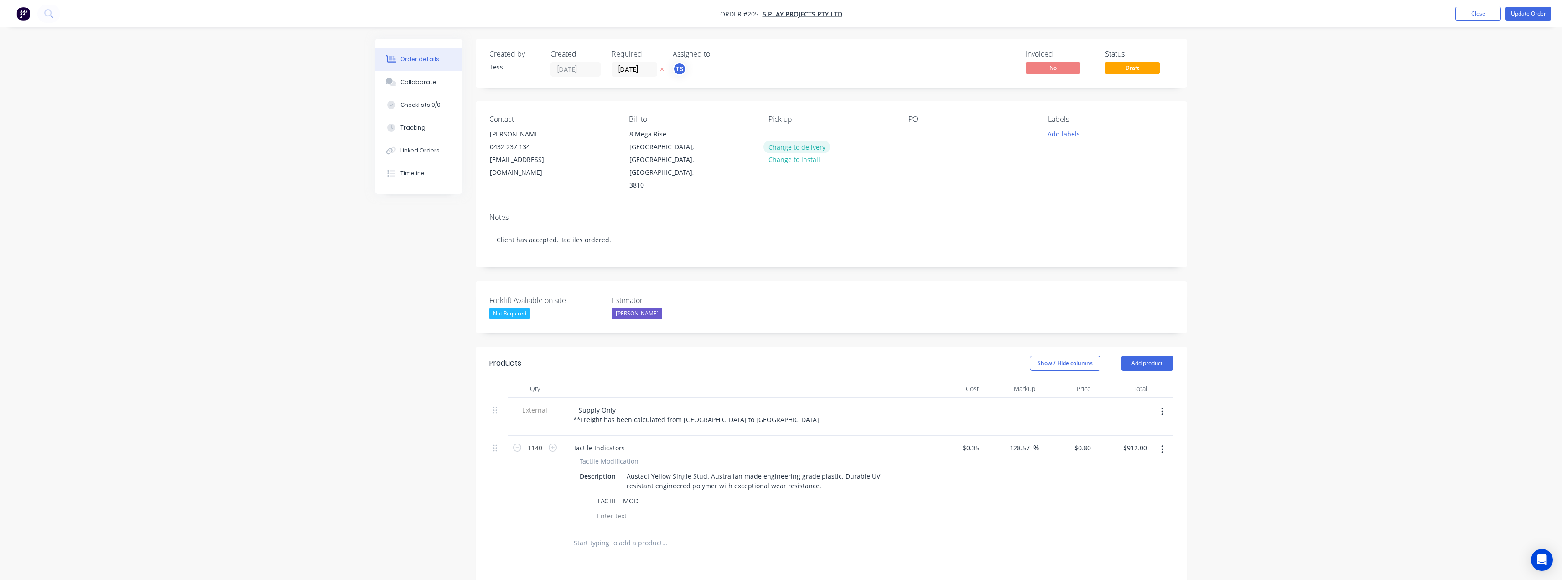
click at [803, 151] on button "Change to delivery" at bounding box center [796, 146] width 67 height 12
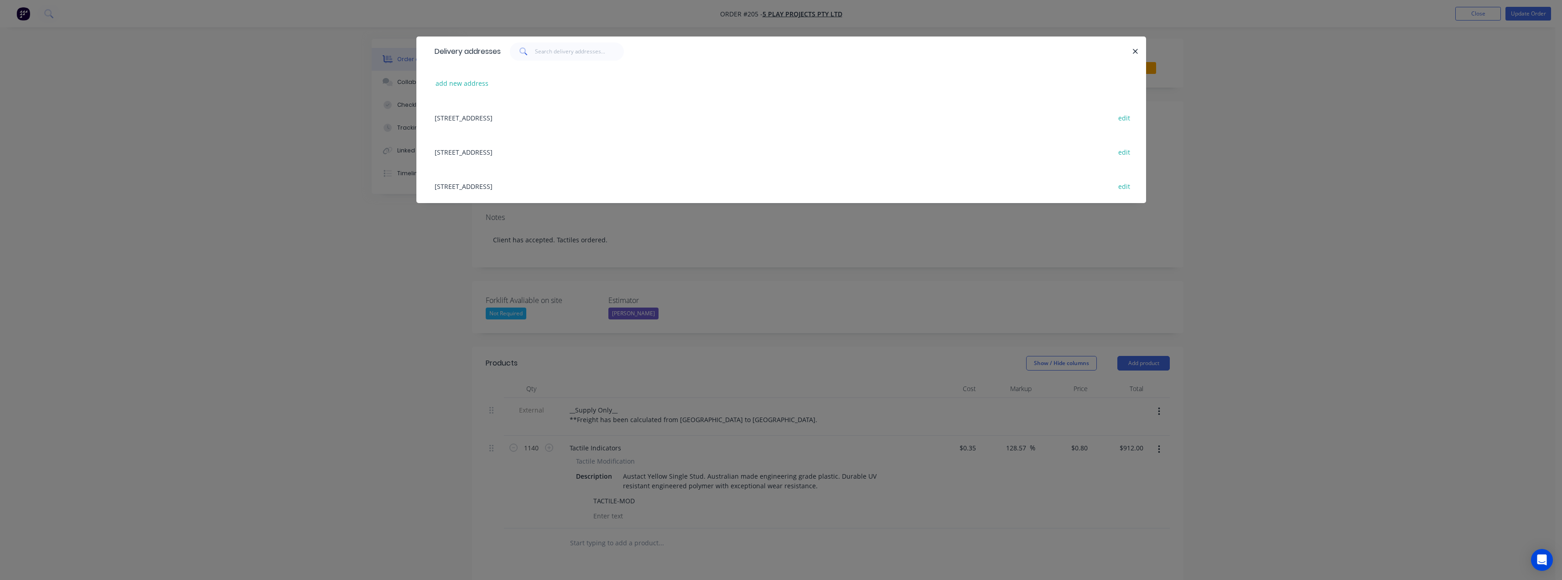
click at [495, 118] on div "[STREET_ADDRESS] edit" at bounding box center [781, 117] width 702 height 34
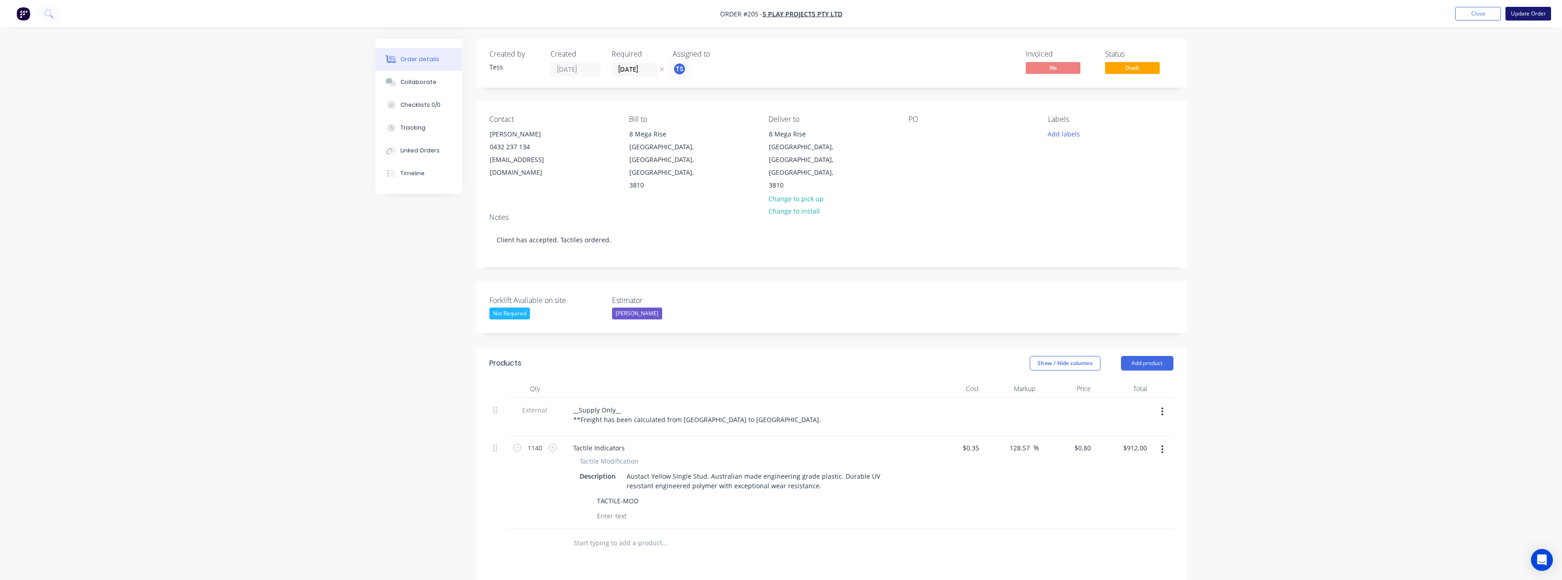
click at [1528, 15] on button "Update Order" at bounding box center [1529, 14] width 46 height 14
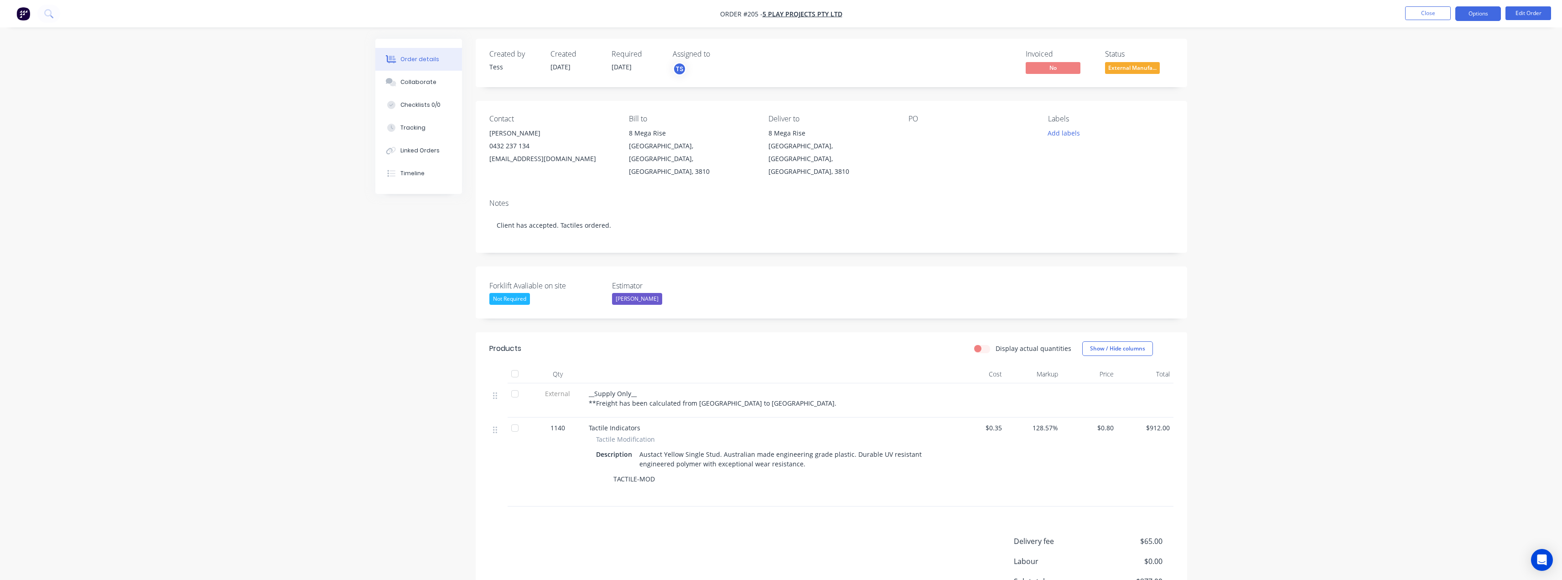
click at [1482, 14] on button "Options" at bounding box center [1478, 13] width 46 height 15
click at [1424, 131] on div "Delivery Docket" at bounding box center [1451, 128] width 84 height 13
click at [1426, 92] on div "Without pricing" at bounding box center [1451, 91] width 84 height 13
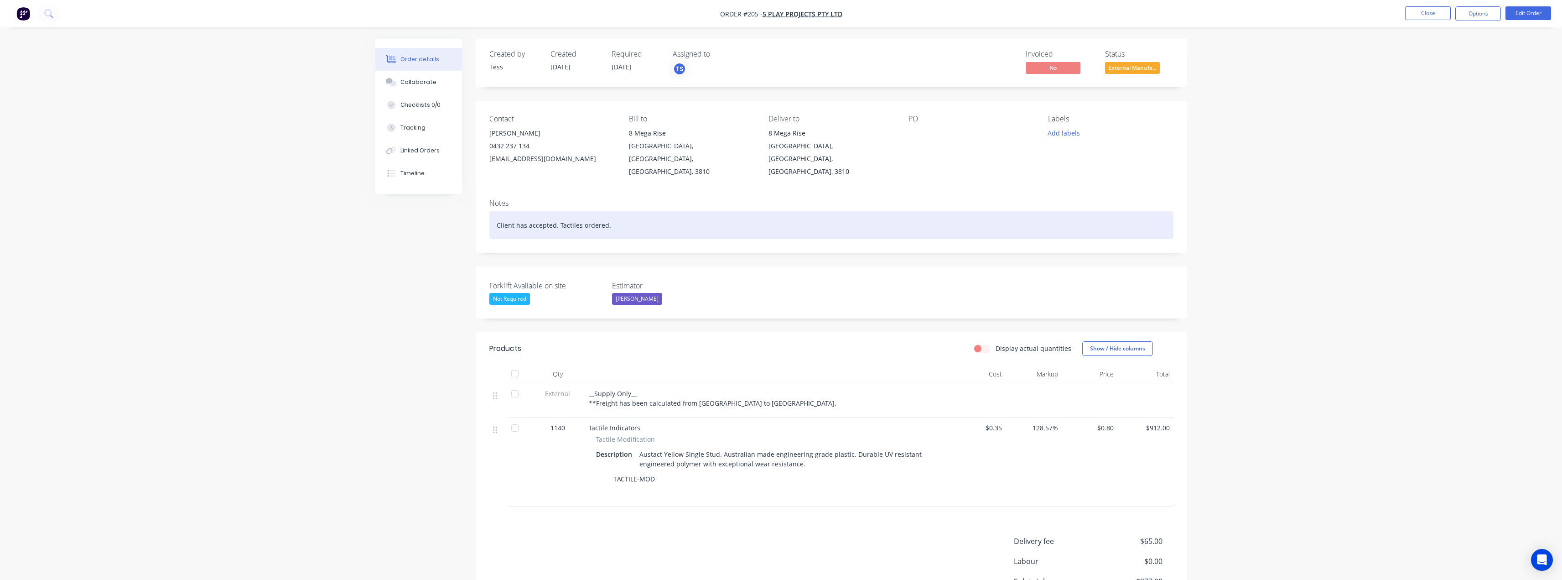
click at [597, 216] on div "Client has accepted. Tactiles ordered." at bounding box center [831, 225] width 684 height 28
click at [613, 211] on div "Client has accepted. Tactiles ordered." at bounding box center [831, 225] width 684 height 28
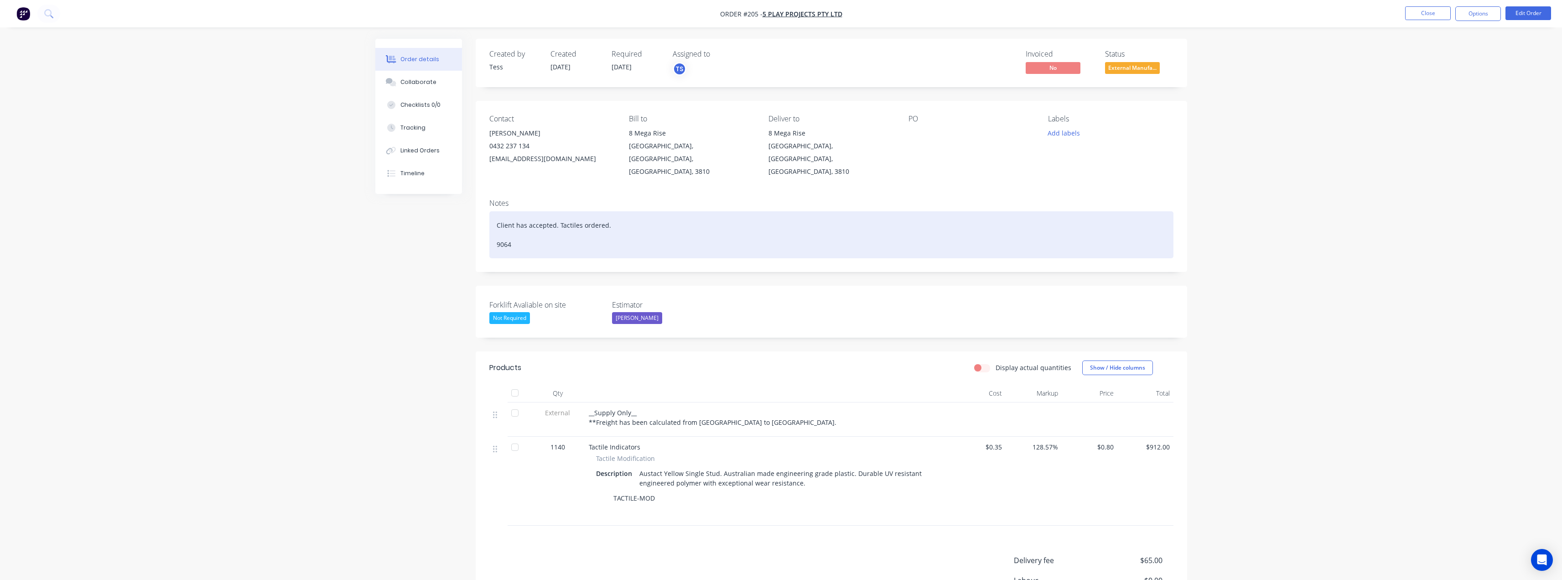
click at [495, 231] on div "Client has accepted. Tactiles ordered. 9064" at bounding box center [831, 234] width 684 height 47
click at [541, 231] on div "Client has accepted. Tactiles ordered. Jet courierwers reference 9064" at bounding box center [831, 234] width 684 height 47
click at [560, 232] on div "Client has accepted. Tactiles ordered. Jet couriers reference 9064" at bounding box center [831, 234] width 684 height 47
click at [602, 236] on div "Client has accepted. Tactiles ordered. Jet couriers reference# 9064" at bounding box center [831, 234] width 684 height 47
drag, startPoint x: 616, startPoint y: 213, endPoint x: 492, endPoint y: 208, distance: 124.2
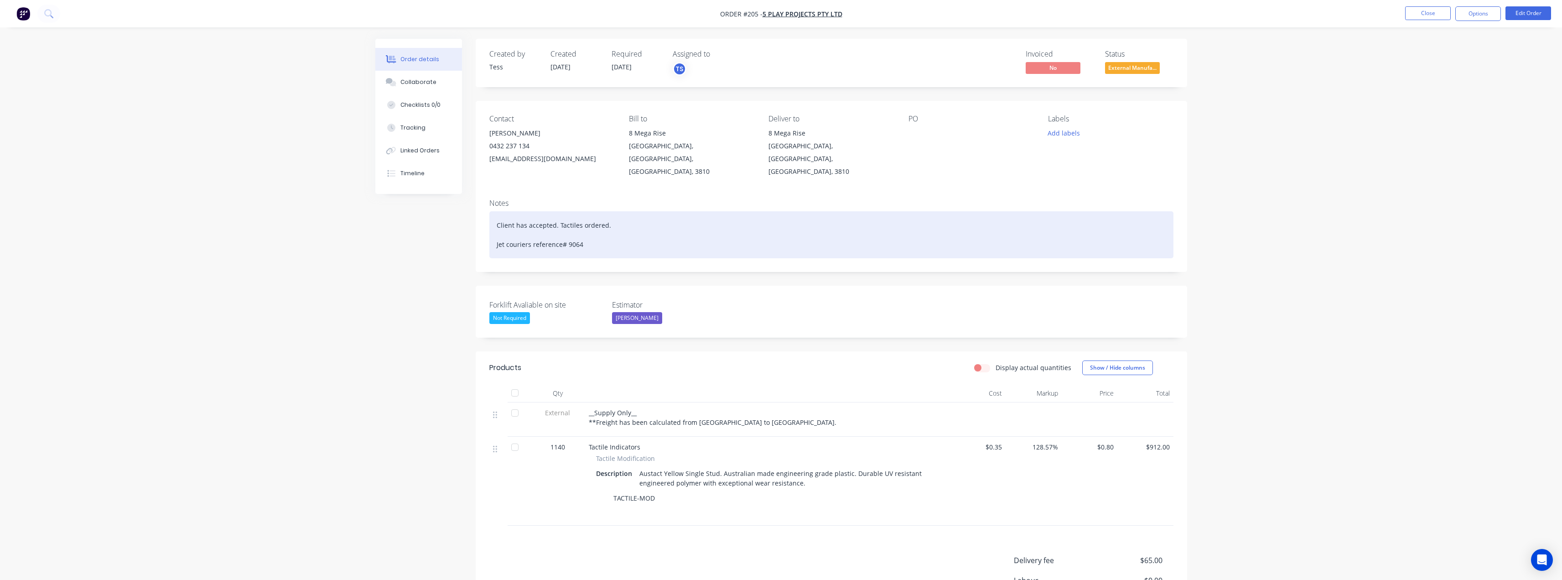
click at [492, 211] on div "Client has accepted. Tactiles ordered. Jet couriers reference# 9064" at bounding box center [831, 234] width 684 height 47
click at [541, 211] on div "Tactiles arrived booked in with Jet. Jet couriers reference# 9064" at bounding box center [831, 234] width 684 height 47
click at [660, 215] on div "Tactiles arrived [DATE] and booked in with Jet. Jet couriers reference# 9064" at bounding box center [831, 234] width 684 height 47
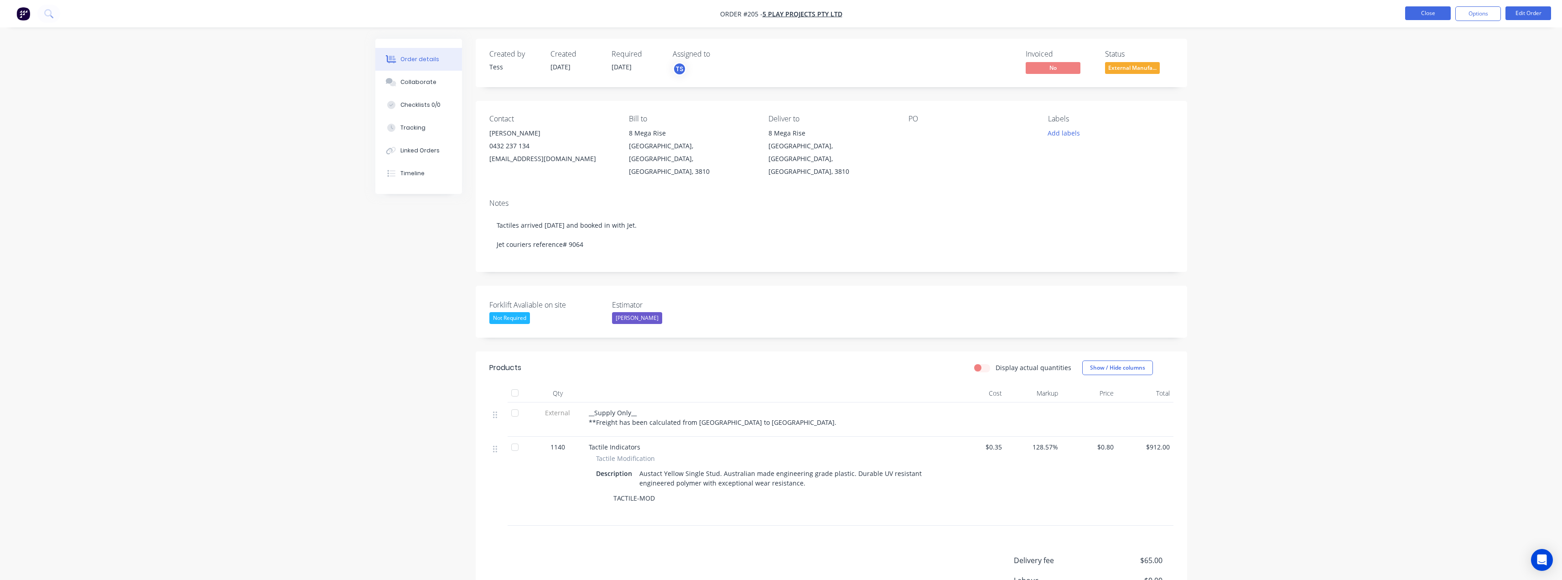
click at [1421, 14] on button "Close" at bounding box center [1428, 13] width 46 height 14
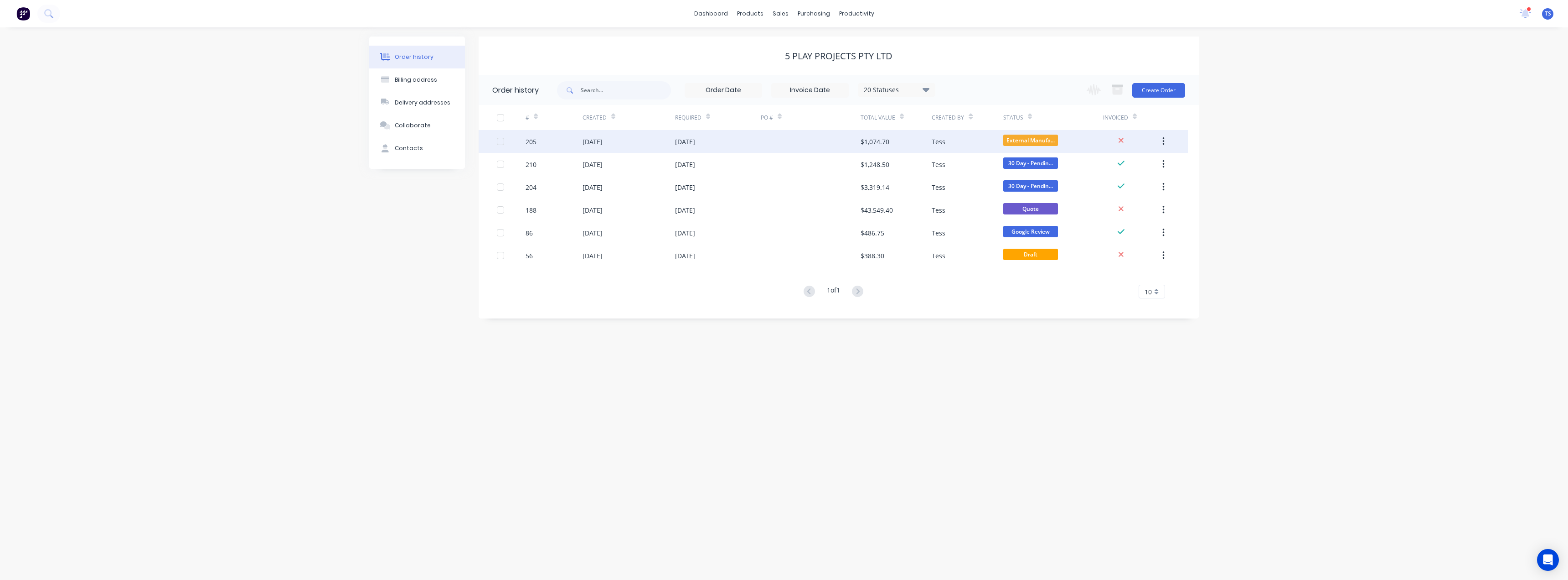
click at [690, 142] on div "[DATE]" at bounding box center [685, 142] width 20 height 10
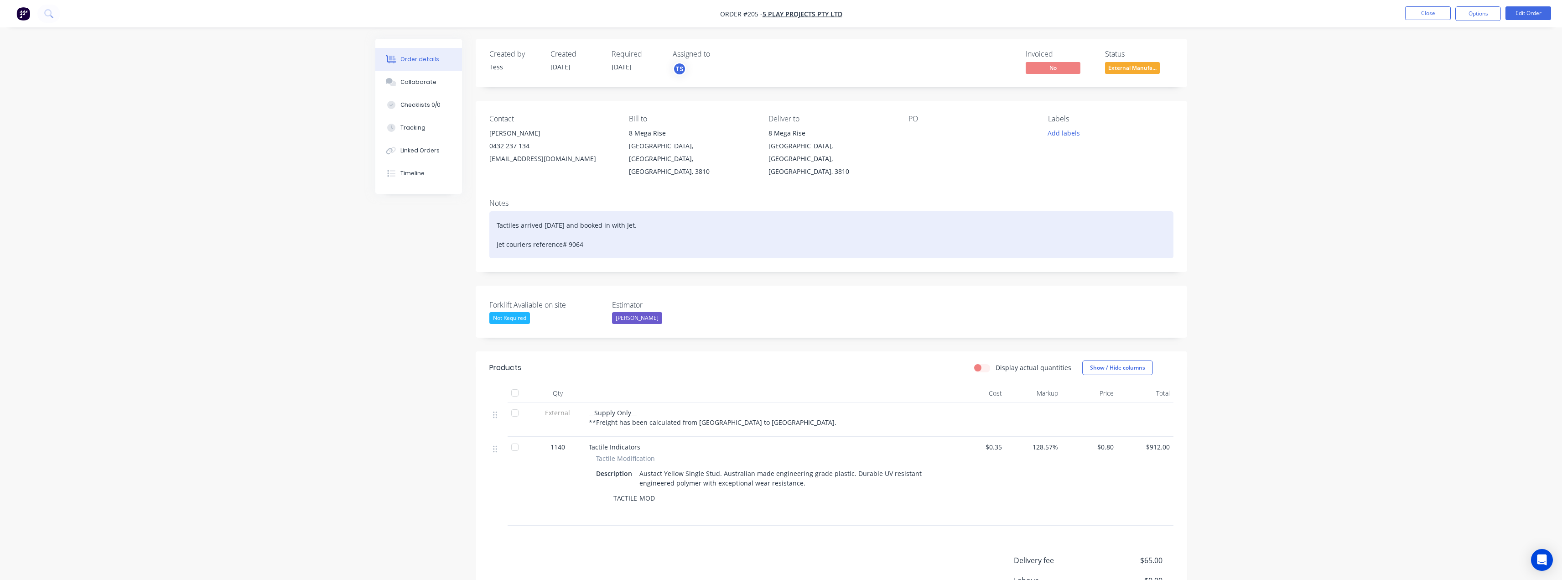
click at [653, 213] on div "Tactiles arrived [DATE] and booked in with Jet. Jet couriers reference# 9064" at bounding box center [831, 234] width 684 height 47
click at [649, 214] on div "Tactiles arrived [DATE] and booked in with Jet. Jet couriers reference# 9064" at bounding box center [831, 234] width 684 height 47
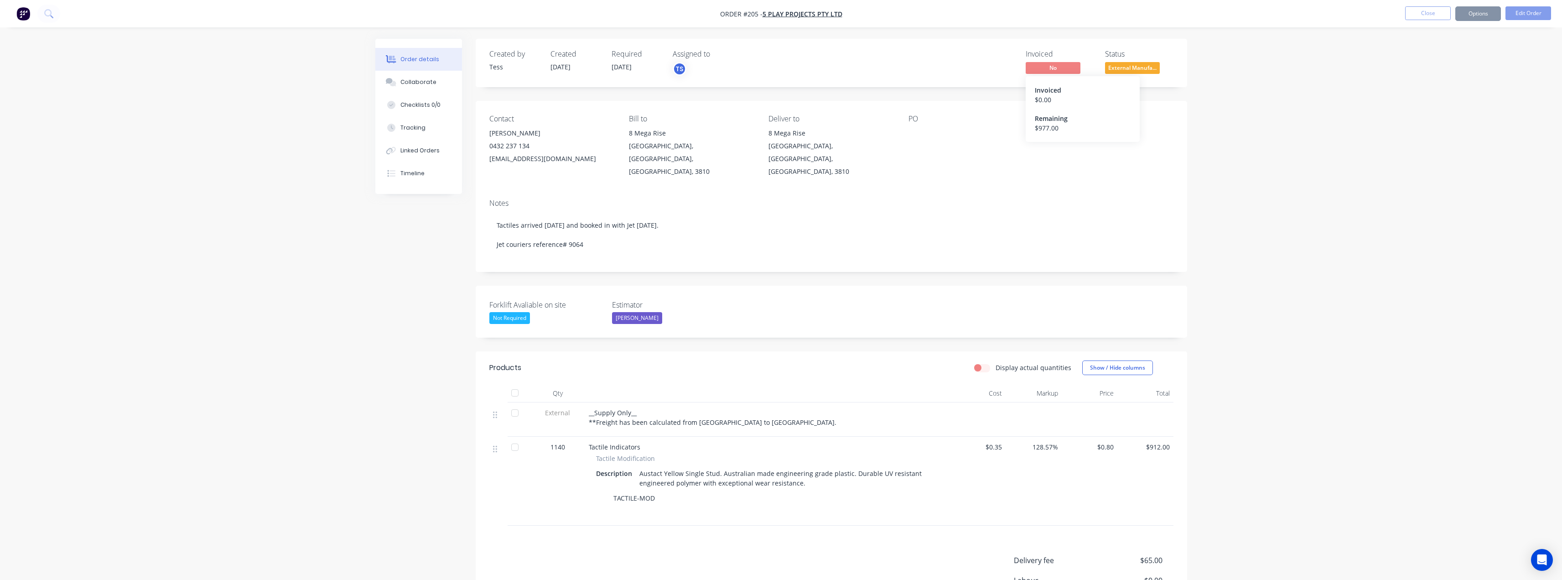
click at [1059, 66] on span "No" at bounding box center [1053, 67] width 55 height 11
click at [1521, 12] on button "Edit Order" at bounding box center [1529, 13] width 46 height 14
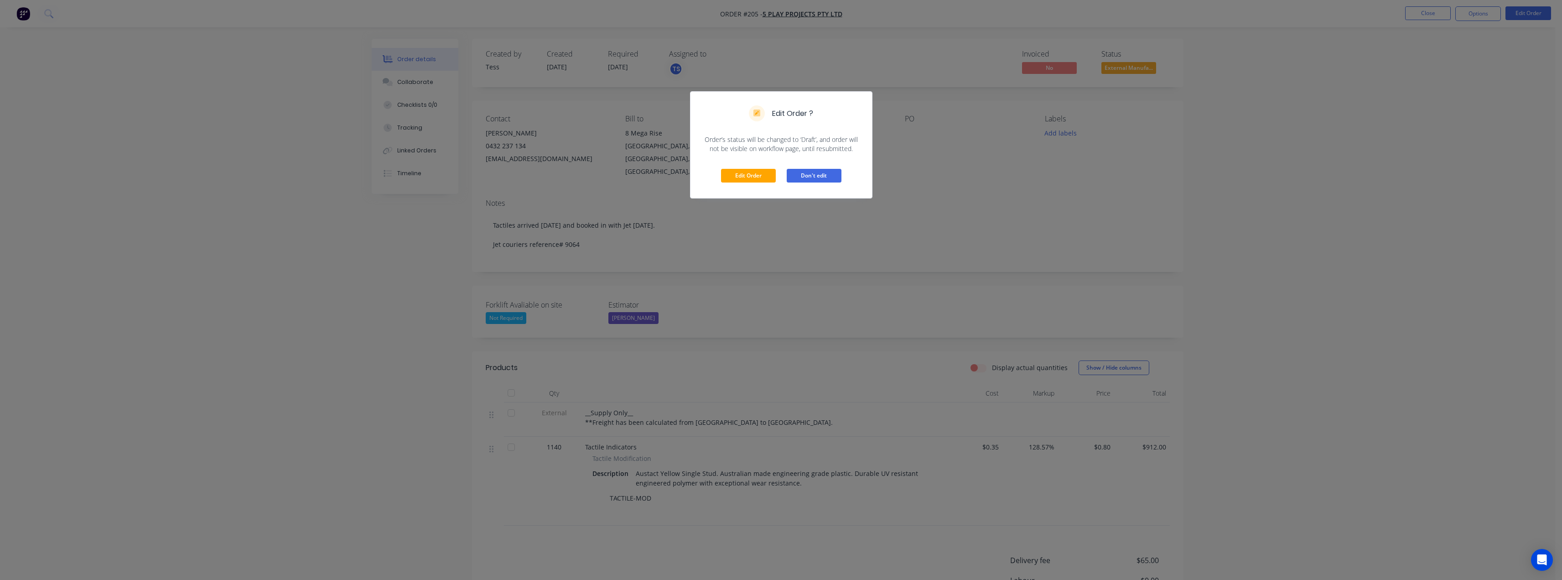
click at [822, 174] on button "Don't edit" at bounding box center [814, 176] width 55 height 14
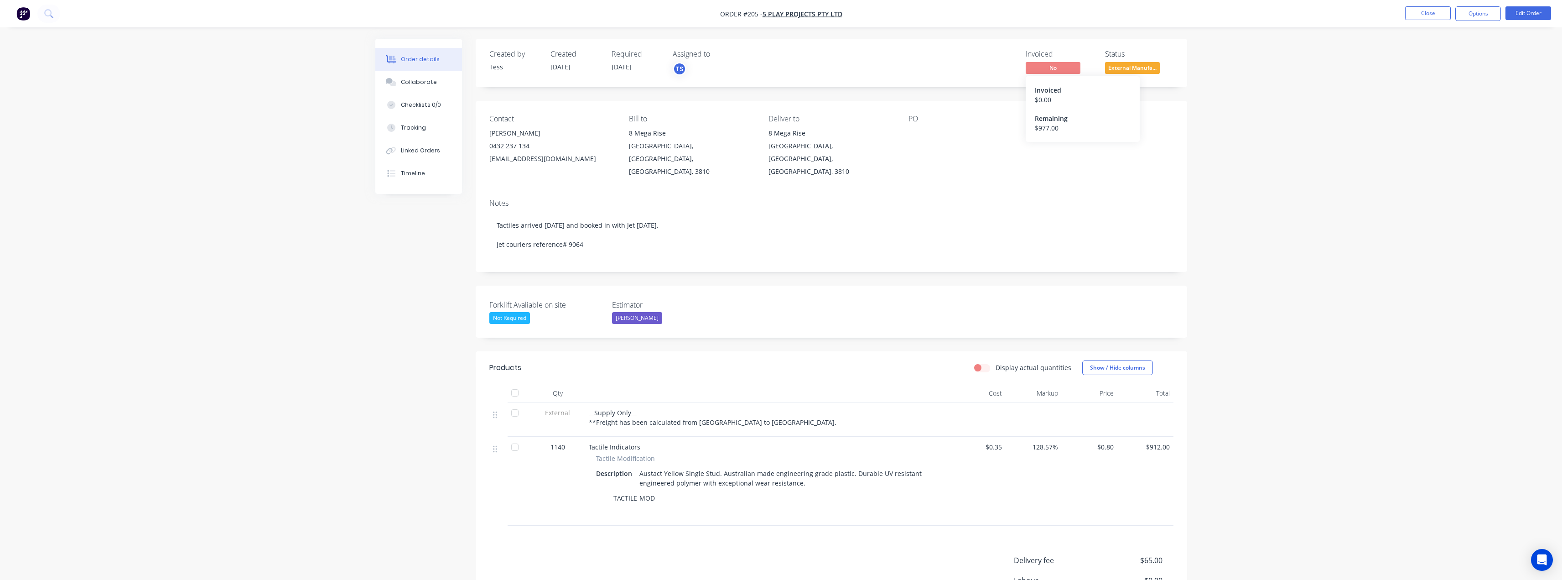
click at [1044, 66] on span "No" at bounding box center [1053, 67] width 55 height 11
click at [1481, 9] on button "Options" at bounding box center [1478, 13] width 46 height 15
click at [1420, 56] on div "Invoice" at bounding box center [1451, 55] width 84 height 13
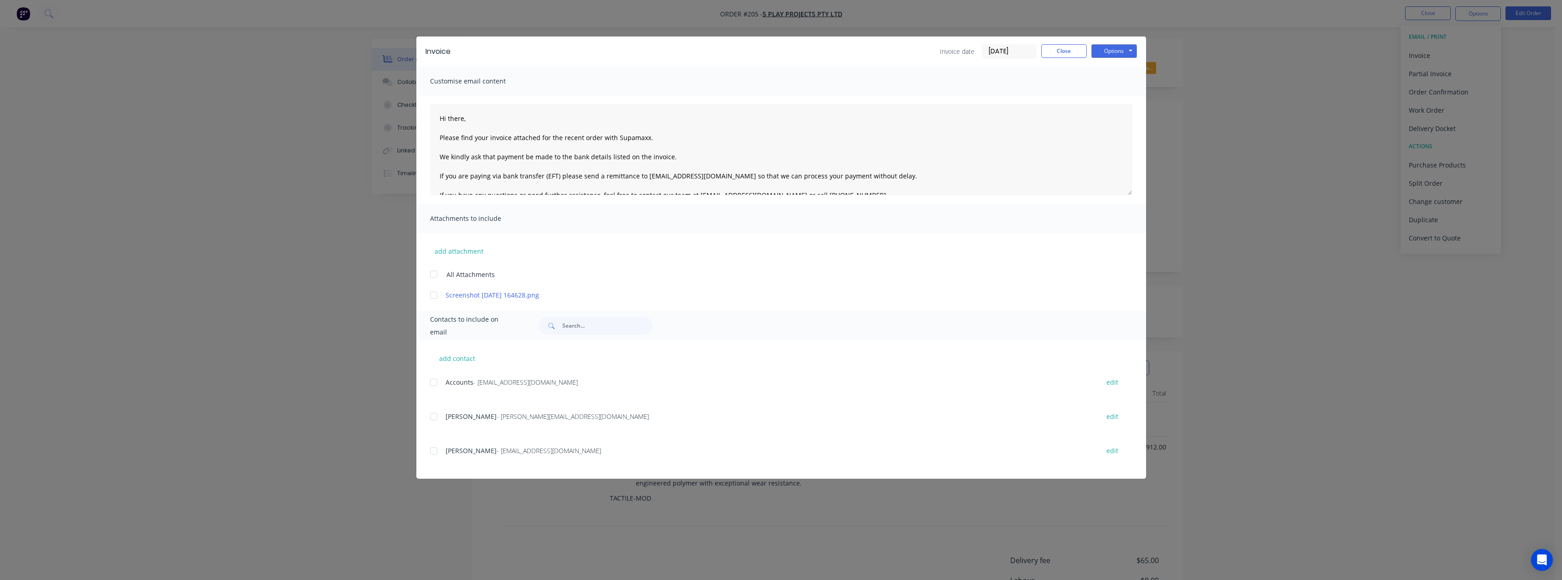
click at [431, 380] on div at bounding box center [434, 382] width 18 height 18
click at [465, 119] on textarea "Hi there, Please find your invoice attached for the recent order with Supamaxx.…" at bounding box center [781, 149] width 702 height 91
drag, startPoint x: 475, startPoint y: 119, endPoint x: 448, endPoint y: 119, distance: 26.9
click at [448, 119] on textarea "Hi [PERSON_NAME], Please find your invoice attached for the recent order with S…" at bounding box center [781, 149] width 702 height 91
click at [451, 120] on textarea "Hi accounts Please find your invoice attached for the recent order with Supamax…" at bounding box center [781, 149] width 702 height 91
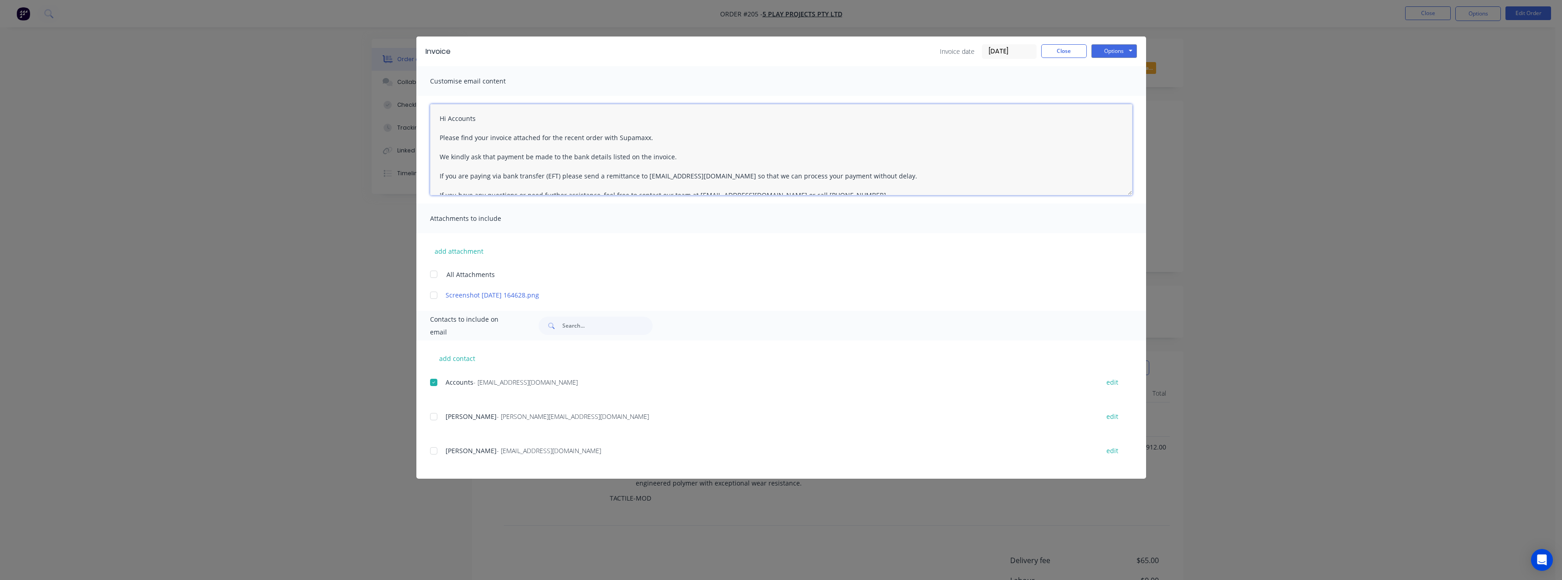
click at [480, 119] on textarea "Hi Accounts Please find your invoice attached for the recent order with Supamax…" at bounding box center [781, 149] width 702 height 91
click at [654, 136] on textarea "Hi Accounts. Please find your invoice attached for the recent order with Supama…" at bounding box center [781, 149] width 702 height 91
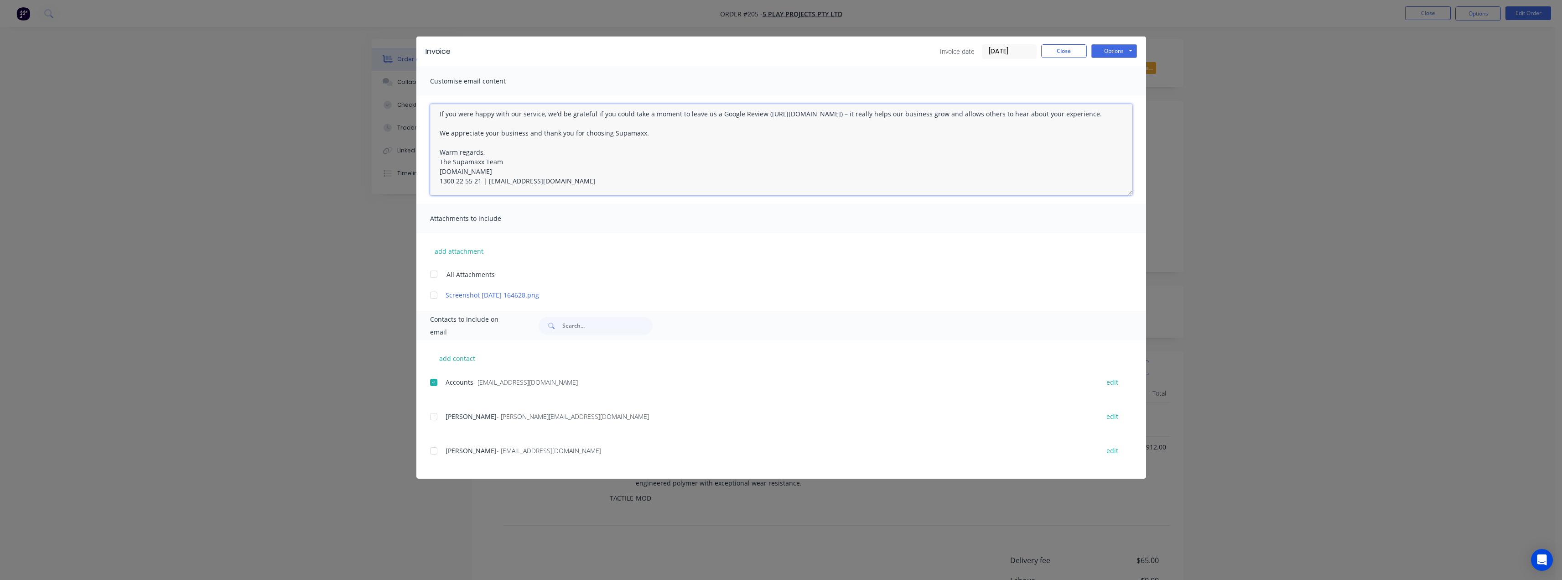
scroll to position [110, 0]
type textarea "Hi Accounts. Please find your invoice attached for the recent order with Supama…"
click at [1110, 47] on button "Options" at bounding box center [1114, 51] width 46 height 14
click at [1110, 94] on button "Email" at bounding box center [1120, 97] width 58 height 15
click at [1061, 52] on button "Close" at bounding box center [1064, 51] width 46 height 14
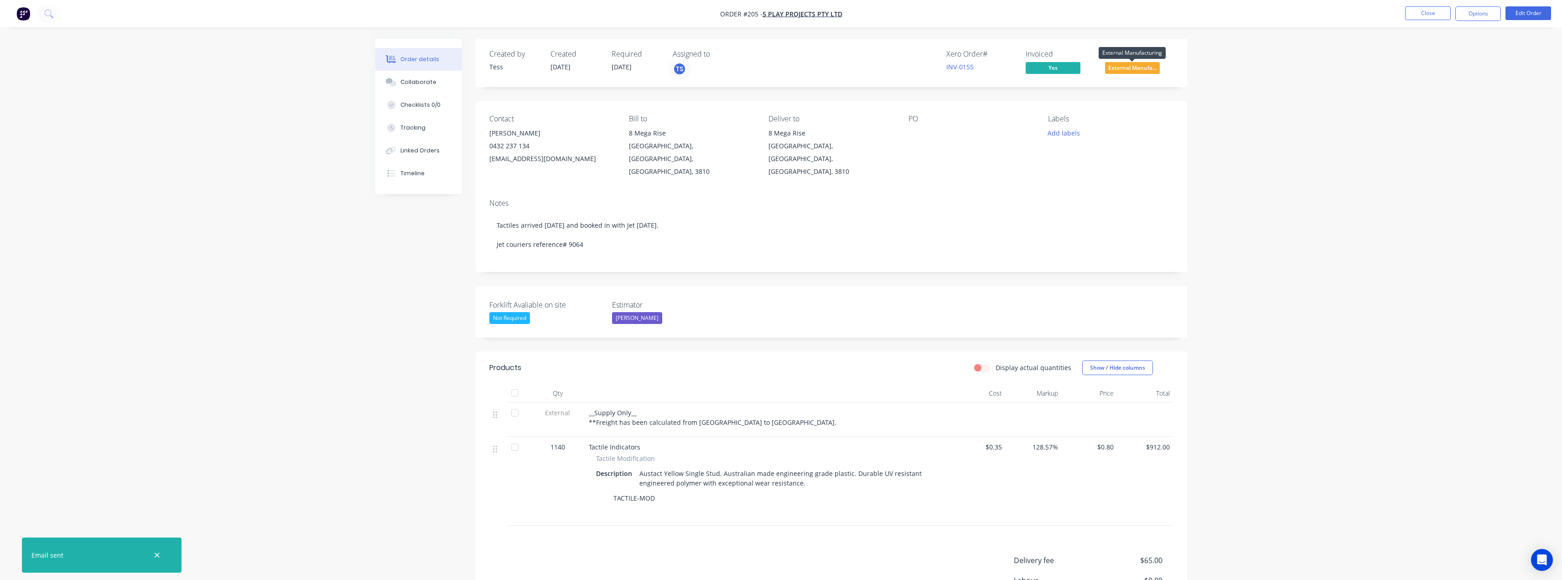
click at [1118, 66] on span "External Manufa..." at bounding box center [1132, 67] width 55 height 11
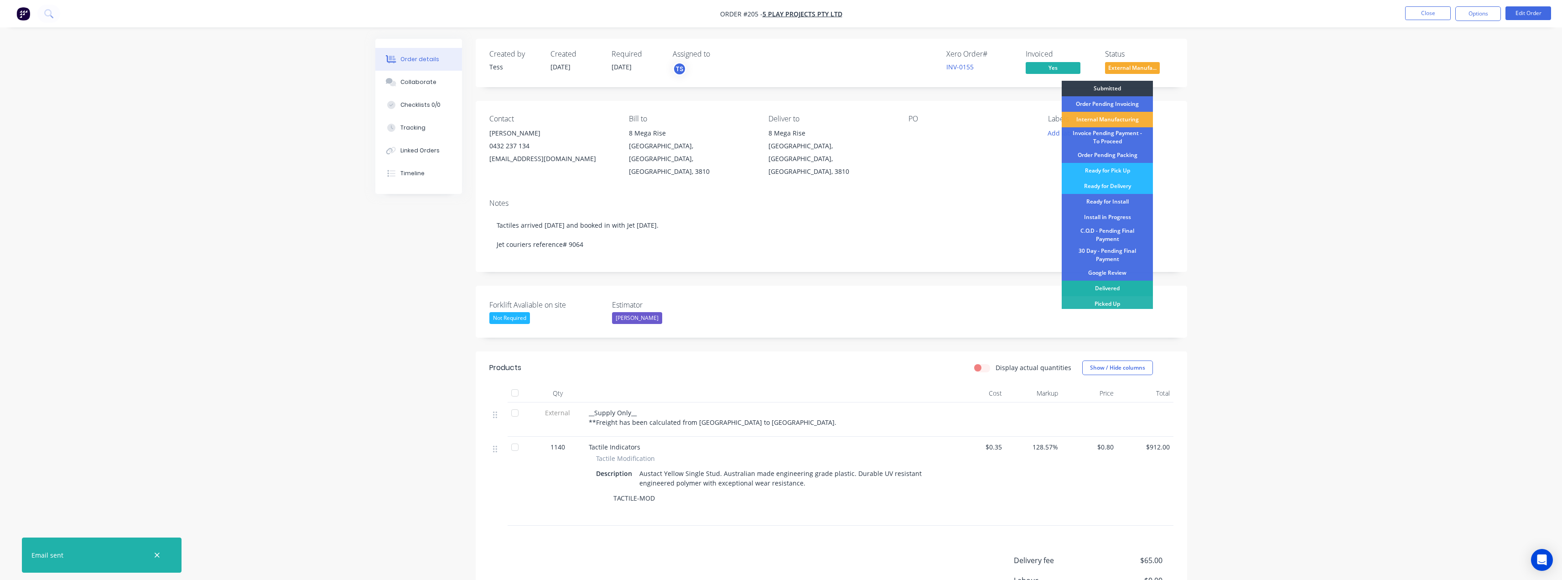
click at [1111, 289] on div "Delivered" at bounding box center [1107, 288] width 91 height 16
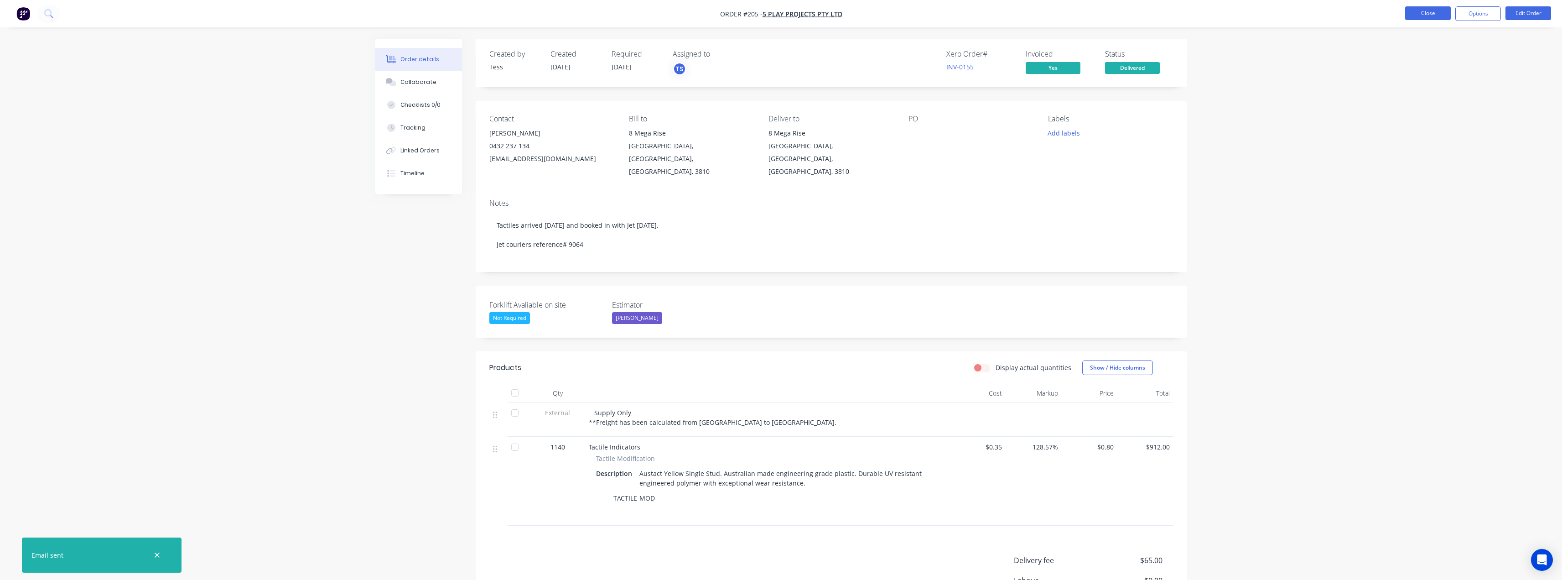
click at [1433, 11] on button "Close" at bounding box center [1428, 13] width 46 height 14
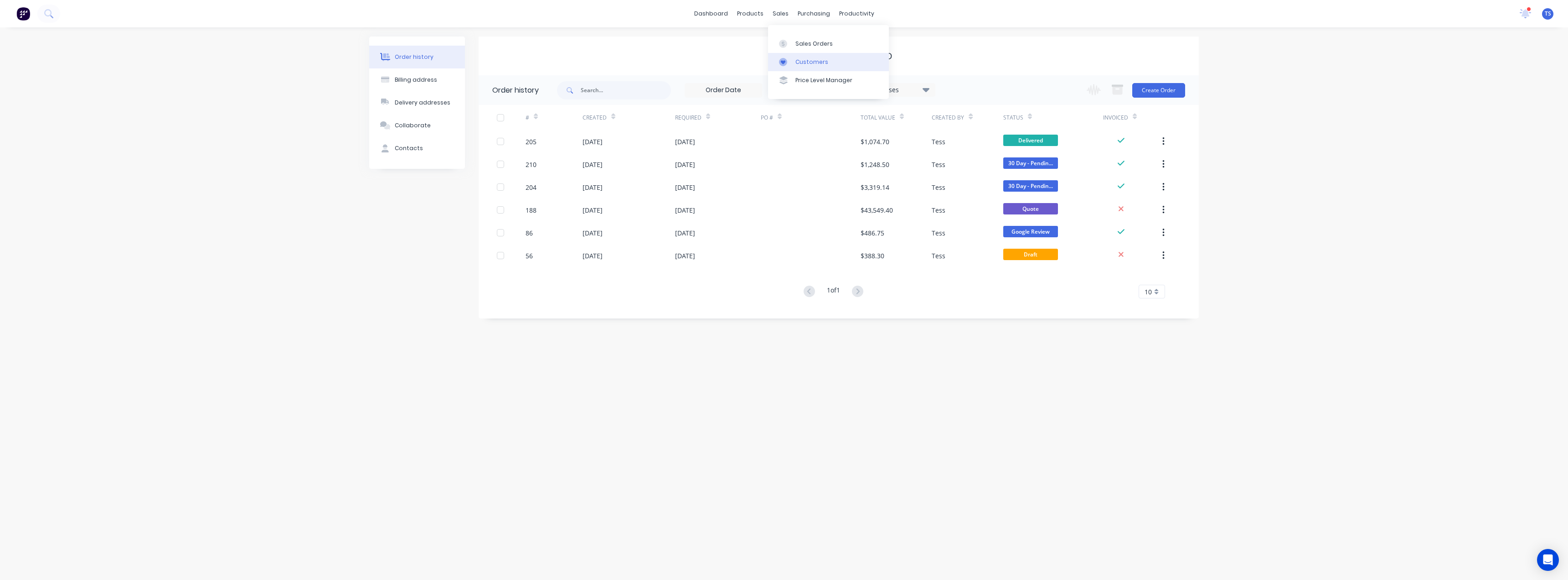
click at [796, 64] on div "Customers" at bounding box center [811, 62] width 33 height 8
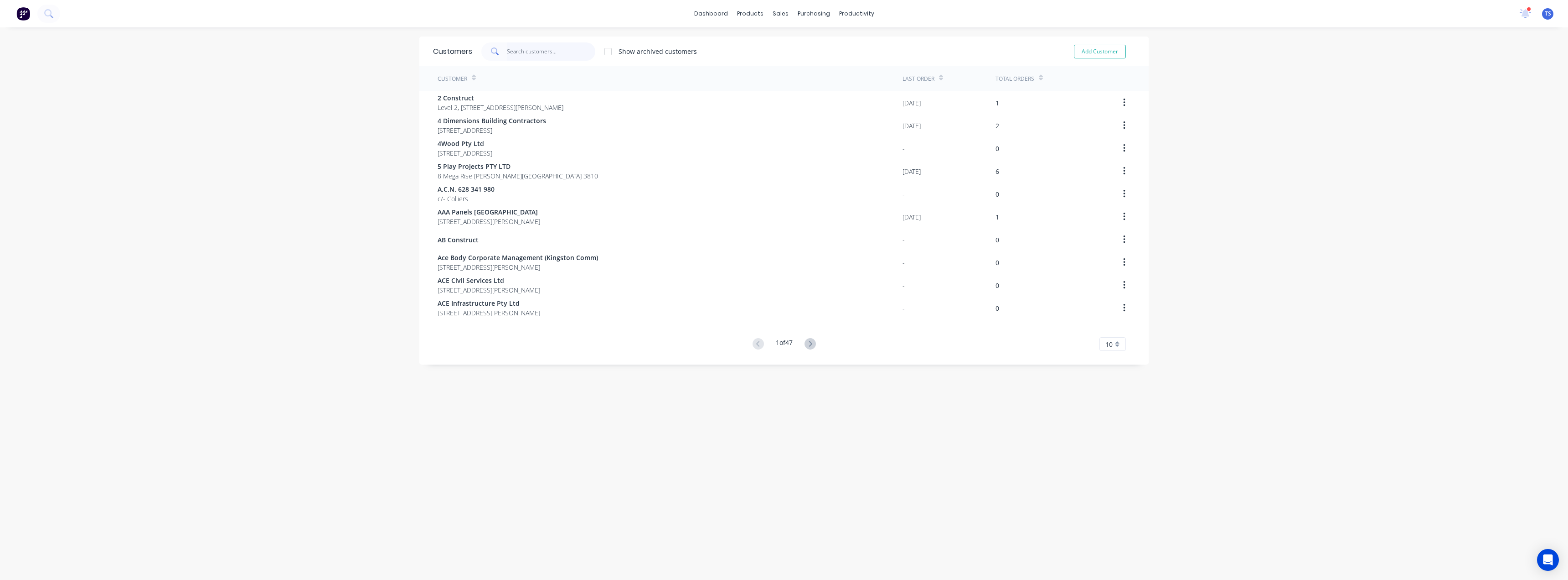
click at [528, 50] on input "text" at bounding box center [551, 51] width 89 height 18
type input ","
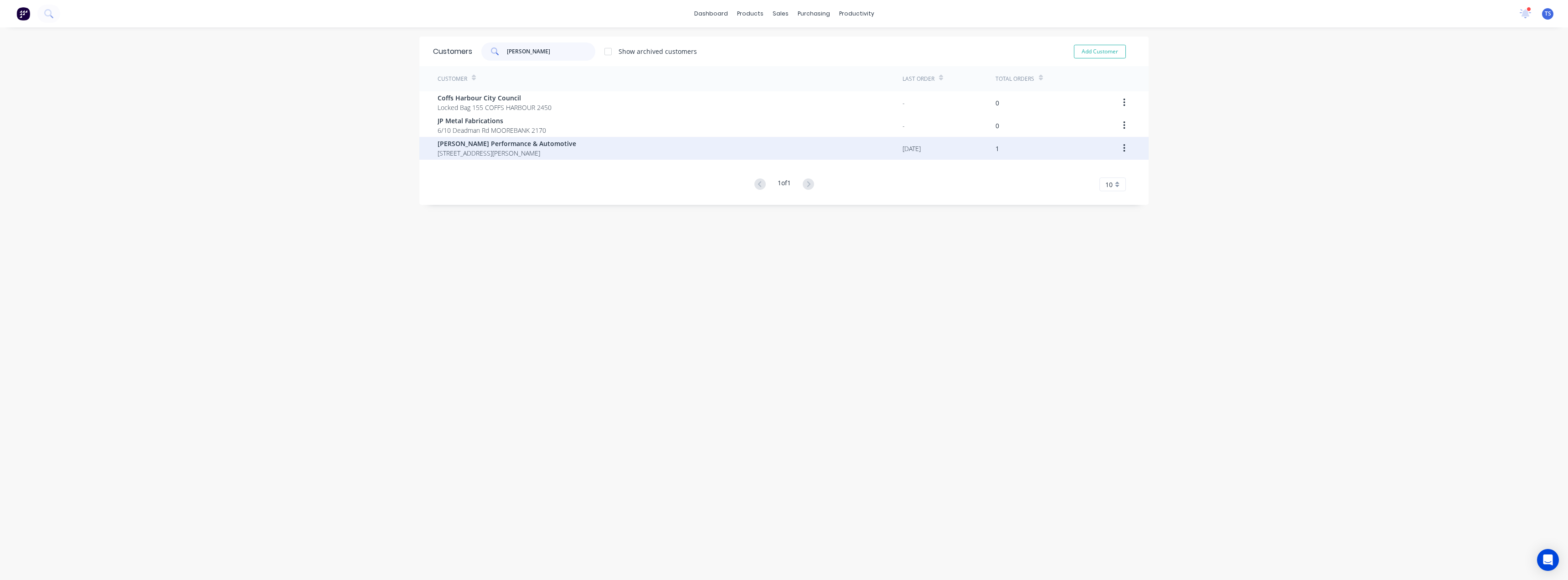
type input "[PERSON_NAME]"
click at [483, 145] on span "[PERSON_NAME] Performance & Automotive" at bounding box center [507, 144] width 139 height 10
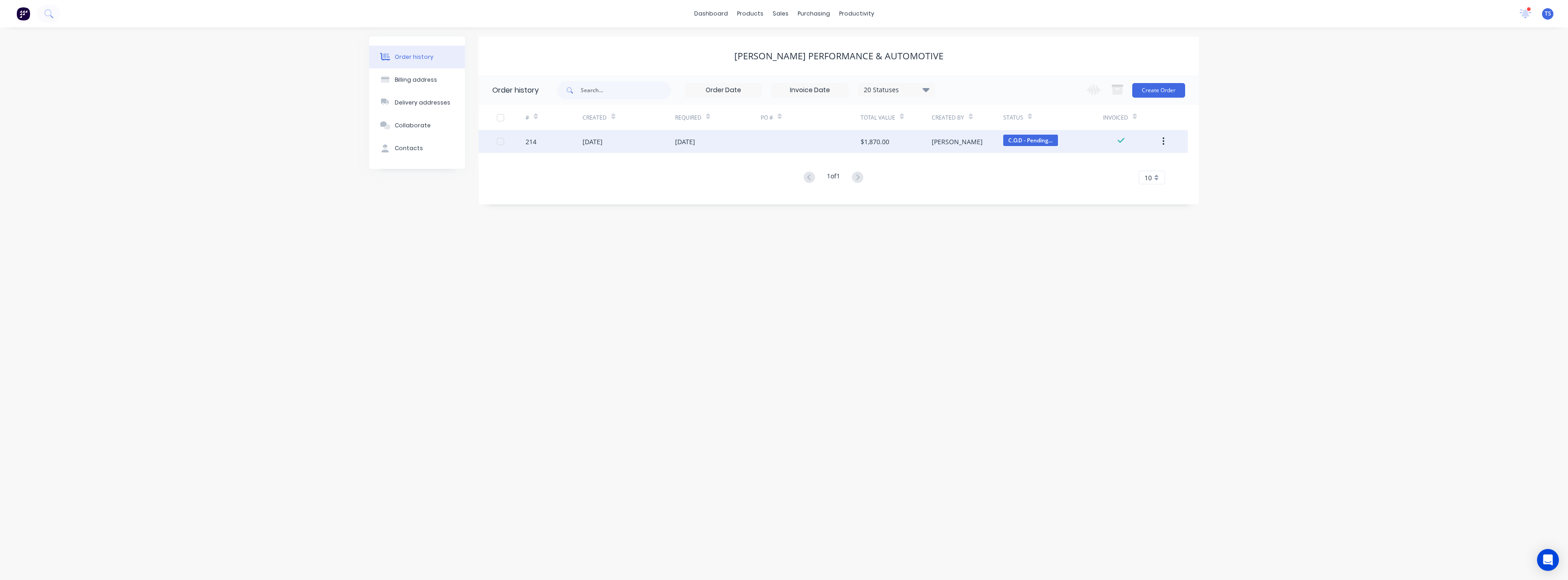
click at [602, 149] on div "[DATE]" at bounding box center [629, 141] width 93 height 23
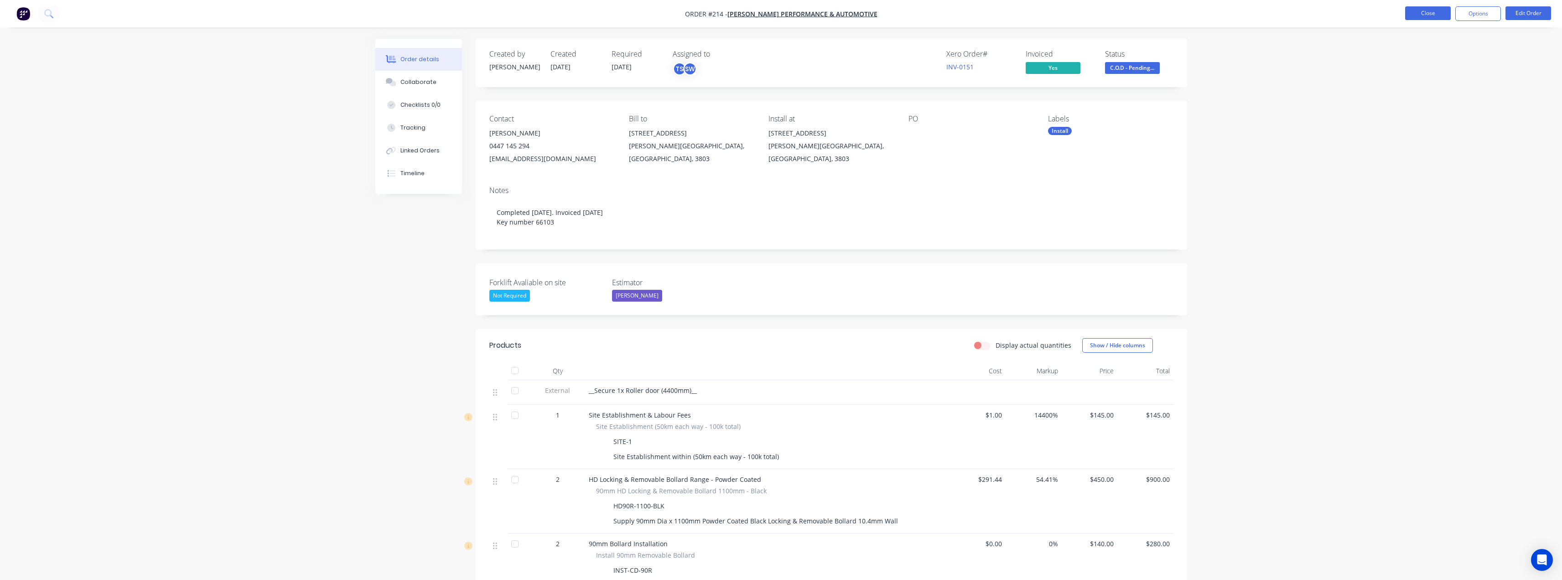
click at [1420, 9] on button "Close" at bounding box center [1428, 13] width 46 height 14
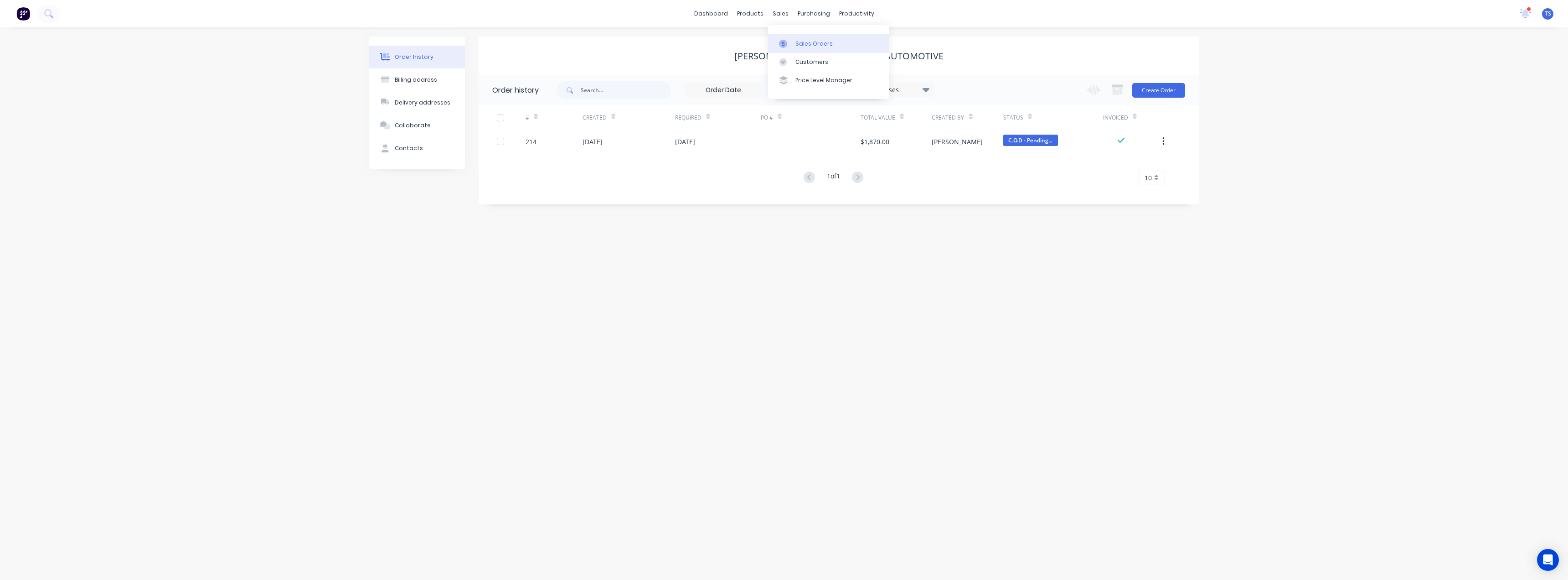
click at [798, 44] on div "Sales Orders" at bounding box center [813, 44] width 37 height 8
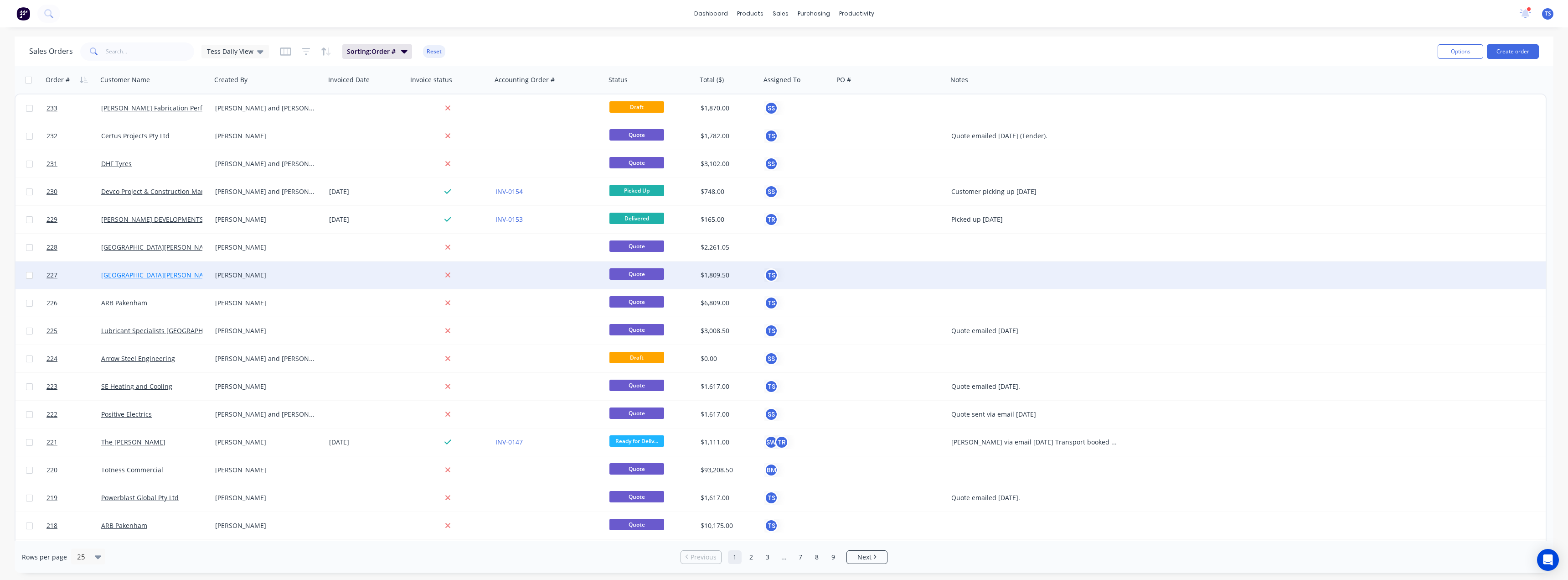
click at [139, 276] on link "[GEOGRAPHIC_DATA][PERSON_NAME]" at bounding box center [158, 274] width 114 height 9
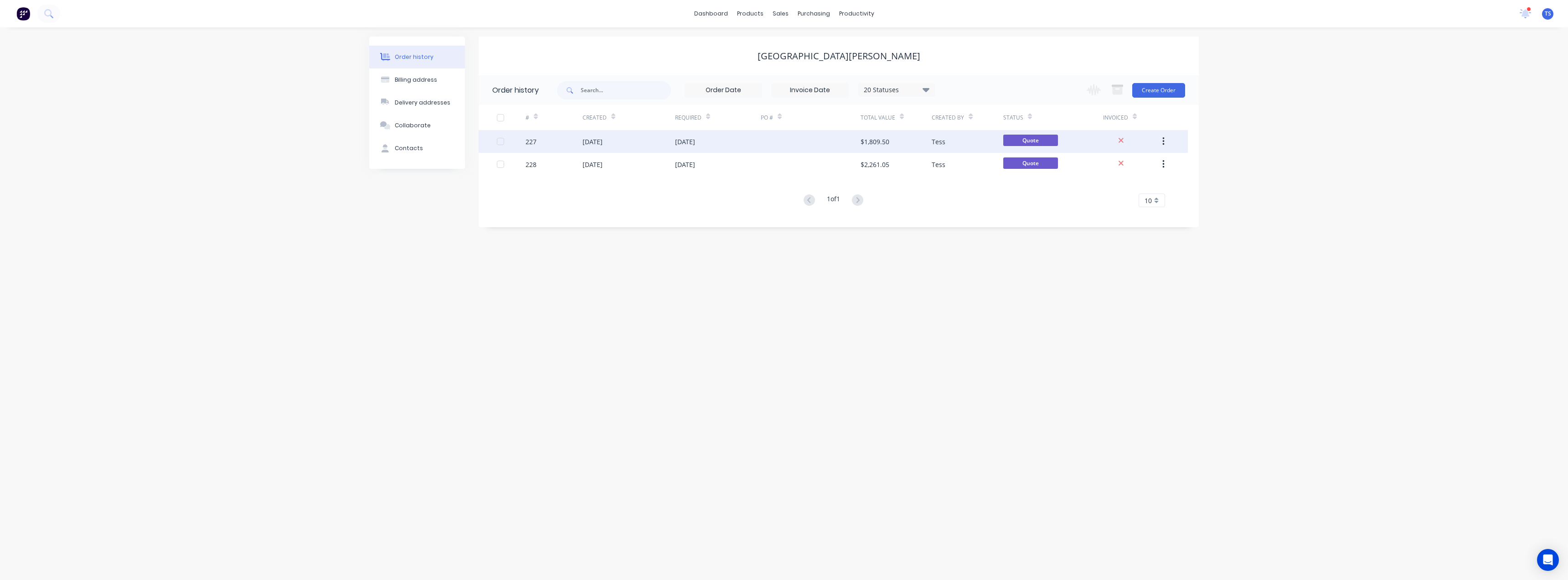
click at [603, 142] on div "[DATE]" at bounding box center [593, 142] width 20 height 10
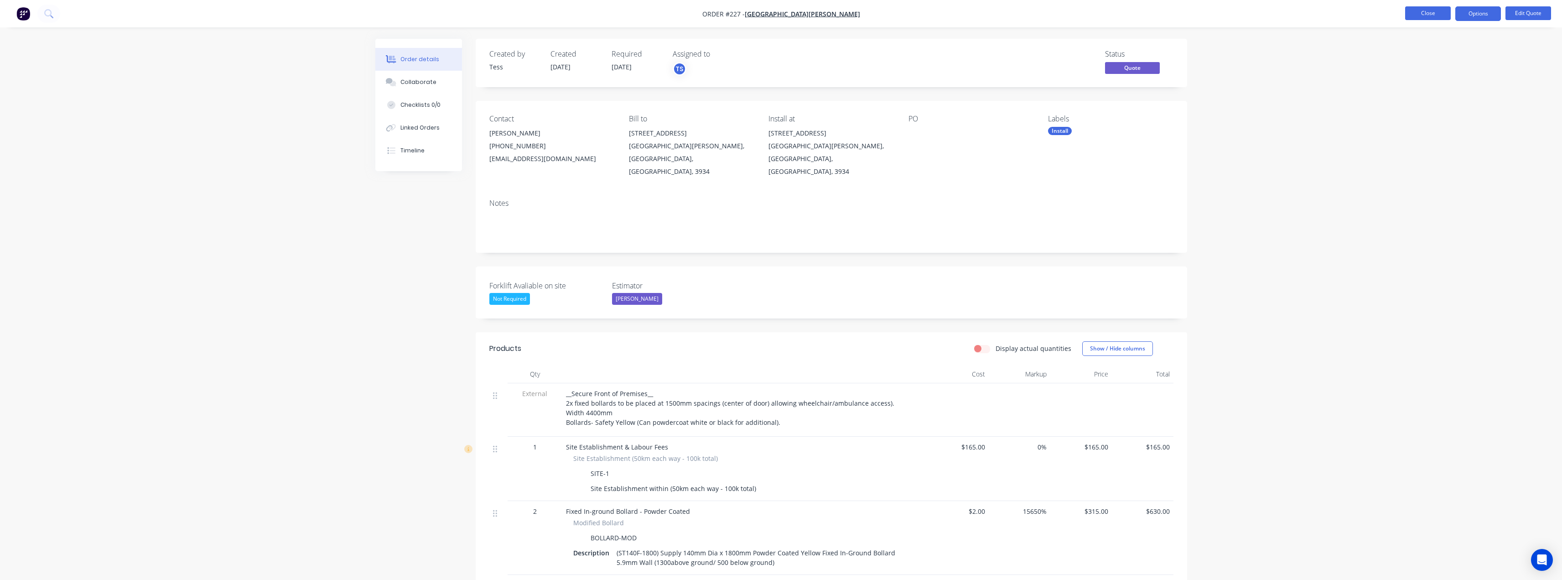
click at [1423, 9] on button "Close" at bounding box center [1428, 13] width 46 height 14
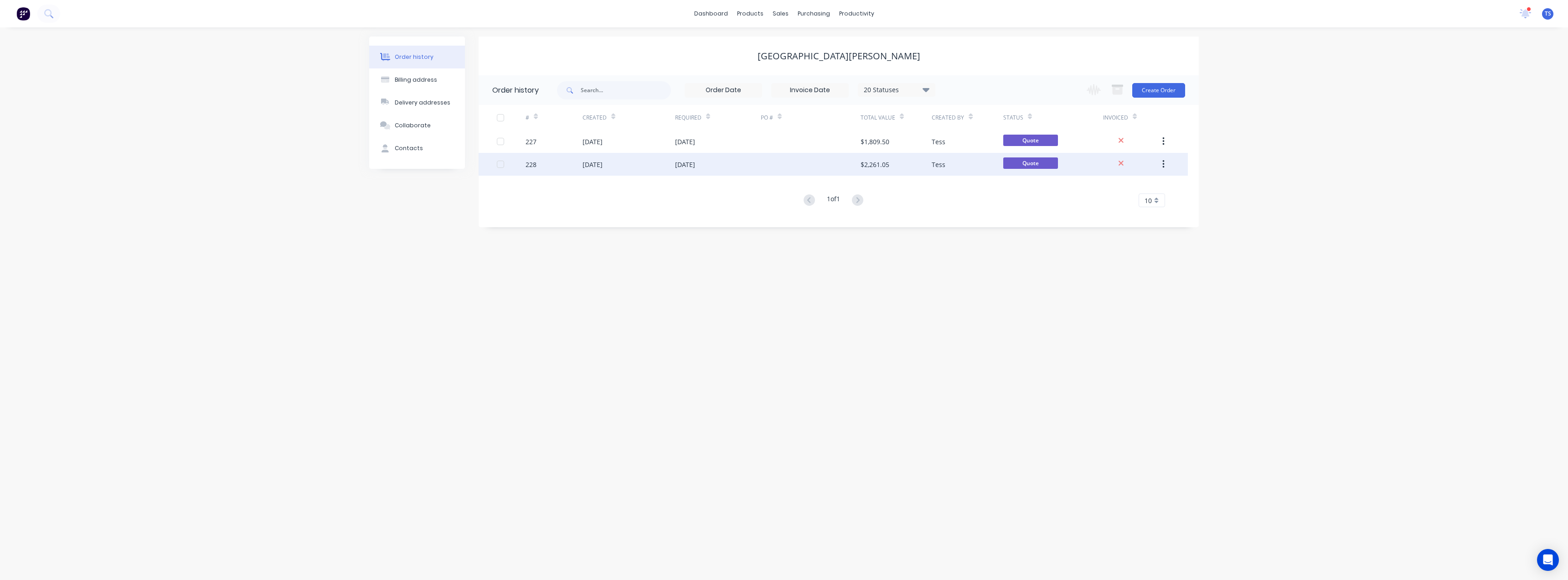
click at [646, 166] on div "[DATE]" at bounding box center [629, 164] width 93 height 23
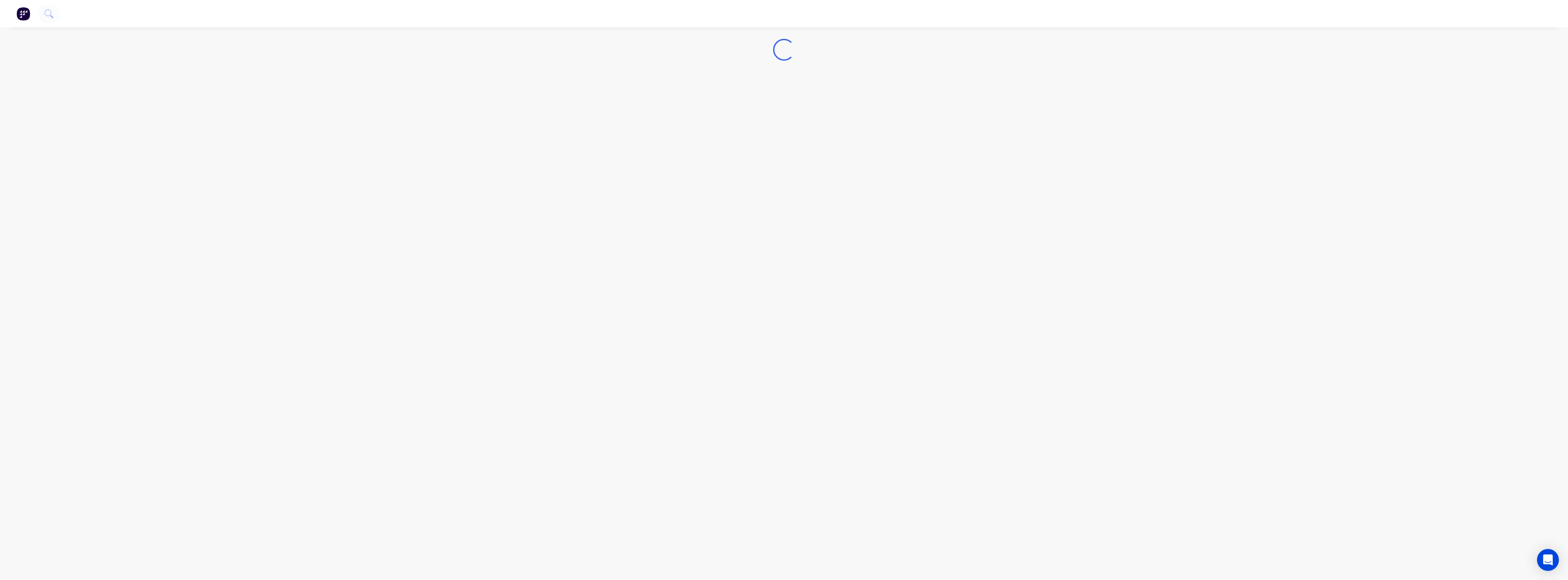
click at [646, 166] on div "Loading..." at bounding box center [784, 290] width 1568 height 580
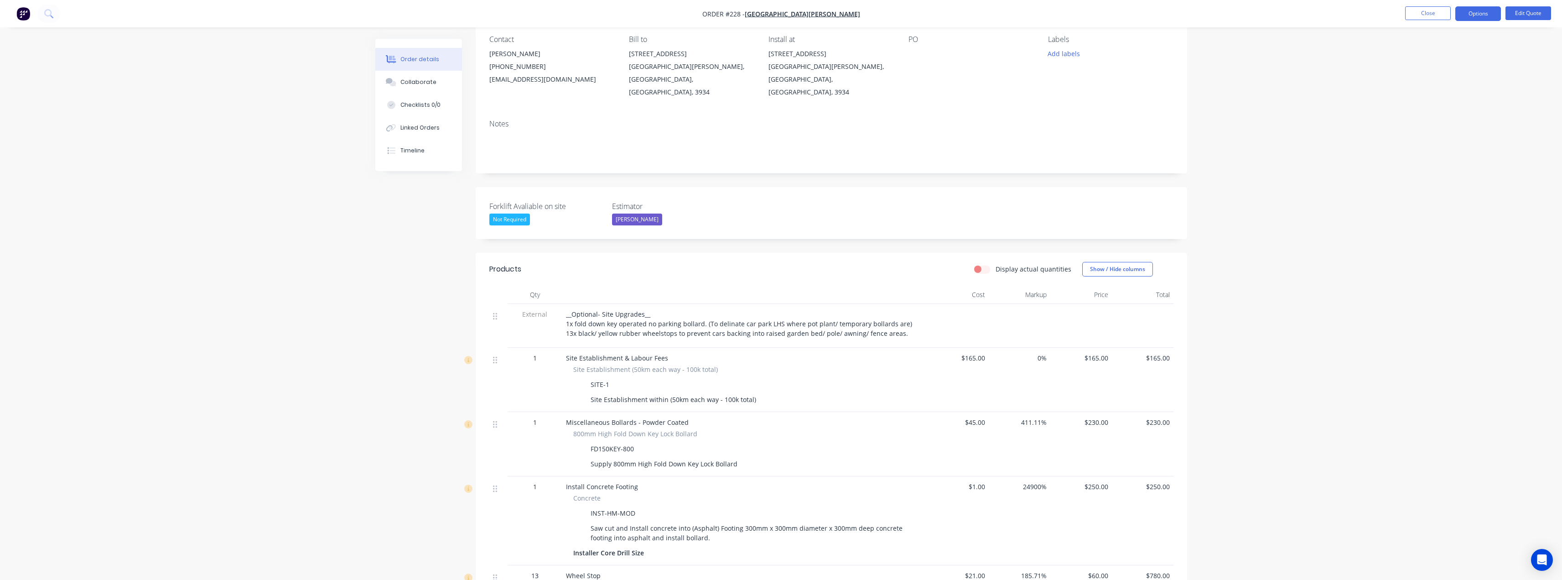
scroll to position [91, 0]
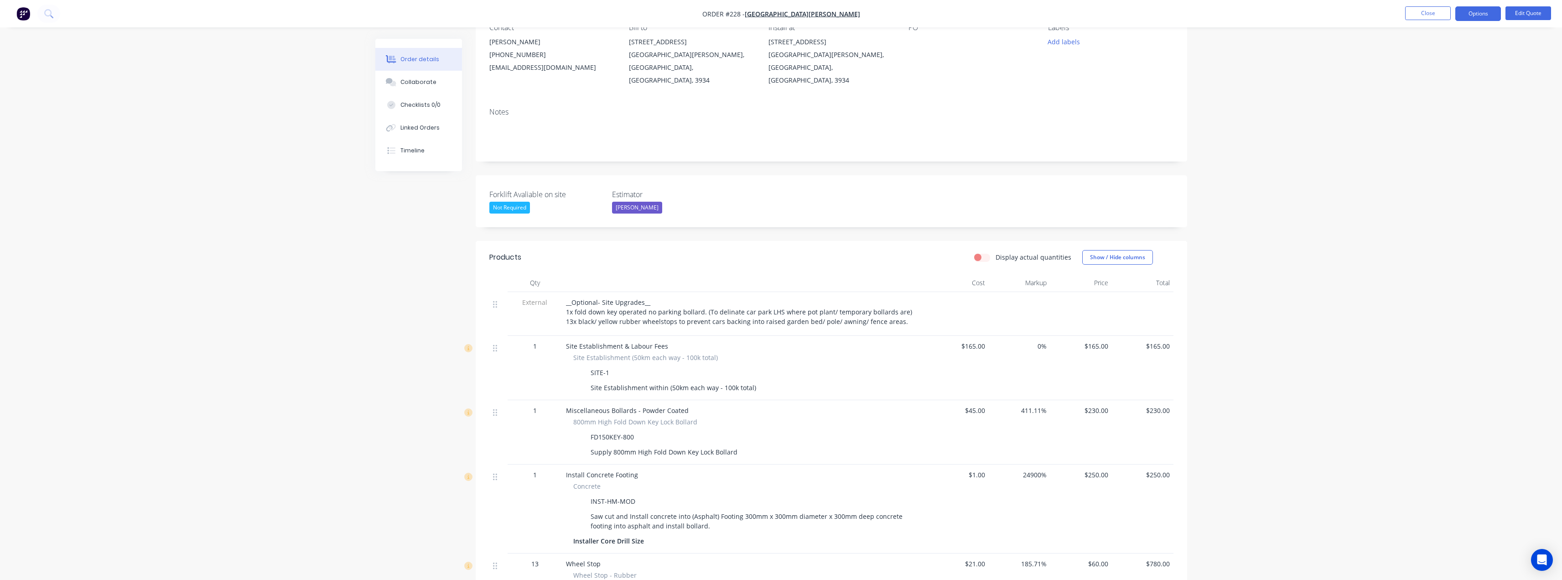
click at [896, 310] on div "__Optional- Site Upgrades__ 1x fold down key operated no parking bollard. (To d…" at bounding box center [745, 311] width 358 height 29
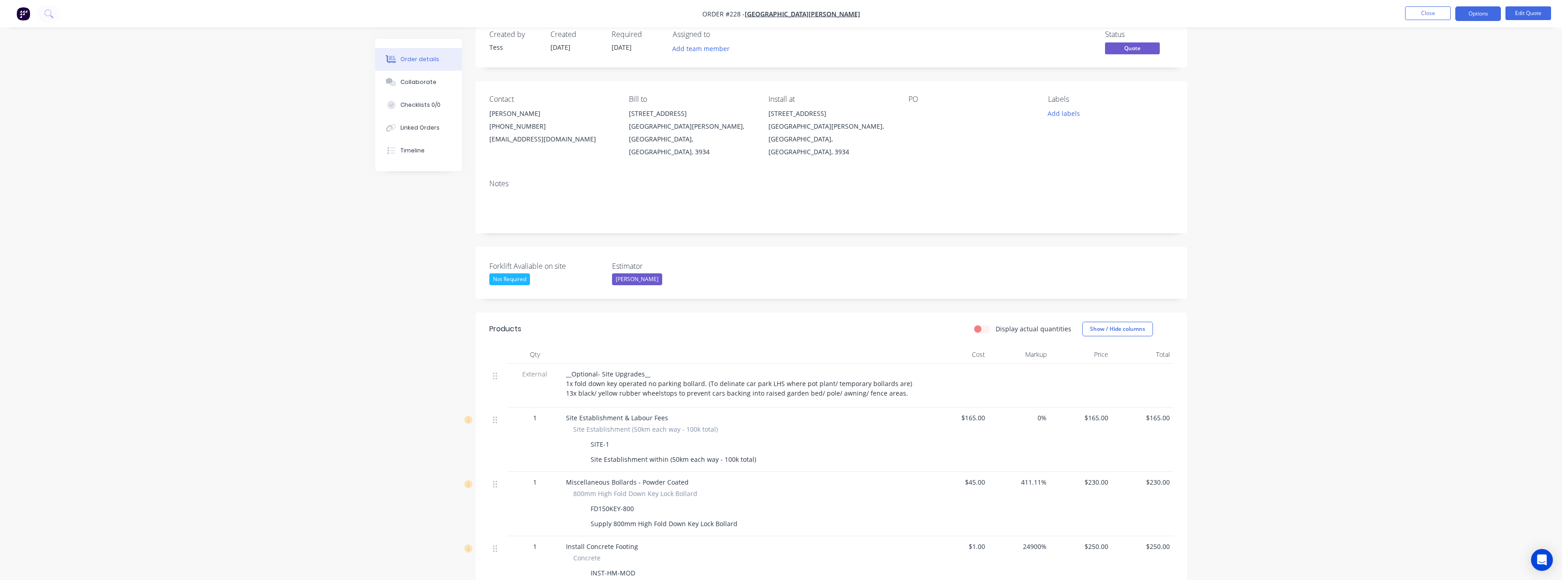
scroll to position [0, 0]
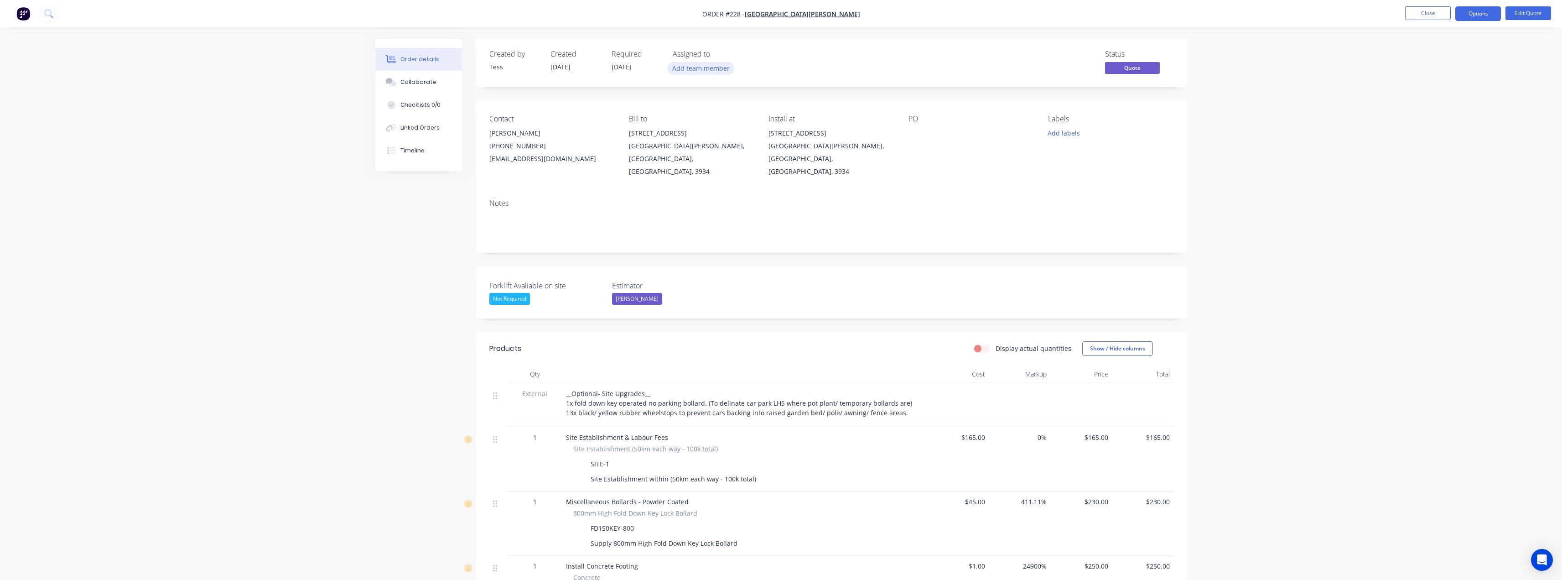
click at [706, 67] on button "Add team member" at bounding box center [700, 68] width 67 height 12
click at [705, 122] on div "[PERSON_NAME] (You)" at bounding box center [754, 119] width 107 height 10
click at [758, 56] on div "Assigned to" at bounding box center [718, 54] width 91 height 9
click at [1433, 13] on button "Close" at bounding box center [1428, 13] width 46 height 14
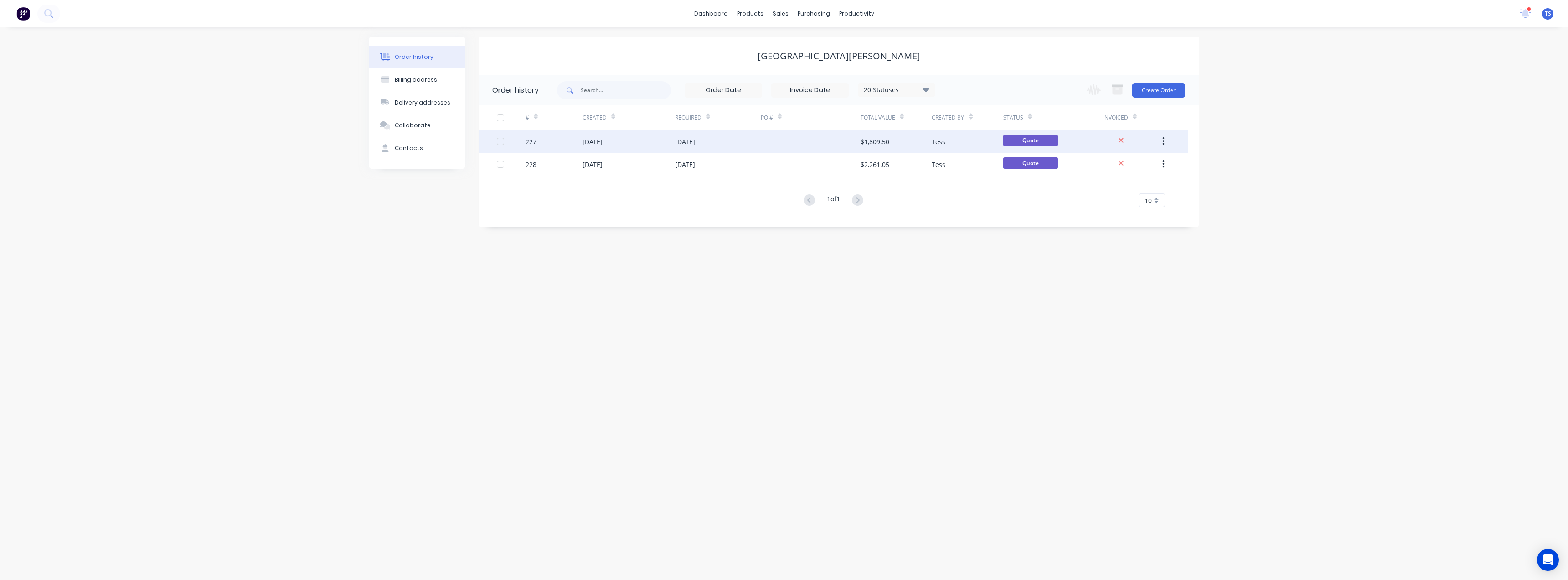
click at [680, 144] on div "[DATE]" at bounding box center [685, 142] width 20 height 10
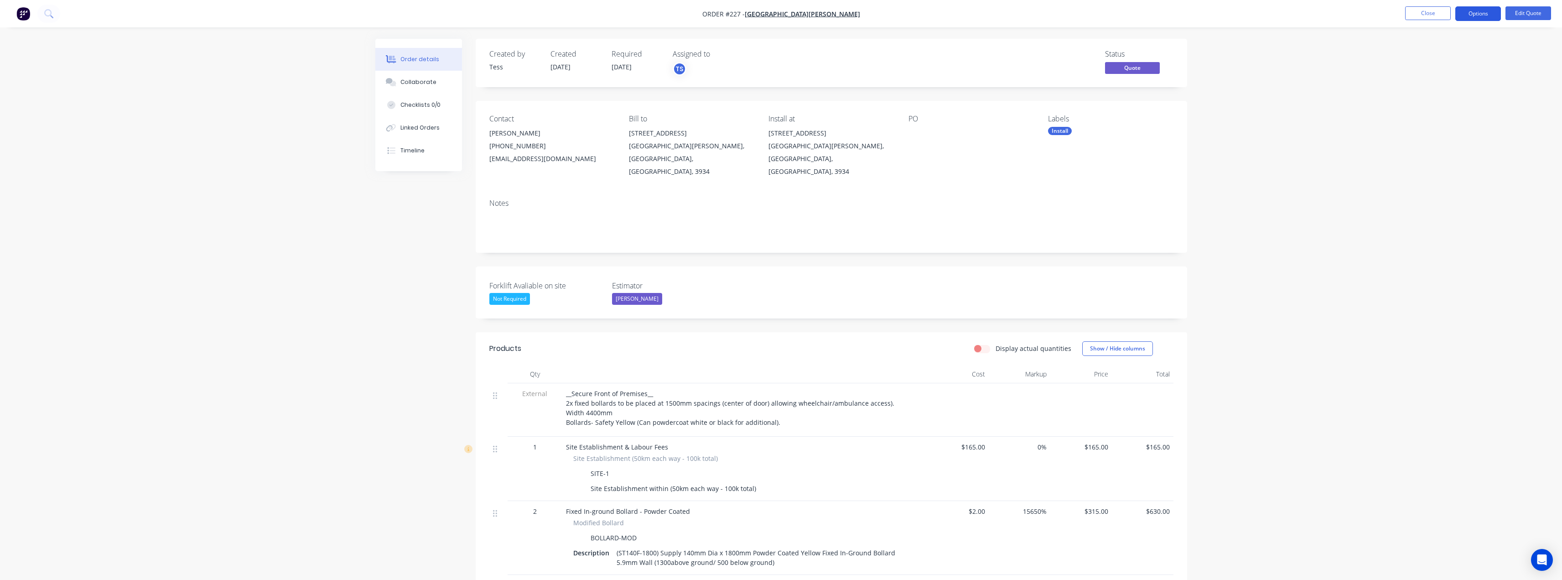
click at [1483, 11] on button "Options" at bounding box center [1478, 13] width 46 height 15
click at [1241, 75] on div "Order details Collaborate Checklists 0/0 Linked Orders Timeline Order details C…" at bounding box center [781, 476] width 1562 height 953
click at [253, 428] on div "Order details Collaborate Checklists 0/0 Linked Orders Timeline Order details C…" at bounding box center [781, 476] width 1562 height 953
click at [1474, 15] on button "Options" at bounding box center [1478, 13] width 46 height 15
click at [1374, 58] on div "Order details Collaborate Checklists 0/0 Linked Orders Timeline Order details C…" at bounding box center [781, 476] width 1562 height 953
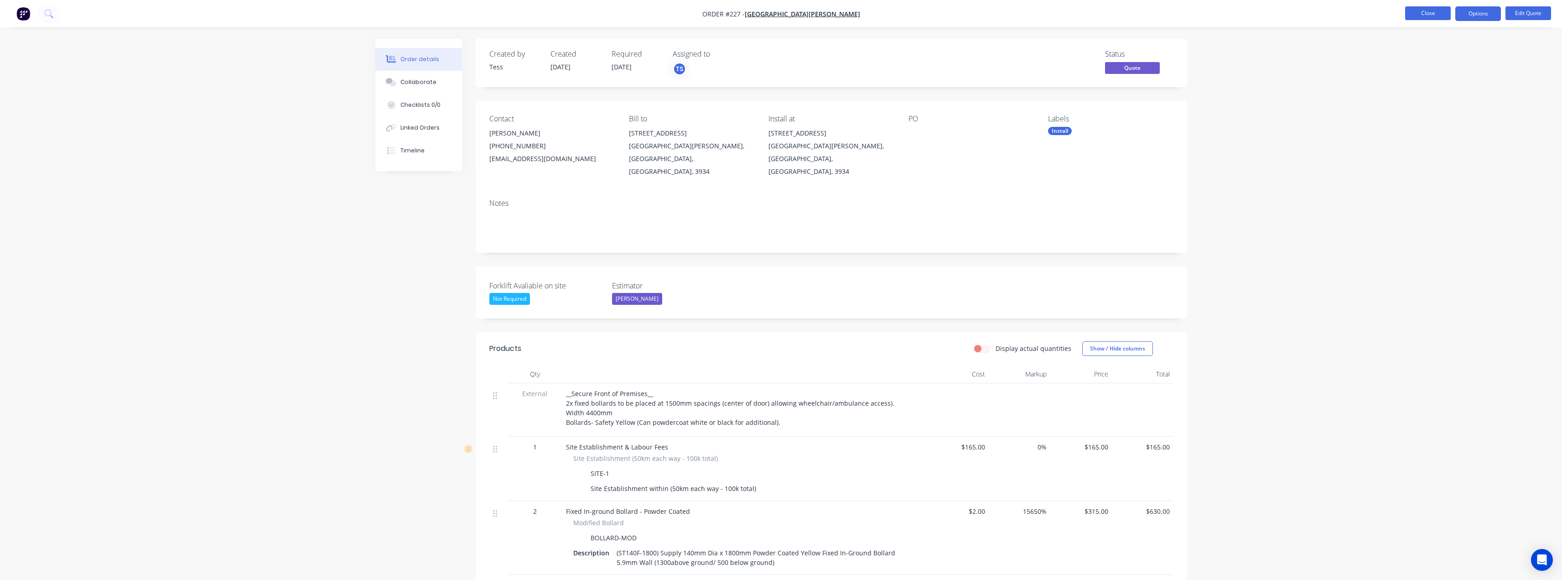
click at [1426, 16] on button "Close" at bounding box center [1428, 13] width 46 height 14
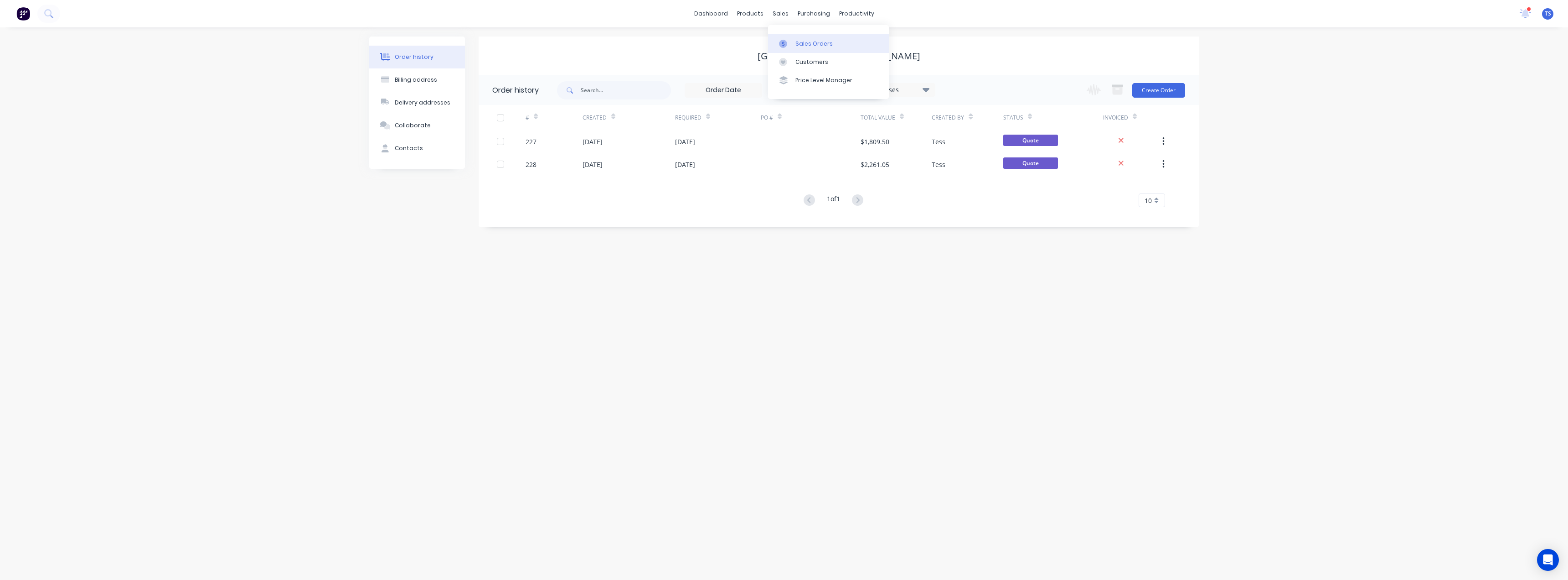
click at [798, 43] on div "Sales Orders" at bounding box center [813, 44] width 37 height 8
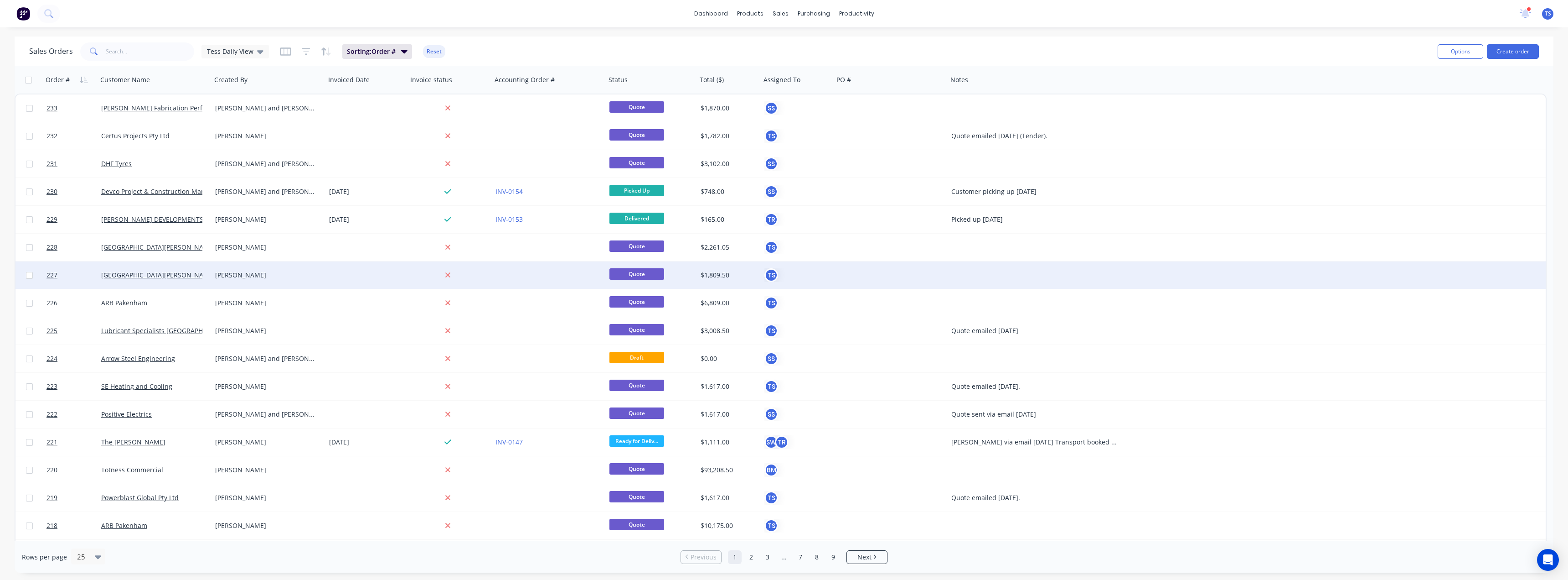
click at [135, 280] on div "[GEOGRAPHIC_DATA][PERSON_NAME]" at bounding box center [155, 274] width 114 height 27
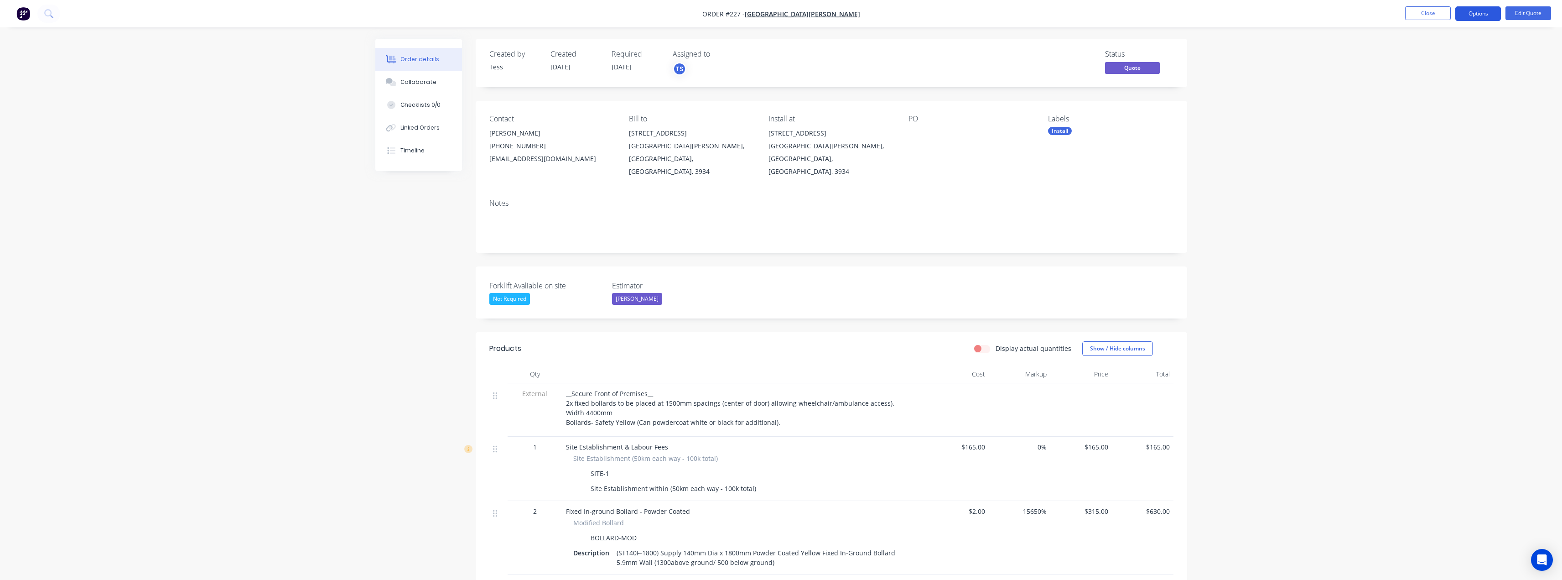
click at [1481, 16] on button "Options" at bounding box center [1478, 13] width 46 height 15
click at [1444, 55] on div "Quote" at bounding box center [1451, 55] width 84 height 13
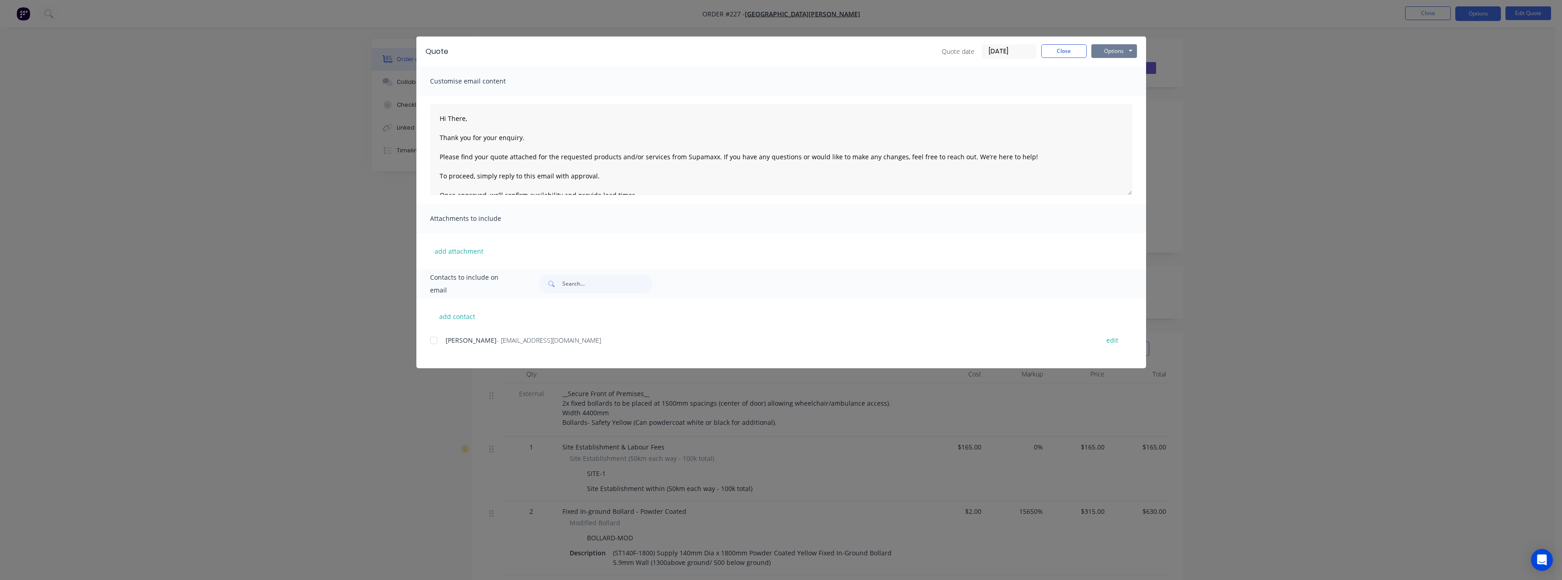
click at [1126, 52] on button "Options" at bounding box center [1114, 51] width 46 height 14
click at [1120, 64] on button "Preview" at bounding box center [1120, 67] width 58 height 15
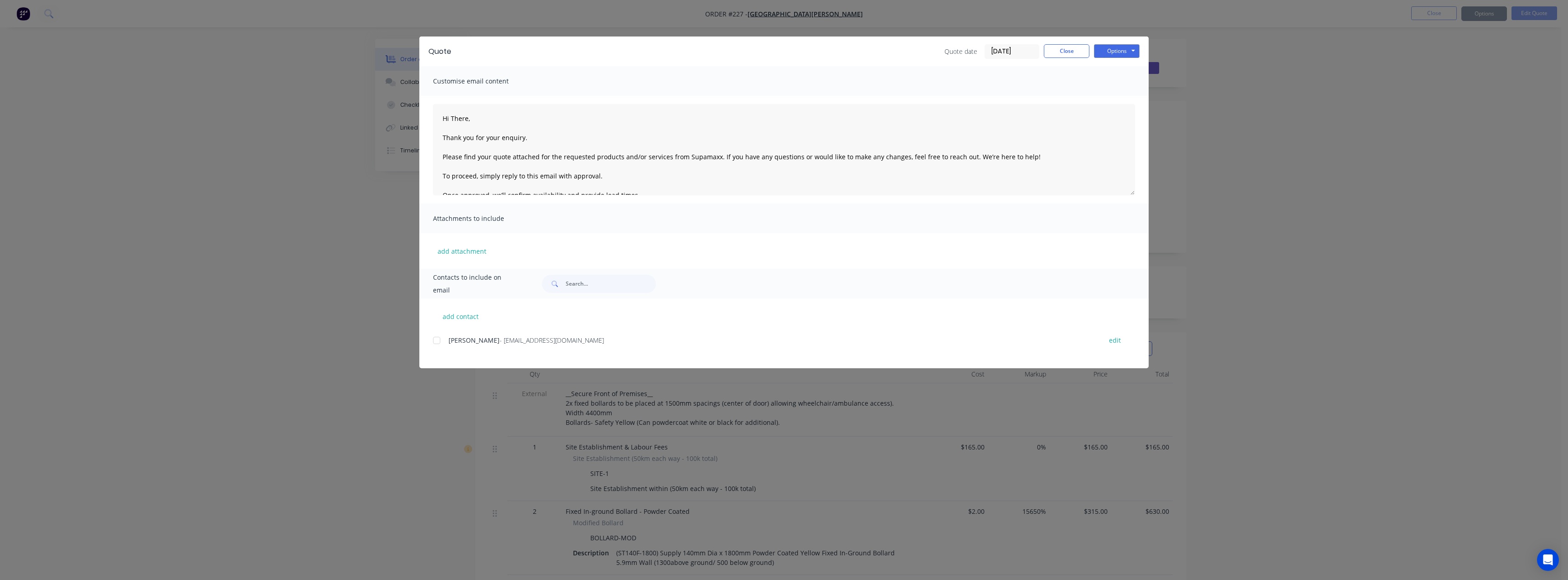
type textarea "Hi There, Thank you for your enquiry. Please find your quote attached for the r…"
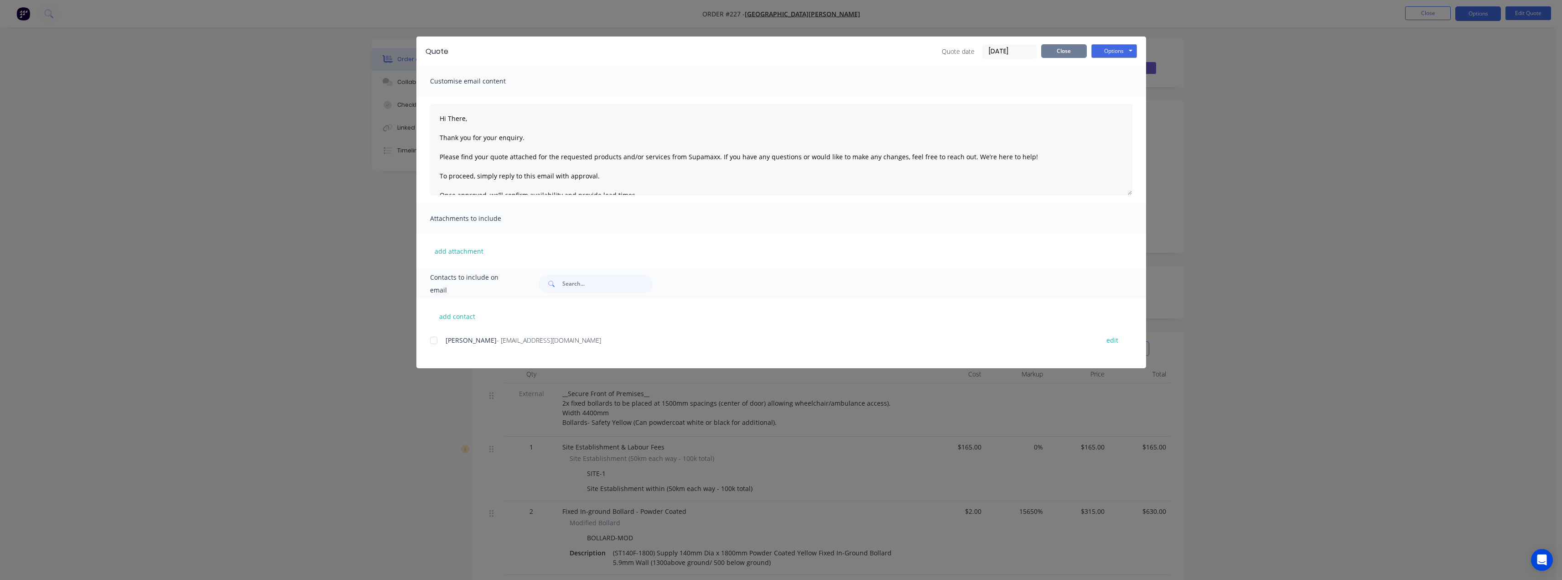
click at [1071, 49] on button "Close" at bounding box center [1064, 51] width 46 height 14
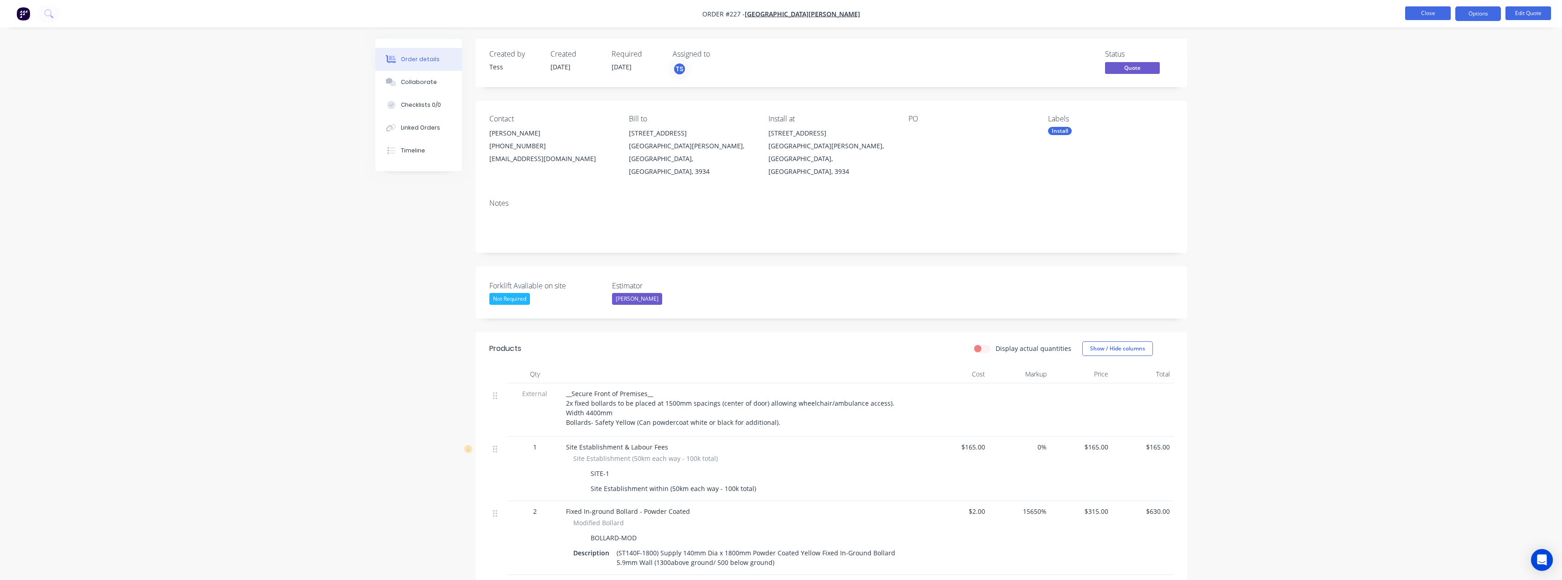
click at [1423, 16] on button "Close" at bounding box center [1428, 13] width 46 height 14
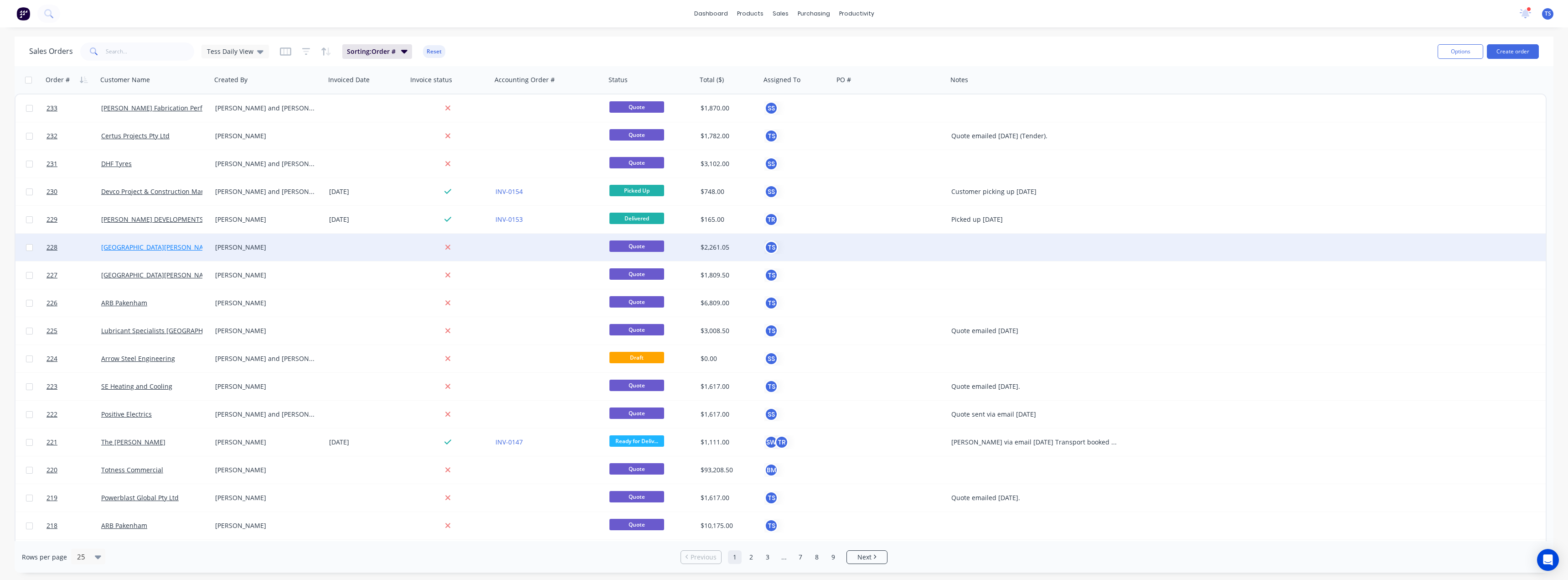
click at [148, 249] on link "[GEOGRAPHIC_DATA][PERSON_NAME]" at bounding box center [158, 247] width 114 height 9
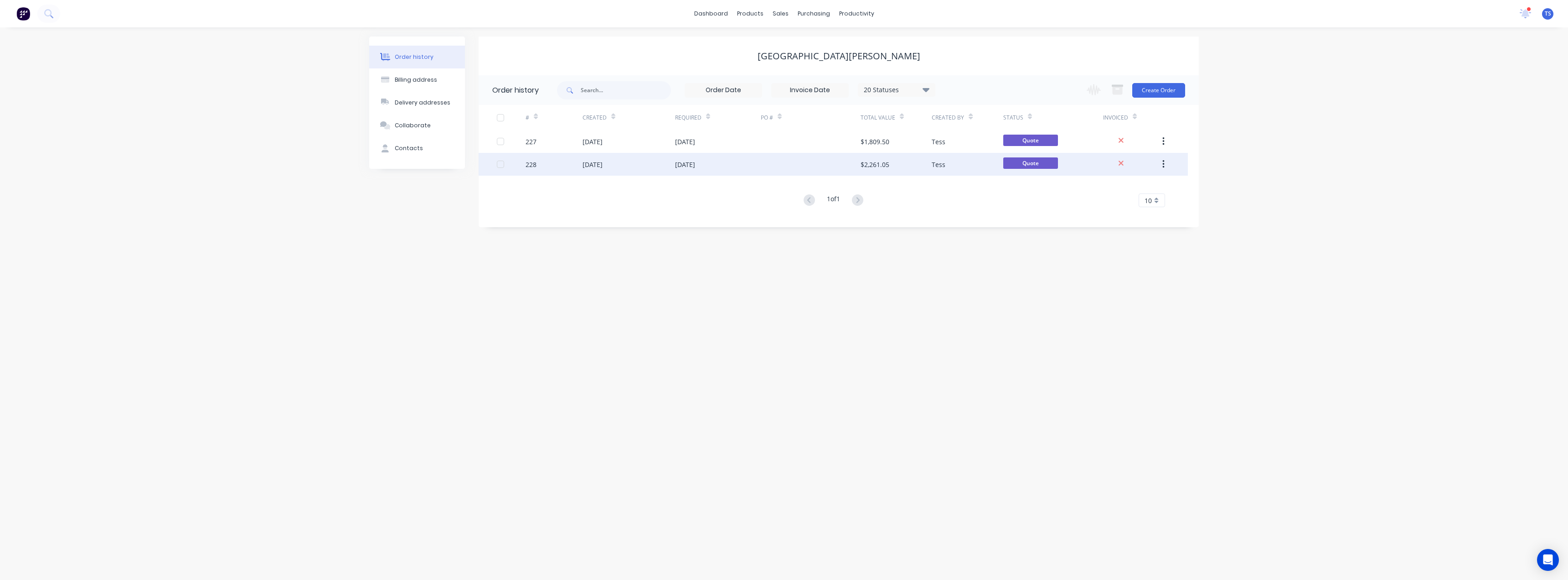
click at [603, 168] on div "[DATE]" at bounding box center [593, 165] width 20 height 10
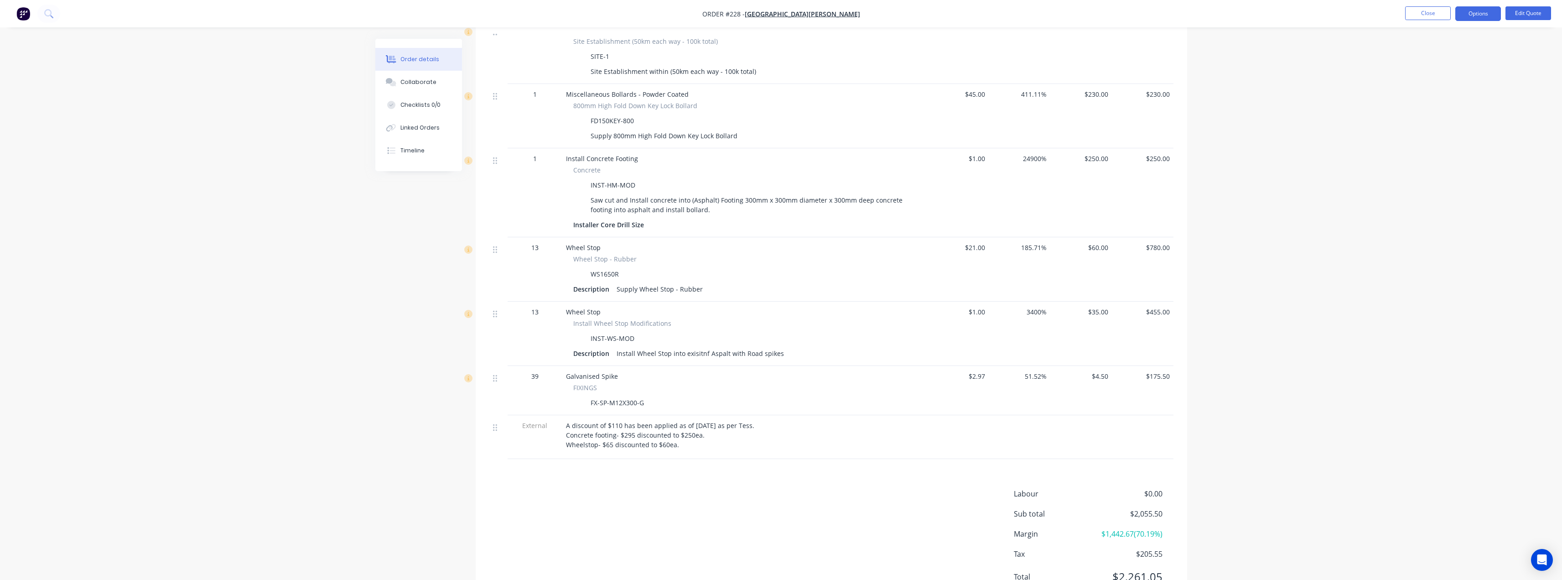
scroll to position [410, 0]
click at [706, 343] on div "Install Wheel Stop into exisitnf Aspalt with Road spikes" at bounding box center [700, 349] width 175 height 13
click at [1537, 16] on button "Edit Quote" at bounding box center [1529, 13] width 46 height 14
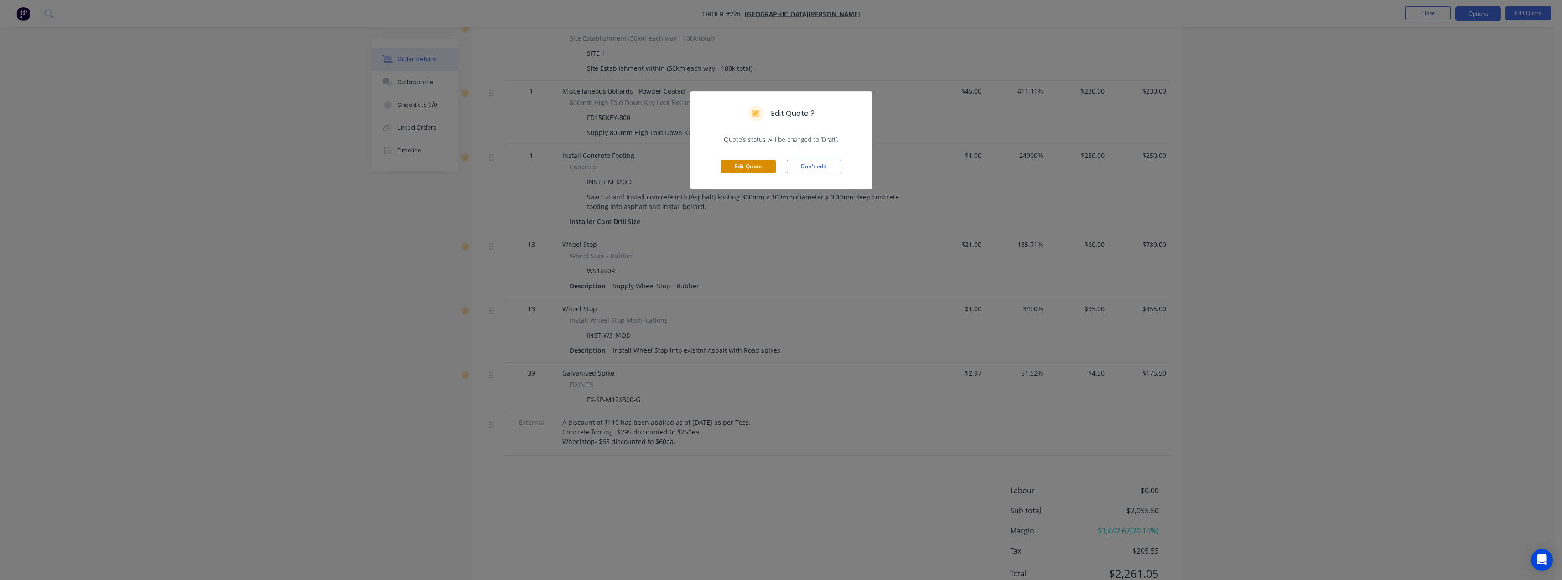
click at [758, 171] on button "Edit Quote" at bounding box center [748, 167] width 55 height 14
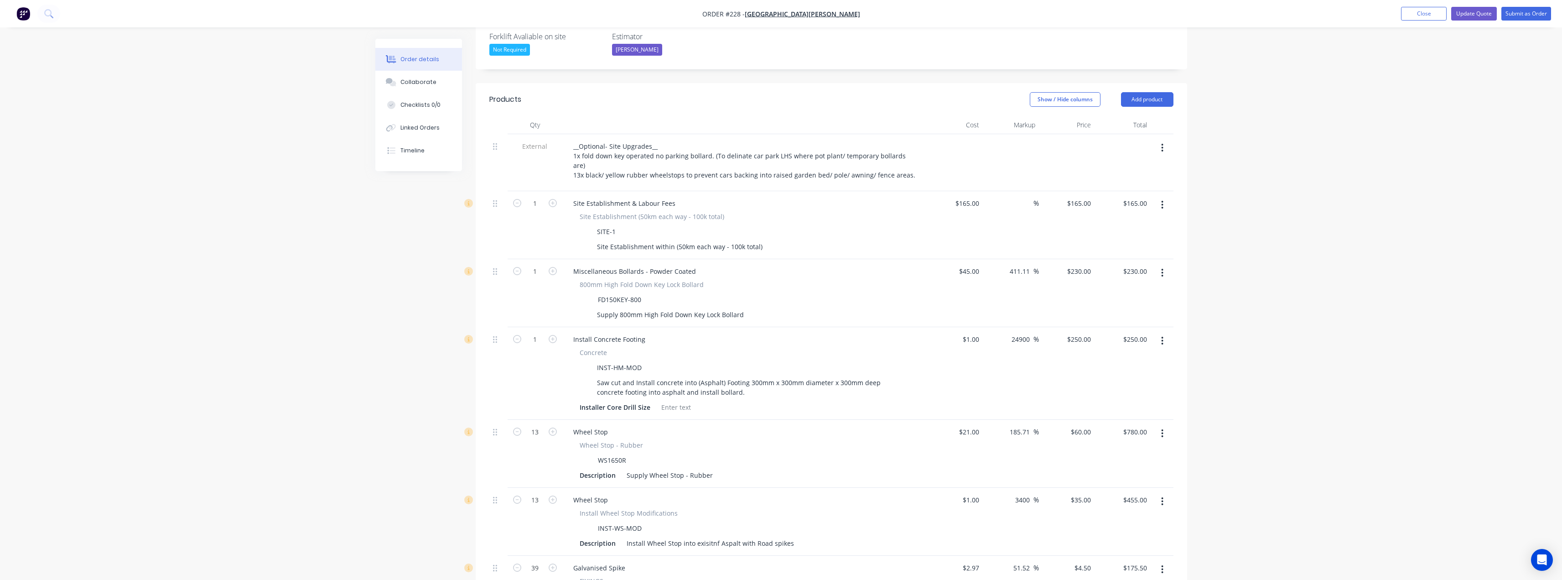
scroll to position [319, 0]
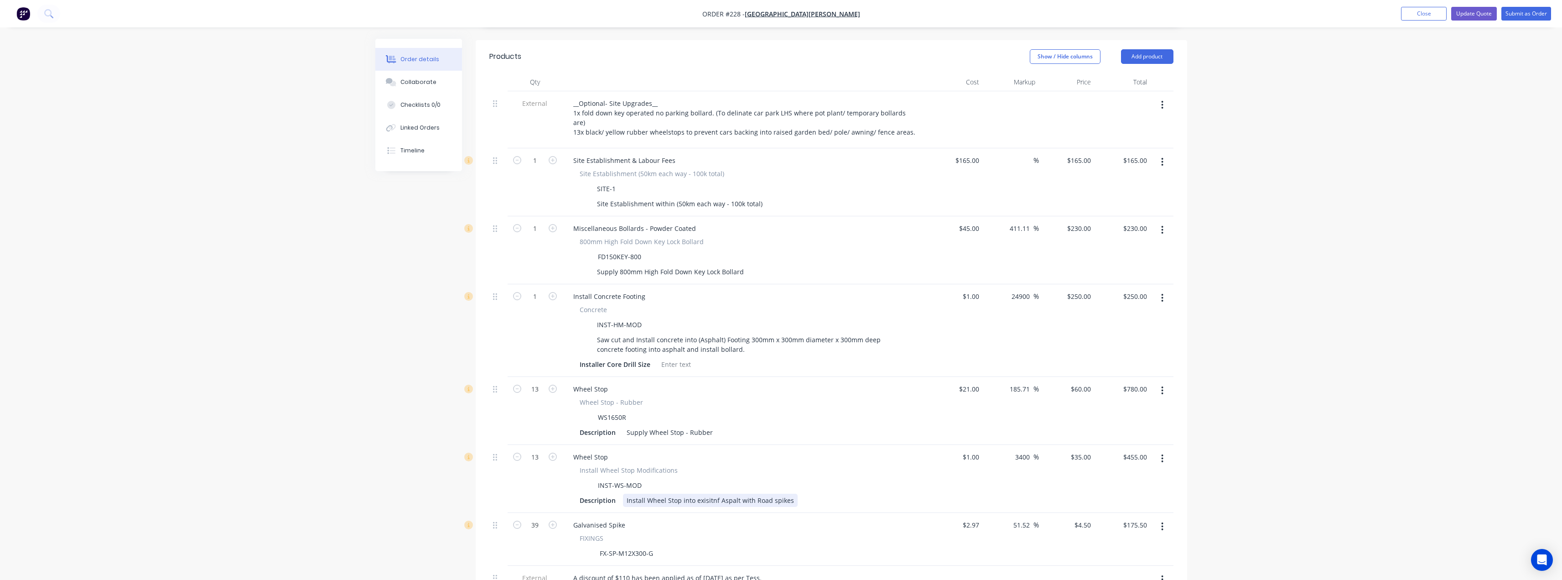
click at [717, 493] on div "Install Wheel Stop into exisitnf Aspalt with Road spikes" at bounding box center [710, 499] width 175 height 13
click at [709, 493] on div "Install Wheel Stop into exisitng Aspalt with Road spikes" at bounding box center [711, 499] width 176 height 13
click at [790, 493] on div "Install Wheel Stop into exisiting Aspalt with Road spikes" at bounding box center [712, 499] width 178 height 13
click at [1272, 371] on div "Order details Collaborate Checklists 0/0 Linked Orders Timeline Order details C…" at bounding box center [781, 278] width 1562 height 1194
click at [1470, 13] on button "Update Quote" at bounding box center [1474, 14] width 46 height 14
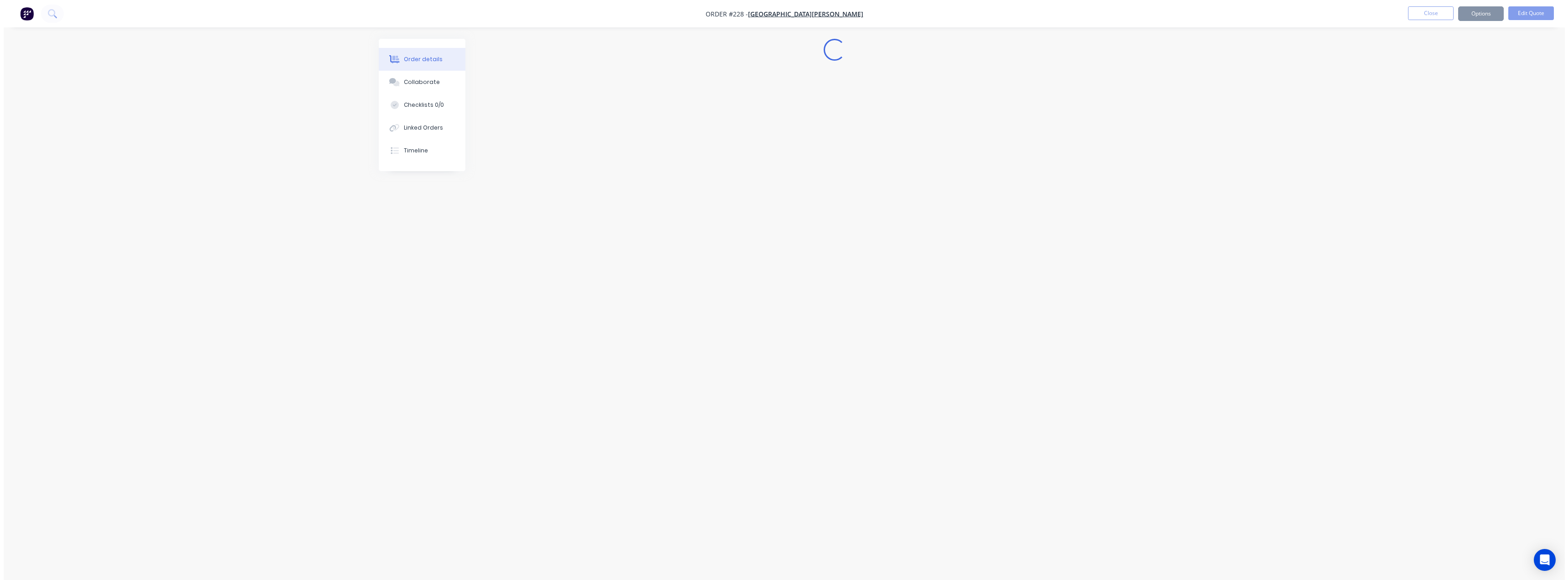
scroll to position [0, 0]
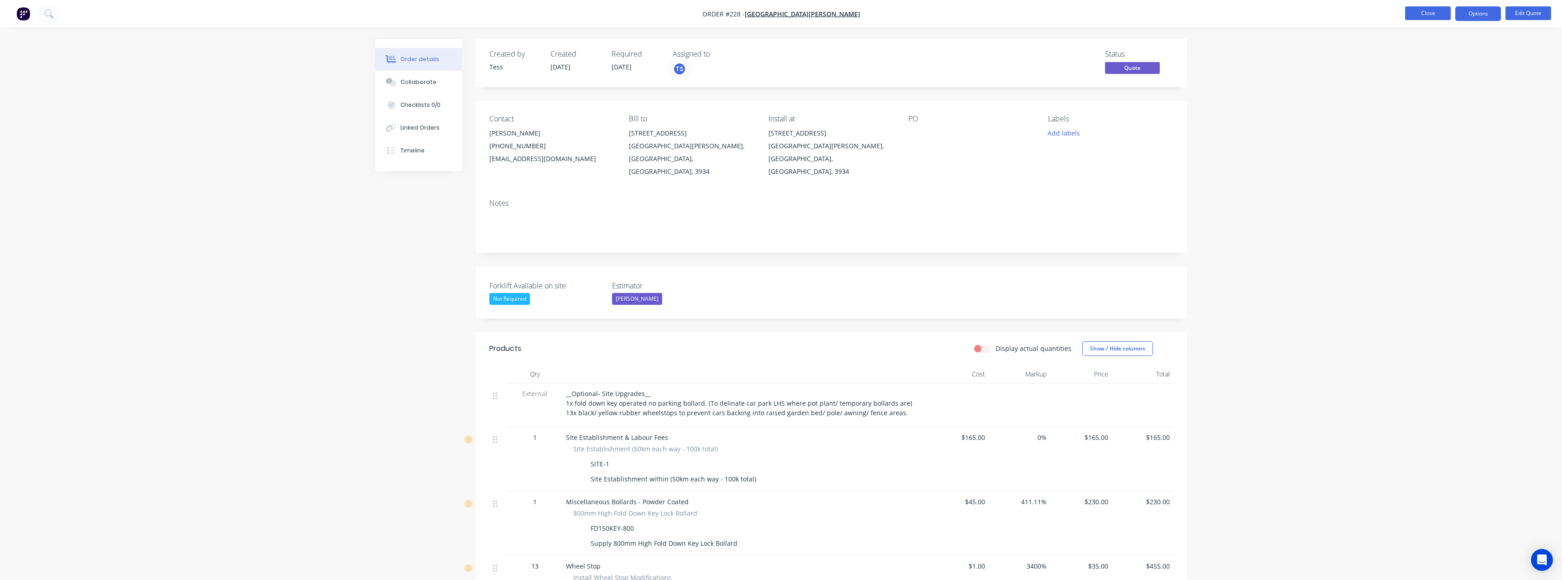
click at [1427, 11] on button "Close" at bounding box center [1428, 13] width 46 height 14
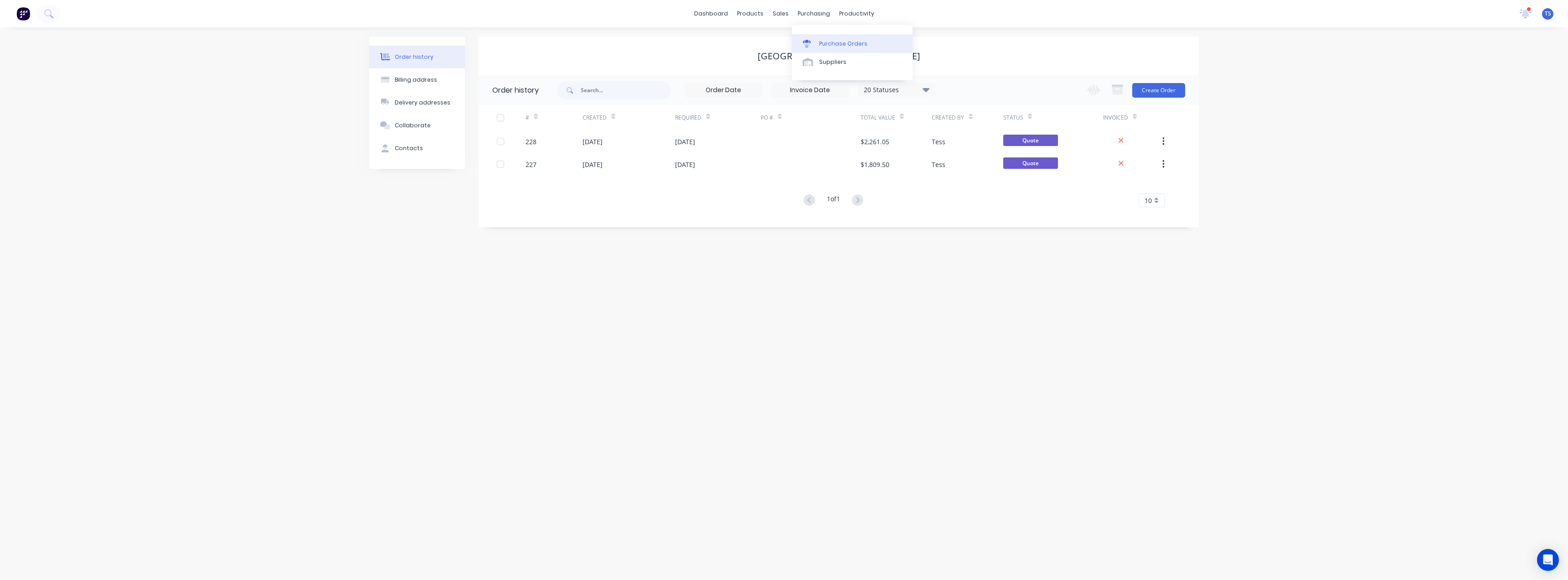
click at [825, 42] on div "Purchase Orders" at bounding box center [843, 44] width 48 height 8
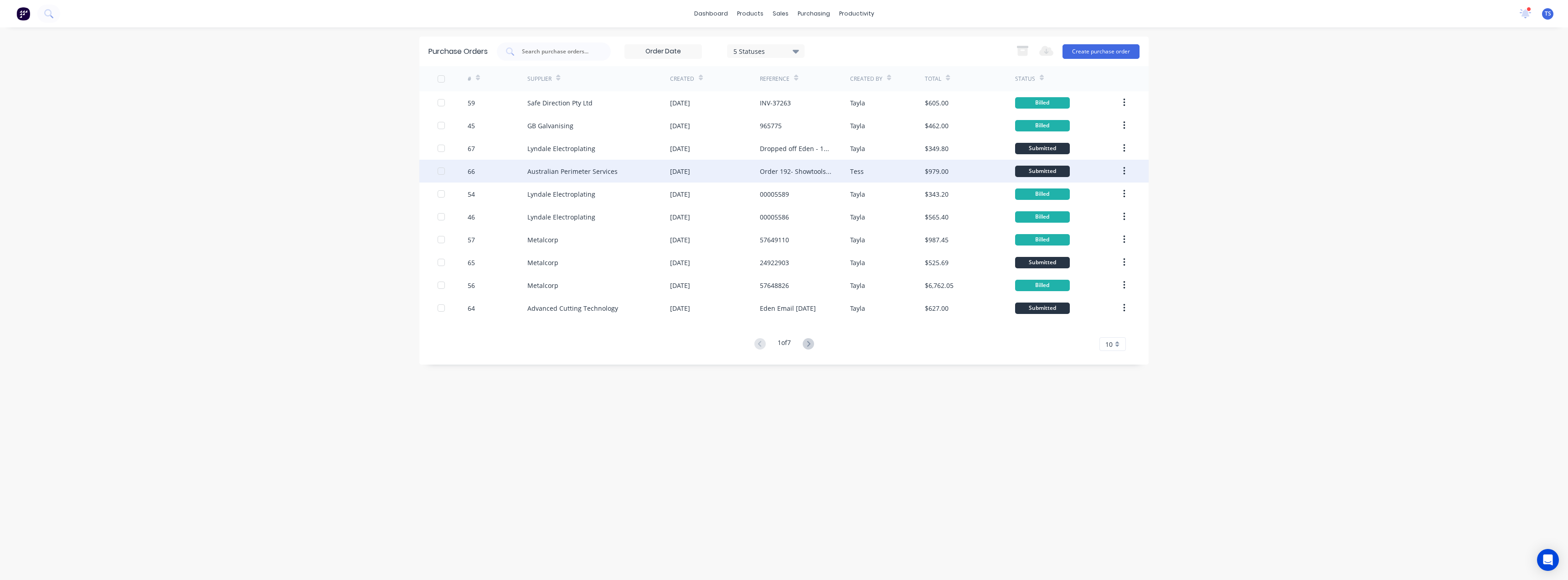
click at [556, 172] on div "Australian Perimeter Services" at bounding box center [573, 171] width 90 height 10
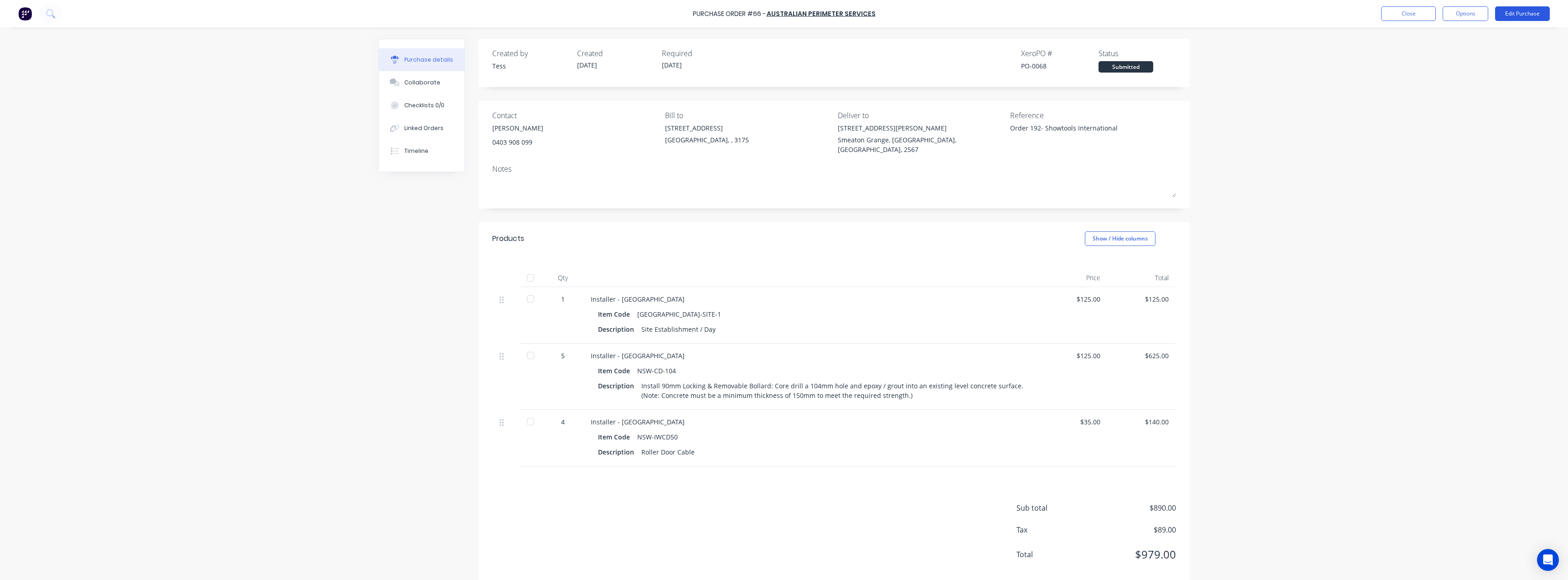
click at [1513, 13] on button "Edit Purchase" at bounding box center [1522, 13] width 55 height 15
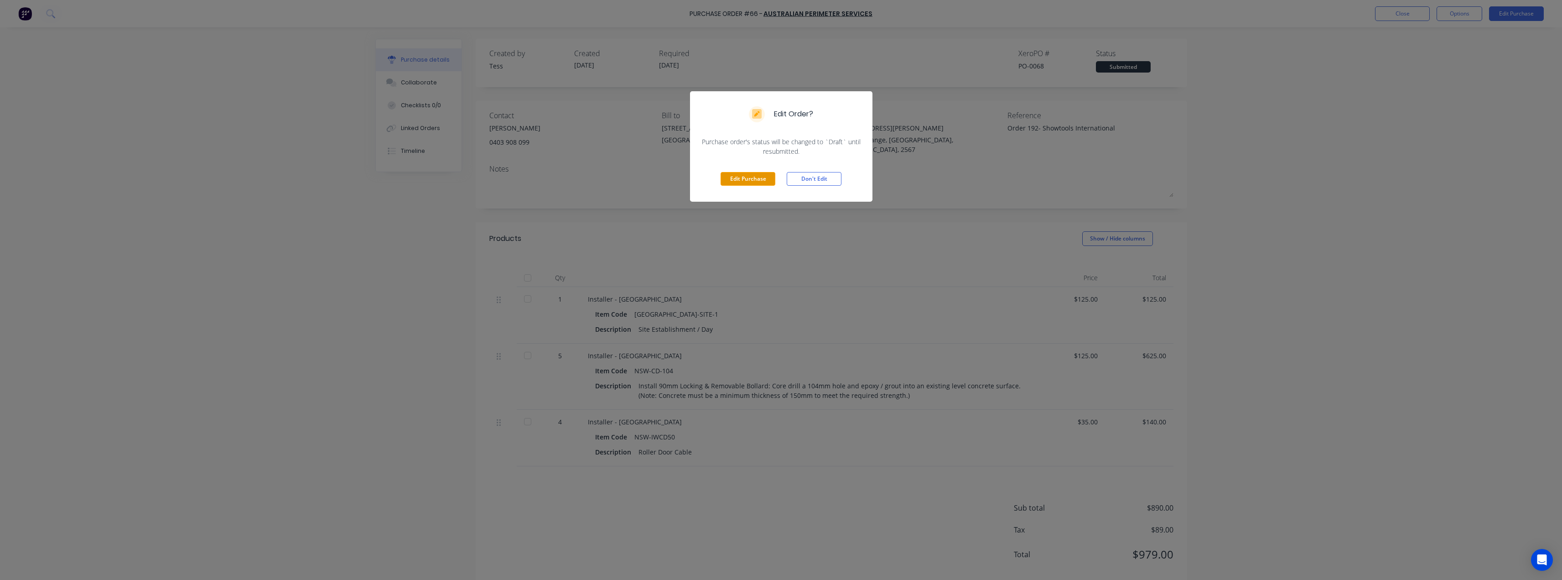
click at [754, 177] on button "Edit Purchase" at bounding box center [748, 179] width 55 height 14
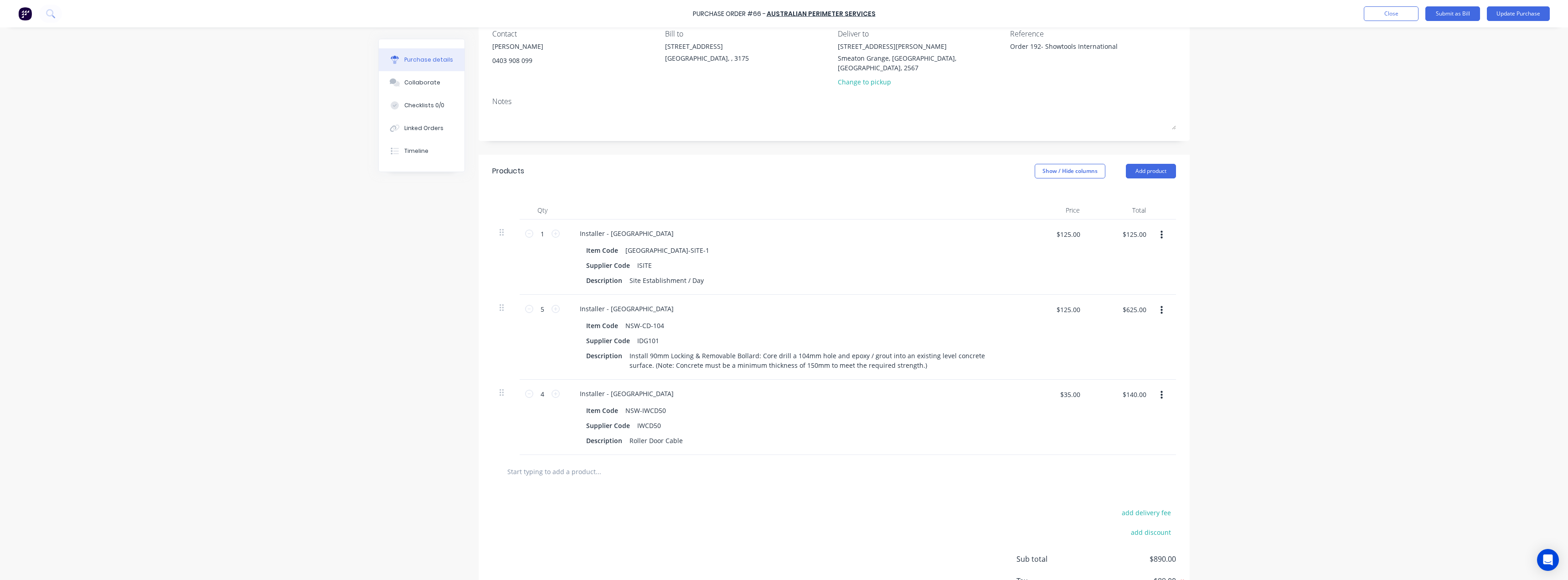
scroll to position [91, 0]
click at [525, 380] on icon at bounding box center [529, 384] width 8 height 8
type textarea "x"
type input "3"
type input "$105.00"
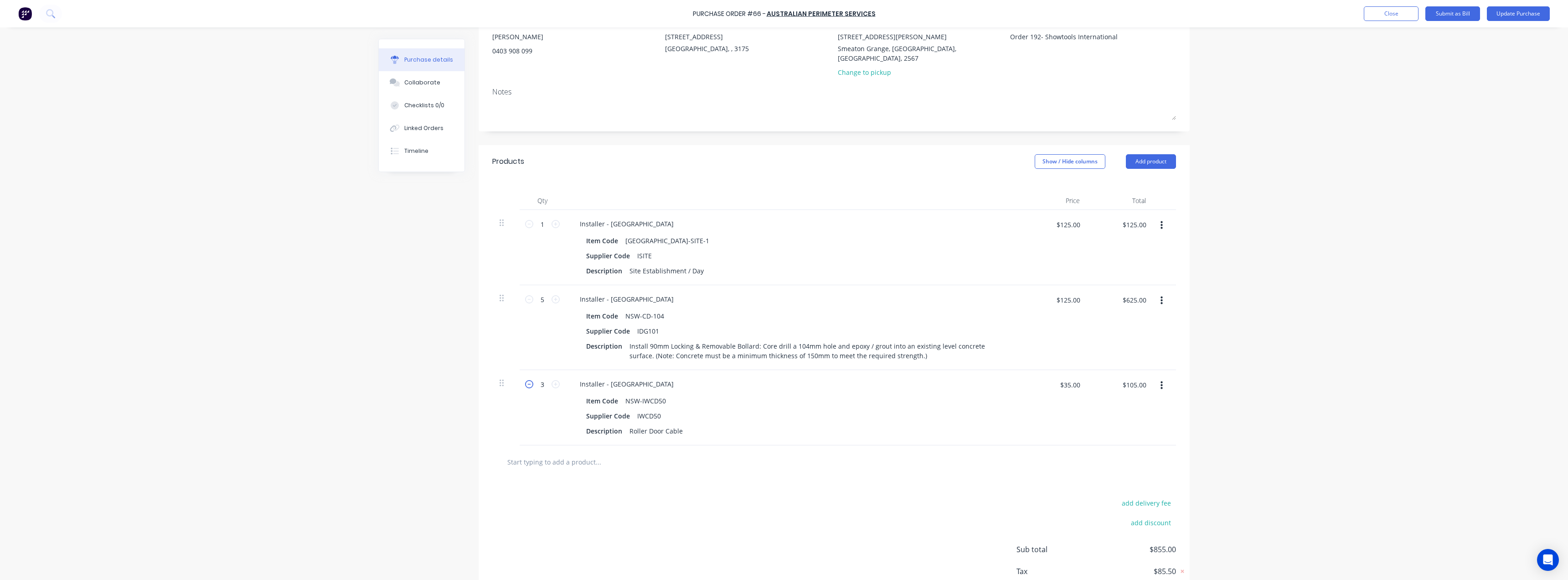
click at [525, 380] on icon at bounding box center [529, 384] width 8 height 8
type textarea "x"
type input "2"
type input "$70.00"
click at [555, 396] on div "2 2" at bounding box center [543, 407] width 46 height 75
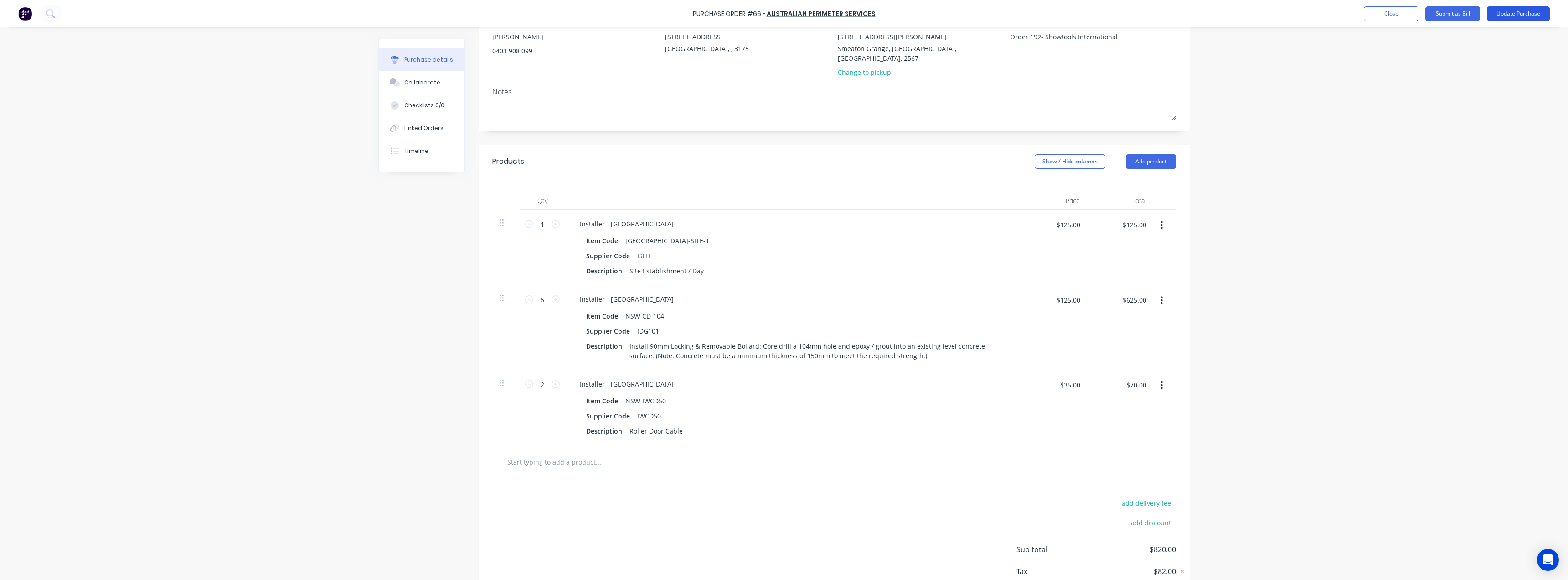
click at [1515, 15] on button "Update Purchase" at bounding box center [1518, 13] width 63 height 15
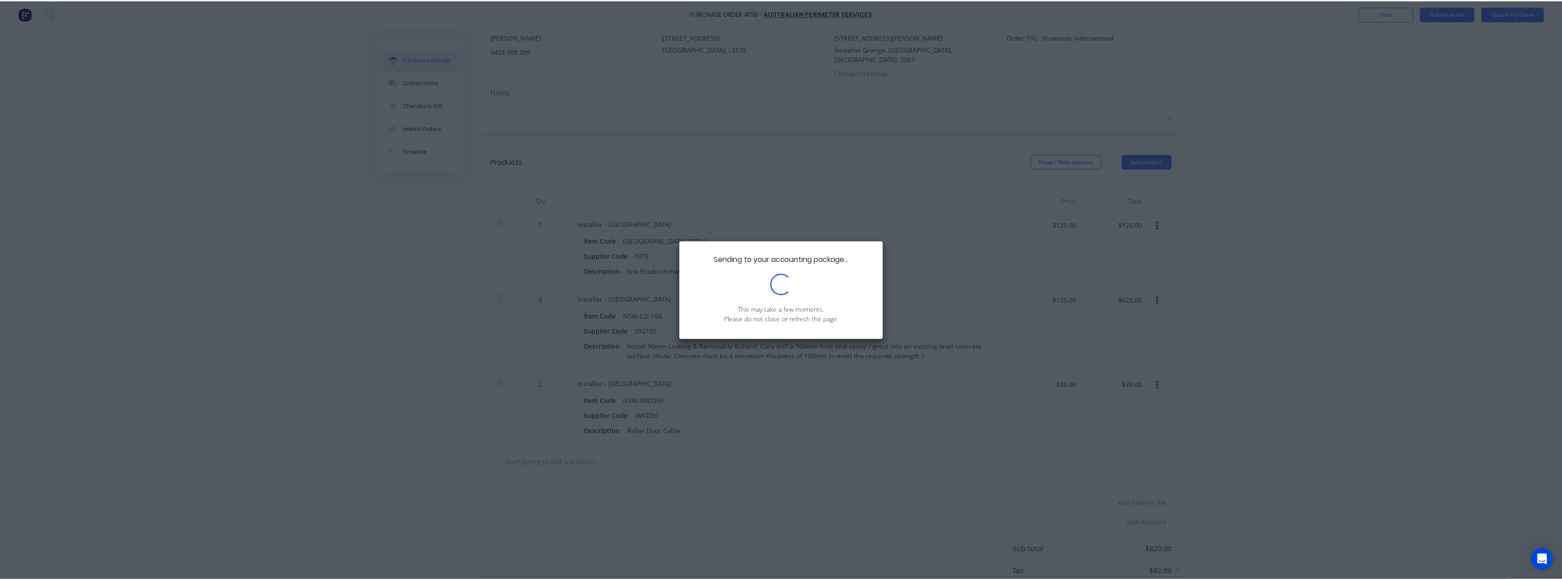
scroll to position [0, 0]
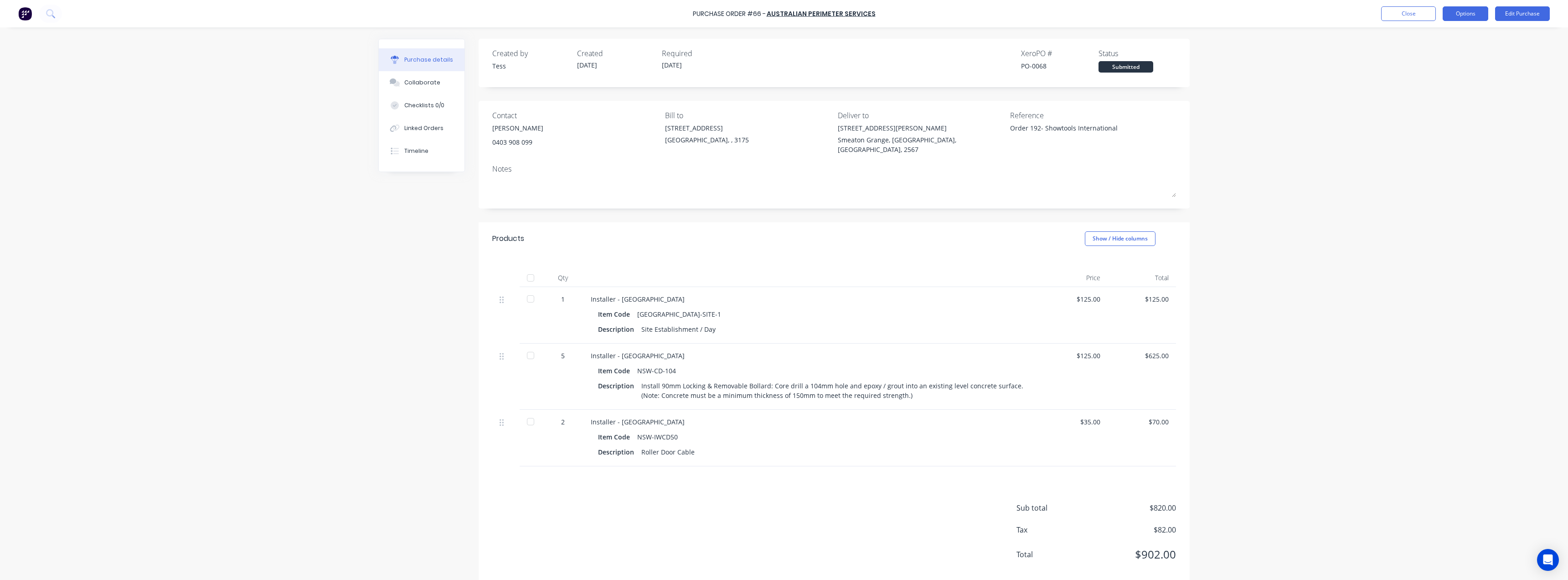
click at [1477, 14] on button "Options" at bounding box center [1465, 13] width 46 height 15
click at [1422, 43] on div "Print / Email" at bounding box center [1445, 37] width 70 height 13
click at [1428, 56] on div "With pricing" at bounding box center [1445, 55] width 70 height 13
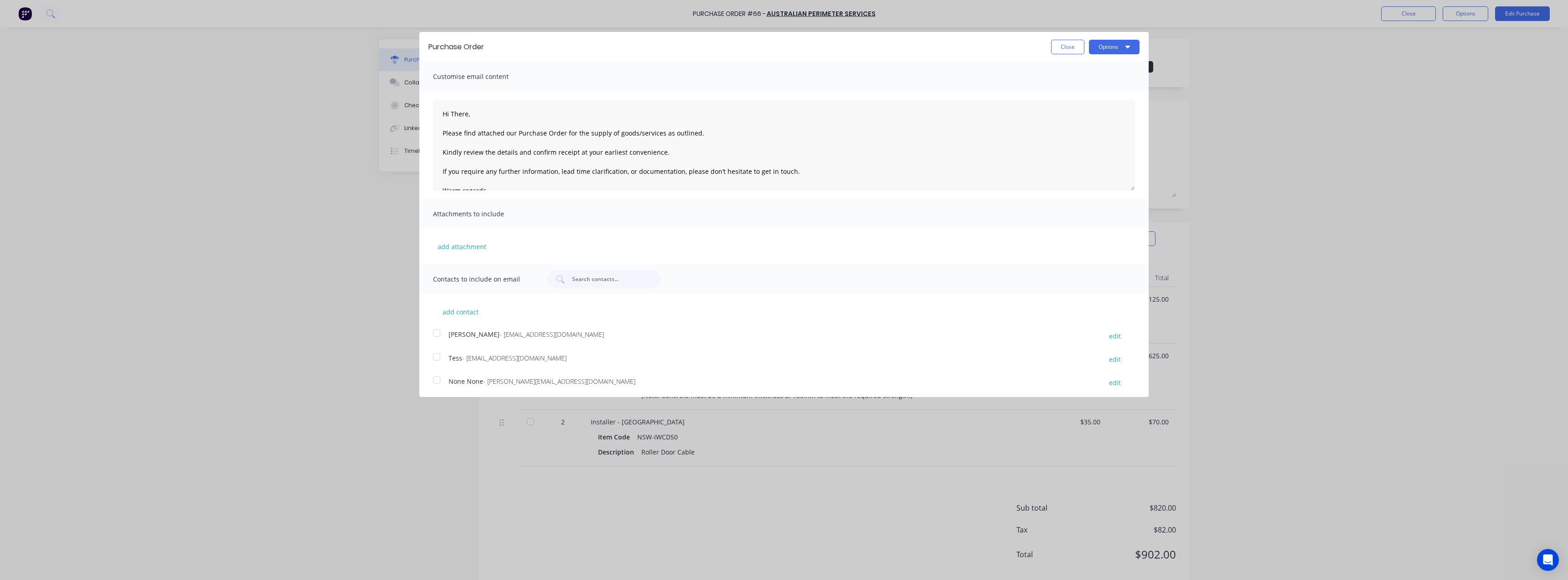
click at [441, 333] on div at bounding box center [437, 333] width 18 height 18
click at [1116, 45] on button "Options" at bounding box center [1114, 47] width 51 height 15
click at [1065, 88] on div "Email" at bounding box center [1096, 88] width 70 height 13
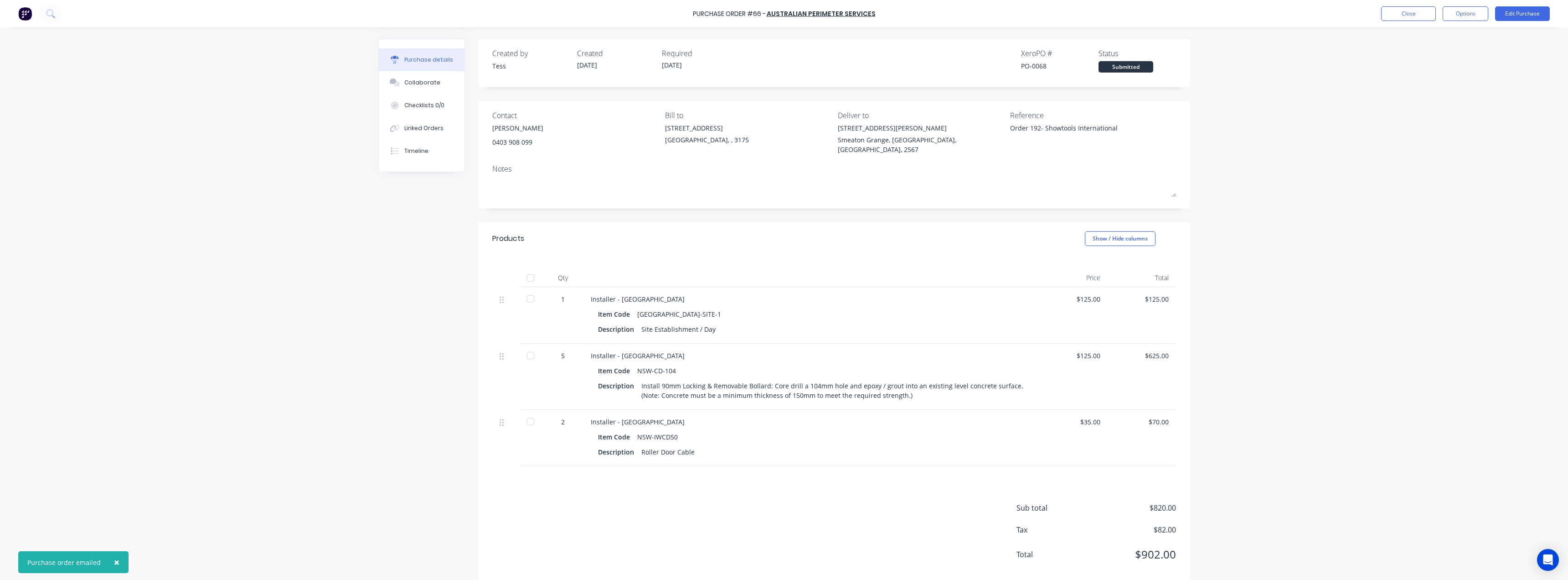
type textarea "x"
click at [1414, 16] on button "Close" at bounding box center [1408, 13] width 55 height 15
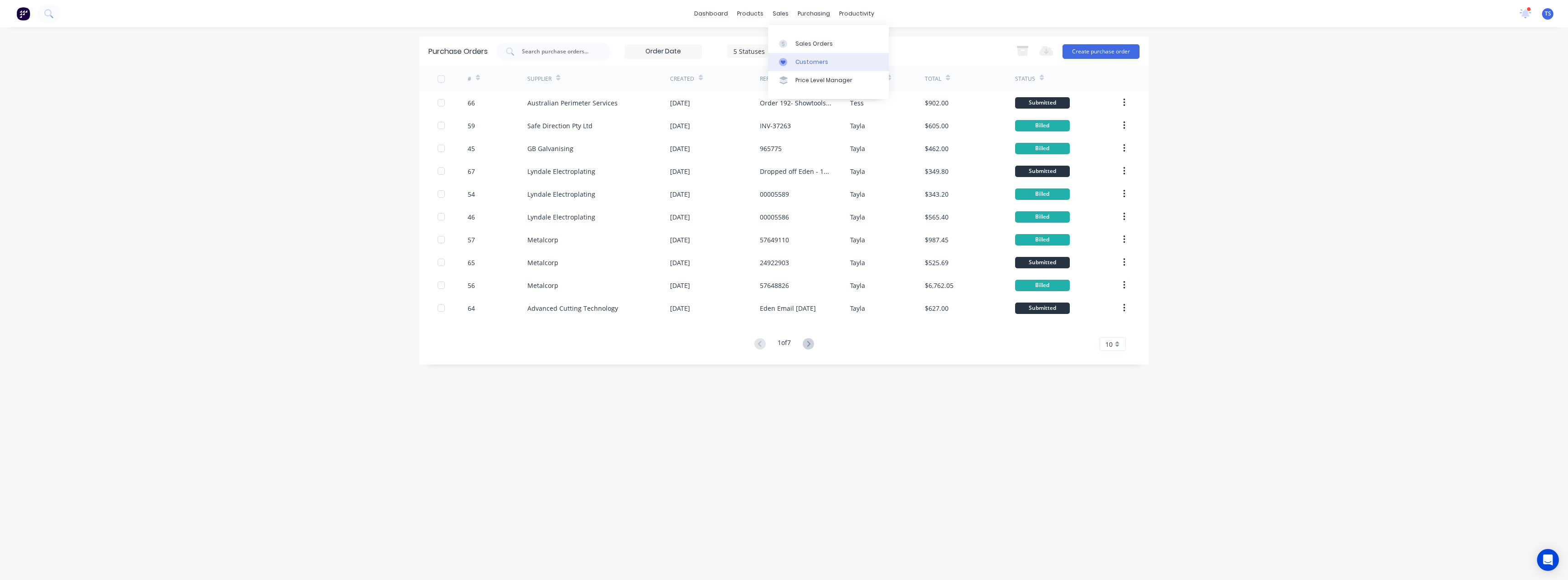
click at [790, 62] on div at bounding box center [785, 62] width 14 height 8
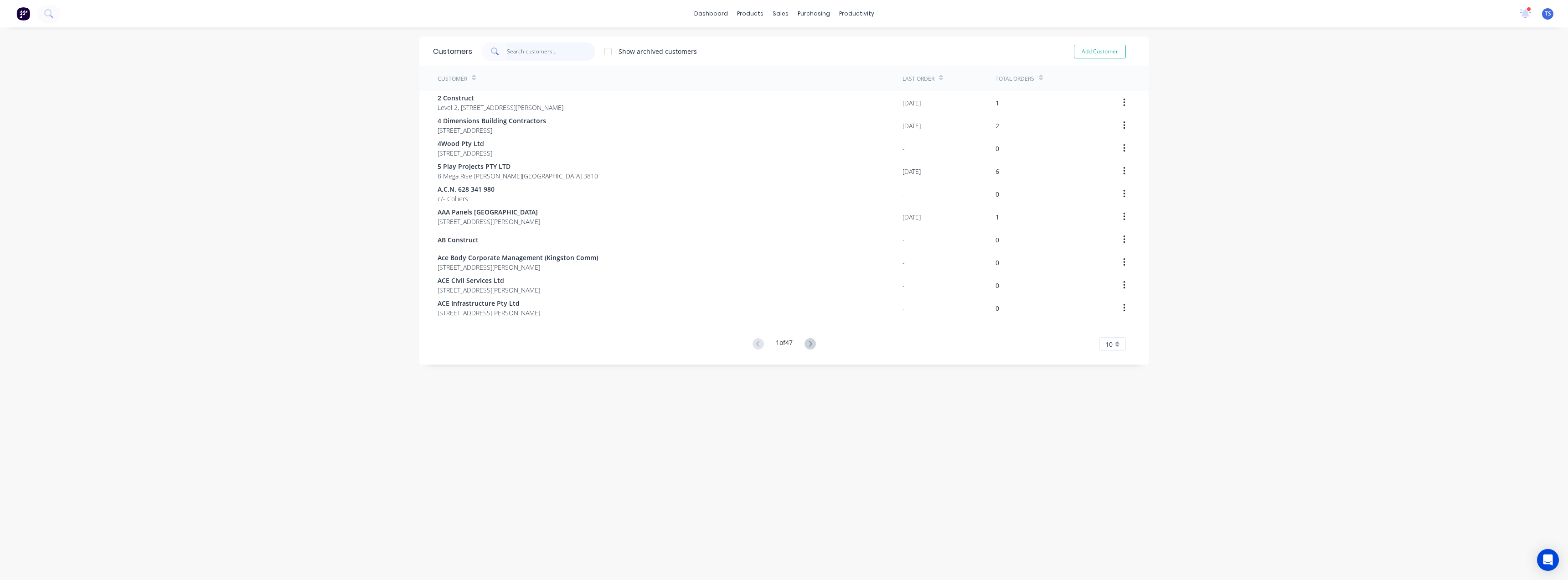
click at [533, 51] on input "text" at bounding box center [551, 51] width 89 height 18
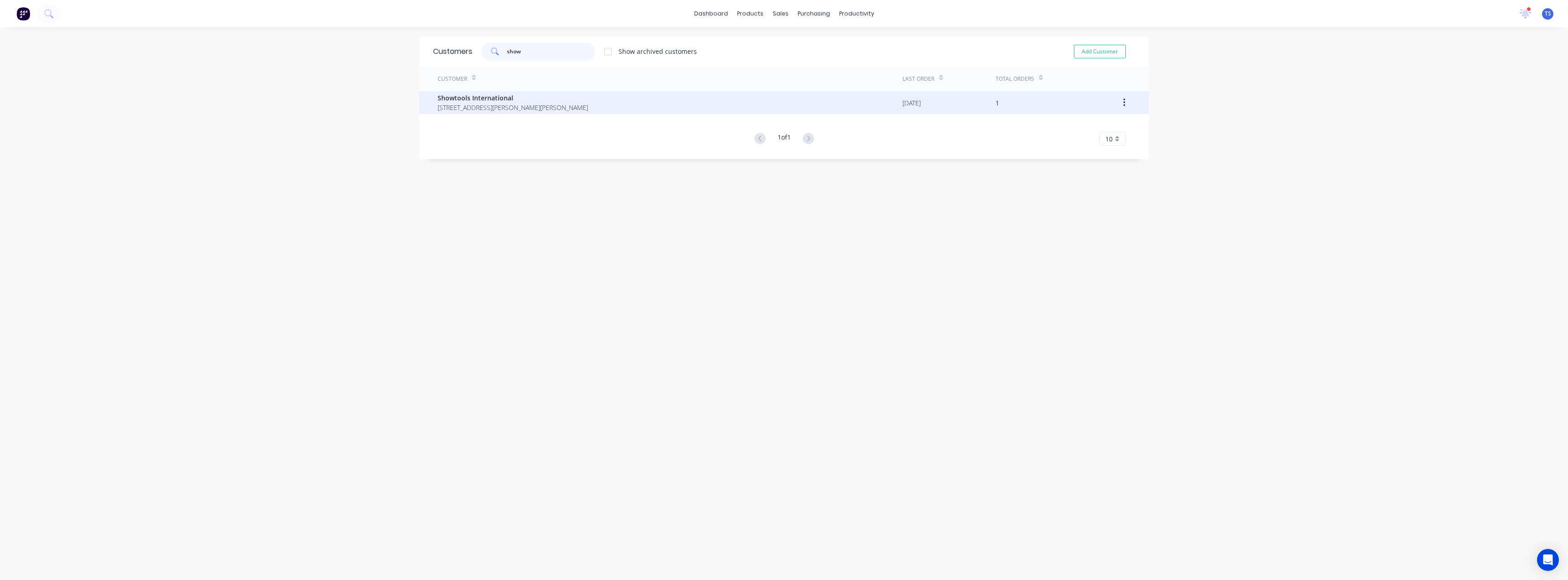
type input "show"
click at [524, 100] on span "Showtools International" at bounding box center [513, 98] width 151 height 10
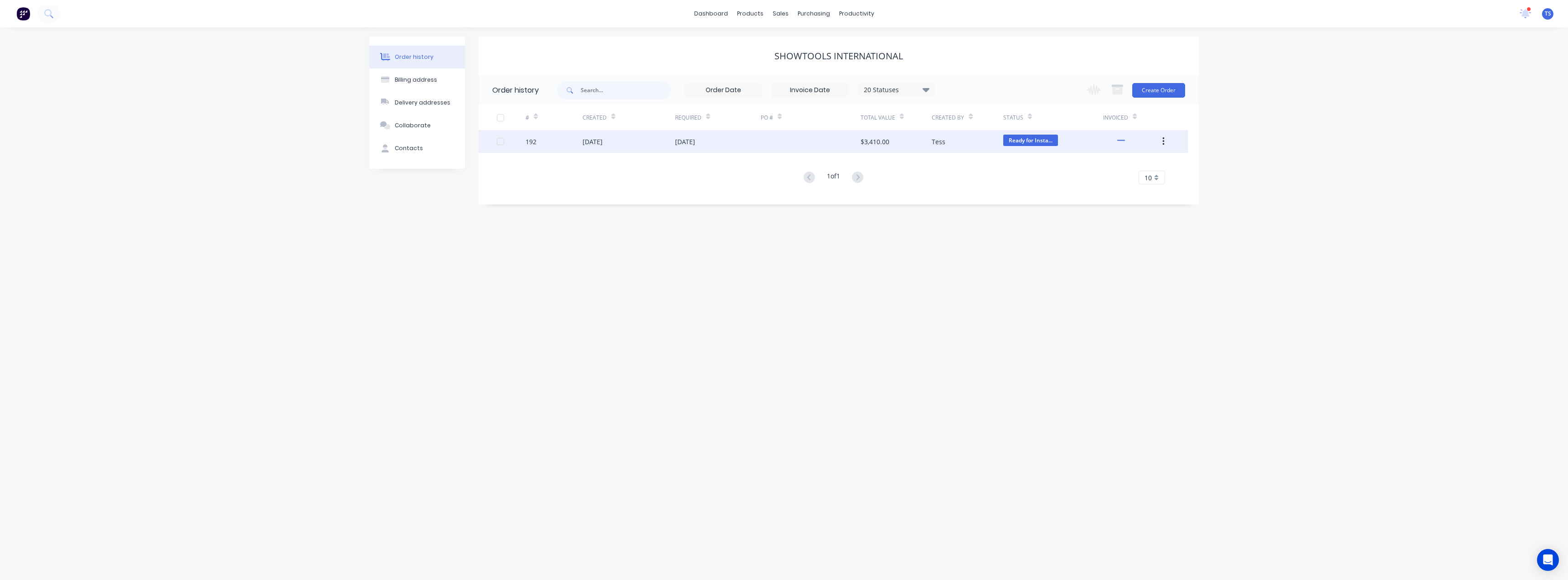
click at [689, 143] on div "[DATE]" at bounding box center [685, 142] width 20 height 10
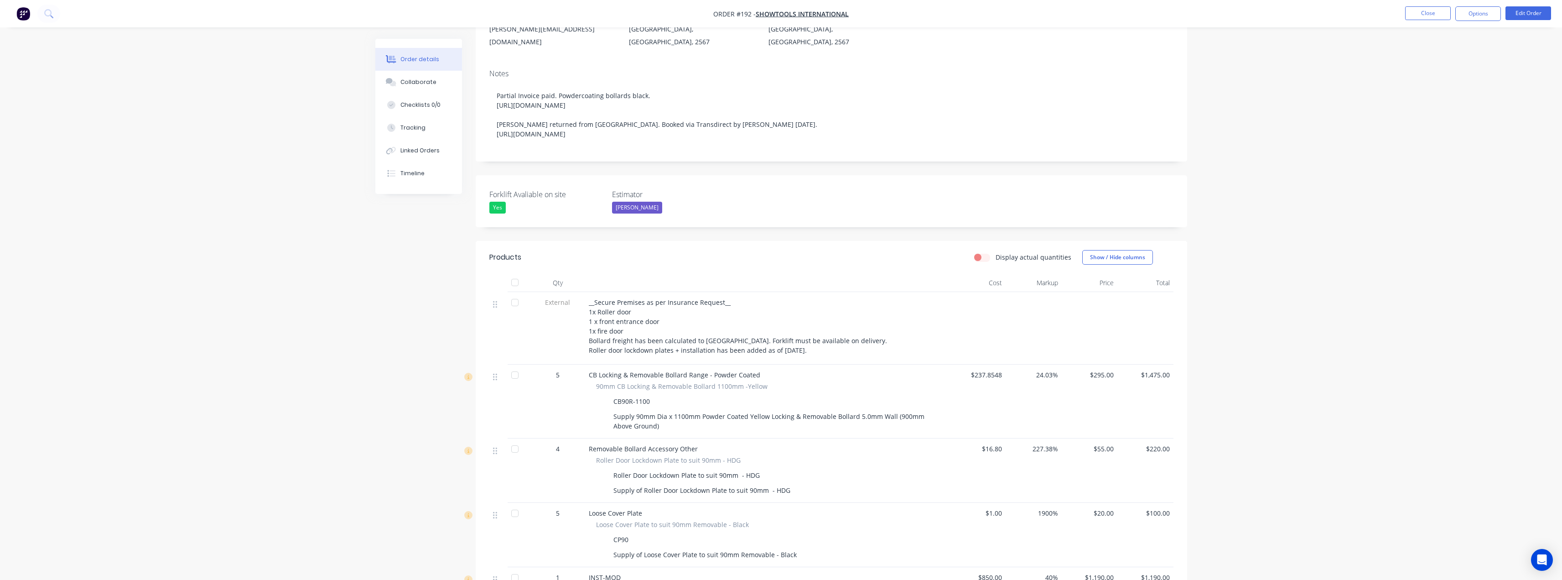
scroll to position [137, 0]
click at [1527, 14] on button "Edit Order" at bounding box center [1529, 13] width 46 height 14
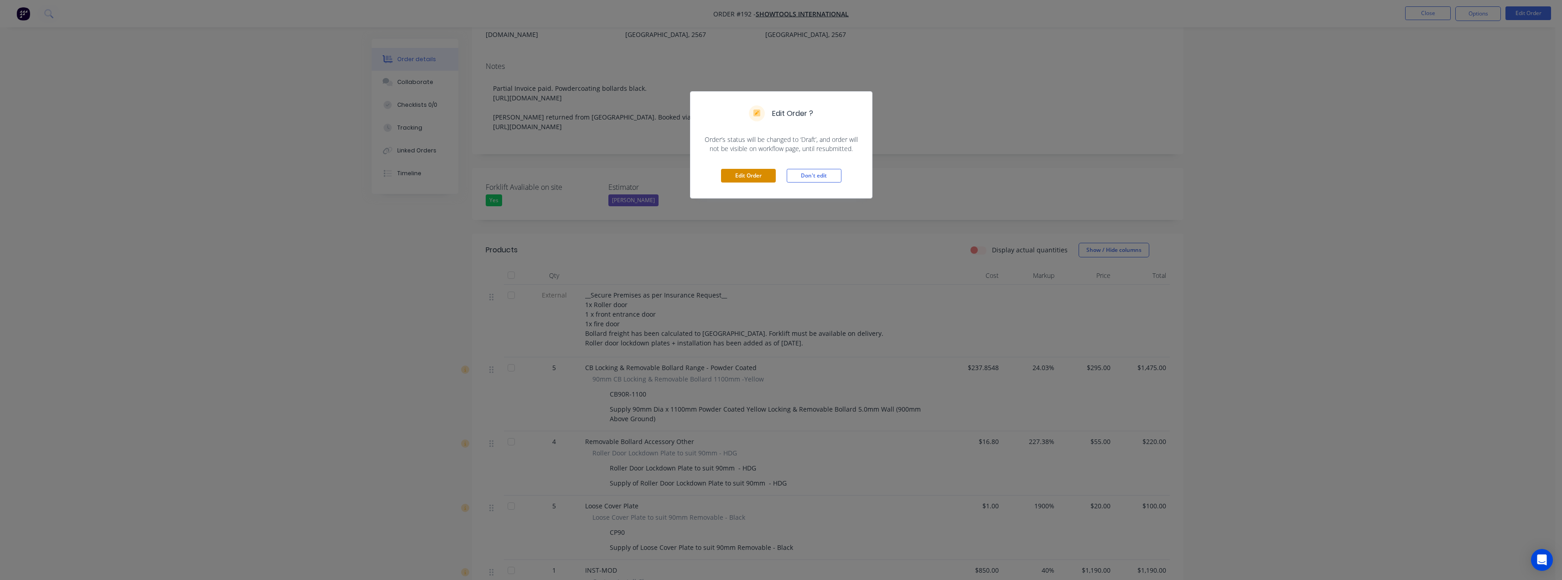
click at [735, 171] on button "Edit Order" at bounding box center [748, 176] width 55 height 14
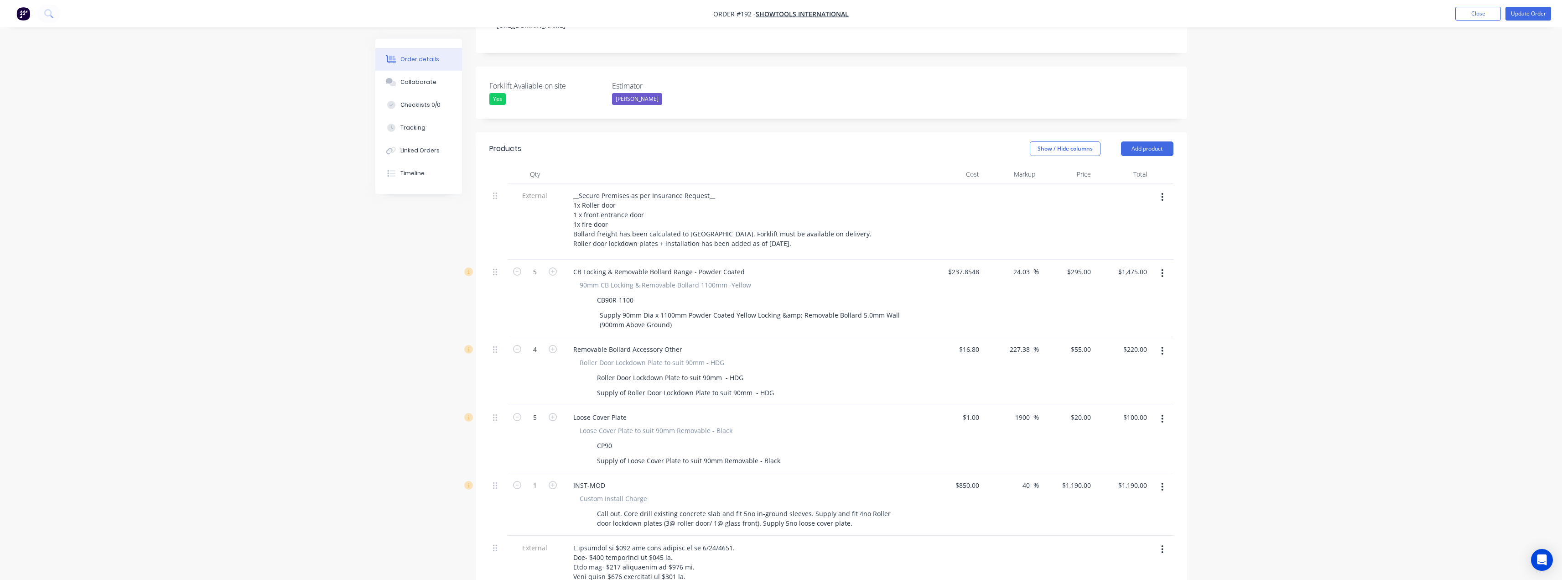
scroll to position [274, 0]
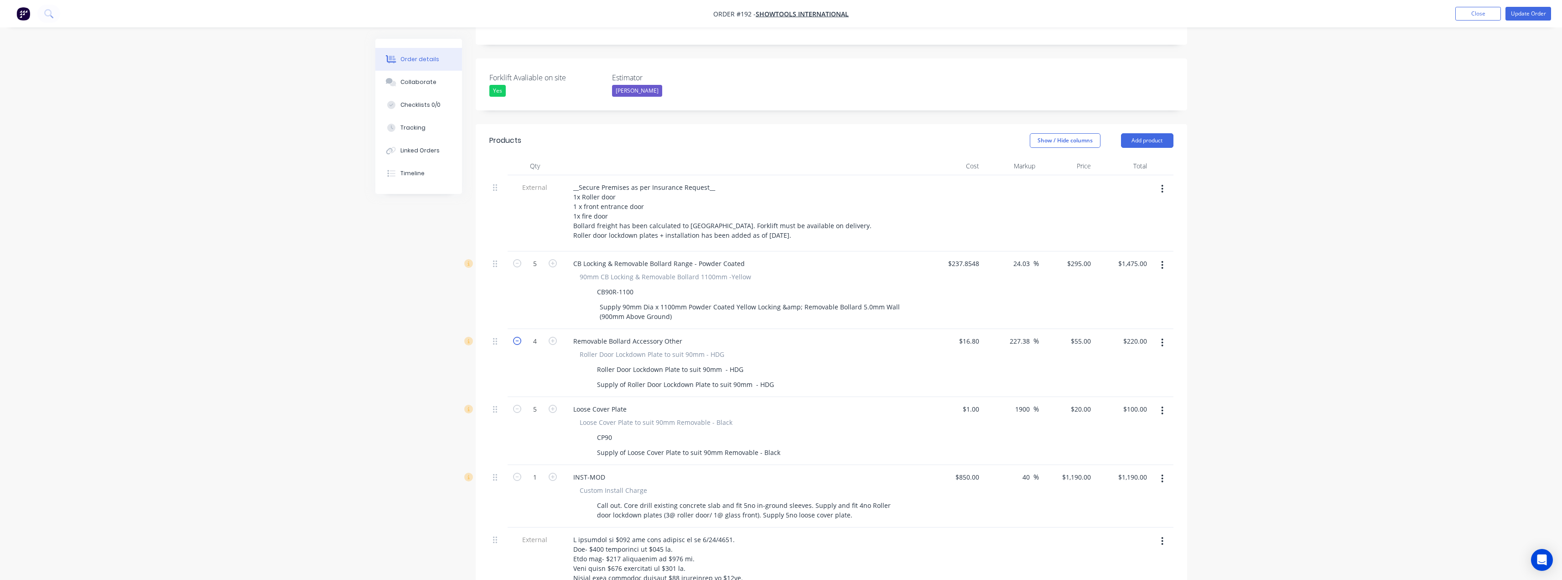
click at [519, 337] on icon "button" at bounding box center [517, 341] width 8 height 8
type input "3"
type input "$165.00"
click at [519, 337] on icon "button" at bounding box center [517, 341] width 8 height 8
type input "2"
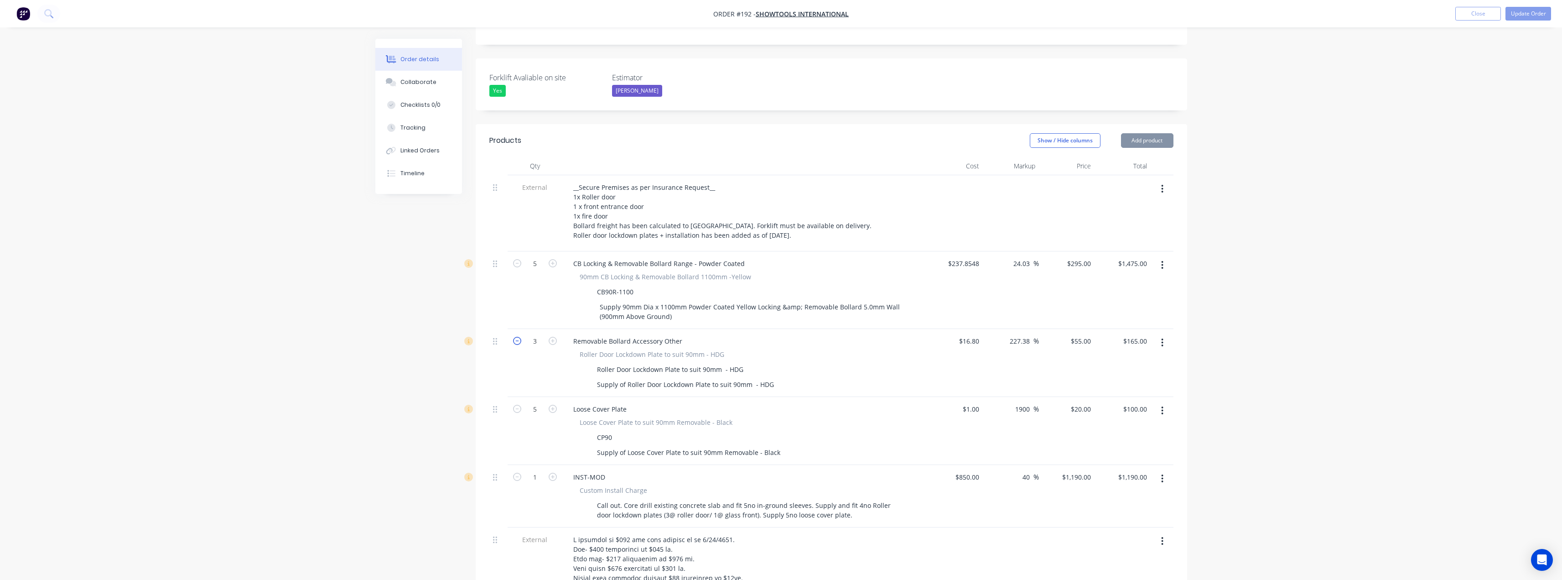
type input "$110.00"
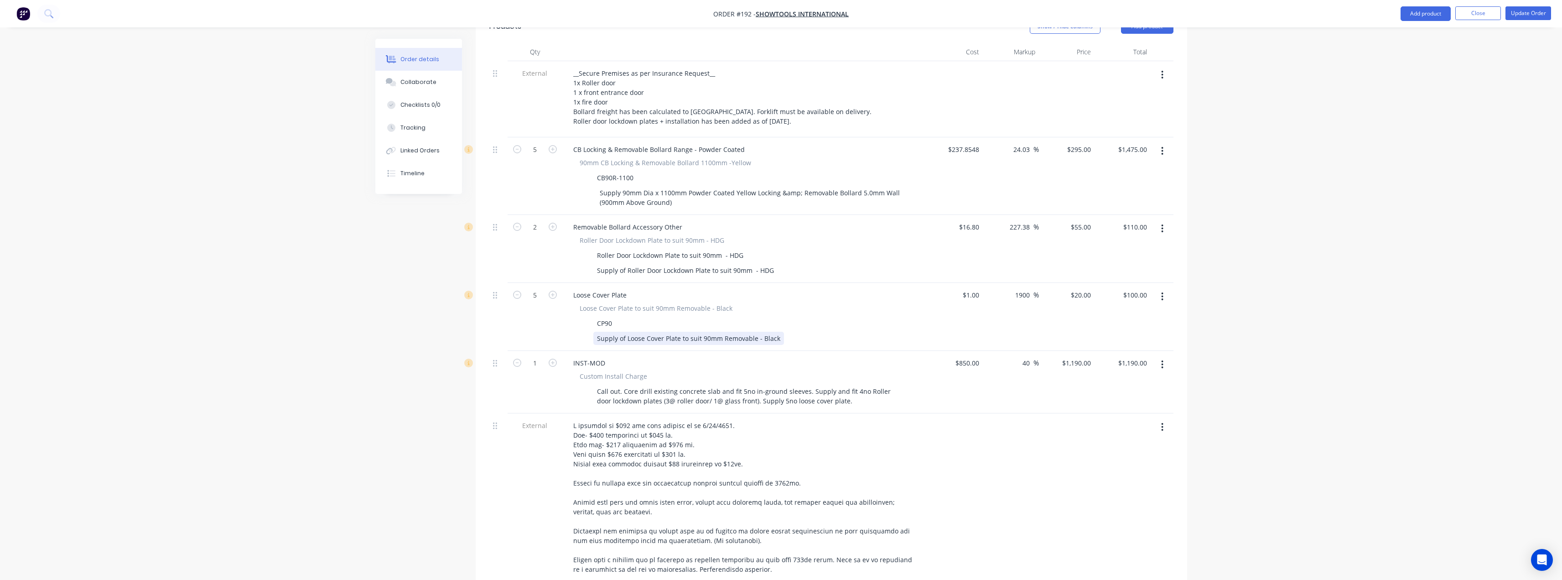
scroll to position [410, 0]
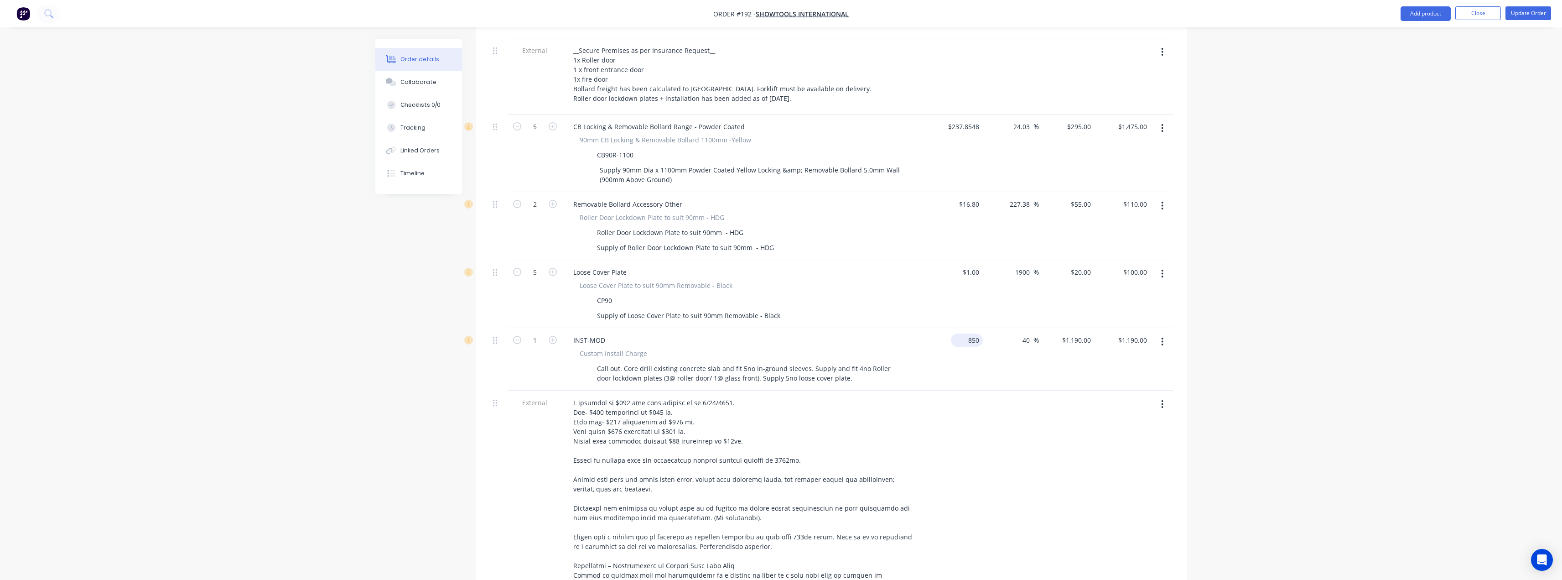
click at [969, 333] on input "850" at bounding box center [969, 339] width 28 height 13
click at [1001, 390] on div at bounding box center [1011, 538] width 56 height 296
click at [972, 333] on input "850" at bounding box center [969, 339] width 28 height 13
type input "$780.00"
type input "$1,092.00"
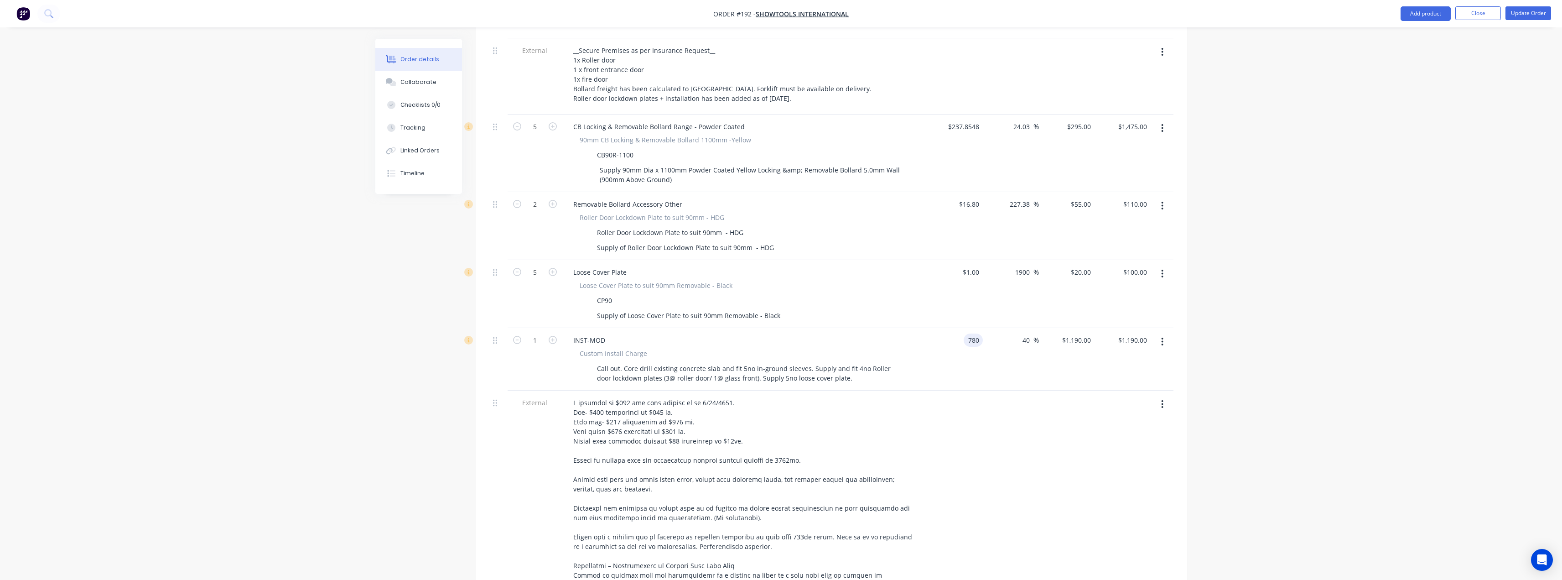
type input "$1,092.00"
click at [1000, 397] on div at bounding box center [1011, 538] width 56 height 296
click at [1083, 333] on input "1092" at bounding box center [1084, 339] width 19 height 13
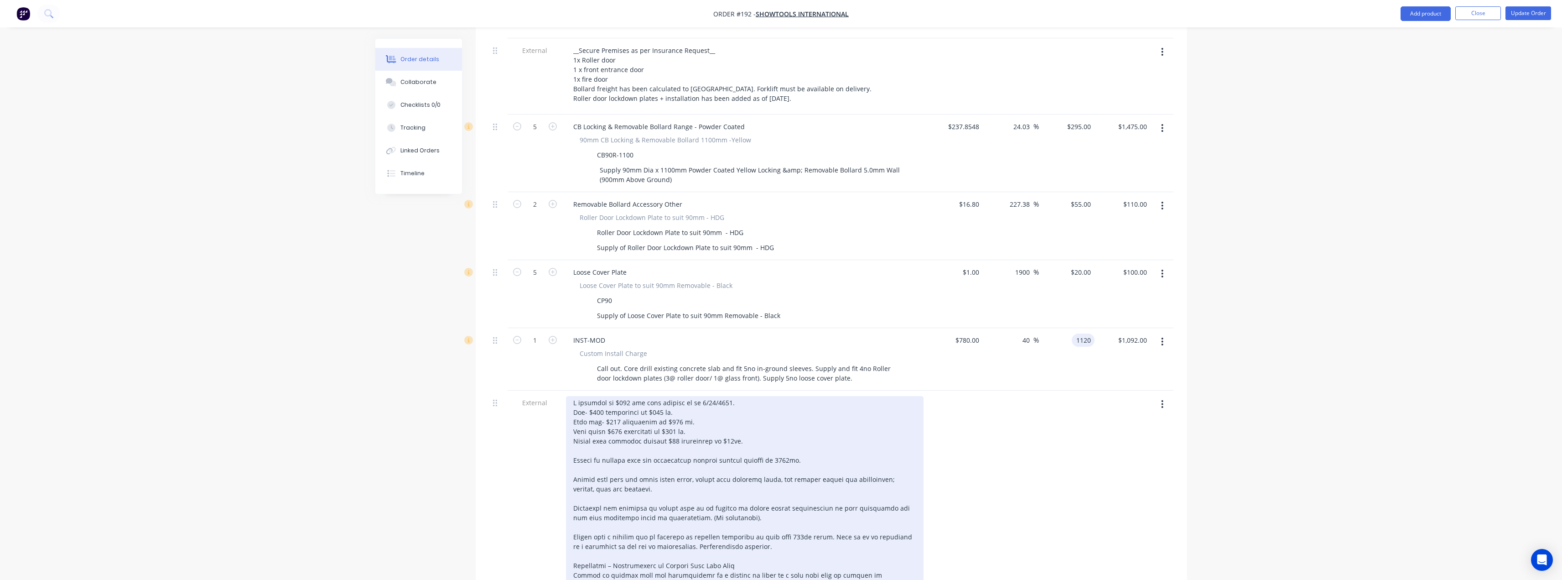
type input "1120"
type input "43.59"
type input "$1,120.00"
click at [905, 396] on div at bounding box center [745, 536] width 358 height 281
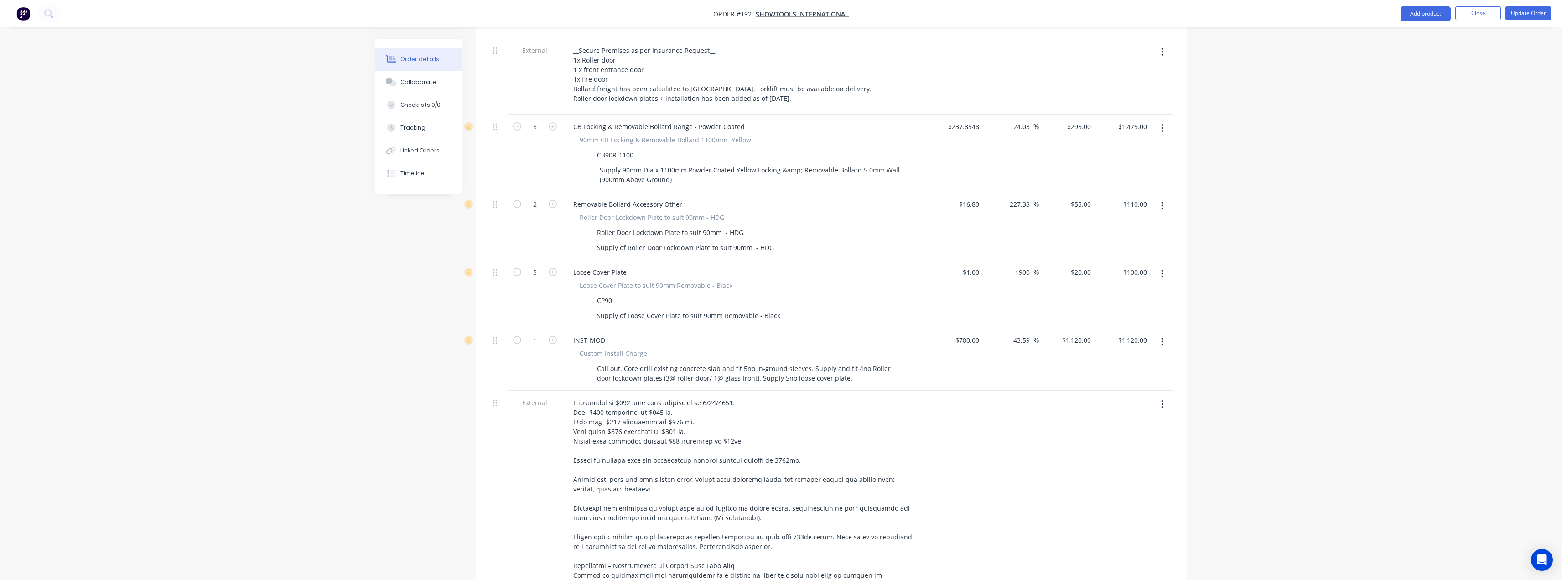
click at [945, 390] on div at bounding box center [955, 538] width 56 height 296
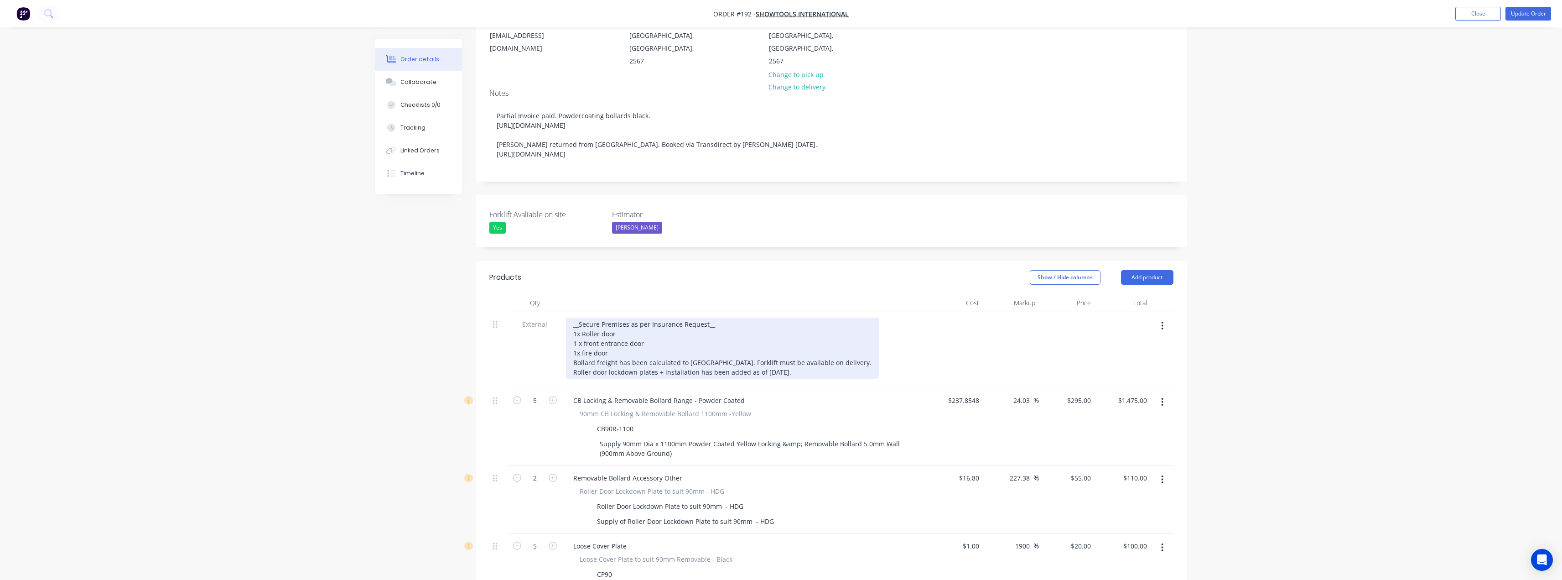
click at [807, 347] on div "__Secure Premises as per Insurance Request__ 1x Roller door 1 x front entrance …" at bounding box center [722, 347] width 313 height 61
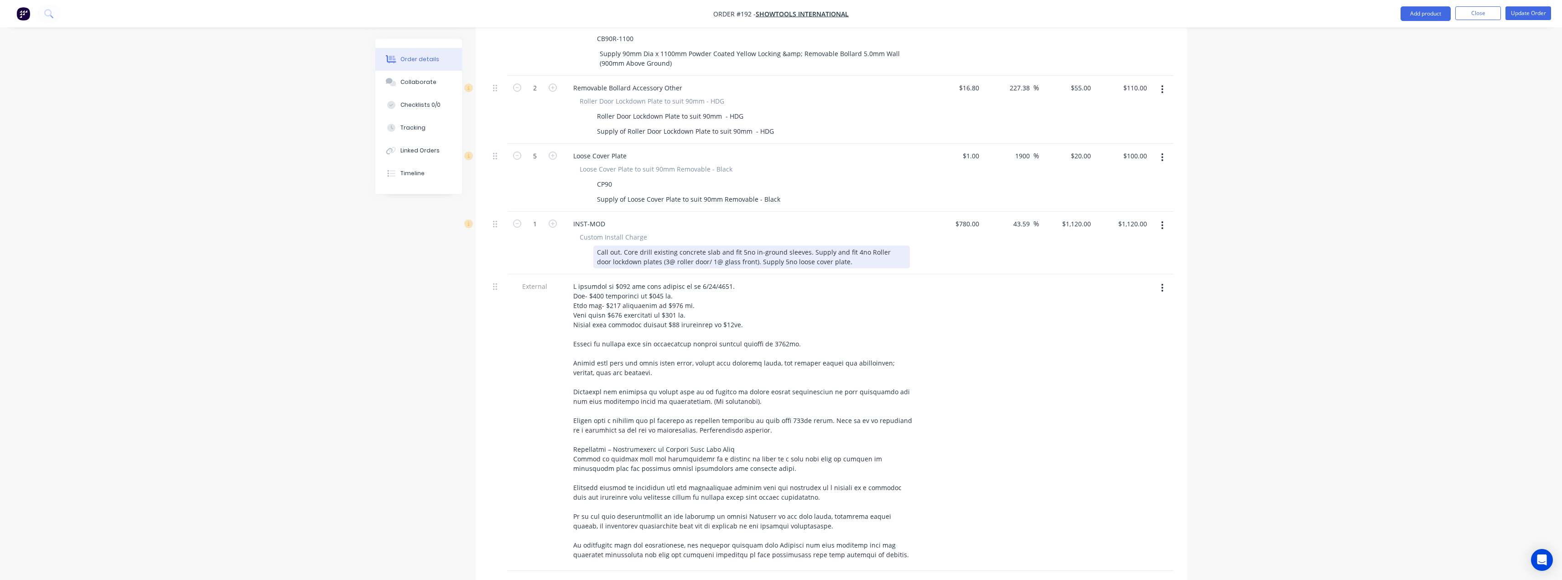
scroll to position [547, 0]
click at [917, 233] on div "Custom Install Charge Call out. Core drill existing concrete slab and fit 5no i…" at bounding box center [745, 249] width 358 height 36
click at [742, 244] on div "Call out. Core drill existing concrete slab and fit 5no in-ground sleeves. Supp…" at bounding box center [751, 255] width 317 height 23
click at [836, 244] on div "Call out. Core drill existing concrete slab and fit 5no in-ground sleeves. Supp…" at bounding box center [751, 255] width 317 height 23
click at [831, 244] on div "Call out. Core drill existing concrete slab and fit 5no in-ground sleeves. Supp…" at bounding box center [751, 255] width 317 height 23
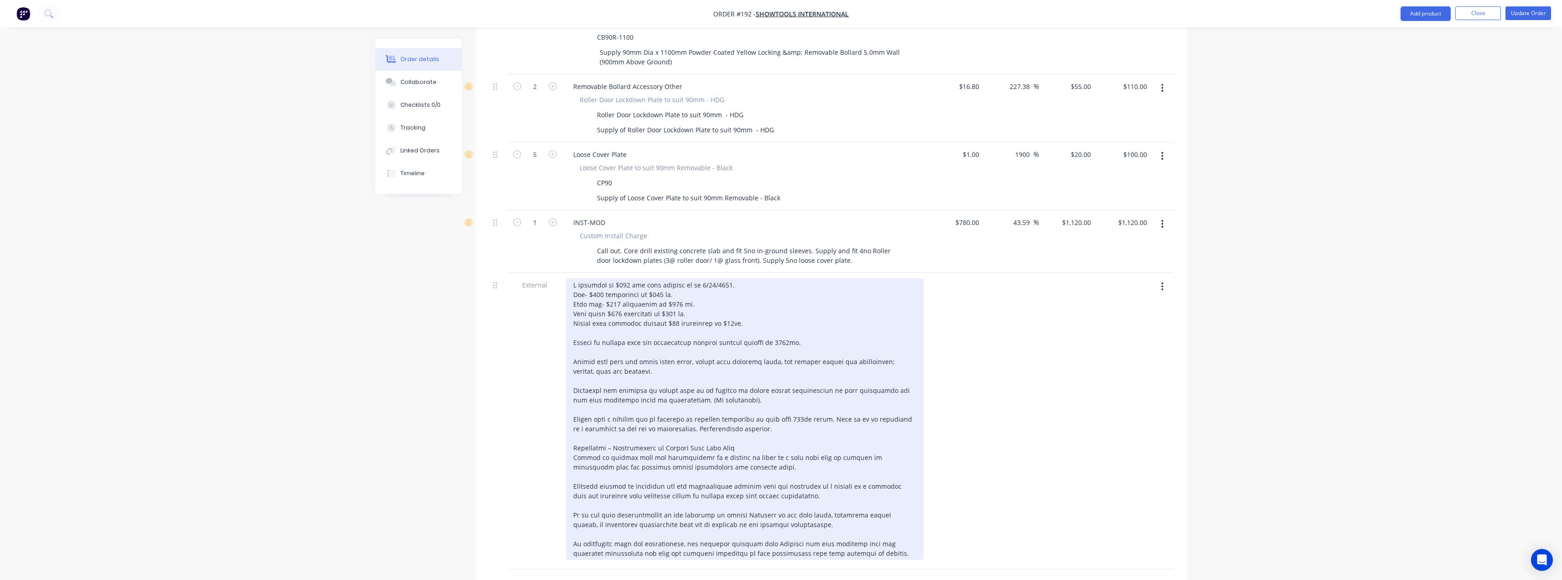
click at [747, 290] on div at bounding box center [745, 418] width 358 height 281
click at [705, 282] on div at bounding box center [745, 418] width 358 height 281
drag, startPoint x: 738, startPoint y: 293, endPoint x: 745, endPoint y: 300, distance: 9.4
click at [738, 294] on div at bounding box center [745, 418] width 358 height 281
click at [802, 299] on div at bounding box center [745, 418] width 358 height 281
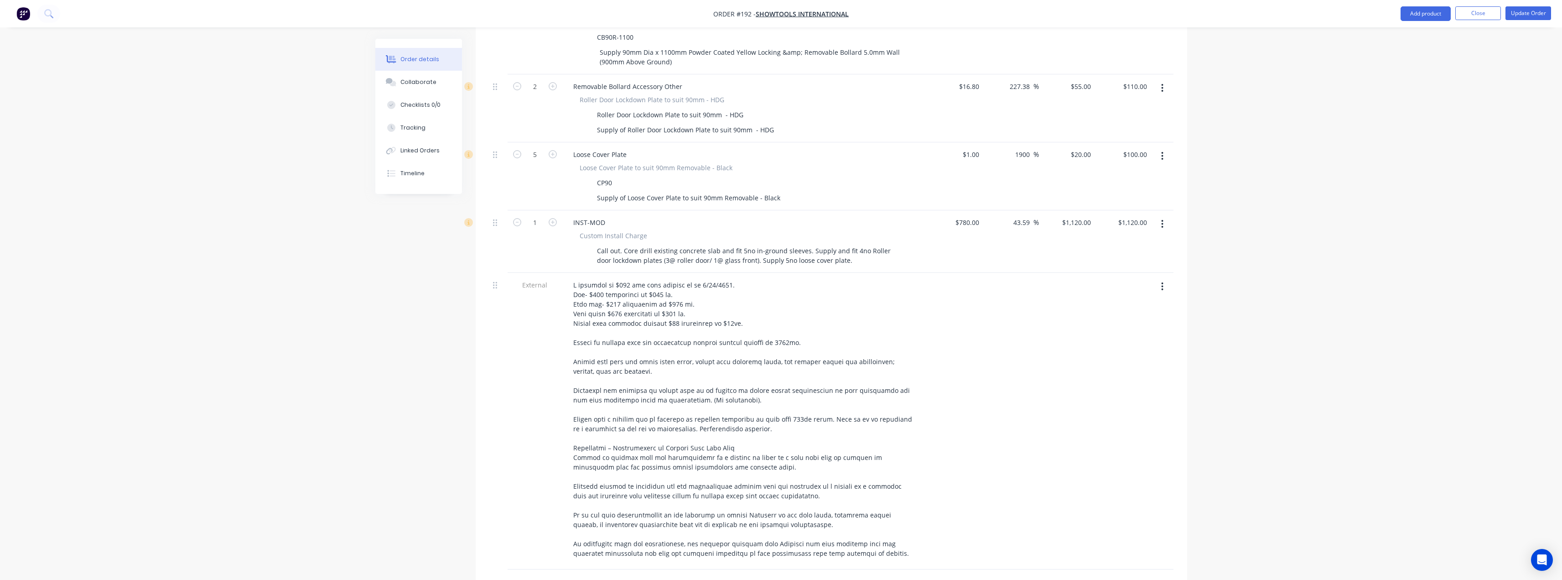
click at [1214, 202] on div "Order details Collaborate Checklists 0/0 Tracking Linked Orders Timeline Order …" at bounding box center [781, 140] width 1562 height 1374
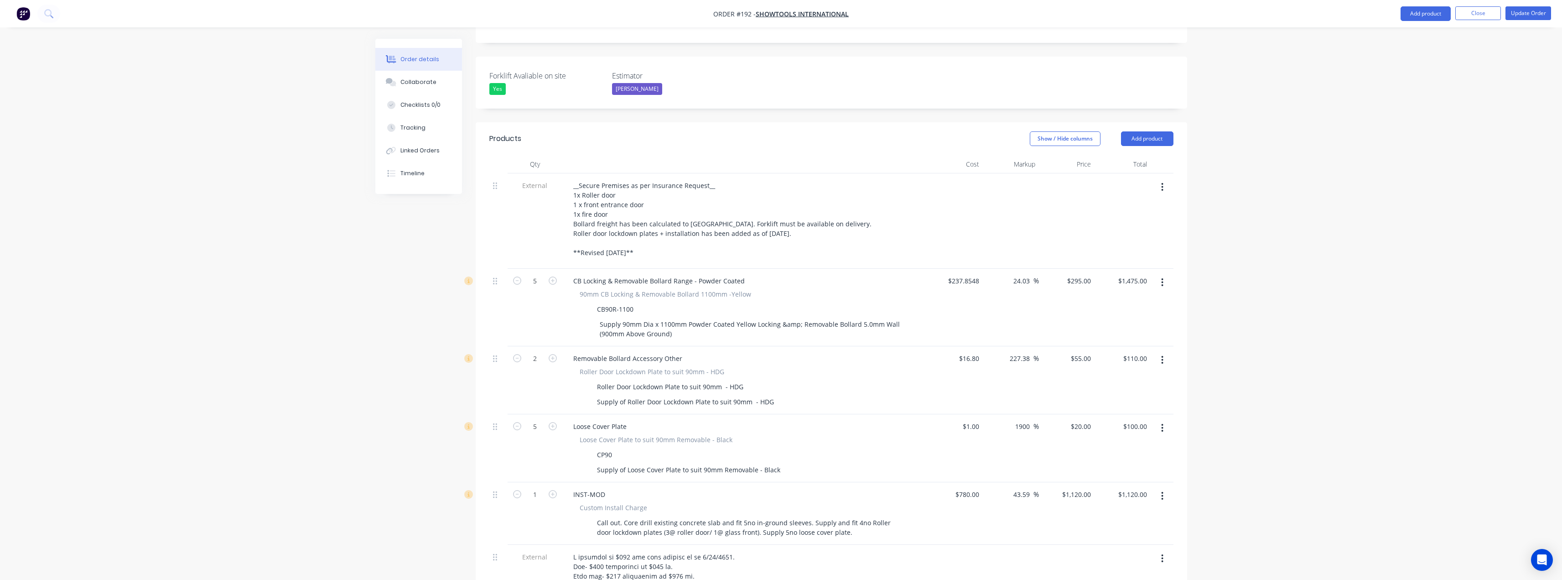
scroll to position [267, 0]
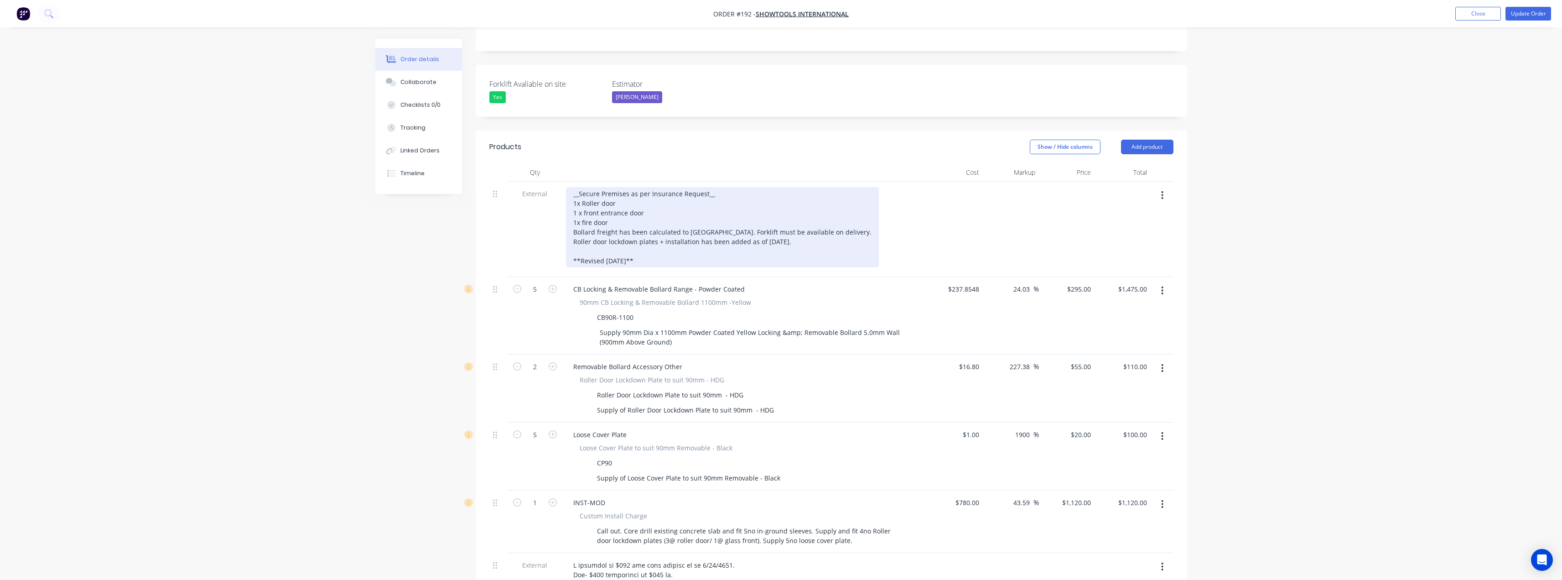
click at [649, 234] on div "__Secure Premises as per Insurance Request__ 1x Roller door 1 x front entrance …" at bounding box center [722, 227] width 313 height 80
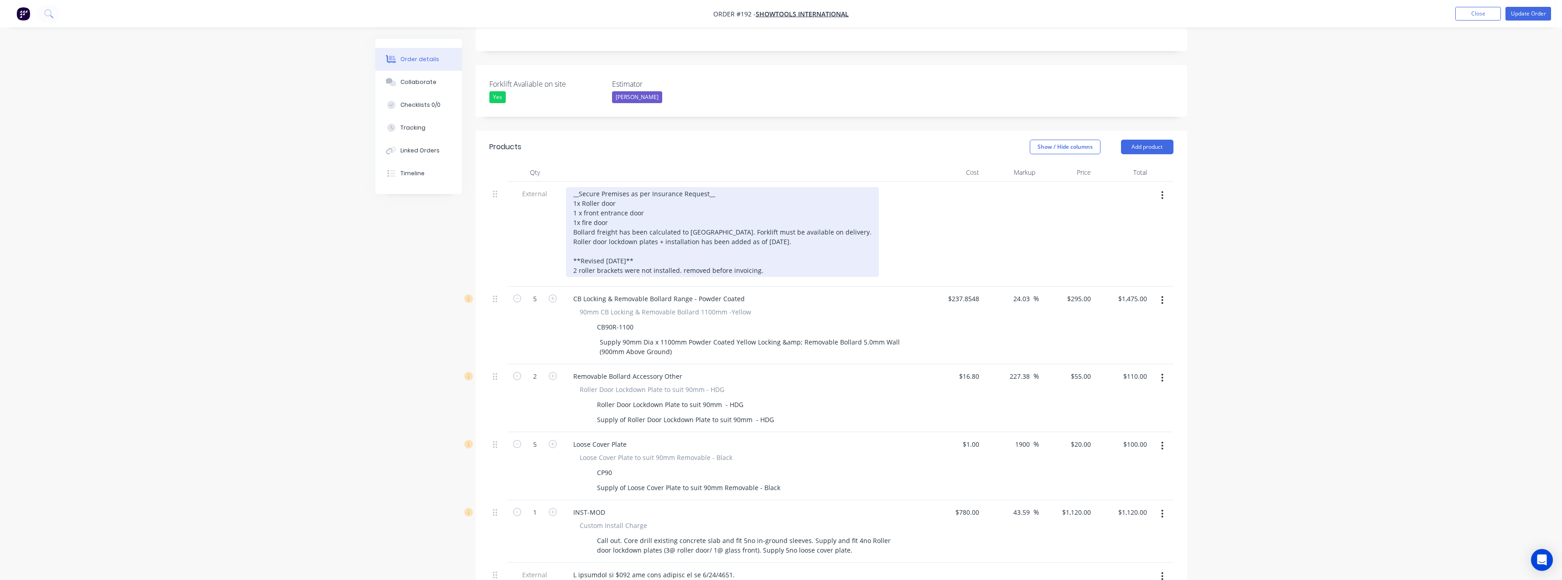
click at [681, 246] on div "__Secure Premises as per Insurance Request__ 1x Roller door 1 x front entrance …" at bounding box center [722, 232] width 313 height 90
click at [756, 245] on div "__Secure Premises as per Insurance Request__ 1x Roller door 1 x front entrance …" at bounding box center [722, 232] width 313 height 90
click at [787, 245] on div "__Secure Premises as per Insurance Request__ 1x Roller door 1 x front entrance …" at bounding box center [722, 232] width 313 height 90
click at [797, 216] on div "__Secure Premises as per Insurance Request__ 1x Roller door 1 x front entrance …" at bounding box center [722, 232] width 313 height 90
drag, startPoint x: 800, startPoint y: 217, endPoint x: 572, endPoint y: 216, distance: 227.6
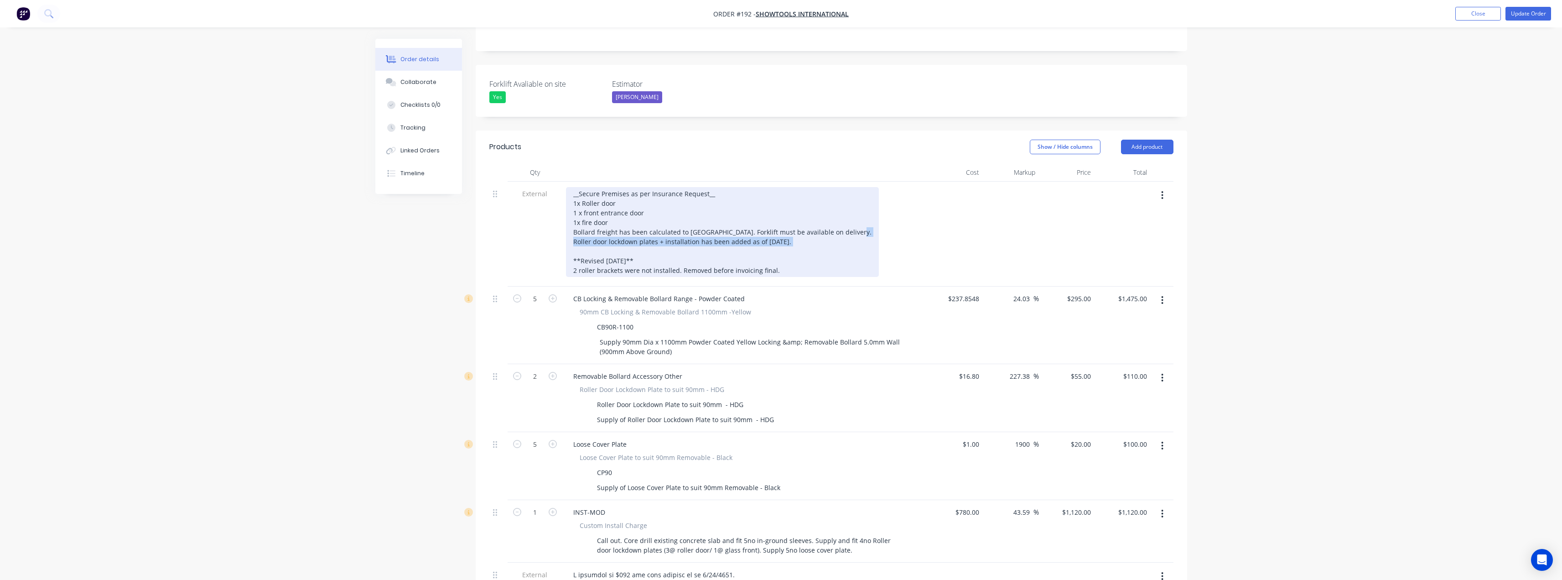
click at [572, 216] on div "__Secure Premises as per Insurance Request__ 1x Roller door 1 x front entrance …" at bounding box center [722, 232] width 313 height 90
click at [658, 226] on div "__Secure Premises as per Insurance Request__ 1x Roller door 1 x front entrance …" at bounding box center [722, 232] width 313 height 90
click at [597, 228] on div "__Secure Premises as per Insurance Request__ 1x Roller door 1 x front entrance …" at bounding box center [722, 232] width 313 height 90
click at [582, 228] on div "__Secure Premises as per Insurance Request__ 1x Roller door 1 x front entrance …" at bounding box center [722, 232] width 313 height 90
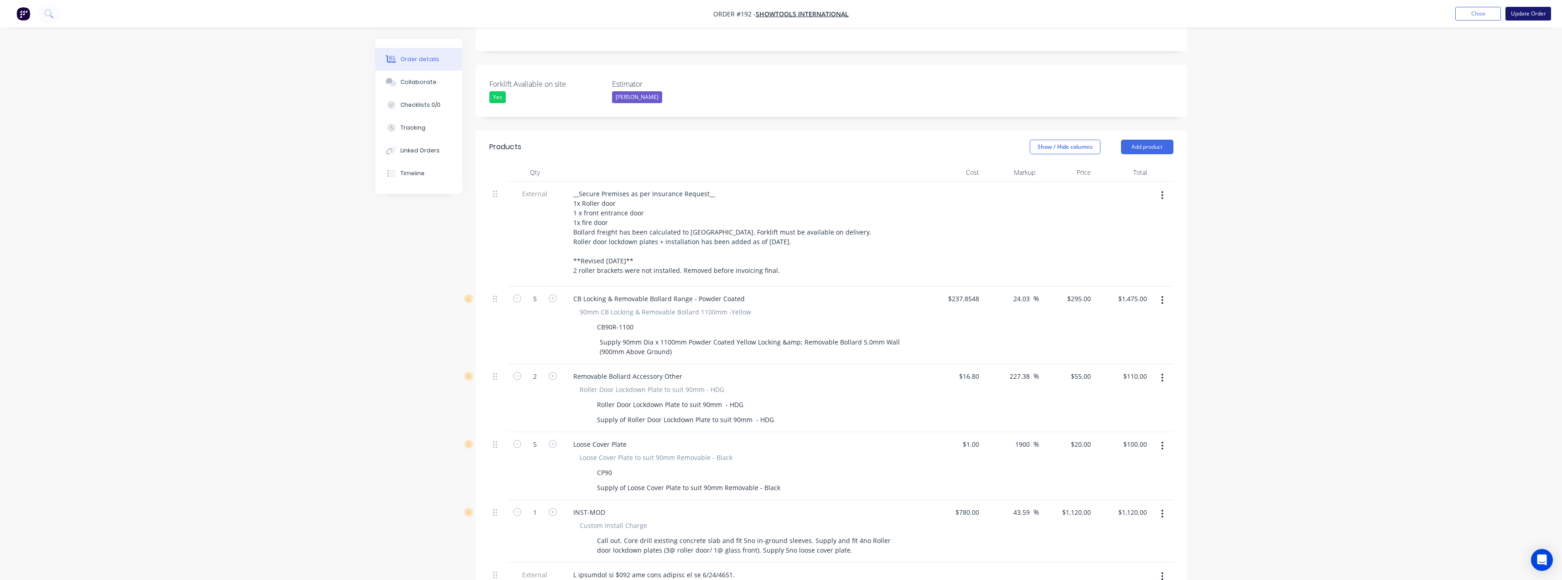
click at [1533, 13] on button "Update Order" at bounding box center [1529, 14] width 46 height 14
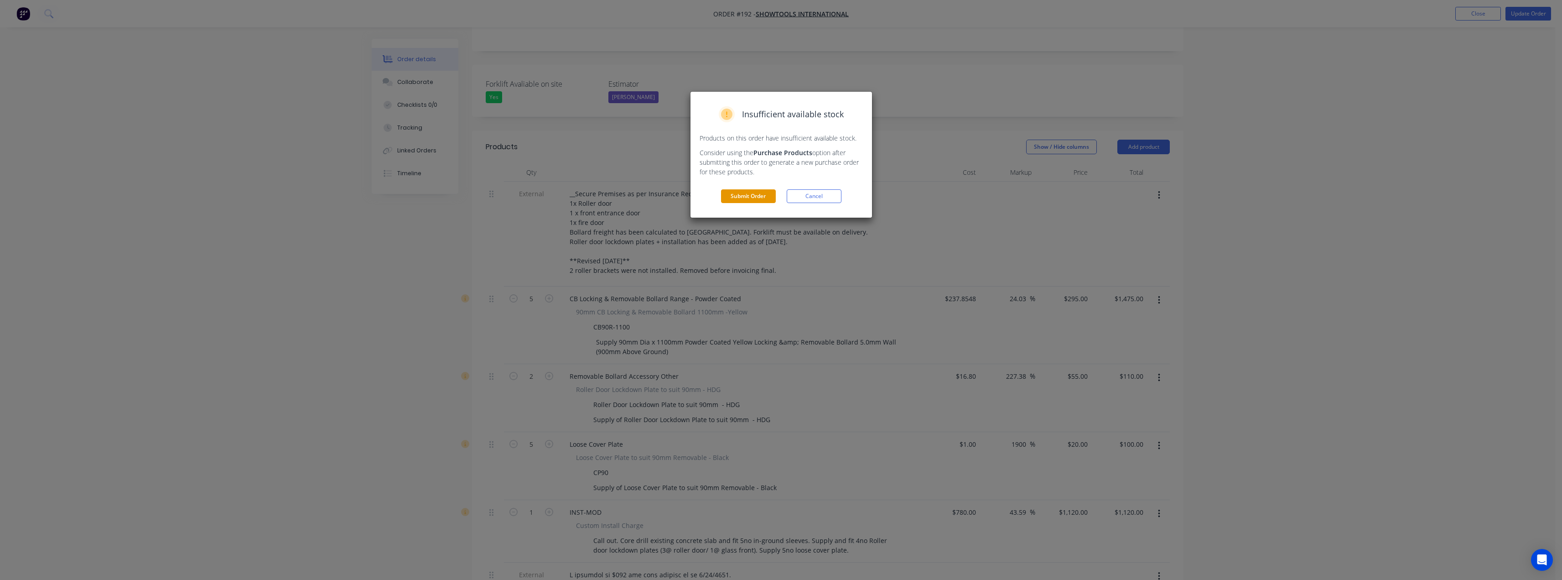
click at [755, 196] on button "Submit Order" at bounding box center [748, 196] width 55 height 14
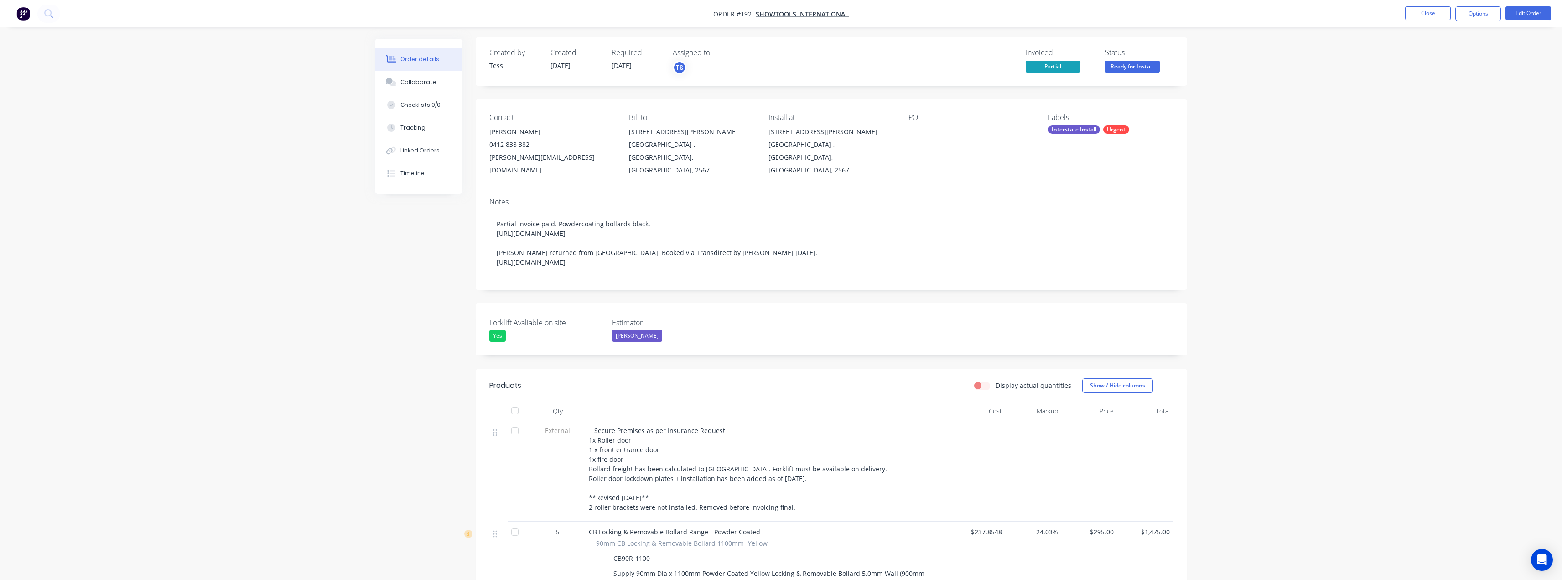
scroll to position [0, 0]
click at [1475, 13] on button "Options" at bounding box center [1478, 13] width 46 height 15
click at [1429, 75] on div "Partial Invoice" at bounding box center [1451, 73] width 84 height 13
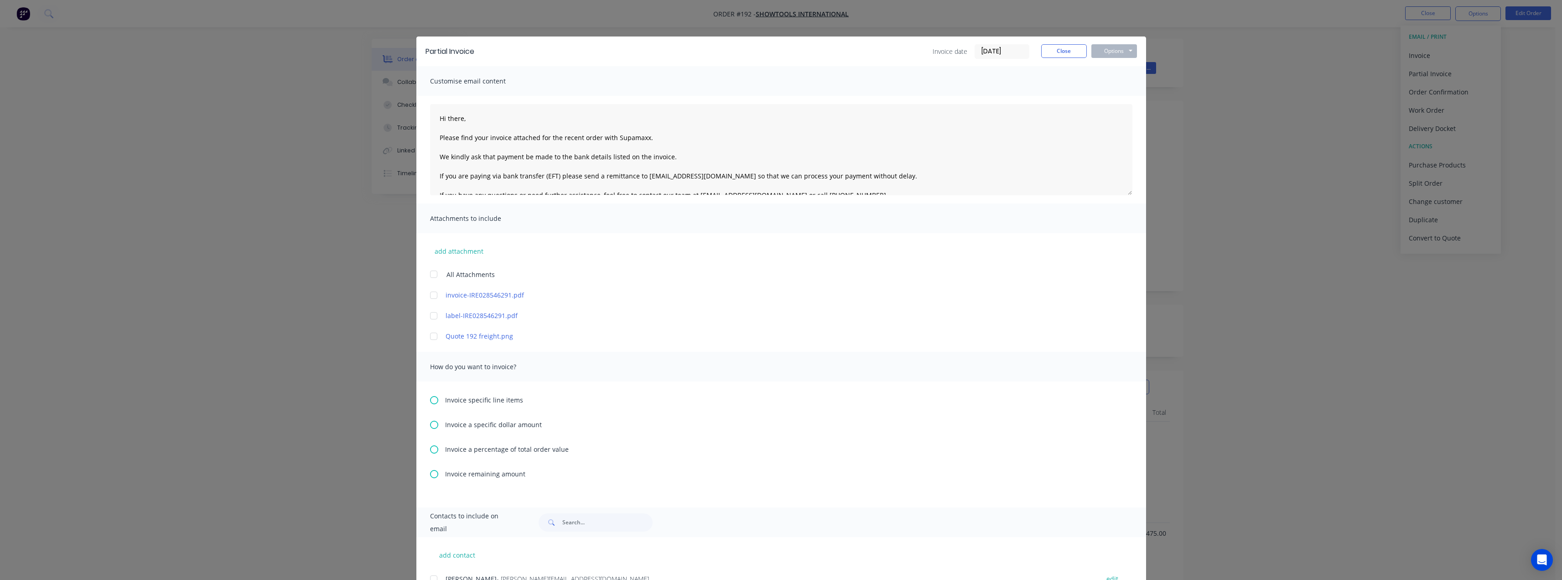
click at [433, 475] on icon at bounding box center [434, 474] width 8 height 8
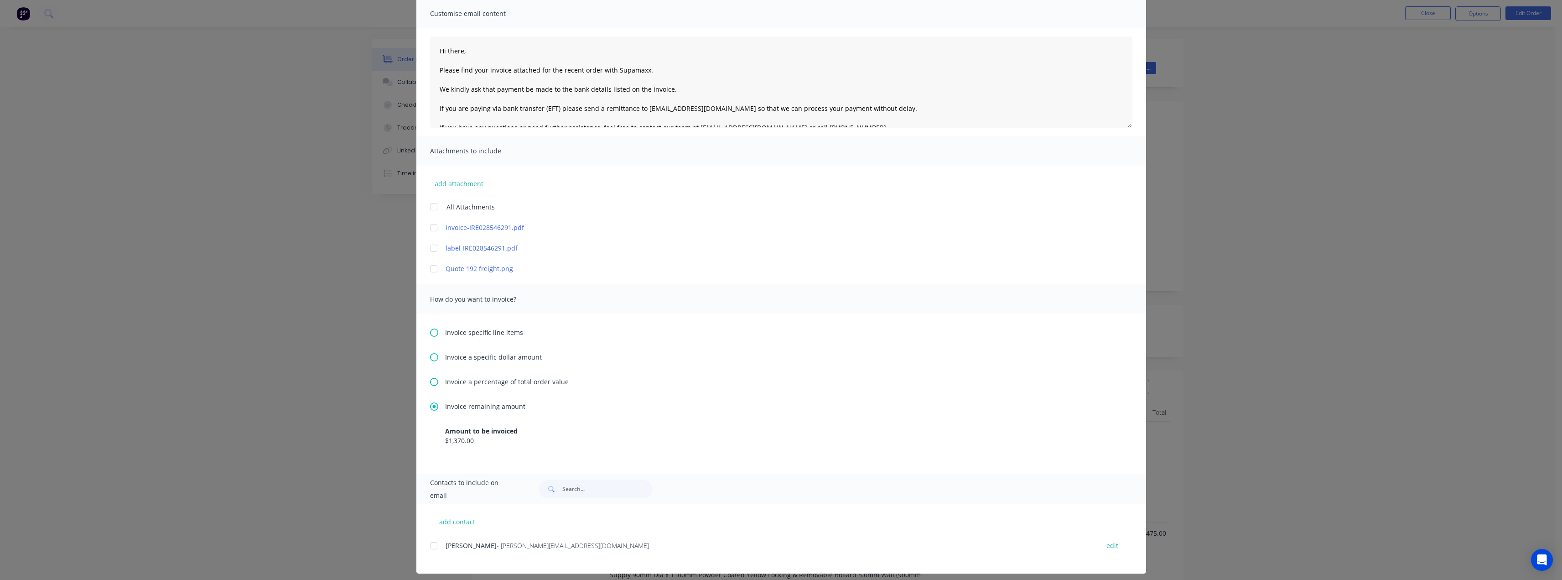
scroll to position [74, 0]
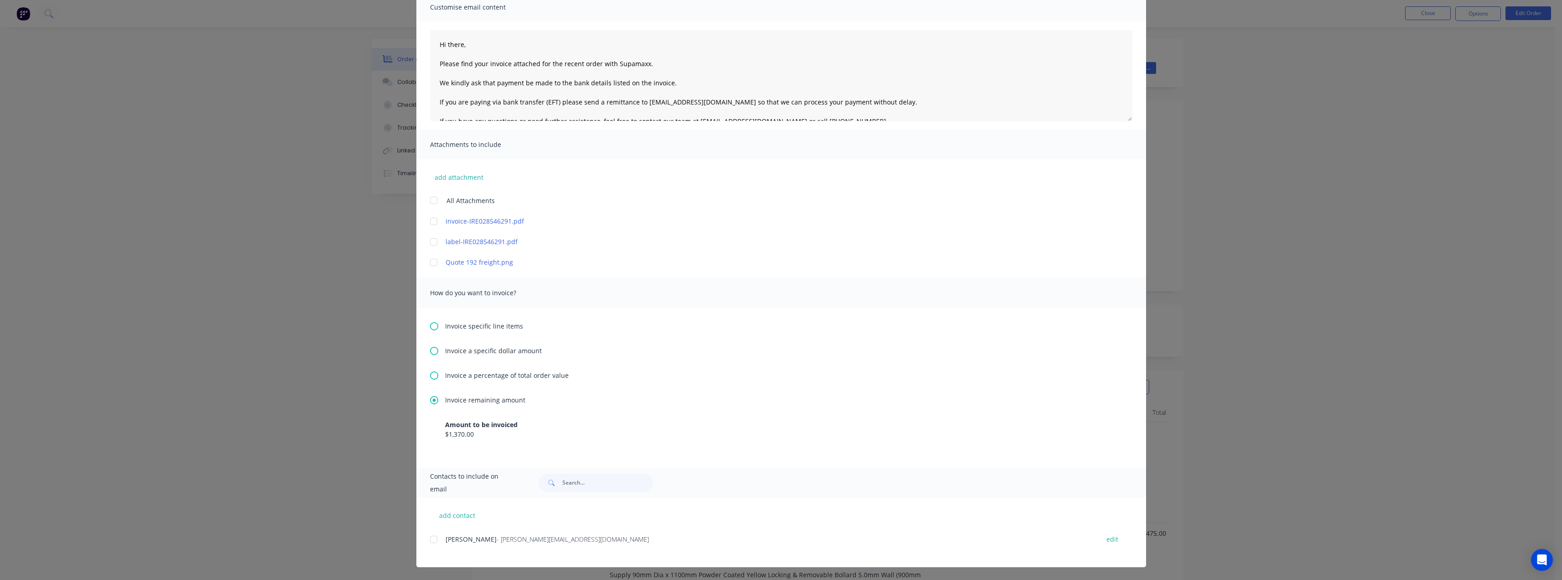
click at [430, 538] on div at bounding box center [434, 539] width 18 height 18
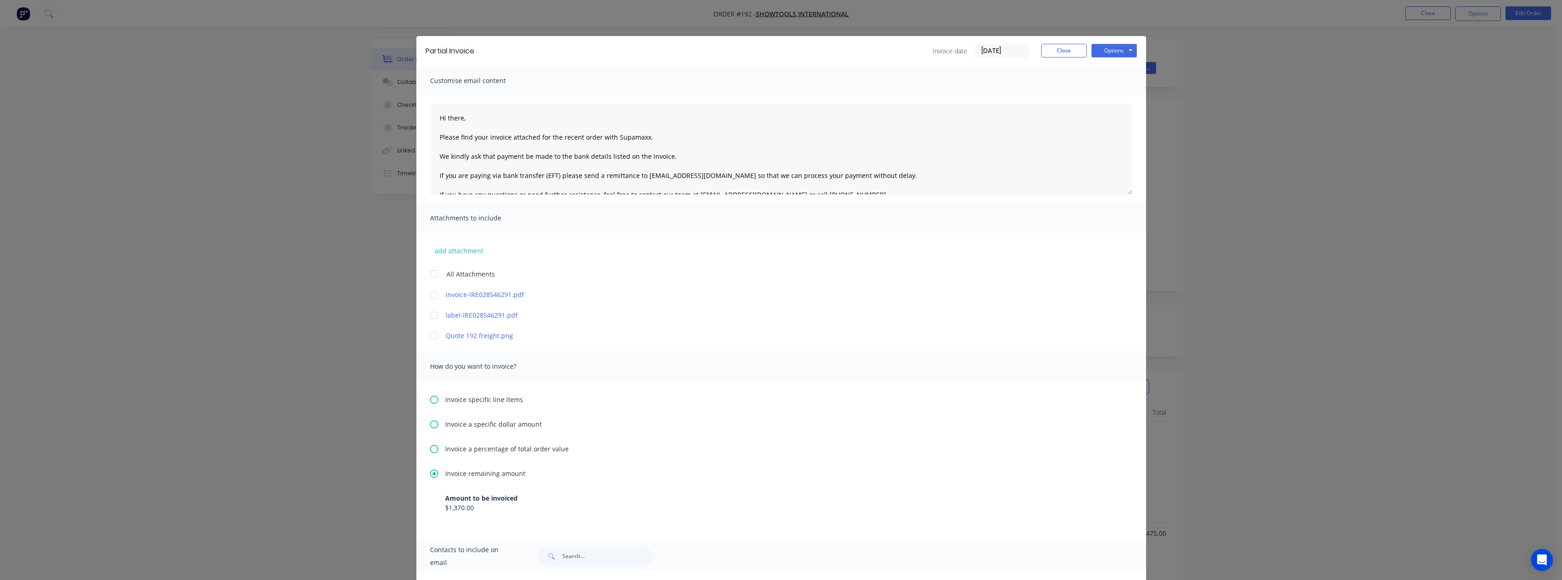
scroll to position [0, 0]
click at [469, 122] on textarea "Hi there, Please find your invoice attached for the recent order with Supamaxx.…" at bounding box center [781, 149] width 702 height 91
drag, startPoint x: 597, startPoint y: 138, endPoint x: 578, endPoint y: 138, distance: 18.7
click at [578, 138] on textarea "Hi [PERSON_NAME], Please find your invoice attached for the recent order with S…" at bounding box center [781, 149] width 702 height 91
click at [699, 138] on textarea "Hi [PERSON_NAME], Please find your invoice attached for the recent works comple…" at bounding box center [781, 149] width 702 height 91
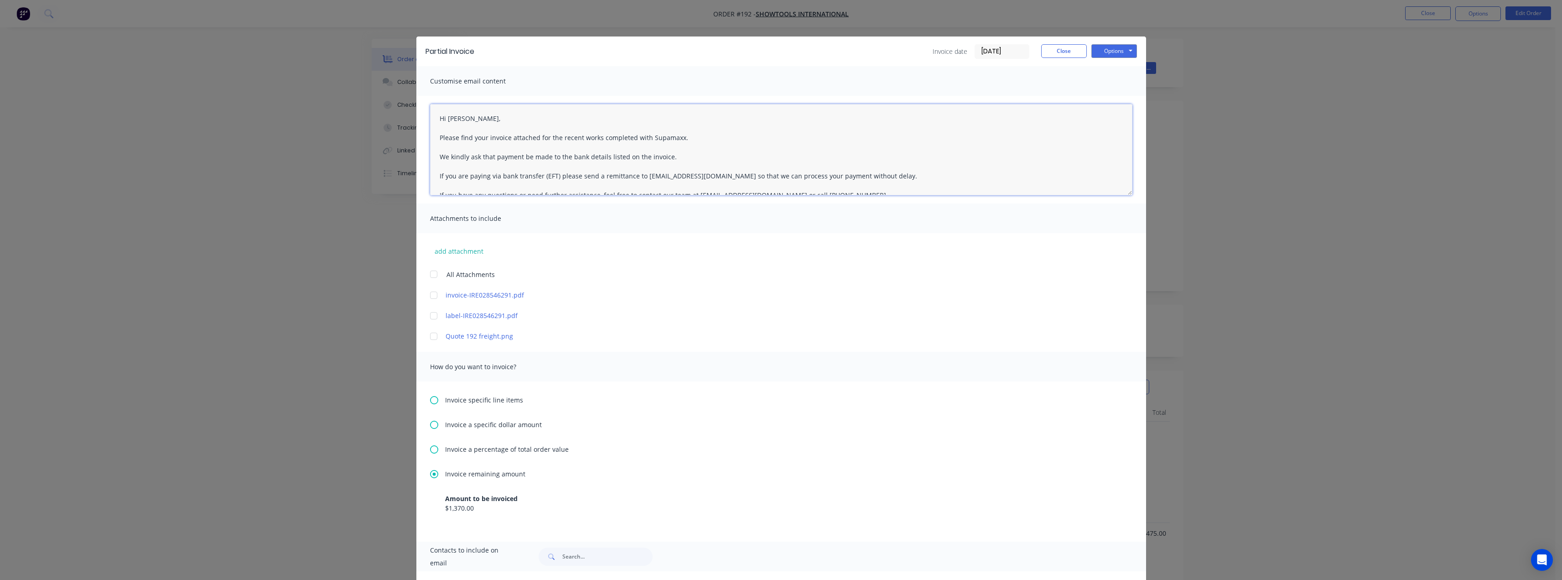
click at [671, 157] on textarea "Hi [PERSON_NAME], Please find your invoice attached for the recent works comple…" at bounding box center [781, 149] width 702 height 91
click at [695, 136] on textarea "Hi [PERSON_NAME], Please find your invoice attached for the recent works comple…" at bounding box center [781, 149] width 702 height 91
click at [682, 135] on textarea "Hi [PERSON_NAME], Please find your invoice attached for the recent works comple…" at bounding box center [781, 149] width 702 height 91
click at [966, 140] on textarea "Hi [PERSON_NAME], Please find your invoice attached for the recent works comple…" at bounding box center [781, 149] width 702 height 91
click at [844, 139] on textarea "Hi [PERSON_NAME], Please find your invoice attached for the recent works comple…" at bounding box center [781, 149] width 702 height 91
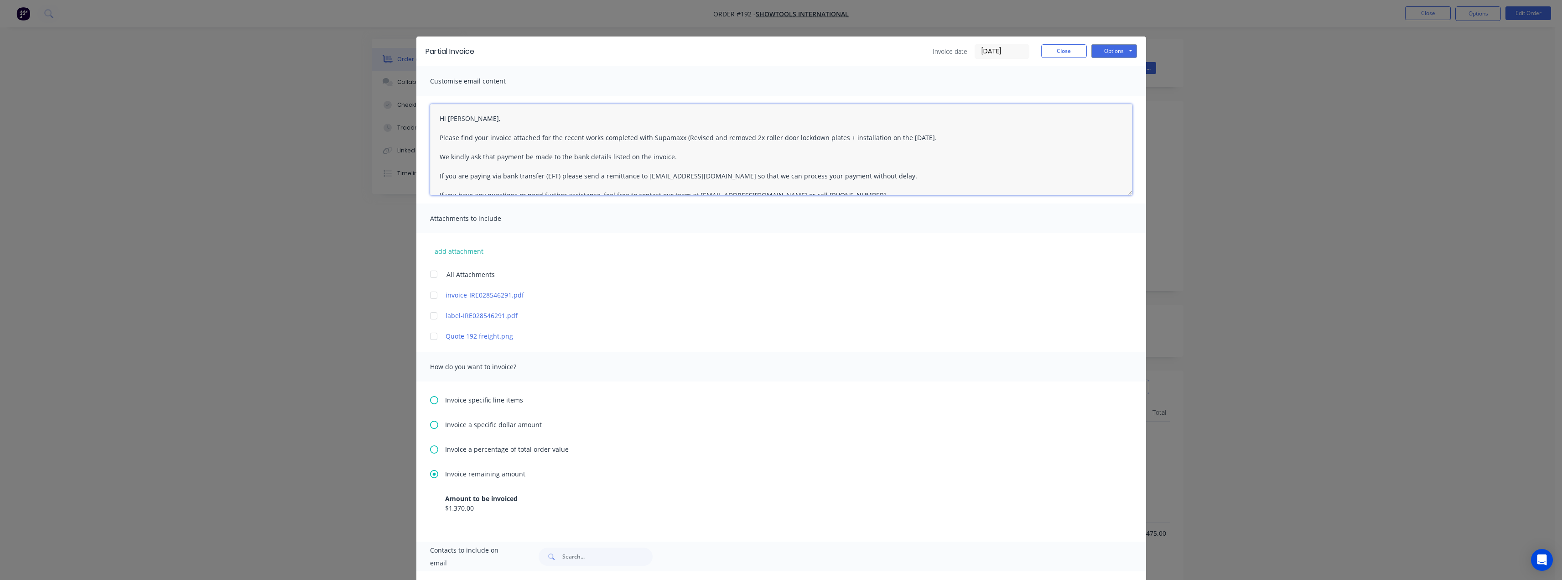
click at [958, 140] on textarea "Hi [PERSON_NAME], Please find your invoice attached for the recent works comple…" at bounding box center [781, 149] width 702 height 91
click at [935, 137] on textarea "Hi [PERSON_NAME], Please find your invoice attached for the recent works comple…" at bounding box center [781, 149] width 702 height 91
click at [677, 138] on textarea "Hi [PERSON_NAME], Please find your invoice attached for the recent works comple…" at bounding box center [781, 149] width 702 height 91
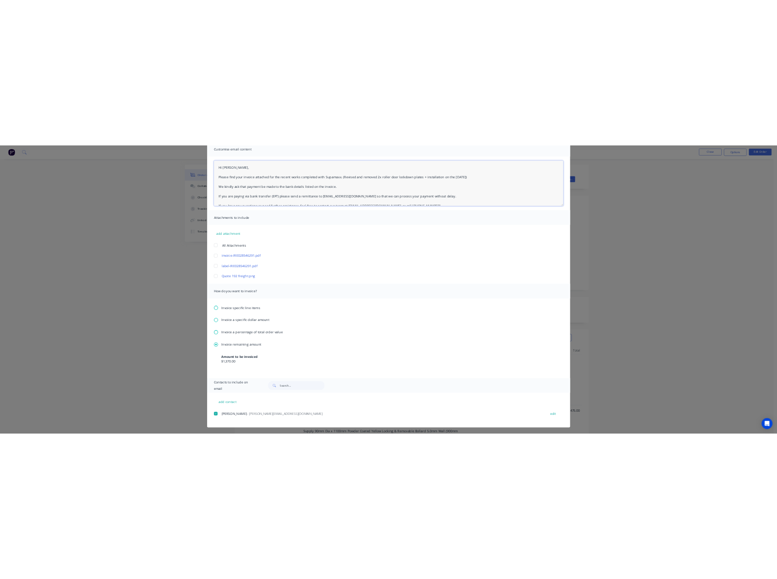
scroll to position [74, 0]
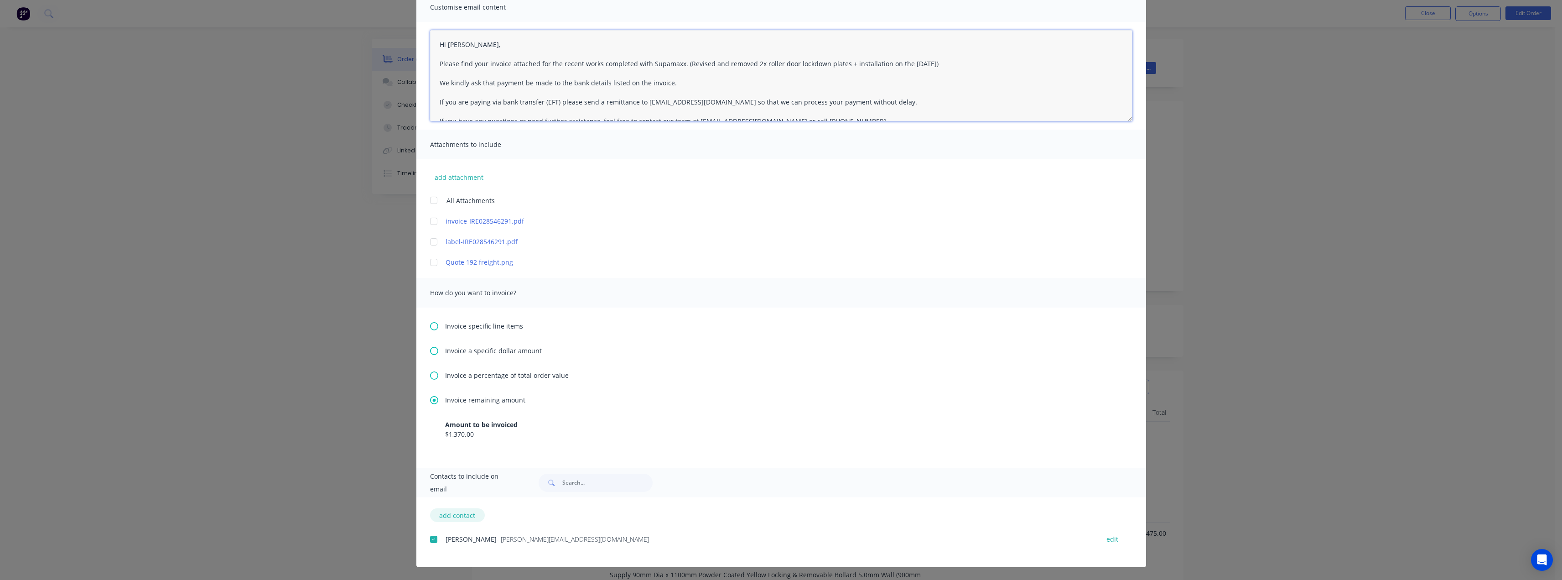
type textarea "Hi [PERSON_NAME], Please find your invoice attached for the recent works comple…"
click at [457, 515] on button "add contact" at bounding box center [457, 515] width 55 height 14
select select "AU"
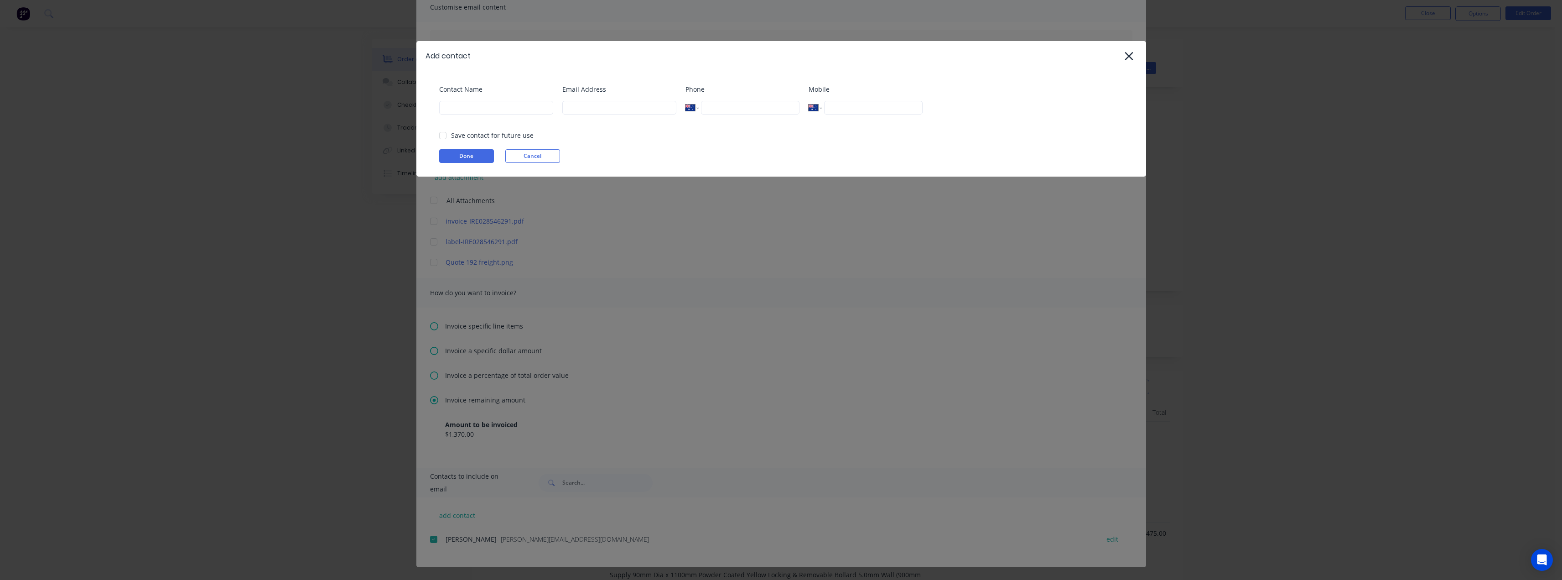
click at [519, 115] on div "Contact Name" at bounding box center [496, 102] width 114 height 37
click at [519, 106] on input at bounding box center [496, 108] width 114 height 14
type input "Tess"
click at [572, 109] on input at bounding box center [619, 108] width 114 height 14
type input "[EMAIL_ADDRESS][DOMAIN_NAME]"
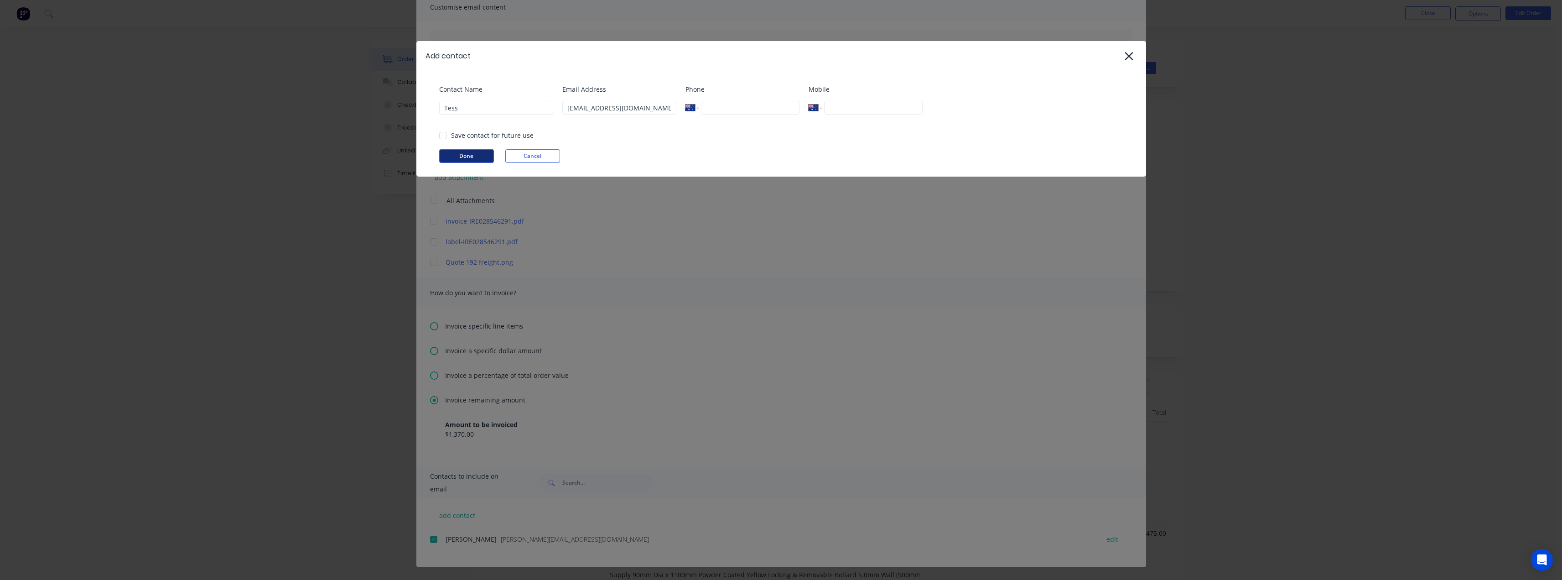
click at [475, 154] on button "Done" at bounding box center [466, 156] width 55 height 14
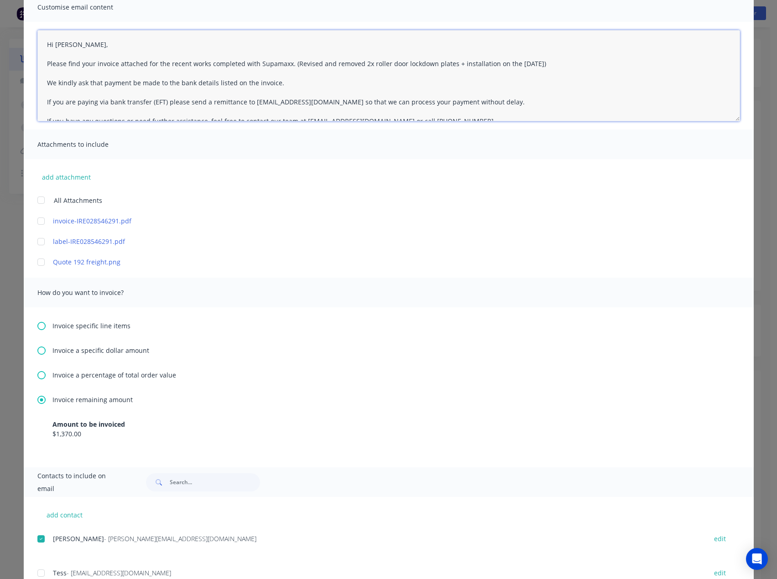
scroll to position [110, 0]
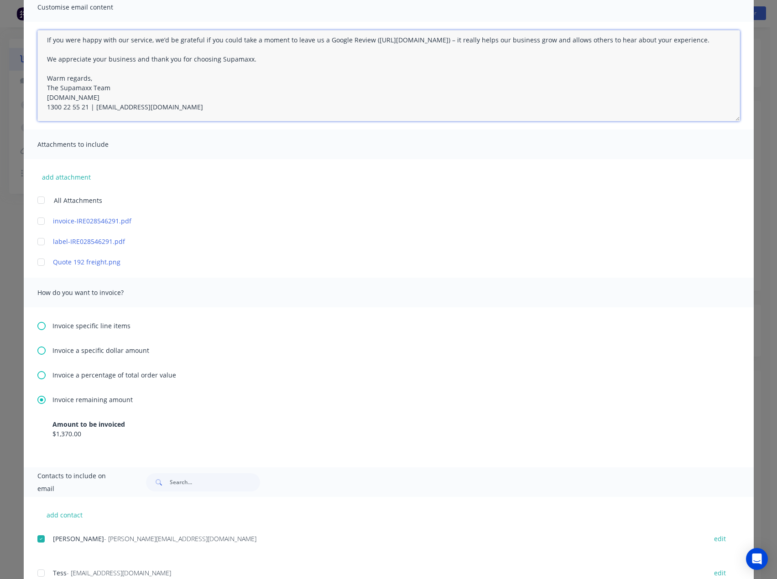
drag, startPoint x: 42, startPoint y: 43, endPoint x: 420, endPoint y: 172, distance: 399.4
click at [474, 196] on div "Customise email content Hi [PERSON_NAME], Please find your invoice attached for…" at bounding box center [389, 229] width 730 height 475
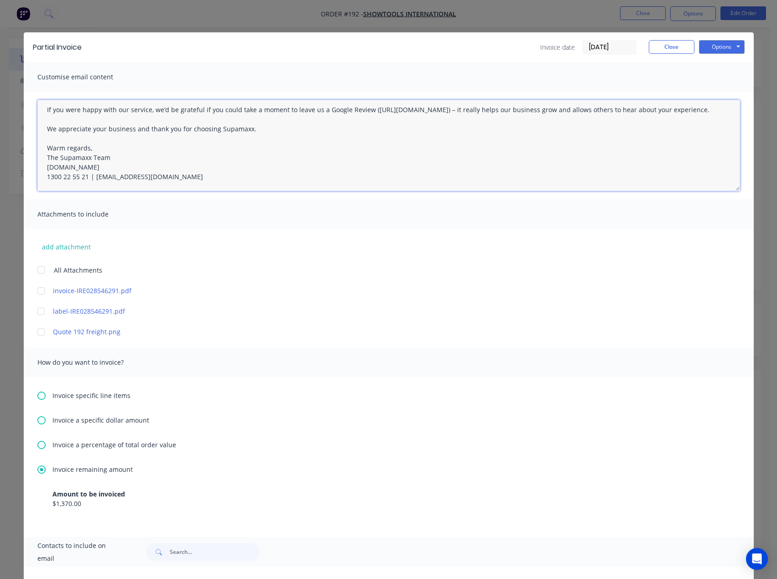
scroll to position [0, 0]
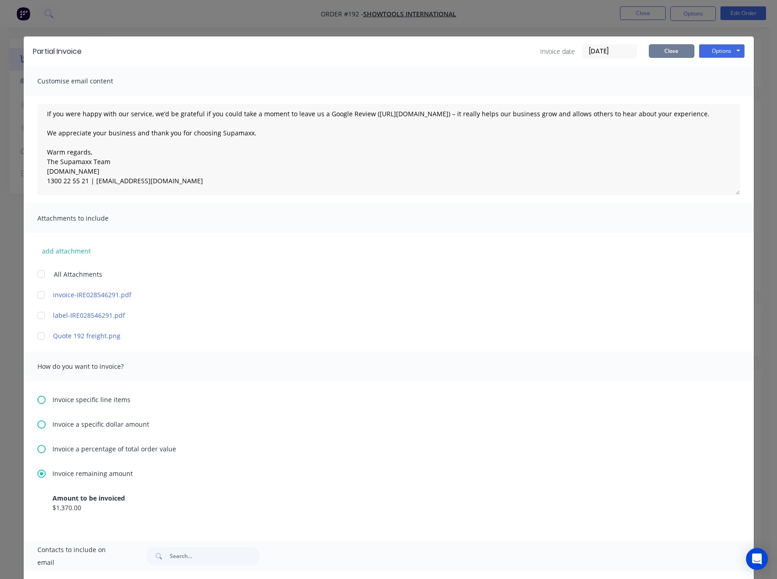
click at [670, 55] on button "Close" at bounding box center [672, 51] width 46 height 14
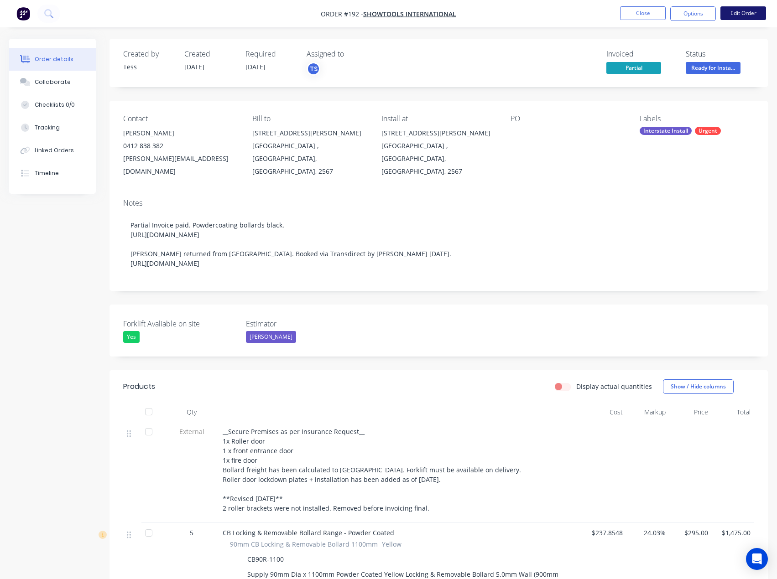
click at [737, 12] on button "Edit Order" at bounding box center [743, 13] width 46 height 14
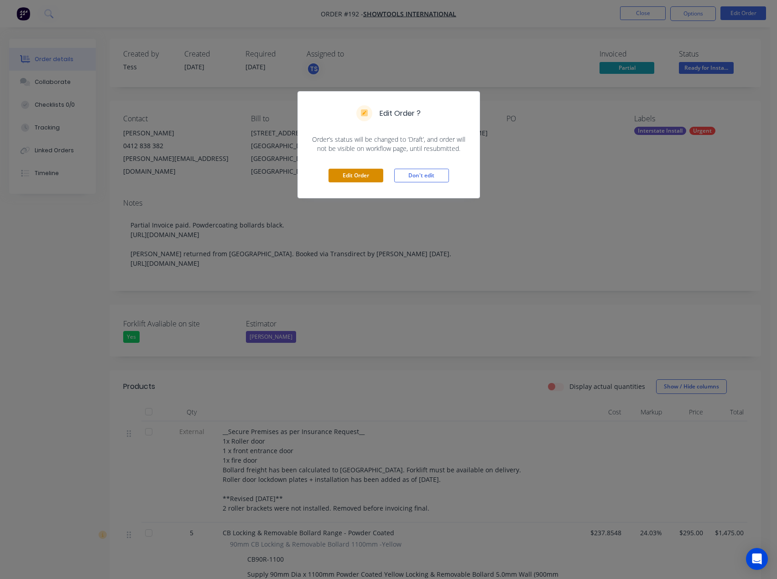
click at [360, 175] on button "Edit Order" at bounding box center [355, 176] width 55 height 14
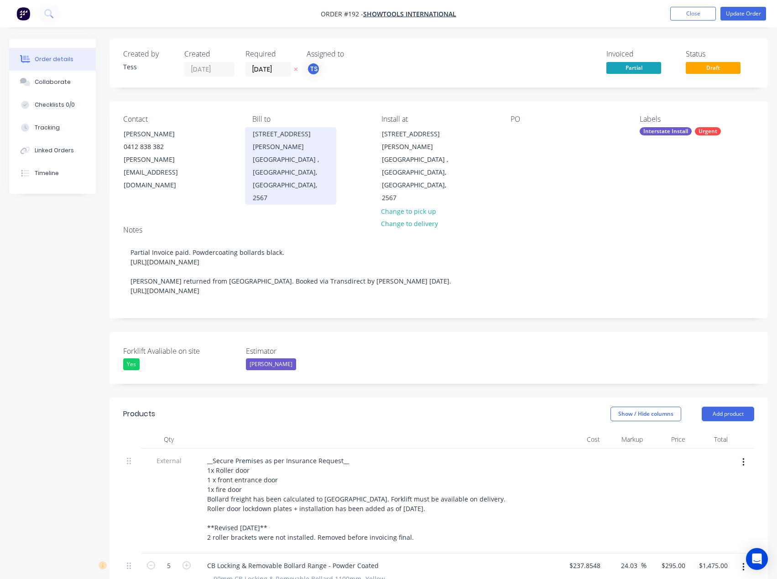
click at [256, 139] on div "[STREET_ADDRESS][PERSON_NAME]" at bounding box center [291, 141] width 76 height 26
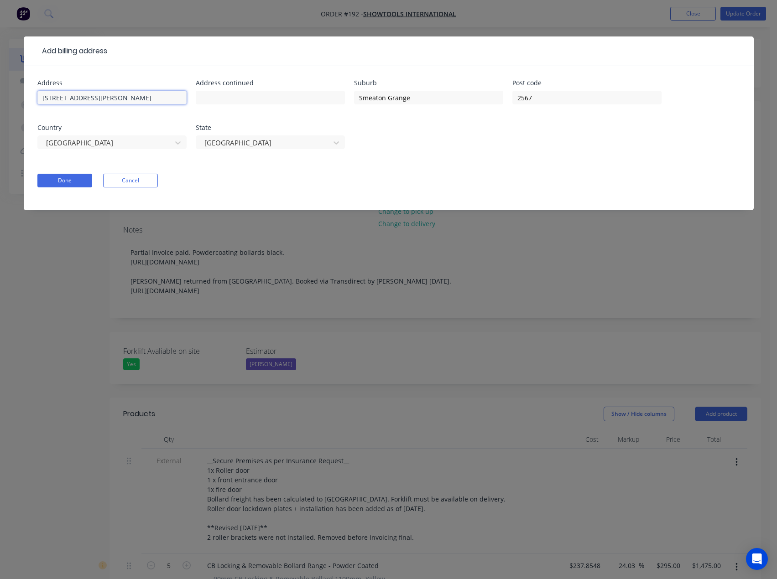
click at [93, 97] on input "[STREET_ADDRESS][PERSON_NAME]" at bounding box center [111, 98] width 149 height 14
drag, startPoint x: 208, startPoint y: 96, endPoint x: 224, endPoint y: 98, distance: 16.5
click at [208, 96] on input "text" at bounding box center [270, 98] width 149 height 14
drag, startPoint x: 94, startPoint y: 99, endPoint x: -9, endPoint y: 97, distance: 103.5
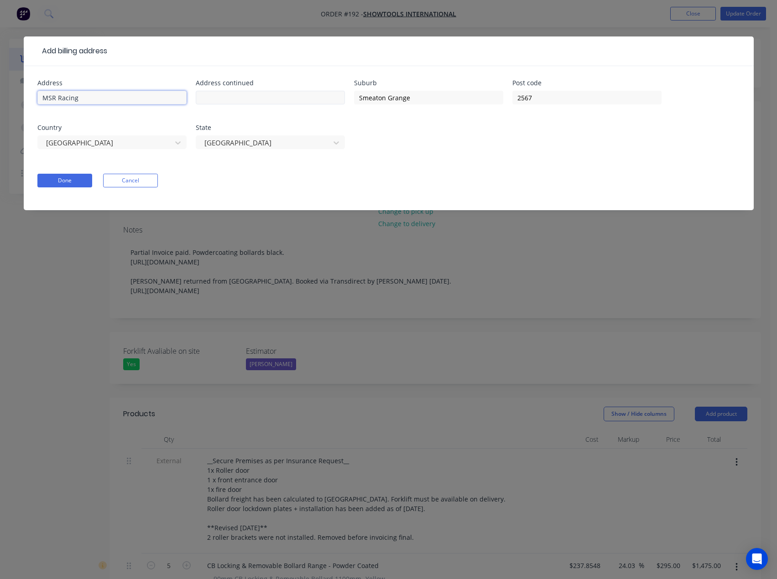
type input "MSR Racing"
click at [214, 97] on input "text" at bounding box center [270, 98] width 149 height 14
click at [213, 97] on input "[STREET_ADDRESS][PERSON_NAME]" at bounding box center [270, 98] width 149 height 14
click at [280, 95] on input "[STREET_ADDRESS][PERSON_NAME]" at bounding box center [270, 98] width 149 height 14
type input "[STREET_ADDRESS][PERSON_NAME]"
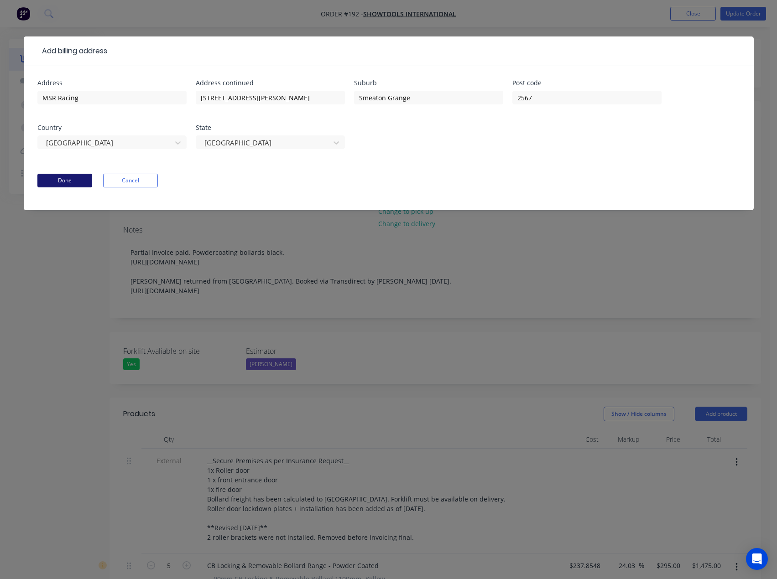
click at [69, 182] on button "Done" at bounding box center [64, 181] width 55 height 14
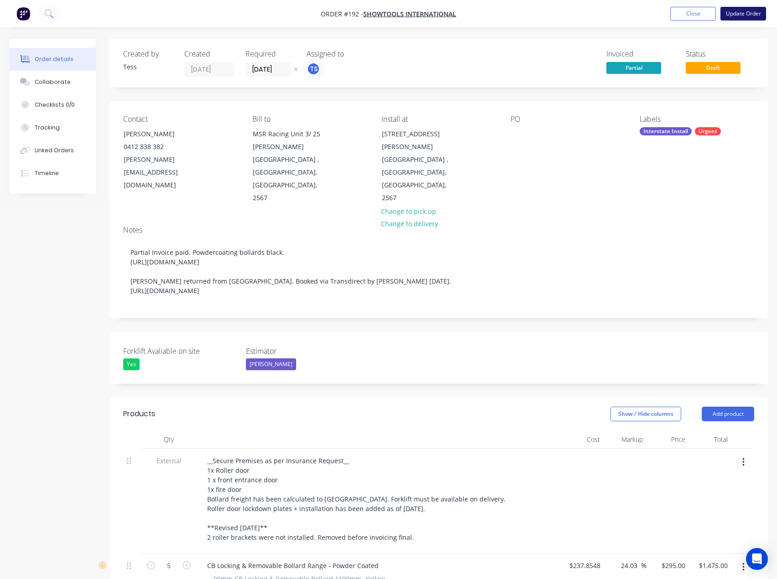
click at [745, 13] on button "Update Order" at bounding box center [743, 14] width 46 height 14
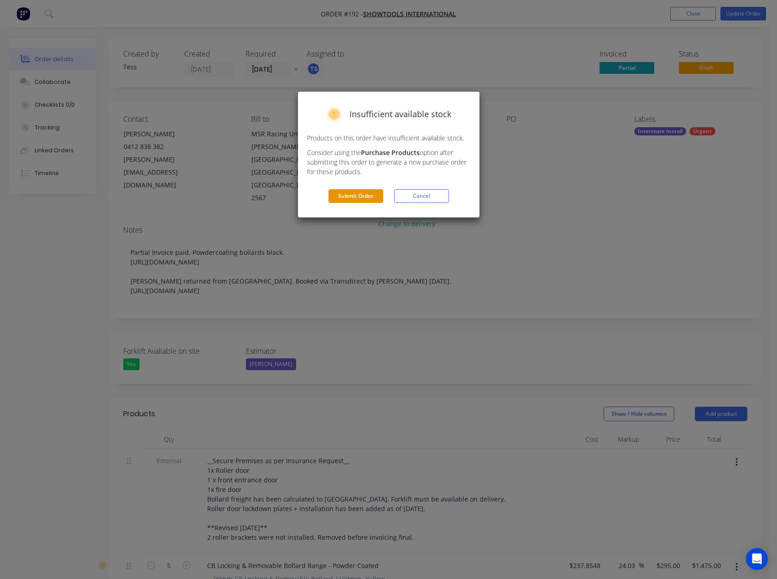
click at [359, 193] on button "Submit Order" at bounding box center [355, 196] width 55 height 14
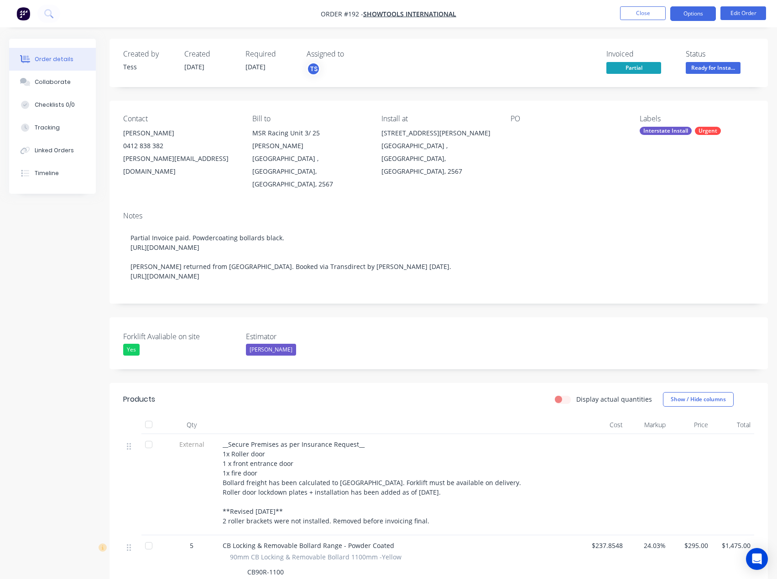
click at [683, 17] on button "Options" at bounding box center [693, 13] width 46 height 15
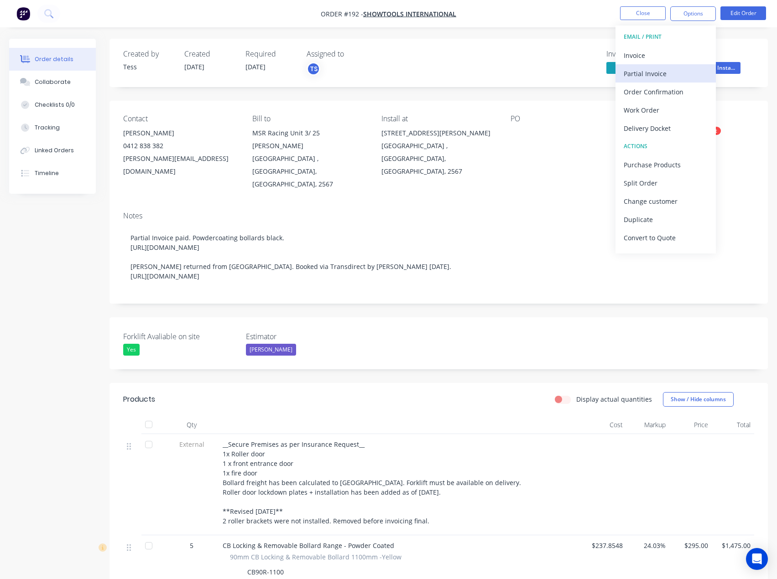
click at [645, 73] on div "Partial Invoice" at bounding box center [665, 73] width 84 height 13
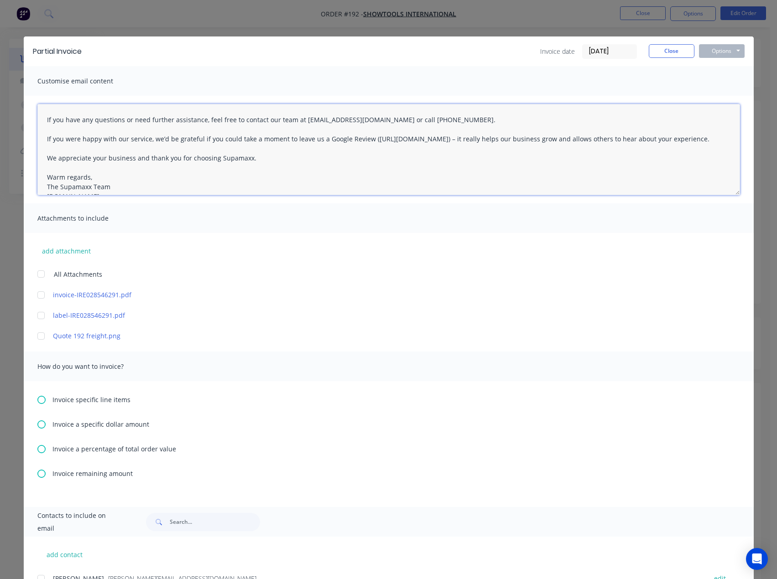
scroll to position [110, 0]
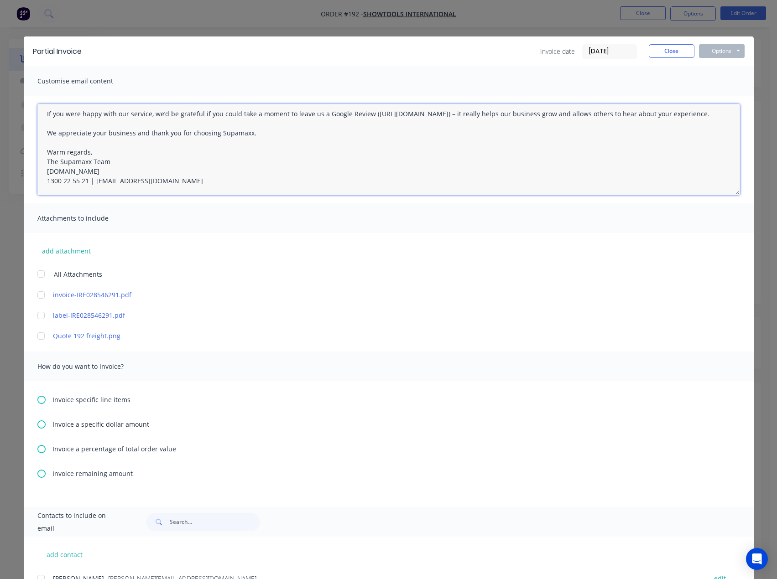
drag, startPoint x: 42, startPoint y: 117, endPoint x: 339, endPoint y: 215, distance: 313.3
click at [339, 215] on div "Customise email content Hi there, Please find your invoice attached for the rec…" at bounding box center [389, 286] width 730 height 441
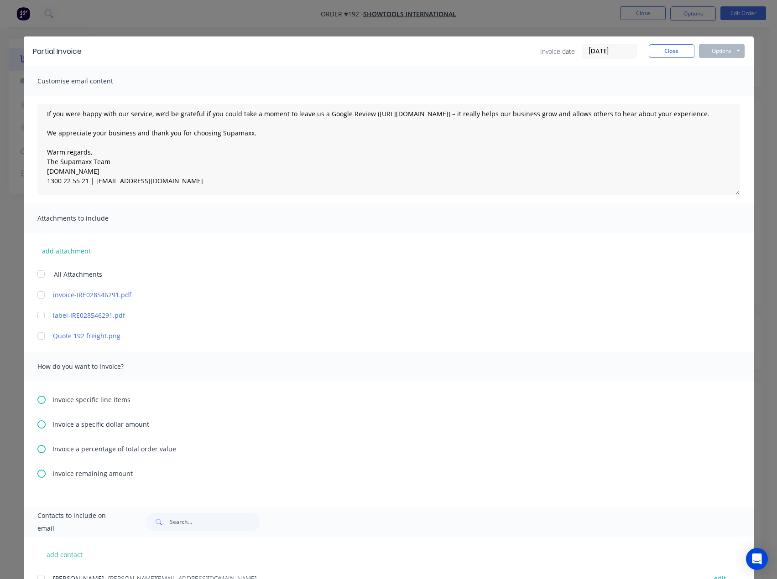
click at [41, 472] on icon at bounding box center [41, 474] width 8 height 8
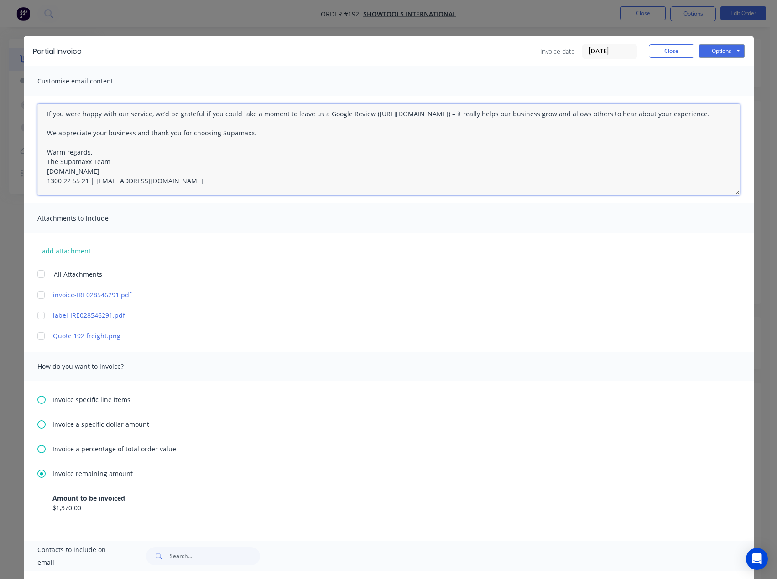
scroll to position [0, 0]
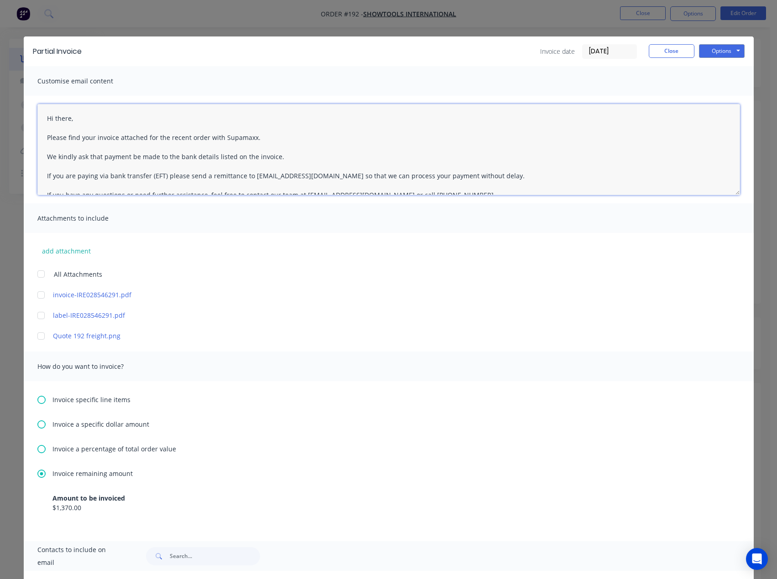
drag, startPoint x: 209, startPoint y: 184, endPoint x: 122, endPoint y: 107, distance: 116.0
click at [30, 71] on div "Customise email content Hi there, Please find your invoice attached for the rec…" at bounding box center [389, 303] width 730 height 475
paste textarea "[PERSON_NAME], Please find your invoice attached for the recent works completed…"
click at [43, 119] on textarea "Hi [PERSON_NAME], Please find your invoice attached for the recent works comple…" at bounding box center [388, 149] width 702 height 91
click at [148, 124] on textarea "Hi [PERSON_NAME], Please find your invoice attached for the recent works comple…" at bounding box center [388, 149] width 702 height 91
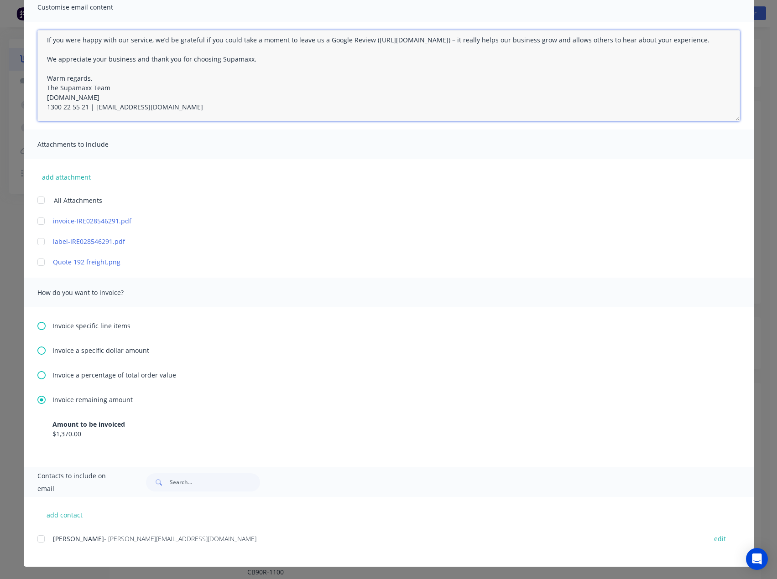
scroll to position [74, 0]
click at [41, 538] on div at bounding box center [41, 539] width 18 height 18
type textarea "Hi [PERSON_NAME], Please find your invoice attached for the recent works comple…"
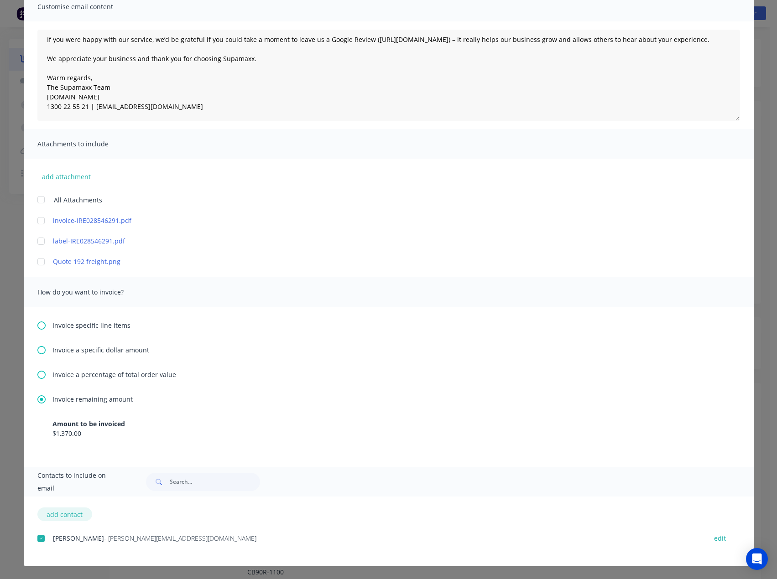
click at [69, 513] on button "add contact" at bounding box center [64, 515] width 55 height 14
select select "AU"
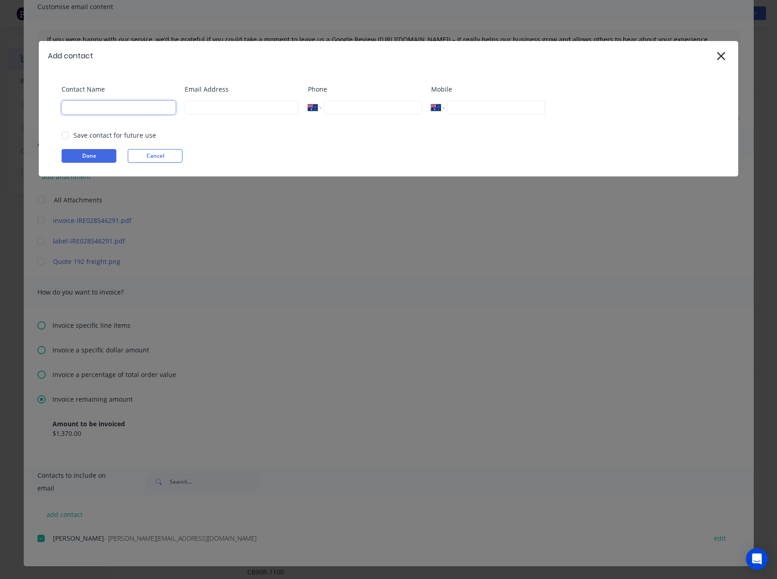
click at [134, 109] on input at bounding box center [119, 108] width 114 height 14
type input "Tess"
drag, startPoint x: 192, startPoint y: 108, endPoint x: 197, endPoint y: 108, distance: 5.0
click at [192, 108] on input at bounding box center [242, 108] width 114 height 14
type input "[EMAIL_ADDRESS][DOMAIN_NAME]"
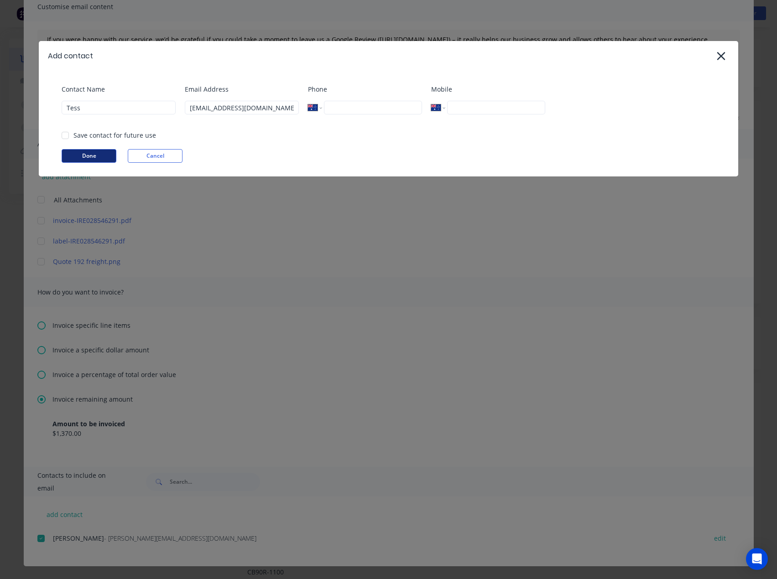
click at [90, 157] on button "Done" at bounding box center [89, 156] width 55 height 14
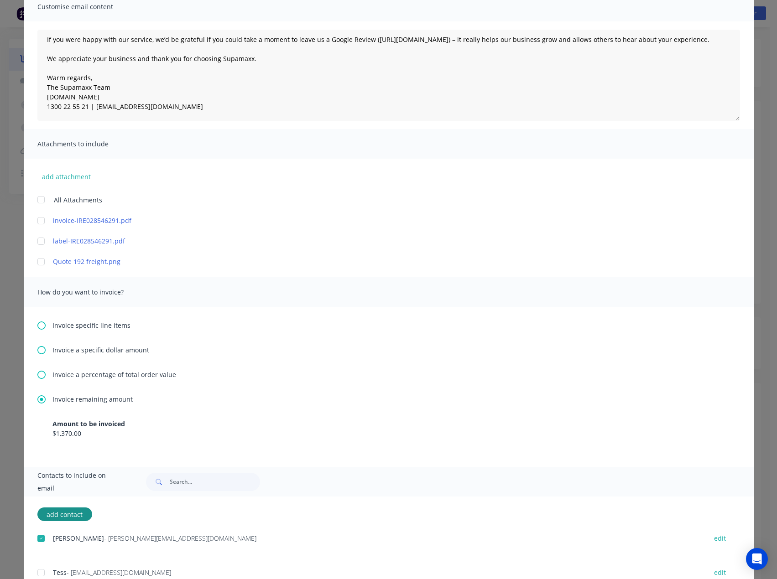
scroll to position [109, 0]
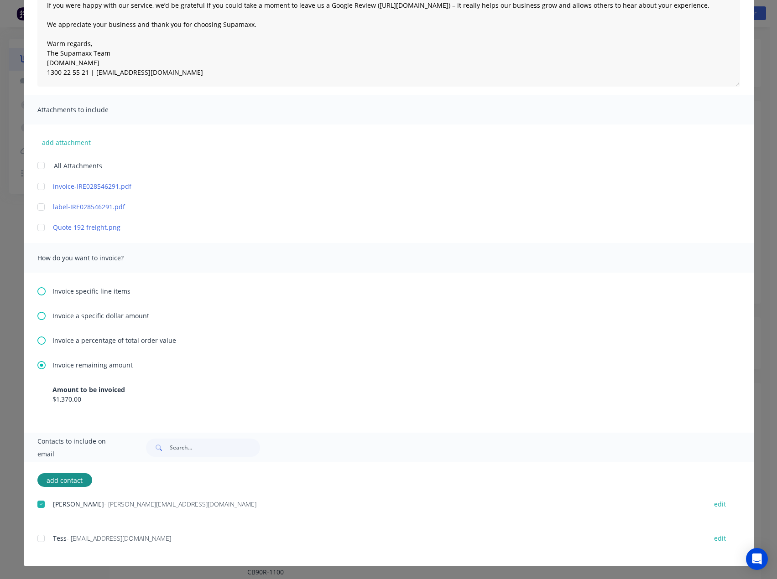
click at [37, 538] on div at bounding box center [41, 539] width 18 height 18
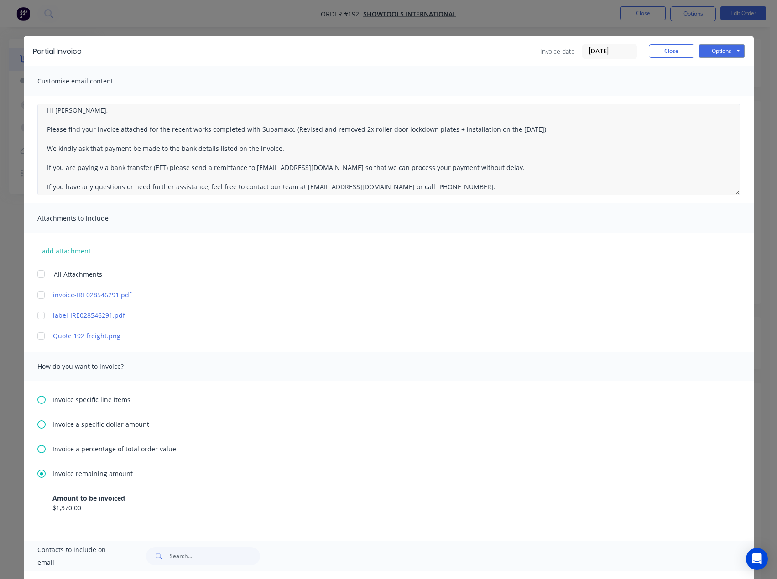
scroll to position [0, 0]
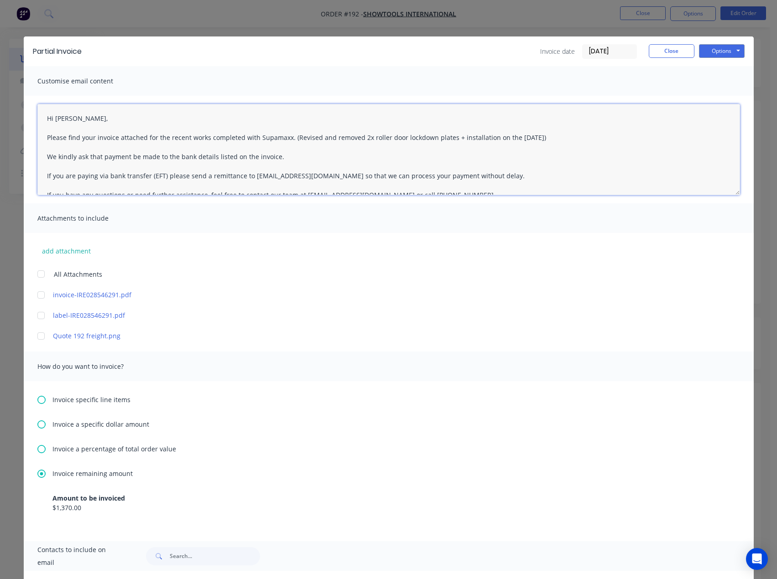
click at [550, 135] on textarea "Hi [PERSON_NAME], Please find your invoice attached for the recent works comple…" at bounding box center [388, 149] width 702 height 91
click at [286, 139] on textarea "Hi [PERSON_NAME], Please find your invoice attached for the recent works comple…" at bounding box center [388, 149] width 702 height 91
click at [543, 138] on textarea "Hi [PERSON_NAME], Please find your invoice attached for the recent works comple…" at bounding box center [388, 149] width 702 height 91
click at [271, 157] on textarea "Hi [PERSON_NAME], Please find your invoice attached for the recent works comple…" at bounding box center [388, 149] width 702 height 91
click at [275, 158] on textarea "Hi [PERSON_NAME], Please find your invoice attached for the recent works comple…" at bounding box center [388, 149] width 702 height 91
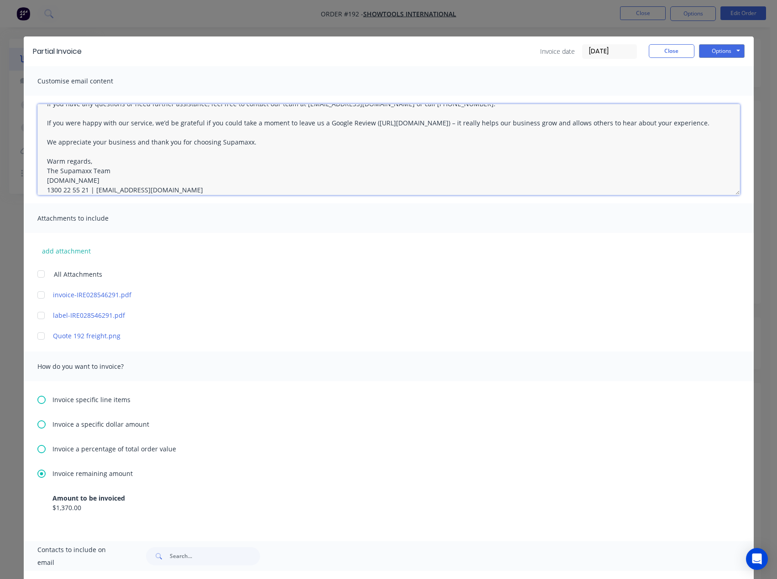
scroll to position [110, 0]
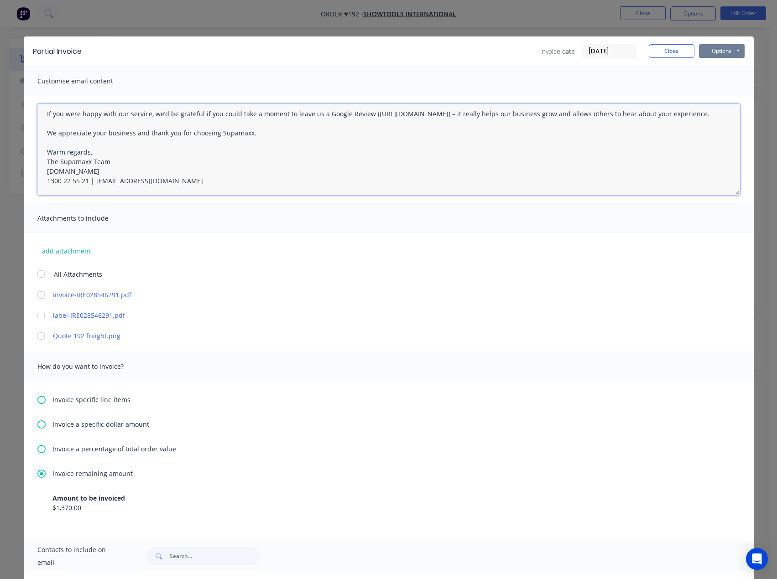
type textarea "Hi [PERSON_NAME], Please find your invoice attached for the recent works comple…"
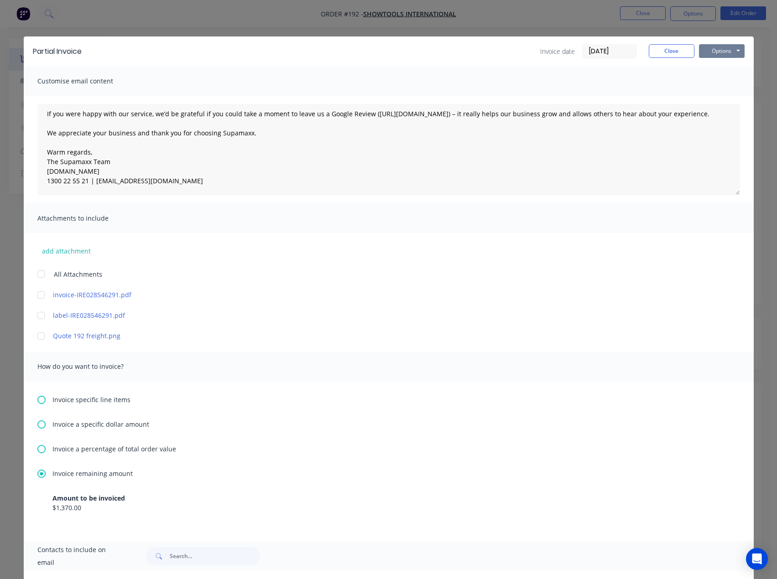
click at [713, 50] on button "Options" at bounding box center [722, 51] width 46 height 14
click at [715, 96] on button "Email" at bounding box center [728, 97] width 58 height 15
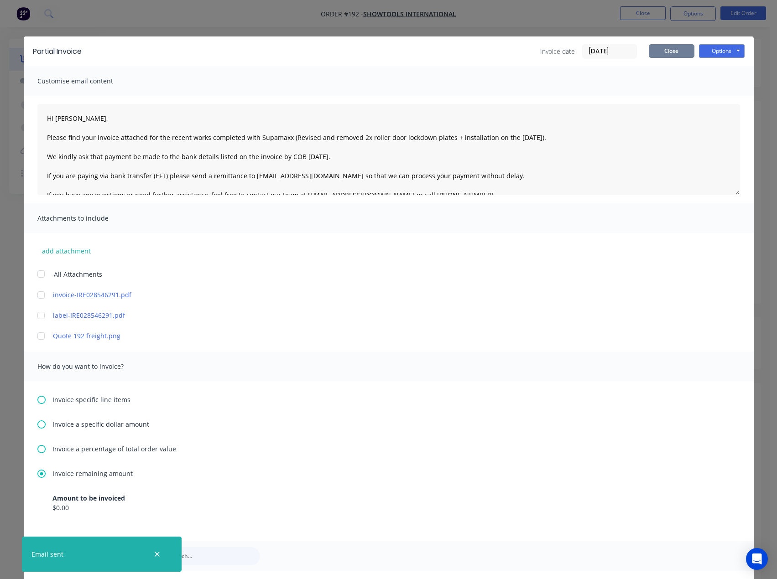
click at [666, 49] on button "Close" at bounding box center [672, 51] width 46 height 14
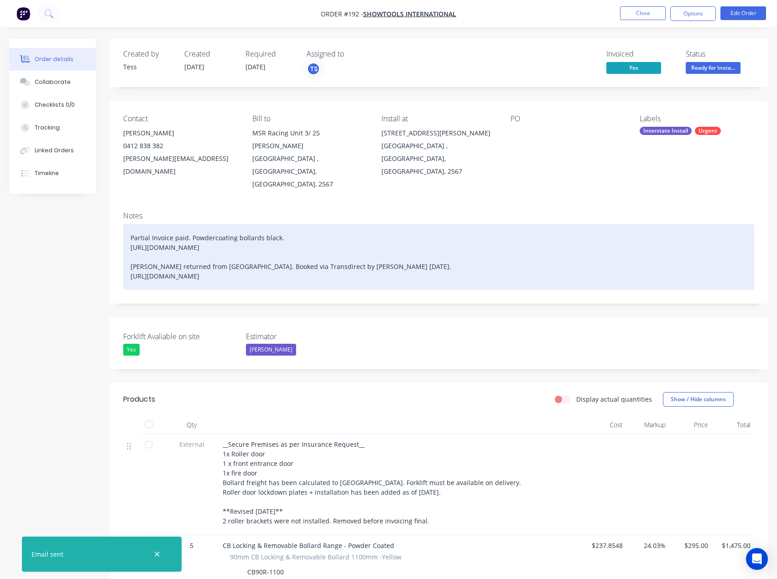
click at [268, 224] on div "Partial Invoice paid. Powdercoating bollards black. [URL][DOMAIN_NAME] [PERSON_…" at bounding box center [438, 257] width 631 height 66
click at [280, 224] on div "Partial Invoice paid. Powdercoating bollards black. [URL][DOMAIN_NAME] [PERSON_…" at bounding box center [438, 257] width 631 height 66
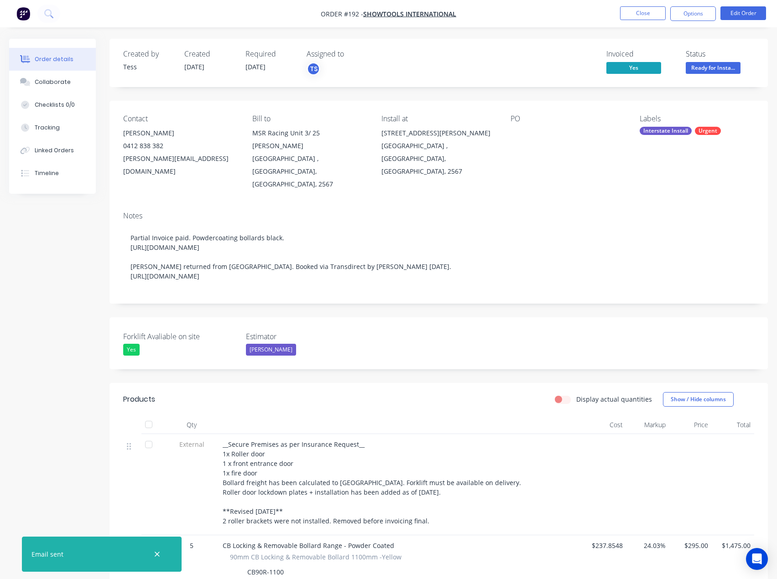
click at [705, 66] on span "Ready for Insta..." at bounding box center [712, 67] width 55 height 11
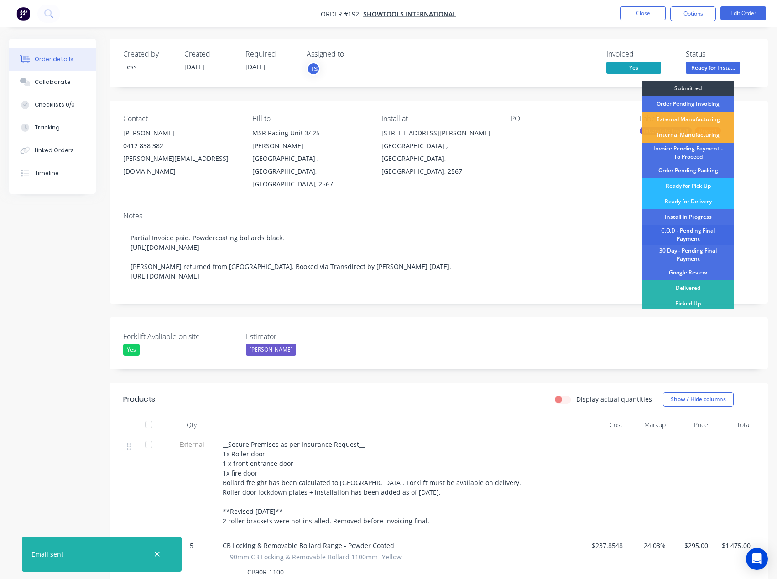
click at [698, 238] on div "C.O.D - Pending Final Payment" at bounding box center [687, 235] width 91 height 20
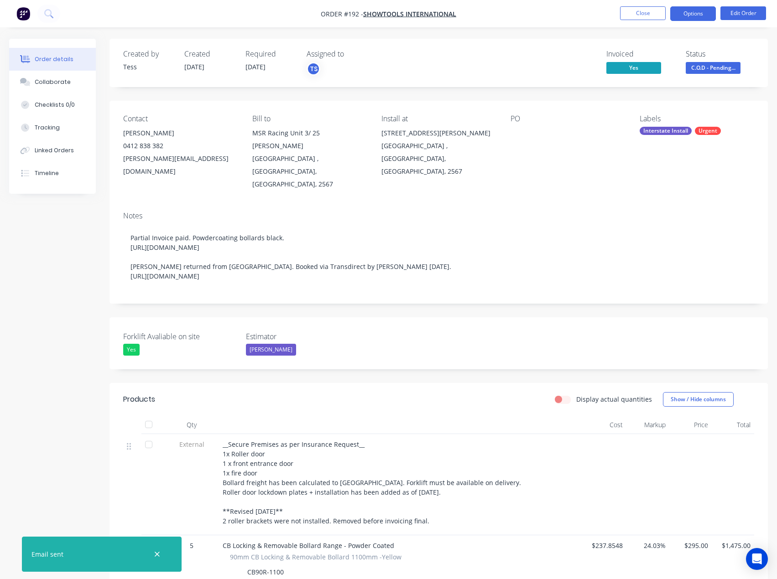
click at [693, 8] on button "Options" at bounding box center [693, 13] width 46 height 15
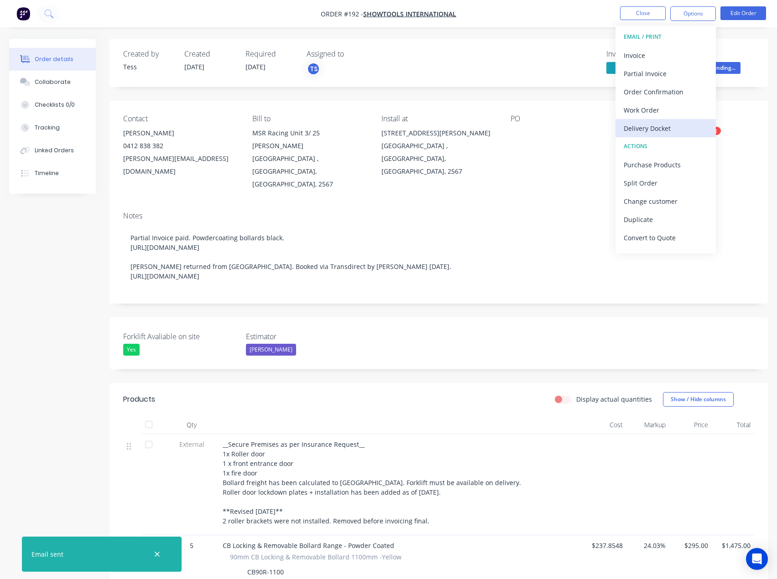
click at [648, 125] on div "Delivery Docket" at bounding box center [665, 128] width 84 height 13
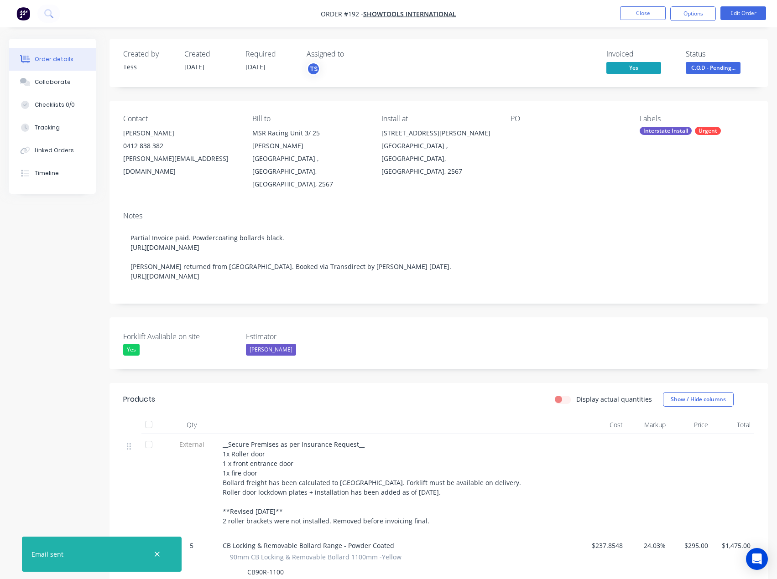
click at [705, 9] on button "Options" at bounding box center [693, 13] width 46 height 15
click at [647, 89] on div "Without pricing" at bounding box center [665, 91] width 84 height 13
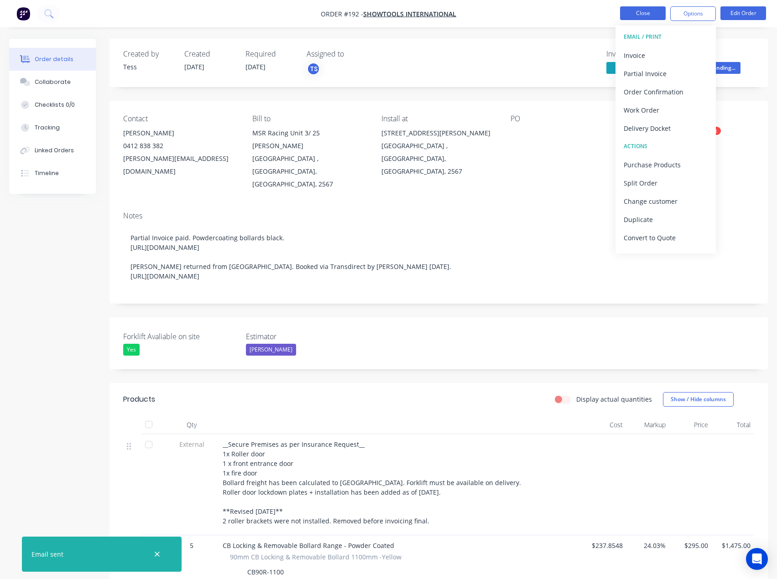
click at [639, 15] on button "Close" at bounding box center [643, 13] width 46 height 14
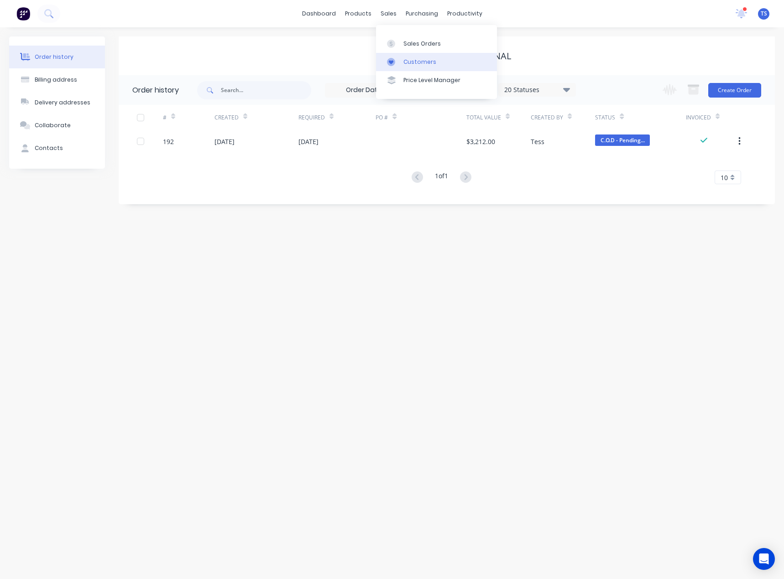
click at [402, 63] on link "Customers" at bounding box center [436, 62] width 121 height 18
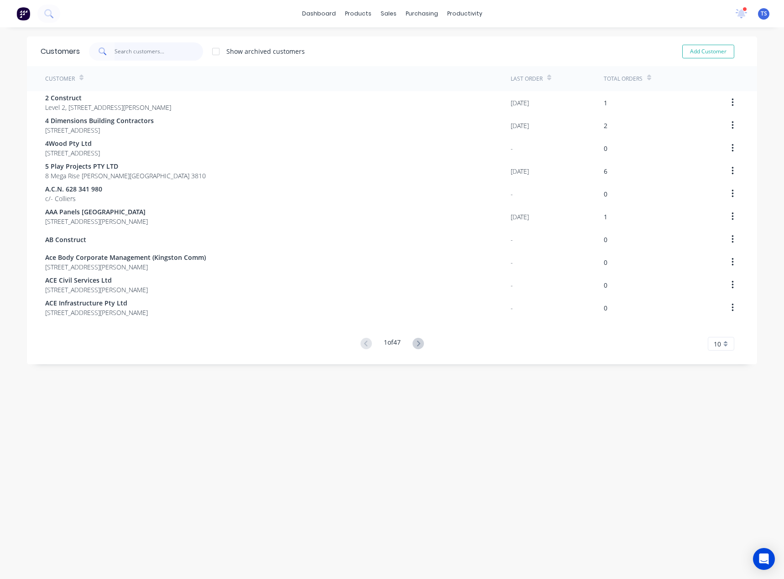
click at [114, 49] on input "text" at bounding box center [158, 51] width 89 height 18
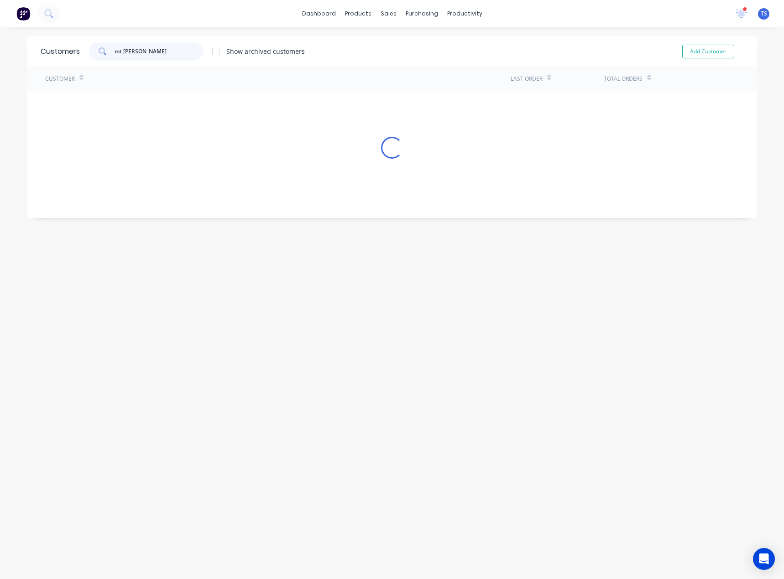
type input "mt [PERSON_NAME]"
drag, startPoint x: 152, startPoint y: 54, endPoint x: 42, endPoint y: 52, distance: 109.5
click at [41, 52] on div "Customers mt [PERSON_NAME] Show archived customers Add Customer" at bounding box center [392, 51] width 730 height 30
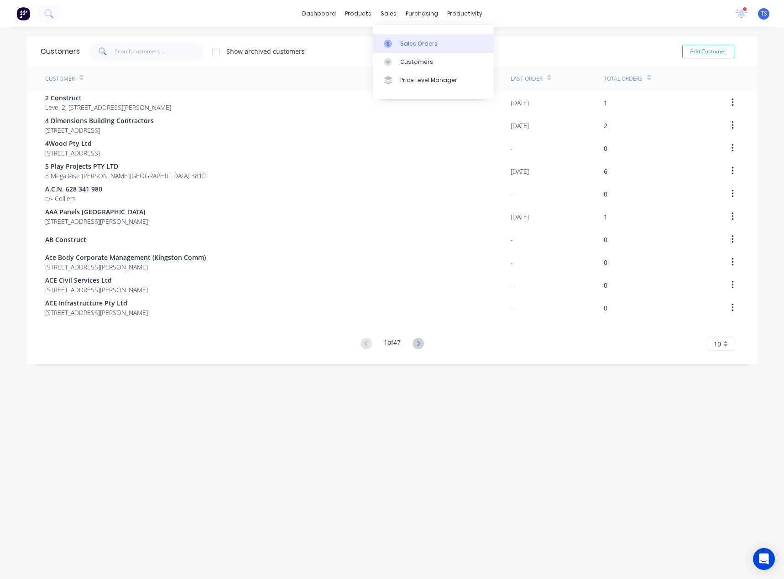
click at [412, 42] on div "Sales Orders" at bounding box center [418, 44] width 37 height 8
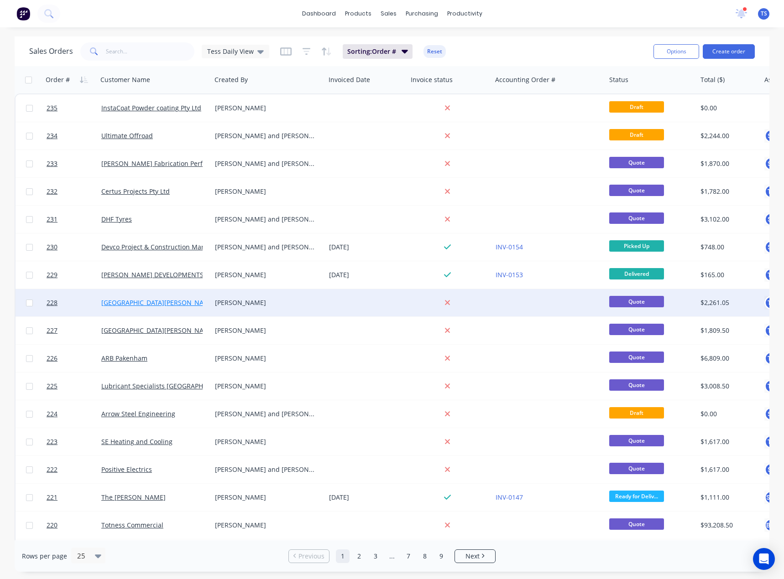
click at [145, 306] on link "[GEOGRAPHIC_DATA][PERSON_NAME]" at bounding box center [158, 302] width 114 height 9
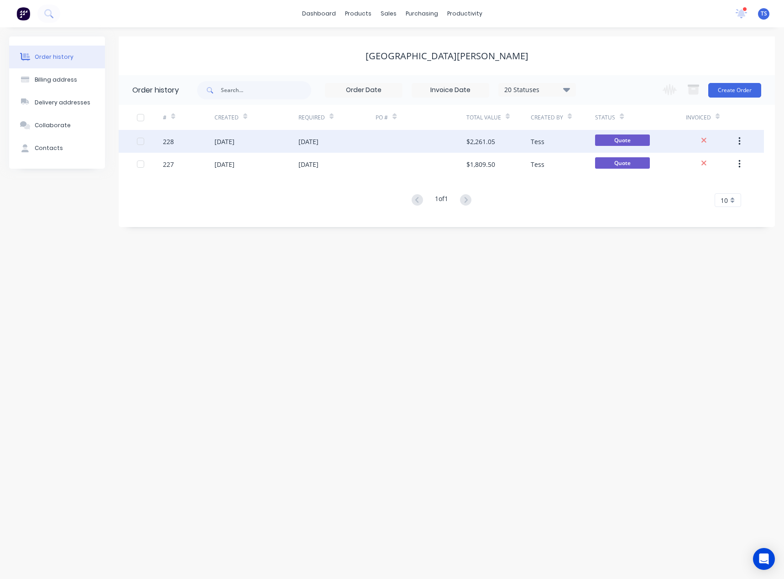
click at [218, 142] on div "[DATE]" at bounding box center [224, 142] width 20 height 10
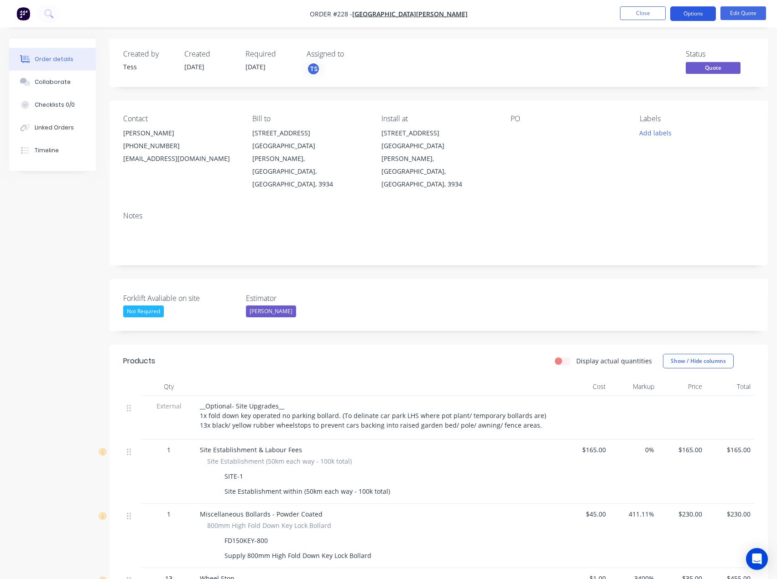
click at [702, 14] on button "Options" at bounding box center [693, 13] width 46 height 15
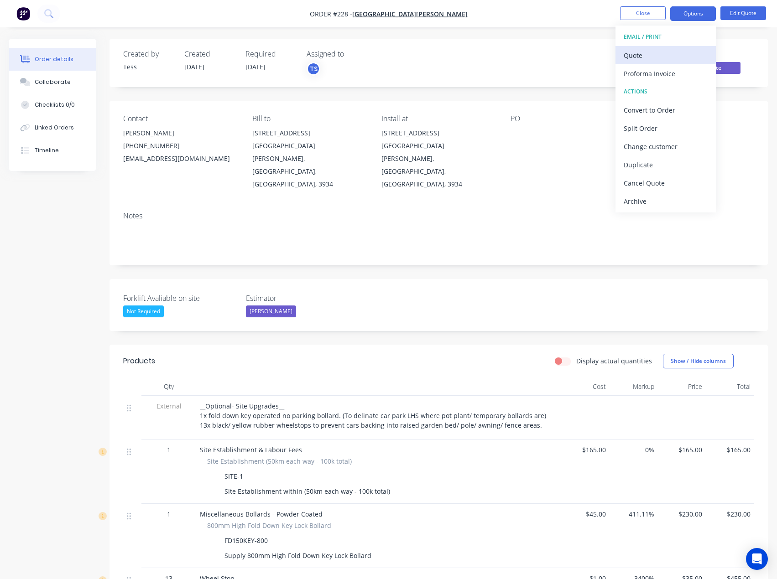
click at [648, 59] on div "Quote" at bounding box center [665, 55] width 84 height 13
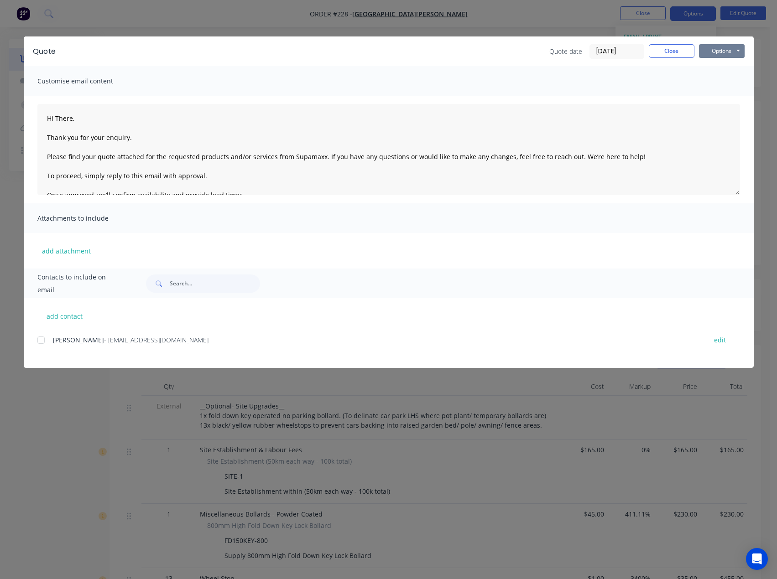
click at [710, 51] on button "Options" at bounding box center [722, 51] width 46 height 14
click at [733, 70] on button "Preview" at bounding box center [728, 67] width 58 height 15
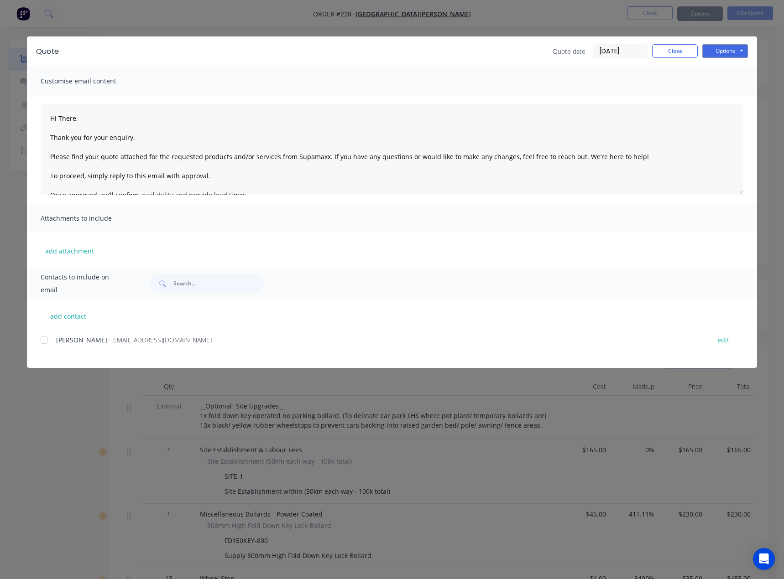
type textarea "Hi There, Thank you for your enquiry. Please find your quote attached for the r…"
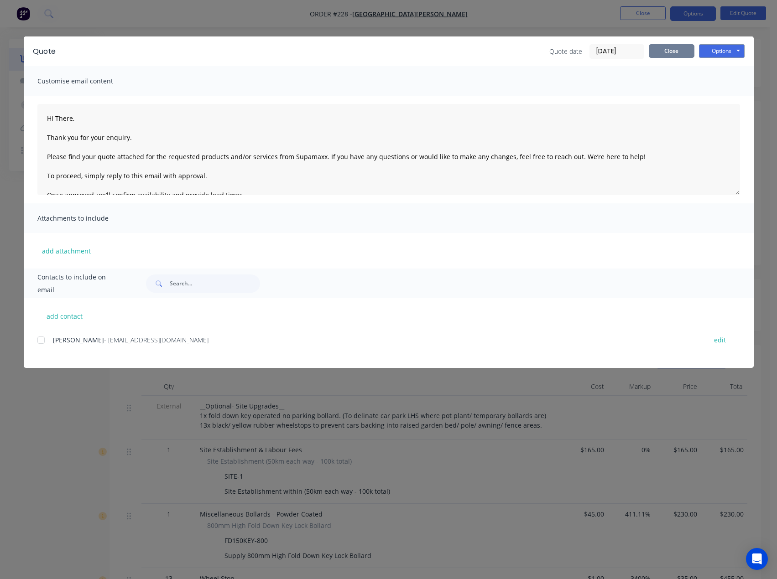
click at [664, 50] on button "Close" at bounding box center [672, 51] width 46 height 14
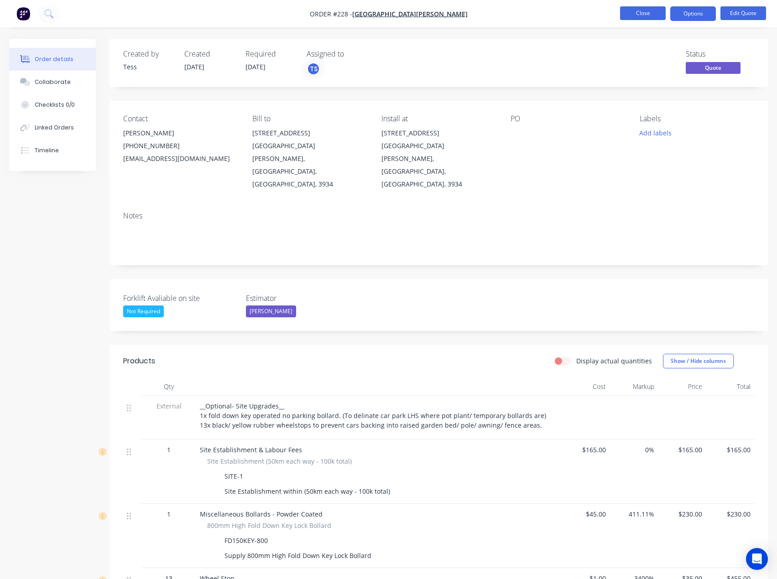
click at [648, 13] on button "Close" at bounding box center [643, 13] width 46 height 14
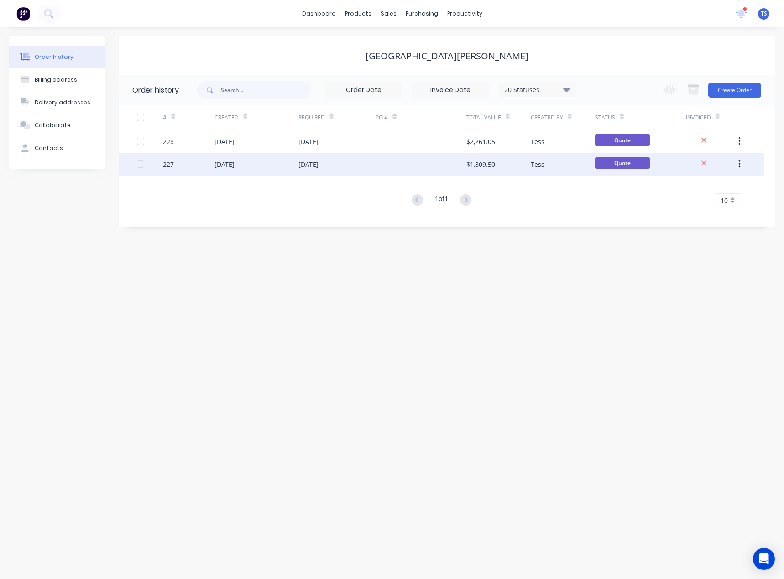
click at [254, 163] on div "[DATE]" at bounding box center [256, 164] width 84 height 23
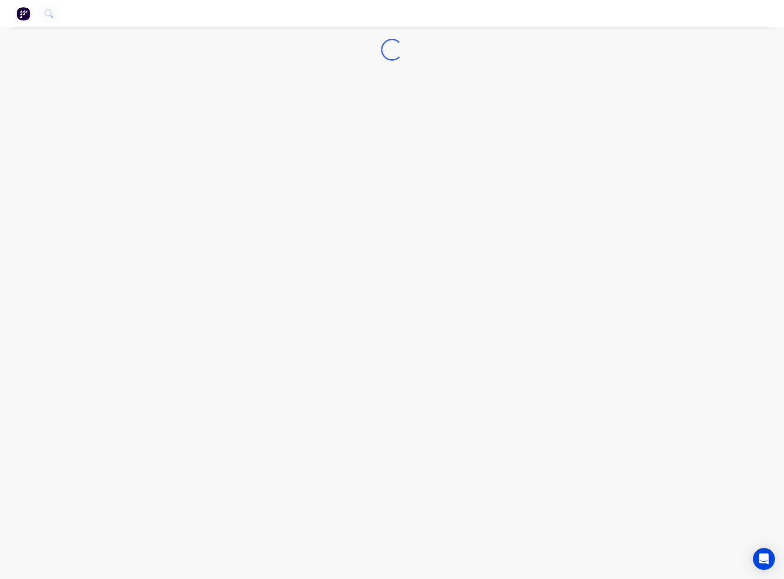
click at [254, 163] on div "Loading..." at bounding box center [392, 289] width 784 height 579
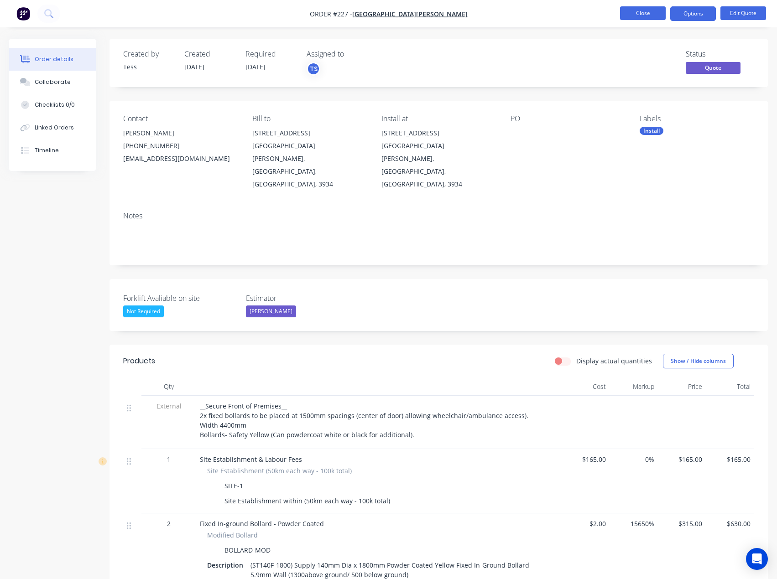
click at [640, 12] on button "Close" at bounding box center [643, 13] width 46 height 14
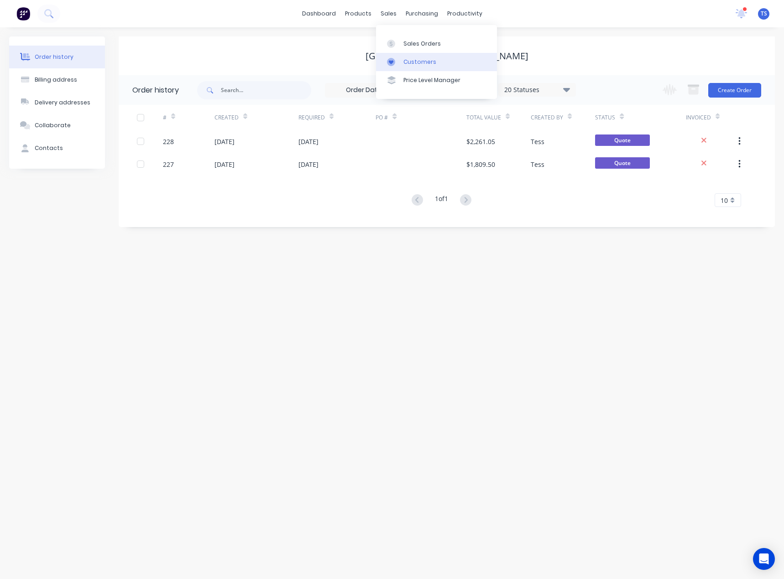
click at [401, 66] on link "Customers" at bounding box center [436, 62] width 121 height 18
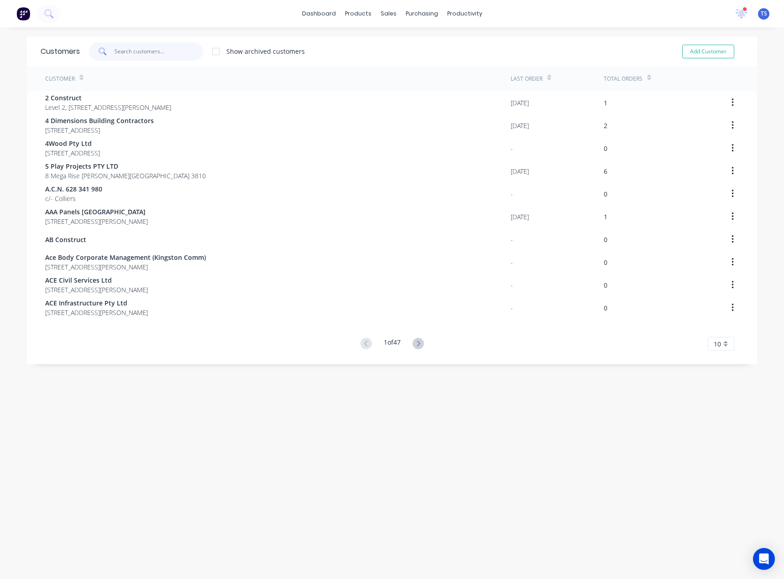
click at [159, 47] on input "text" at bounding box center [158, 51] width 89 height 18
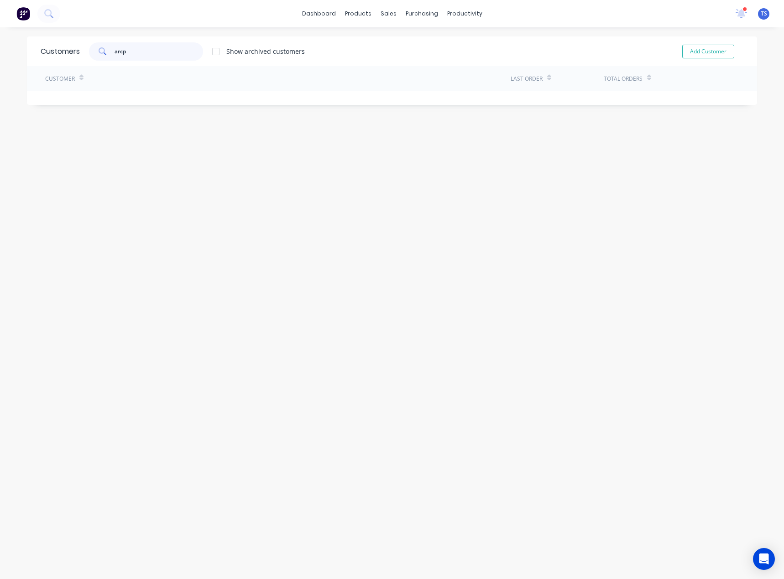
drag, startPoint x: 104, startPoint y: 56, endPoint x: 95, endPoint y: 57, distance: 8.4
click at [95, 57] on div "arcp" at bounding box center [146, 51] width 114 height 18
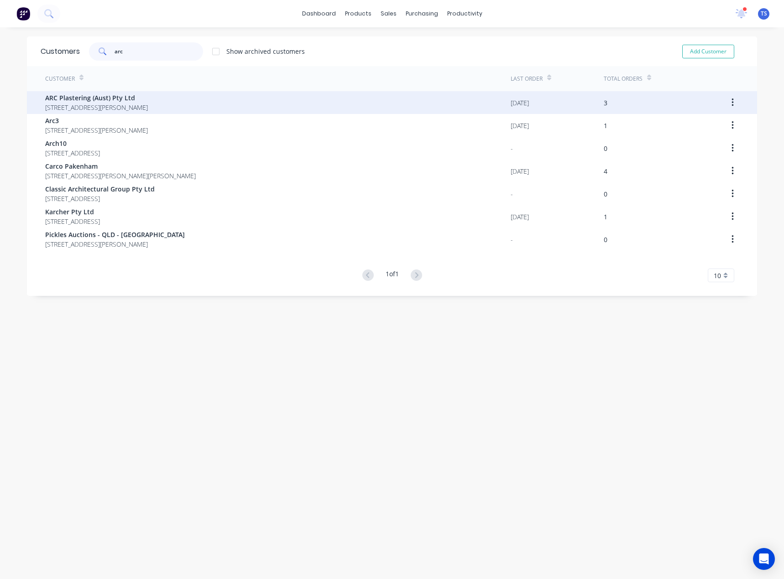
type input "arc"
click at [62, 100] on span "ARC Plastering (Aust) Pty Ltd" at bounding box center [96, 98] width 103 height 10
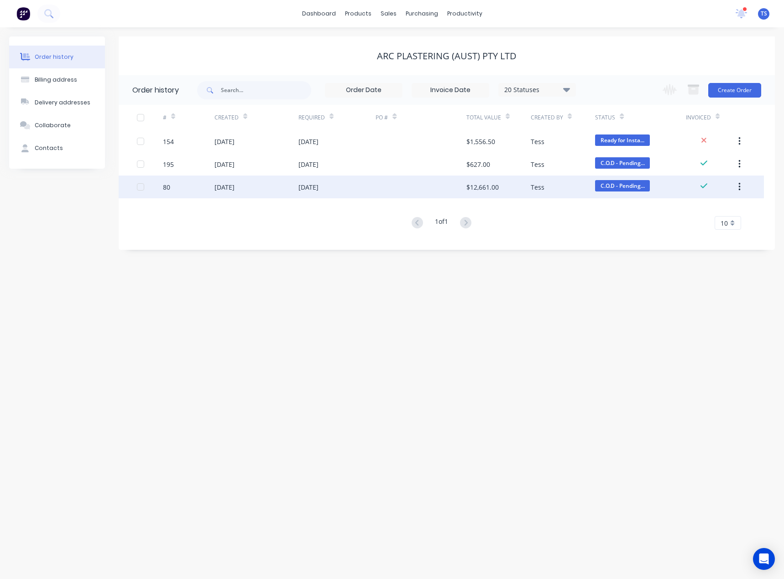
click at [248, 186] on div "[DATE]" at bounding box center [256, 187] width 84 height 23
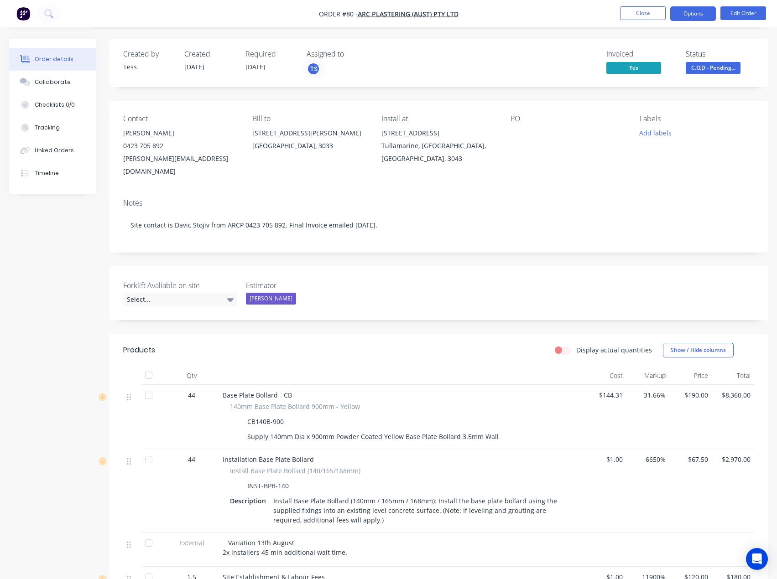
click at [685, 16] on button "Options" at bounding box center [693, 13] width 46 height 15
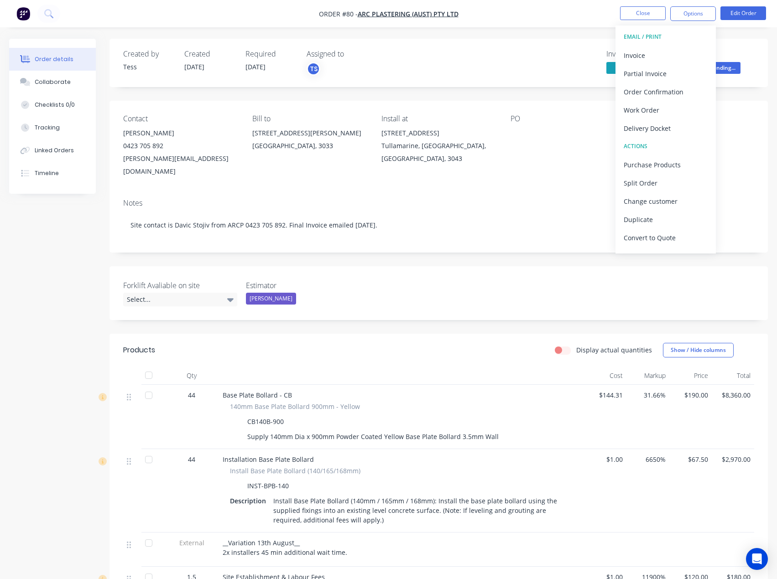
click at [597, 42] on div "Created by Tess Created [DATE] Required [DATE] Assigned to TS Invoiced Yes Stat…" at bounding box center [438, 63] width 658 height 48
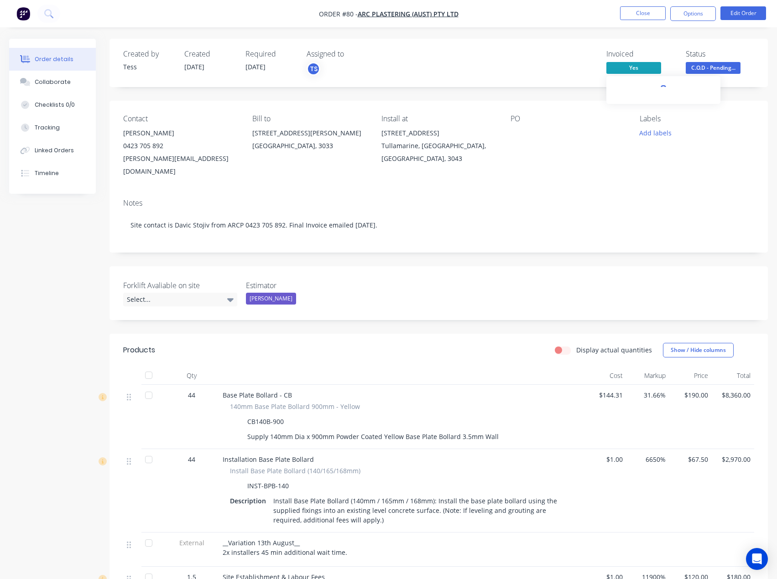
click at [616, 69] on span "Yes" at bounding box center [633, 67] width 55 height 11
click at [616, 68] on span "Yes" at bounding box center [633, 67] width 55 height 11
click at [630, 66] on span "Yes" at bounding box center [633, 67] width 55 height 11
click at [577, 49] on div "Created by Tess Created [DATE] Required [DATE] Assigned to TS Invoiced Yes Stat…" at bounding box center [438, 63] width 658 height 48
click at [698, 208] on link "view" at bounding box center [699, 208] width 14 height 10
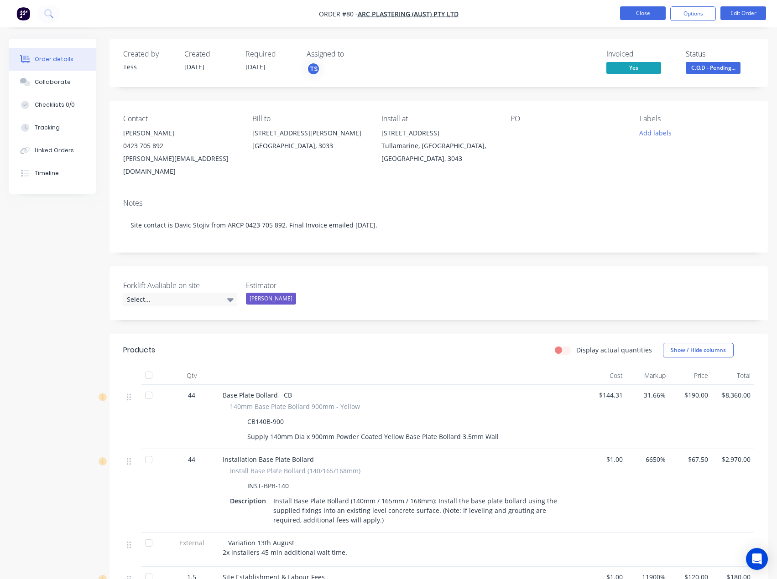
click at [639, 14] on button "Close" at bounding box center [643, 13] width 46 height 14
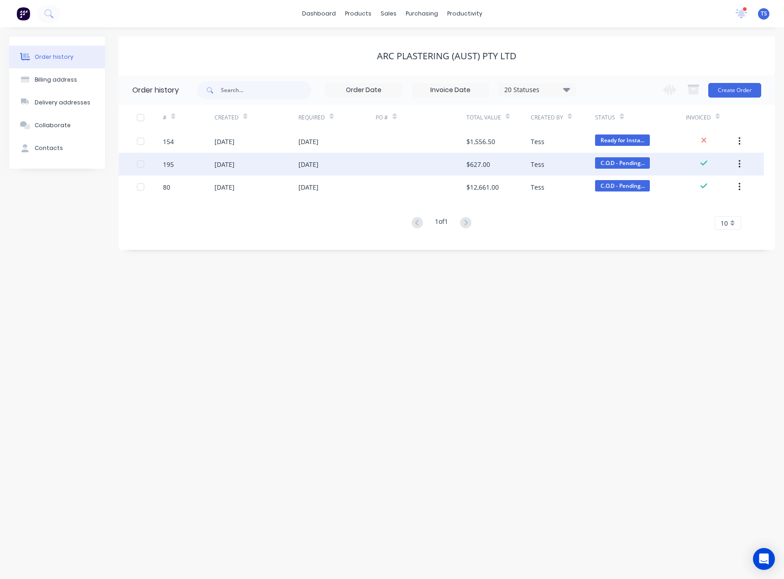
click at [430, 162] on div at bounding box center [420, 164] width 90 height 23
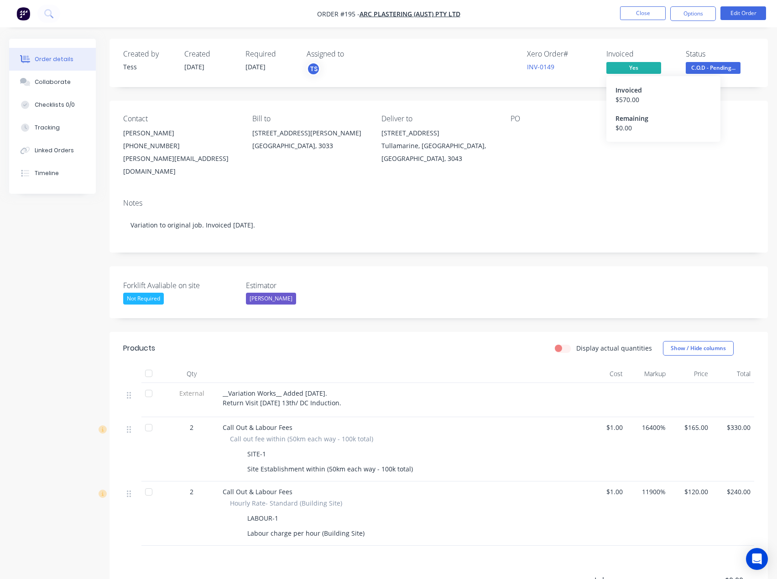
click at [628, 99] on div "$ 570.00" at bounding box center [663, 100] width 96 height 10
click at [544, 66] on link "INV-0149" at bounding box center [540, 66] width 27 height 9
click at [683, 18] on button "Options" at bounding box center [693, 13] width 46 height 15
click at [572, 54] on div "Xero Order #" at bounding box center [561, 54] width 68 height 9
click at [615, 66] on span "Yes" at bounding box center [633, 67] width 55 height 11
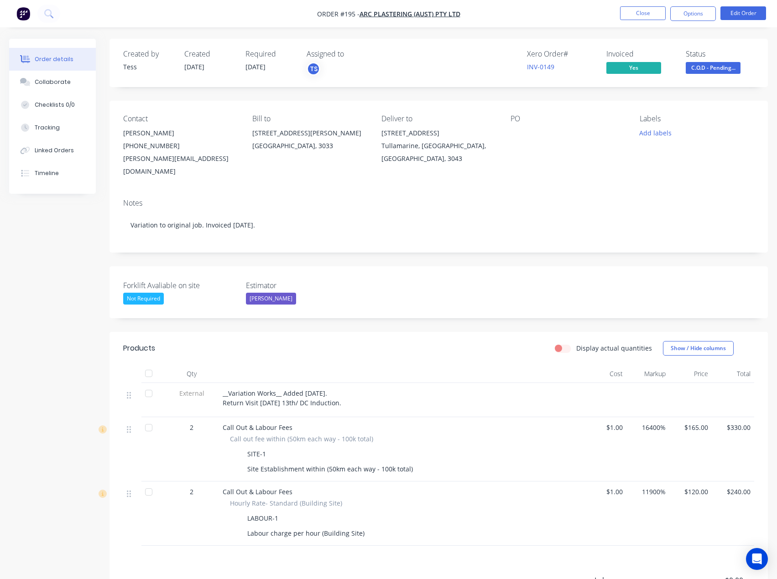
click at [624, 67] on span "Yes" at bounding box center [633, 67] width 55 height 11
click at [563, 47] on div "Created by Tess Created [DATE] Required [DATE] Assigned to TS Xero Order # INV-…" at bounding box center [438, 63] width 658 height 48
click at [625, 96] on div "$ 570.00" at bounding box center [663, 100] width 96 height 10
click at [599, 58] on div "Xero Order # INV-0149 Invoiced Yes Status C.O.D - Pending..." at bounding box center [576, 63] width 356 height 26
click at [550, 67] on link "INV-0149" at bounding box center [540, 66] width 27 height 9
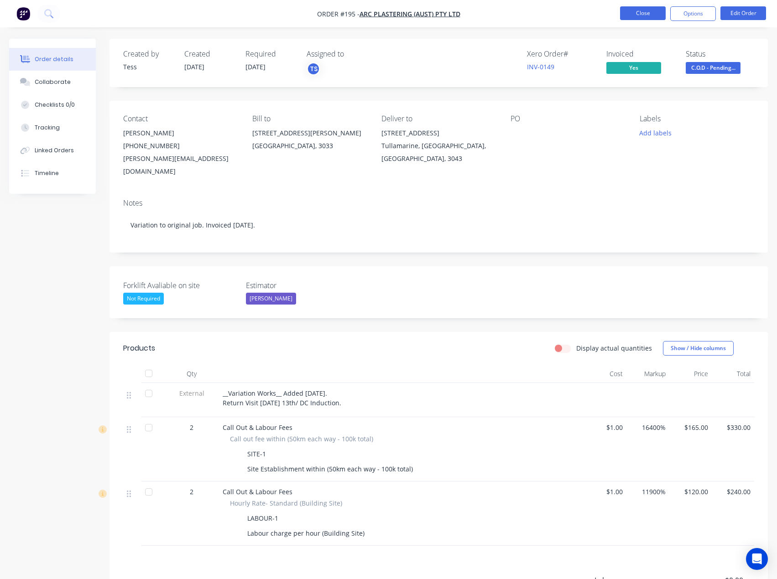
click at [634, 17] on button "Close" at bounding box center [643, 13] width 46 height 14
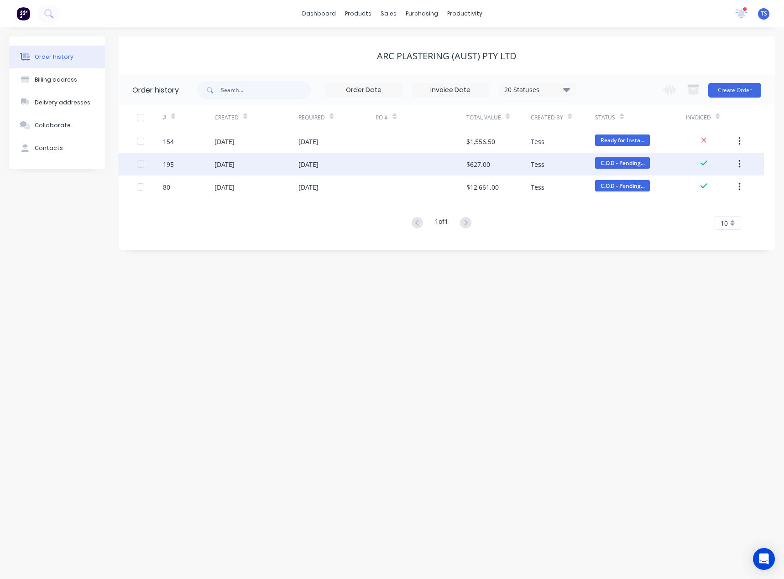
click at [272, 161] on div "[DATE]" at bounding box center [256, 164] width 84 height 23
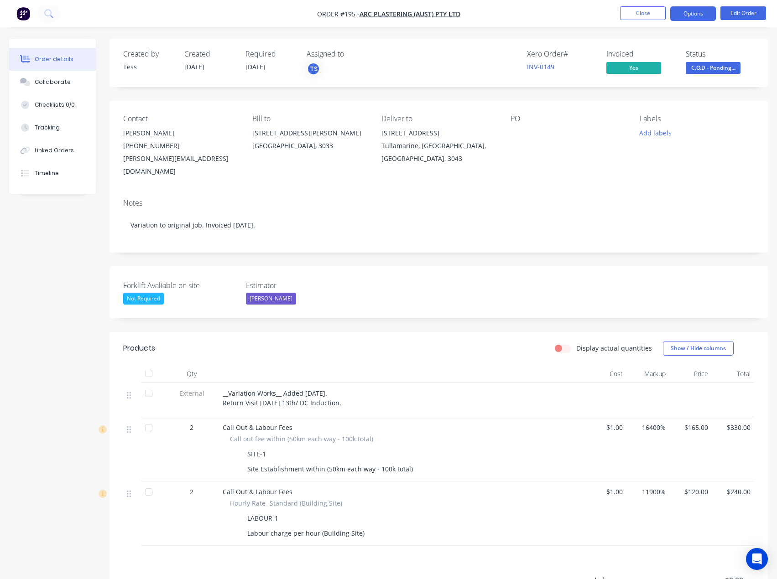
click at [691, 14] on button "Options" at bounding box center [693, 13] width 46 height 15
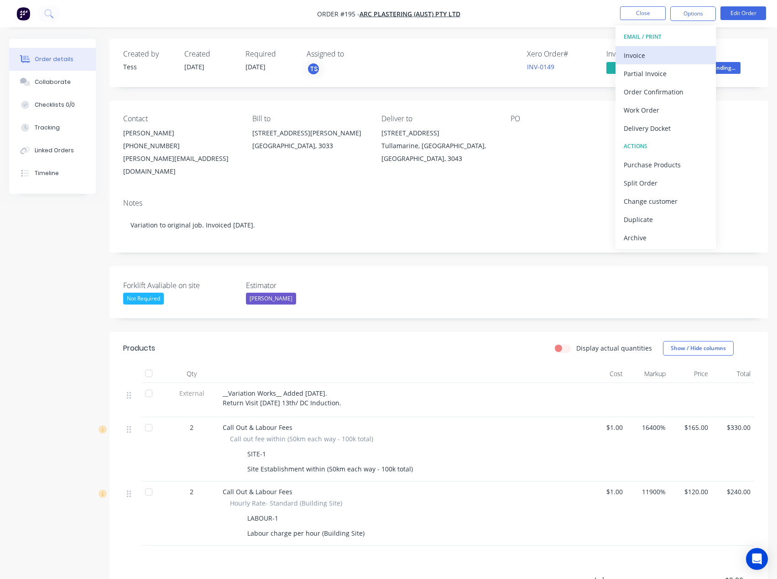
click at [653, 58] on div "Invoice" at bounding box center [665, 55] width 84 height 13
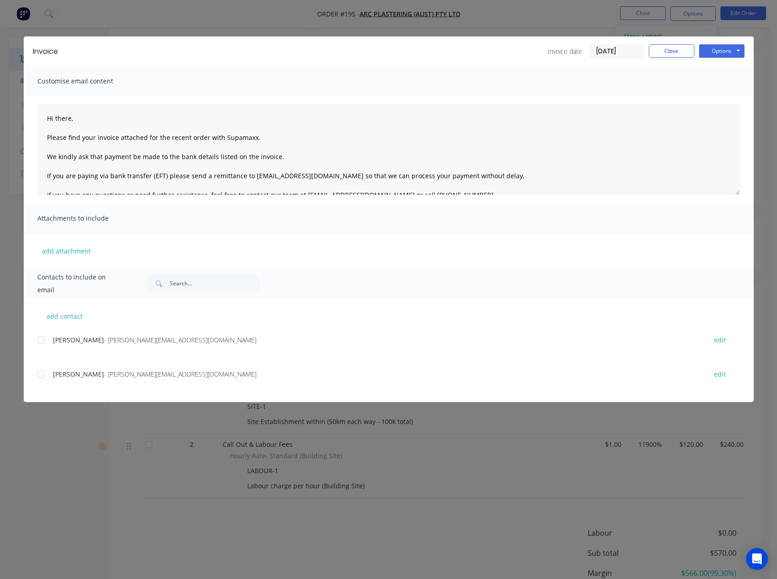
scroll to position [116, 0]
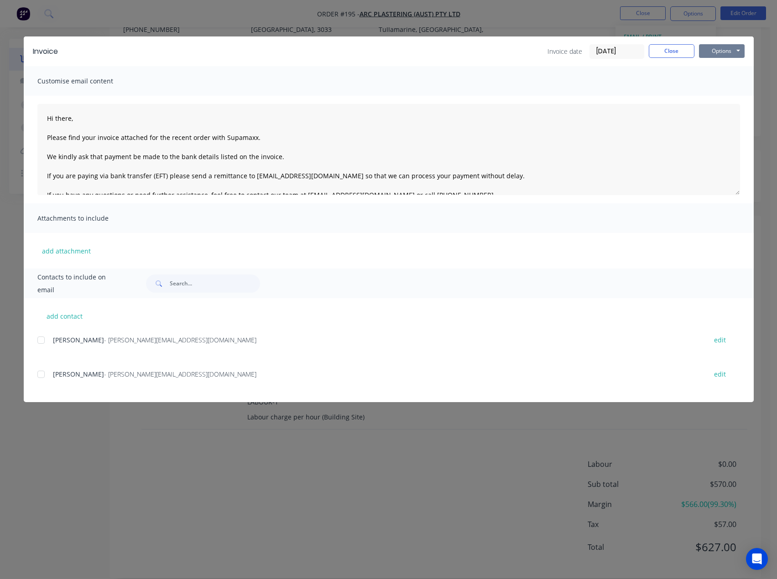
click at [722, 52] on button "Options" at bounding box center [722, 51] width 46 height 14
click at [712, 67] on button "Preview" at bounding box center [728, 67] width 58 height 15
click at [665, 46] on button "Close" at bounding box center [672, 51] width 46 height 14
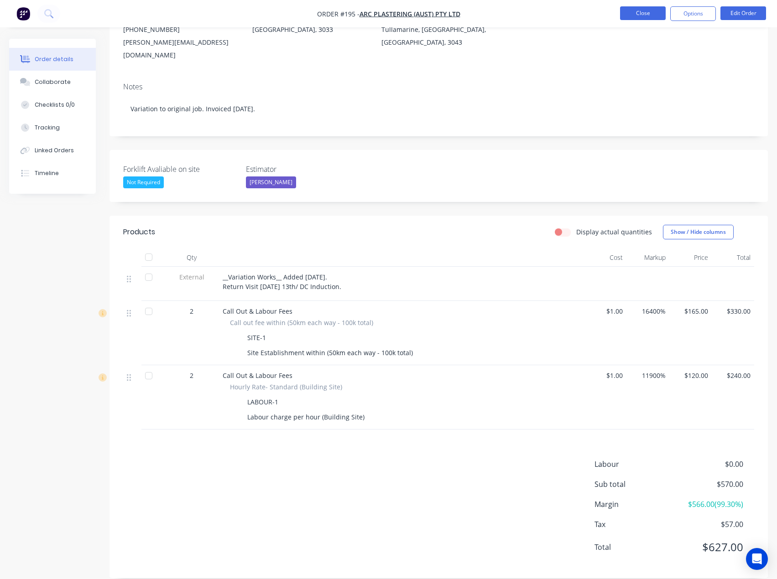
click at [649, 14] on button "Close" at bounding box center [643, 13] width 46 height 14
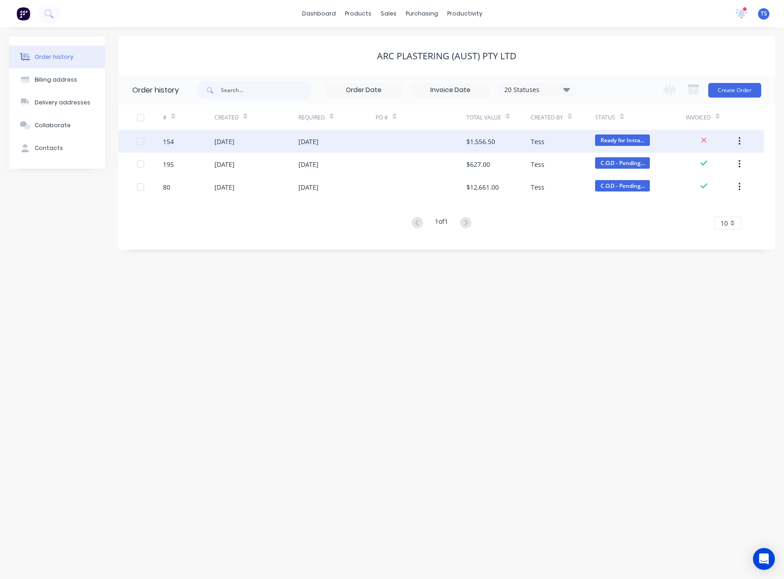
click at [352, 144] on div "[DATE]" at bounding box center [337, 141] width 78 height 23
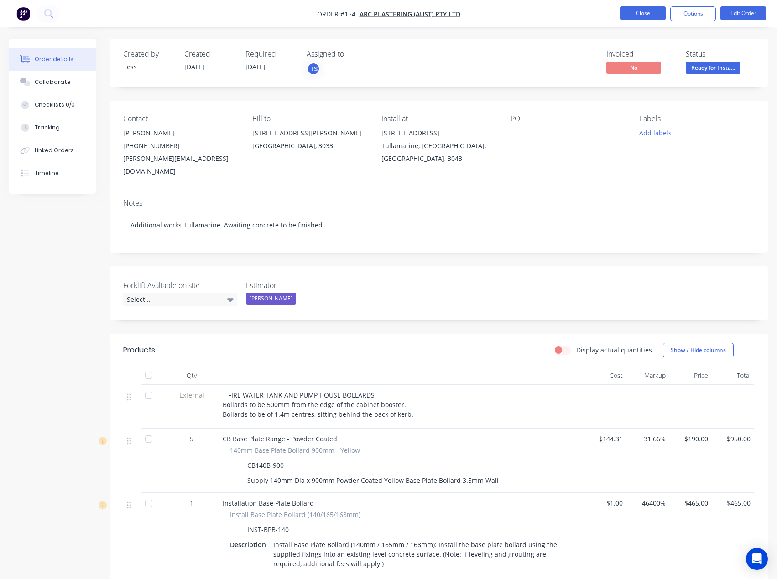
click at [637, 14] on button "Close" at bounding box center [643, 13] width 46 height 14
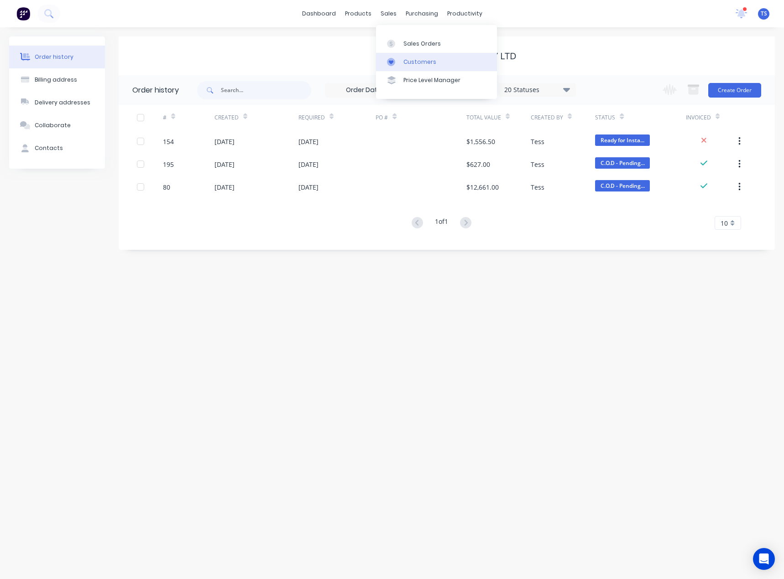
click at [399, 62] on div at bounding box center [394, 62] width 14 height 8
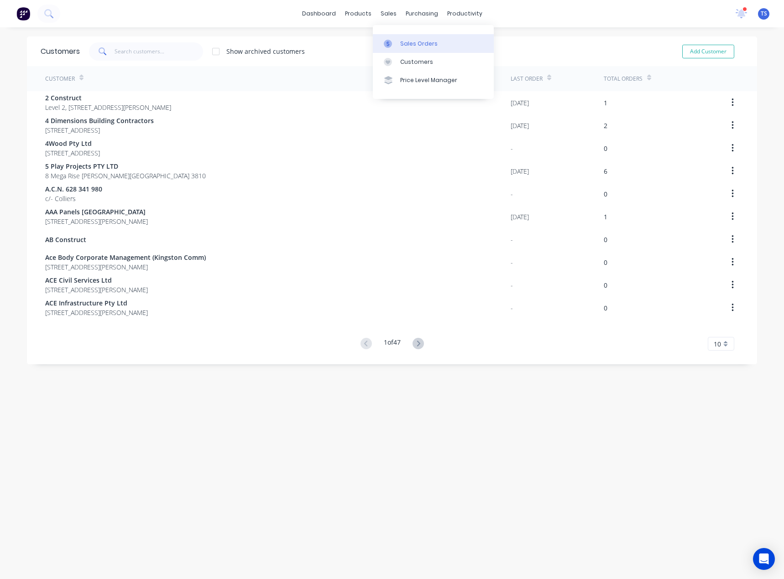
click at [405, 44] on div "Sales Orders" at bounding box center [418, 44] width 37 height 8
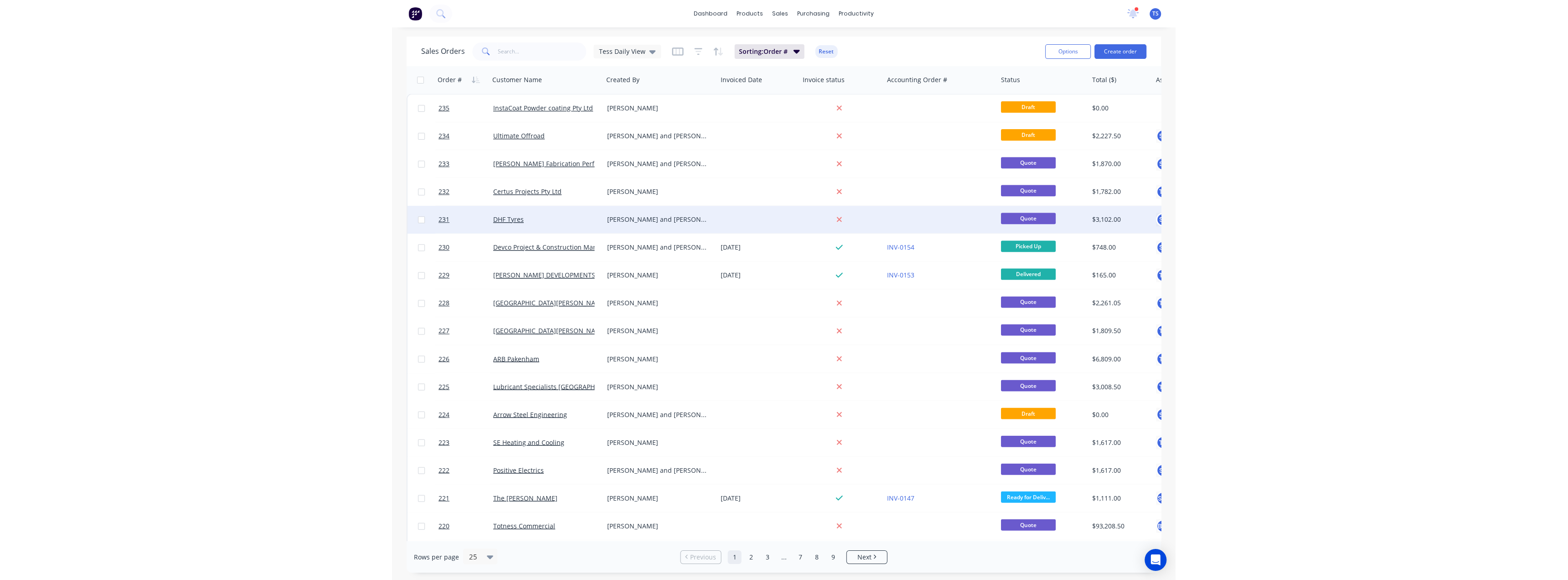
scroll to position [46, 0]
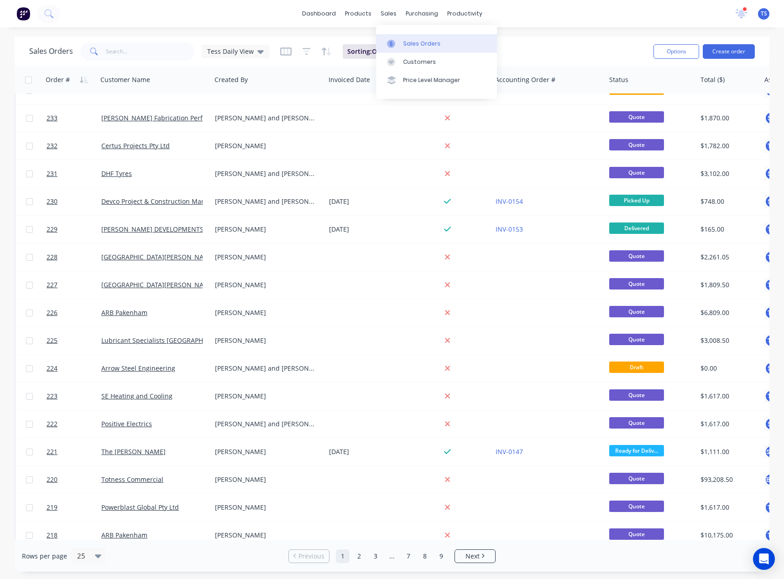
click at [405, 44] on div "Sales Orders" at bounding box center [421, 44] width 37 height 8
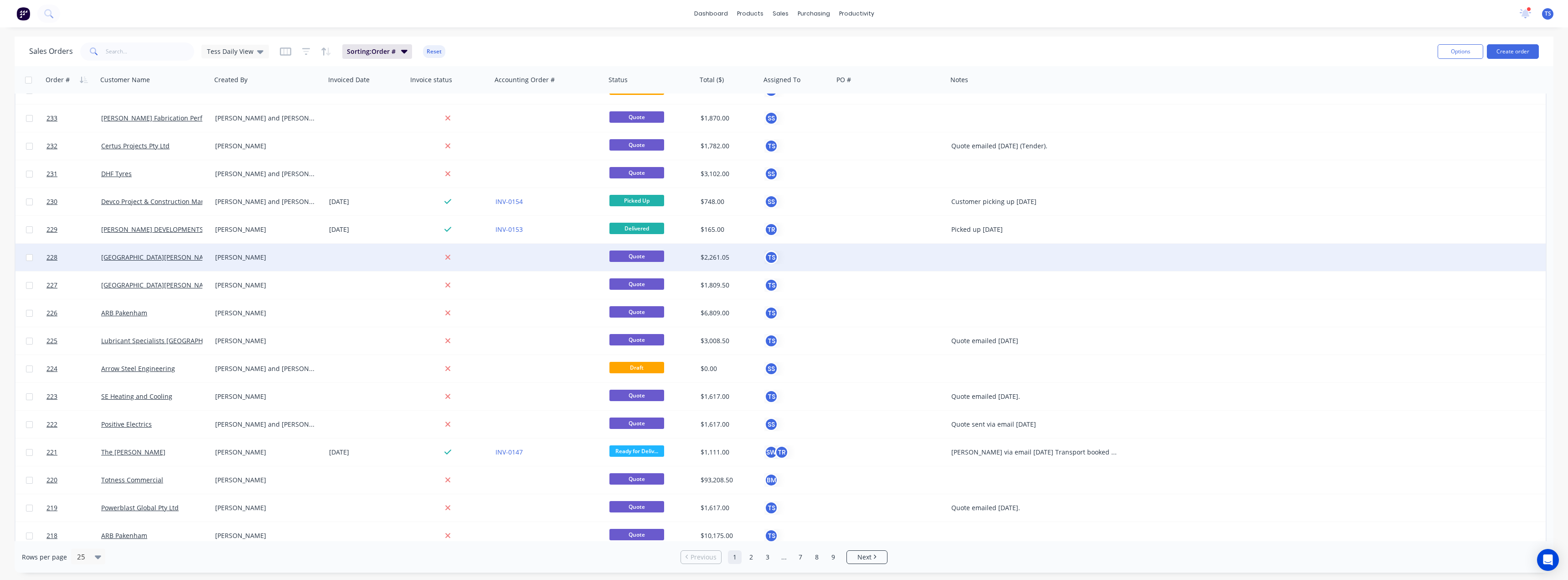
click at [969, 260] on div at bounding box center [1038, 257] width 182 height 27
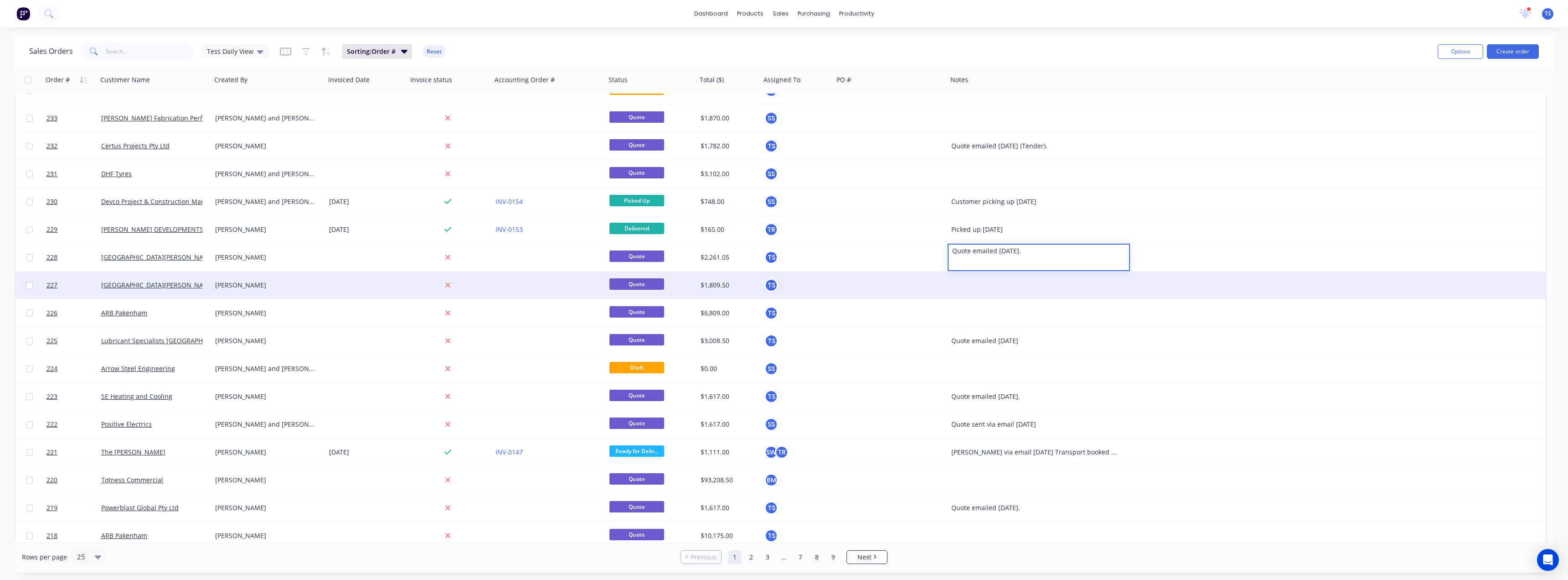
click at [963, 278] on div at bounding box center [1038, 284] width 182 height 27
click at [962, 279] on div at bounding box center [1038, 284] width 182 height 27
click at [928, 289] on div at bounding box center [890, 284] width 114 height 27
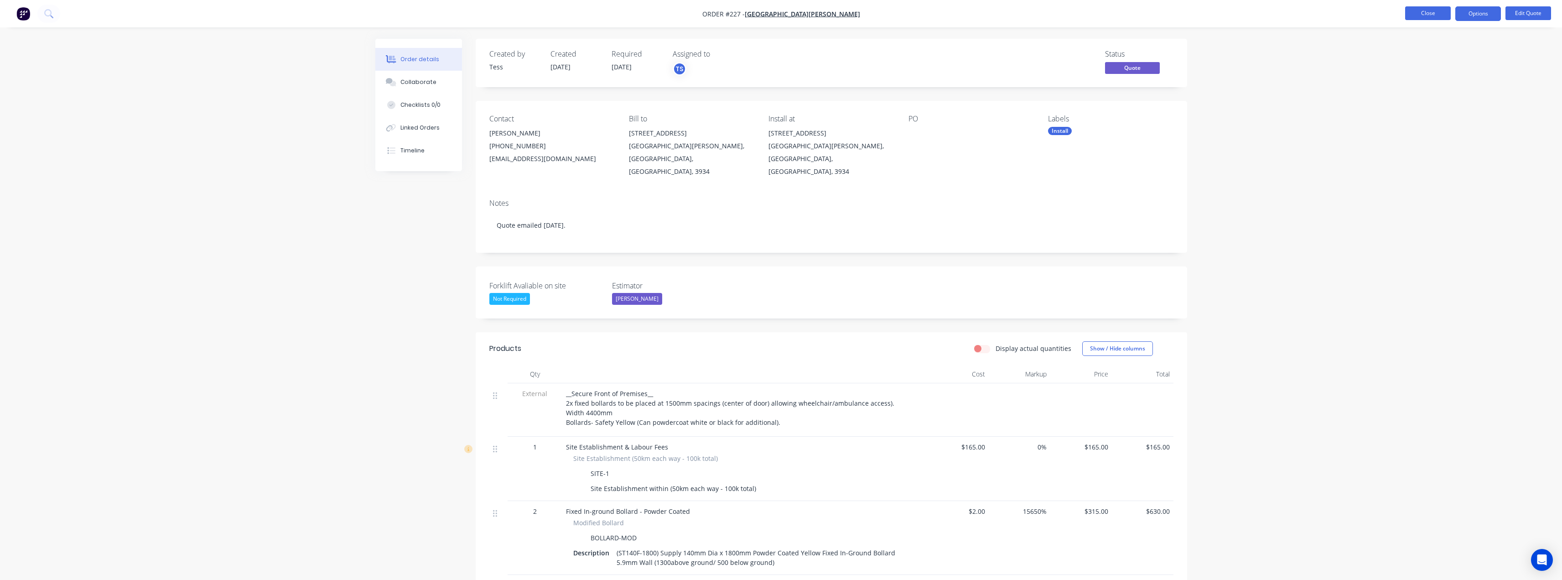
click at [1433, 13] on button "Close" at bounding box center [1428, 13] width 46 height 14
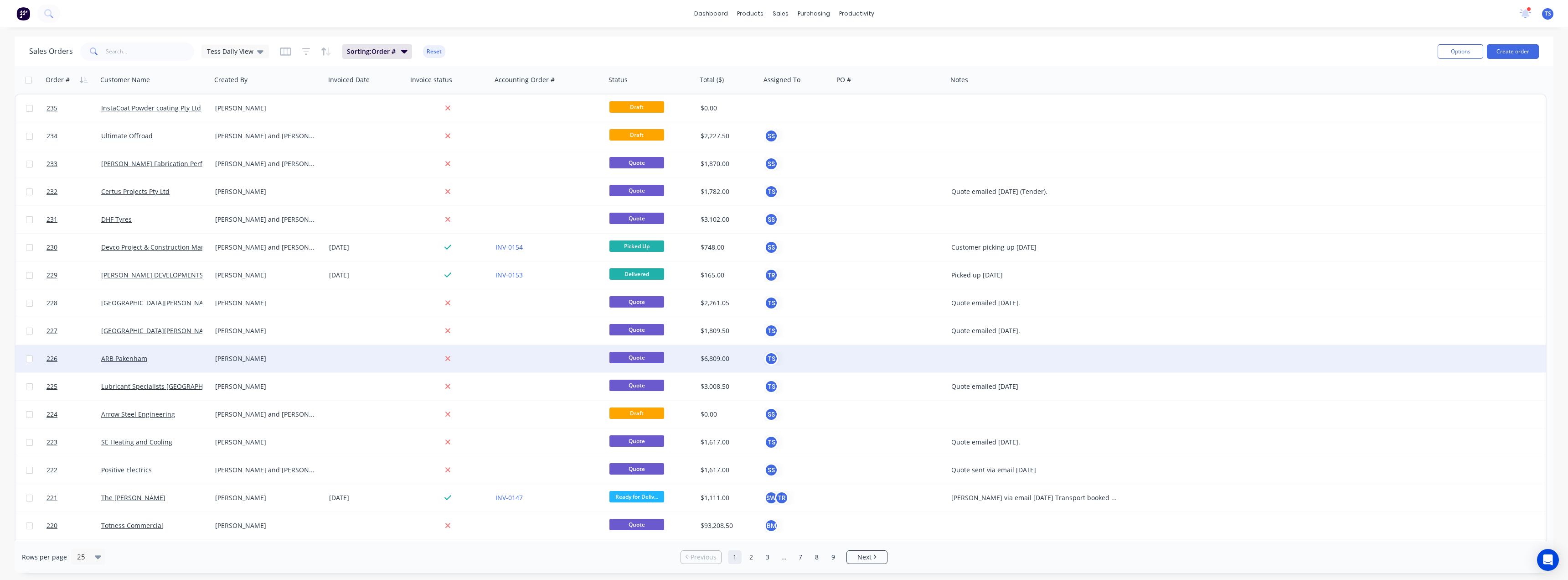
click at [988, 353] on div at bounding box center [1038, 358] width 182 height 27
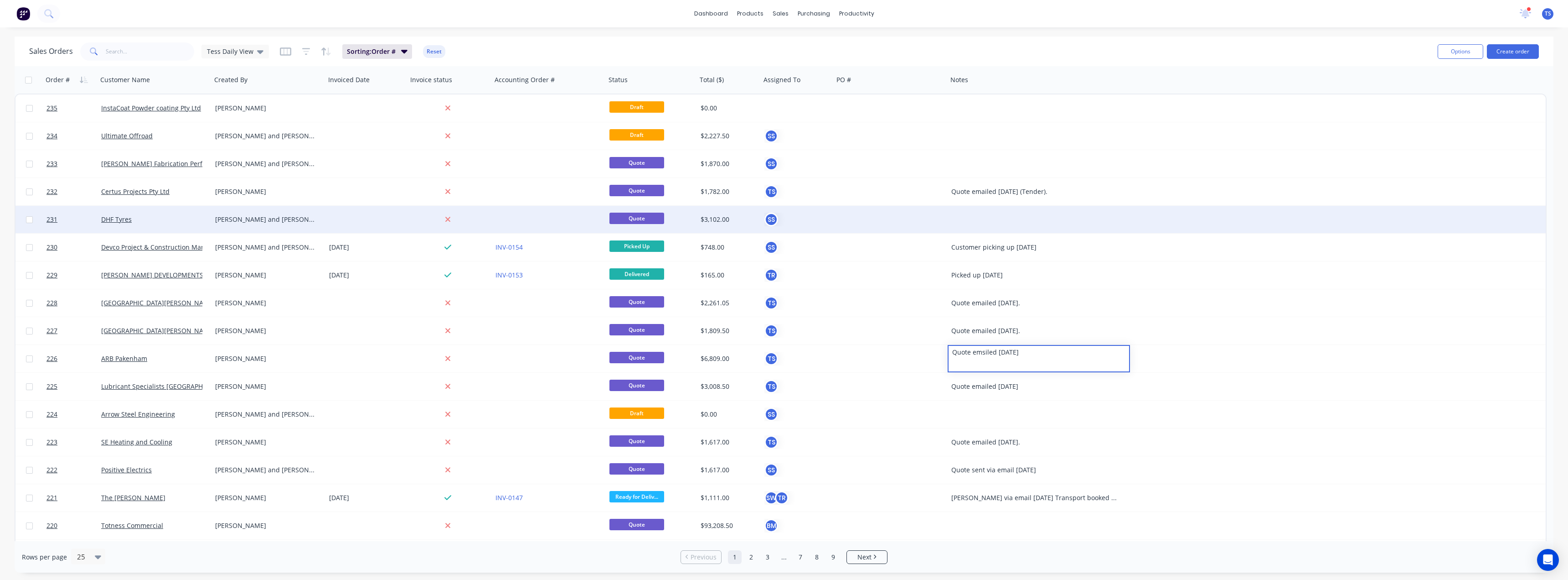
click at [992, 219] on div at bounding box center [1038, 219] width 182 height 27
